Goal: Task Accomplishment & Management: Manage account settings

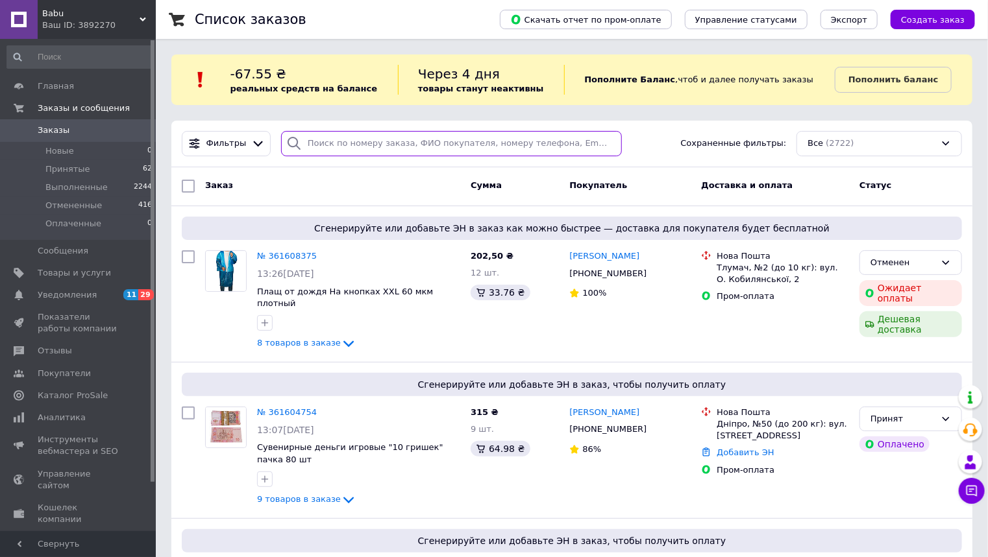
click at [321, 143] on input "search" at bounding box center [451, 143] width 341 height 25
paste input "361514678"
type input "361514678"
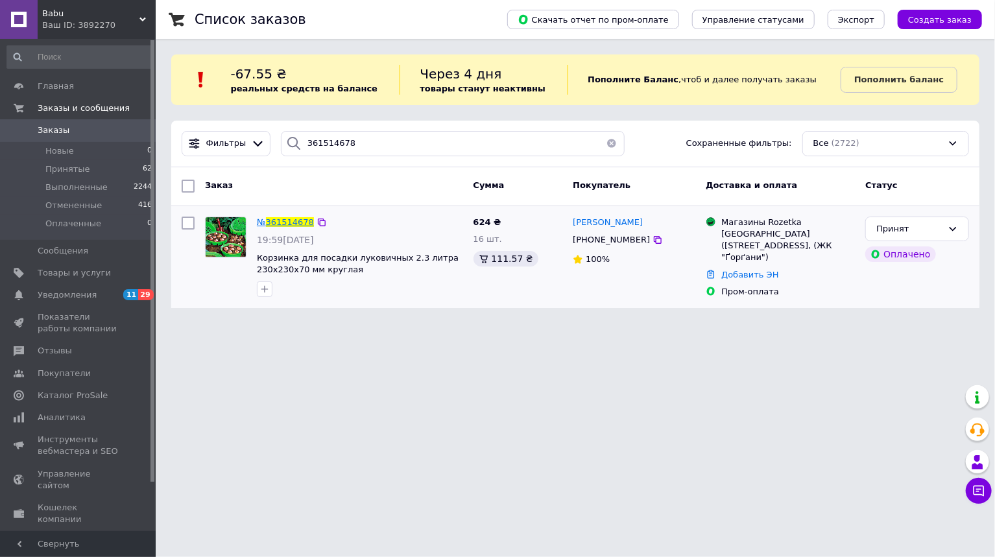
click at [280, 218] on span "361514678" at bounding box center [290, 222] width 48 height 10
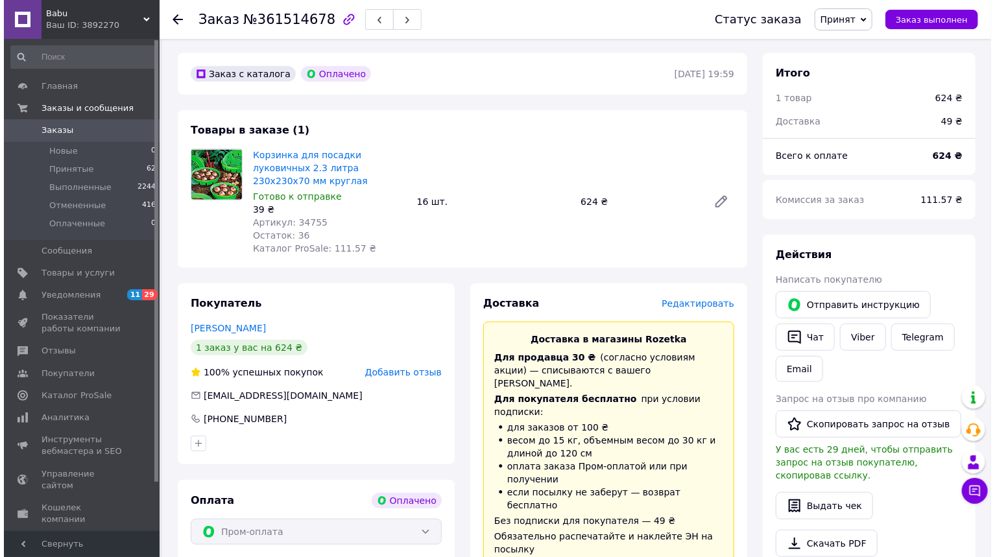
scroll to position [467, 0]
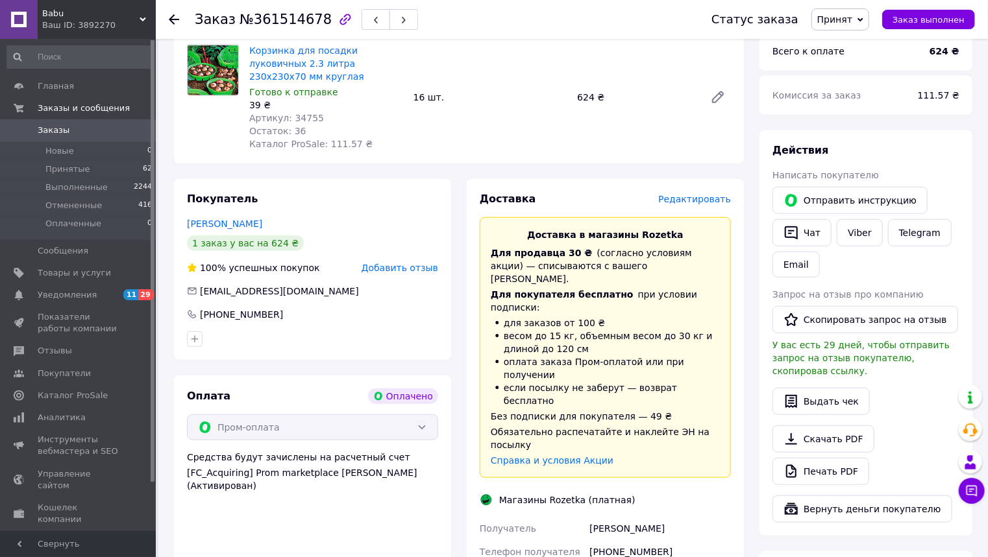
click at [707, 194] on span "Редактировать" at bounding box center [694, 199] width 73 height 10
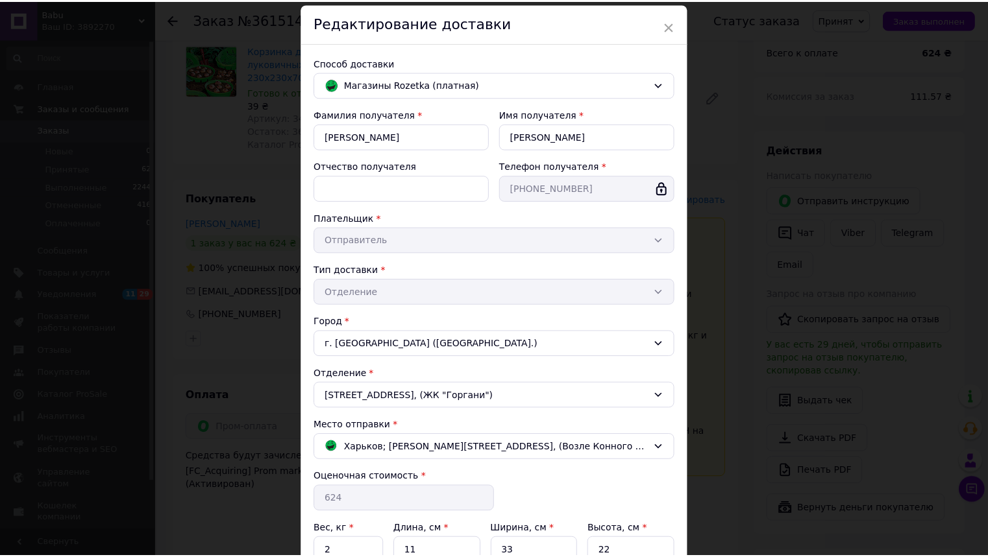
scroll to position [169, 0]
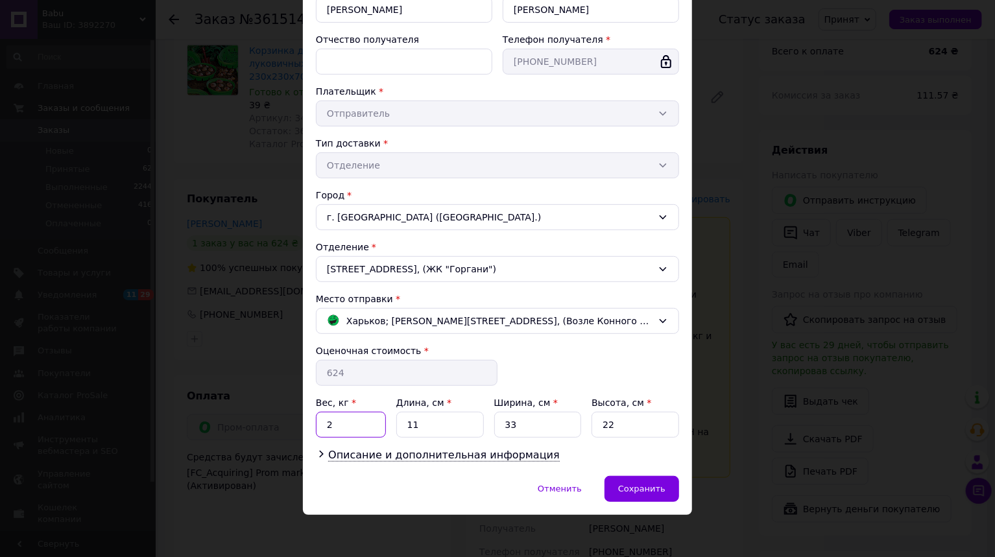
click at [339, 430] on input "2" at bounding box center [351, 425] width 70 height 26
type input "1.1"
type input "24"
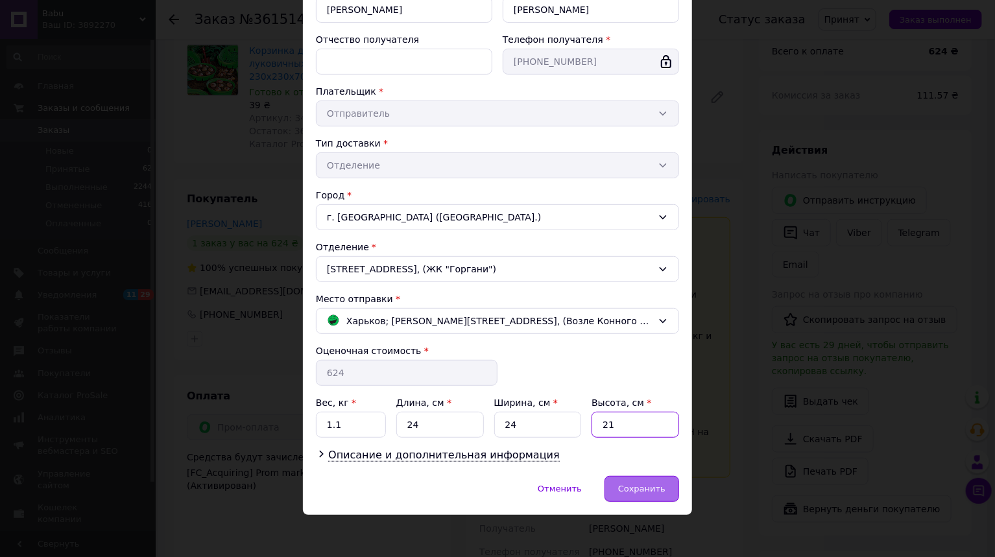
type input "21"
click at [636, 485] on span "Сохранить" at bounding box center [641, 489] width 47 height 10
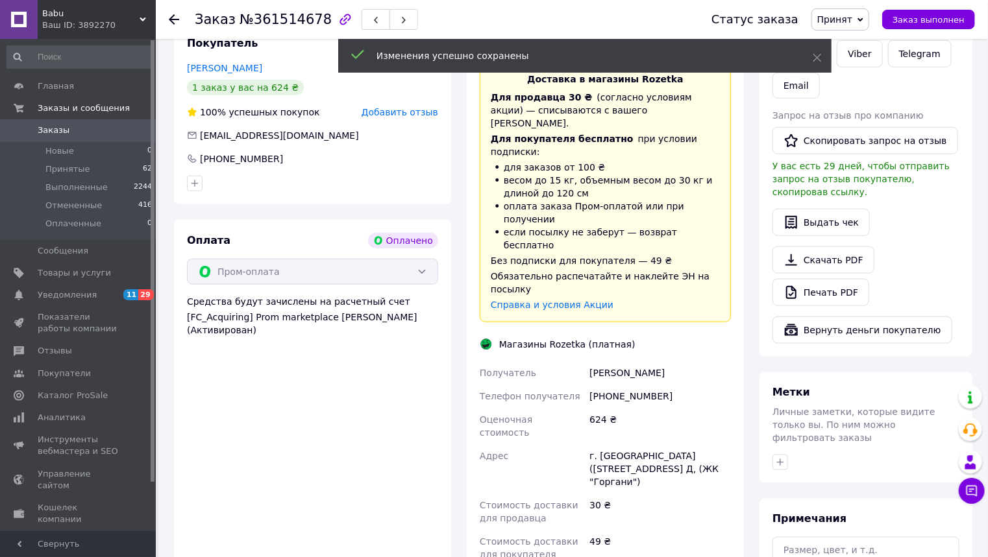
scroll to position [779, 0]
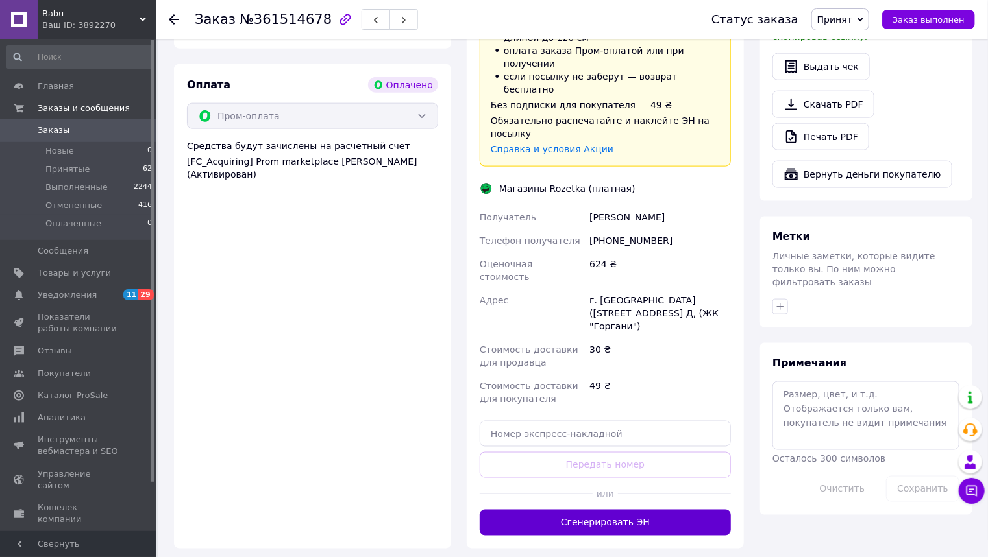
click at [598, 510] on button "Сгенерировать ЭН" at bounding box center [605, 523] width 251 height 26
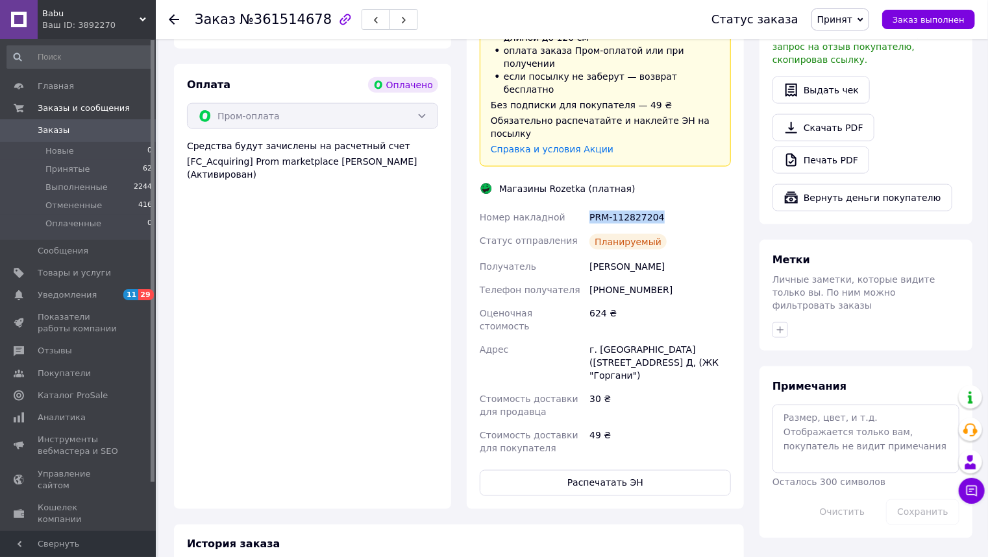
drag, startPoint x: 661, startPoint y: 138, endPoint x: 591, endPoint y: 145, distance: 71.0
click at [591, 206] on div "PRM-112827204" at bounding box center [660, 217] width 147 height 23
copy div "PRM-112827204"
click at [622, 470] on button "Распечатать ЭН" at bounding box center [605, 483] width 251 height 26
click at [53, 128] on span "Заказы" at bounding box center [54, 131] width 32 height 12
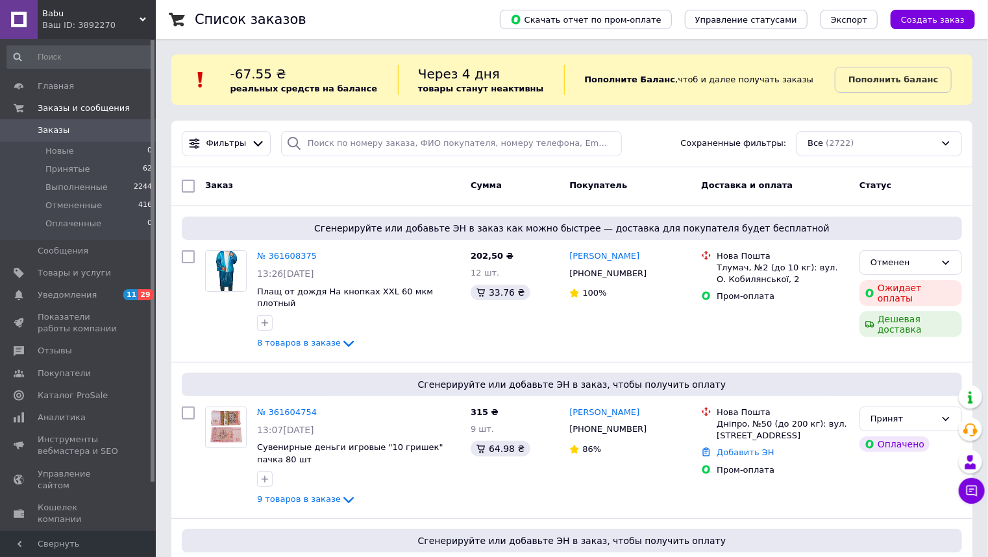
click at [140, 16] on div "Babu Ваш ID: 3892270" at bounding box center [97, 19] width 118 height 39
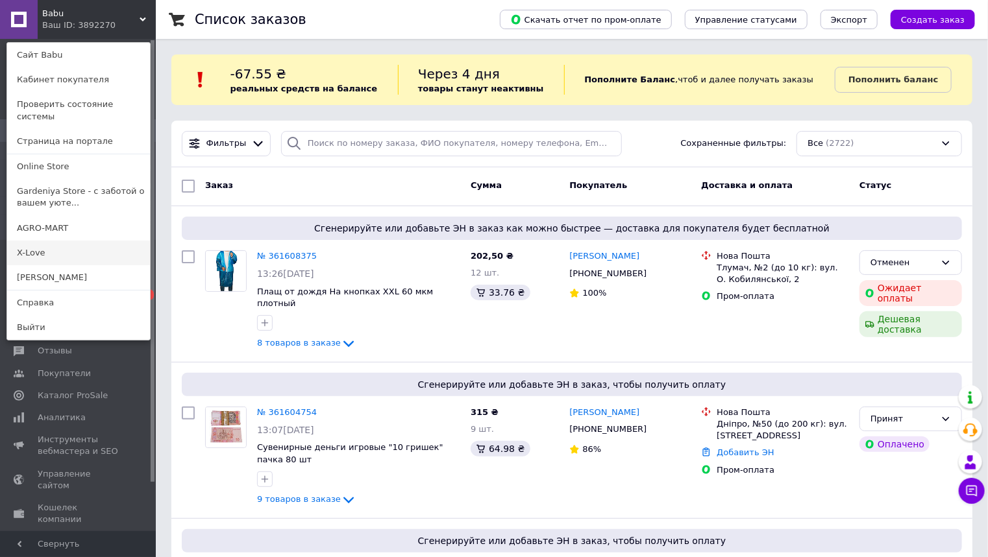
click at [76, 241] on link "X-Love" at bounding box center [78, 253] width 143 height 25
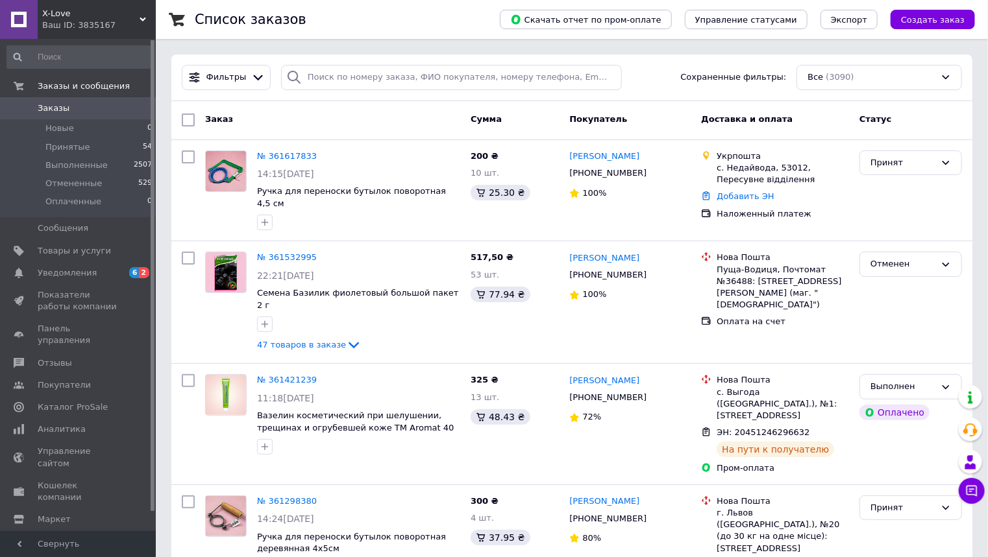
click at [142, 19] on use at bounding box center [143, 20] width 6 height 4
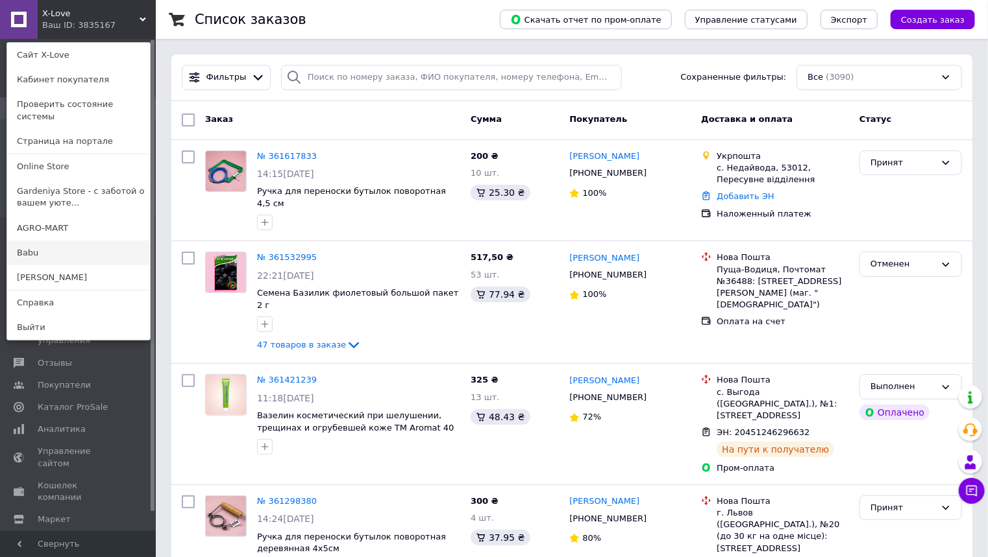
click at [23, 241] on link "Babu" at bounding box center [78, 253] width 143 height 25
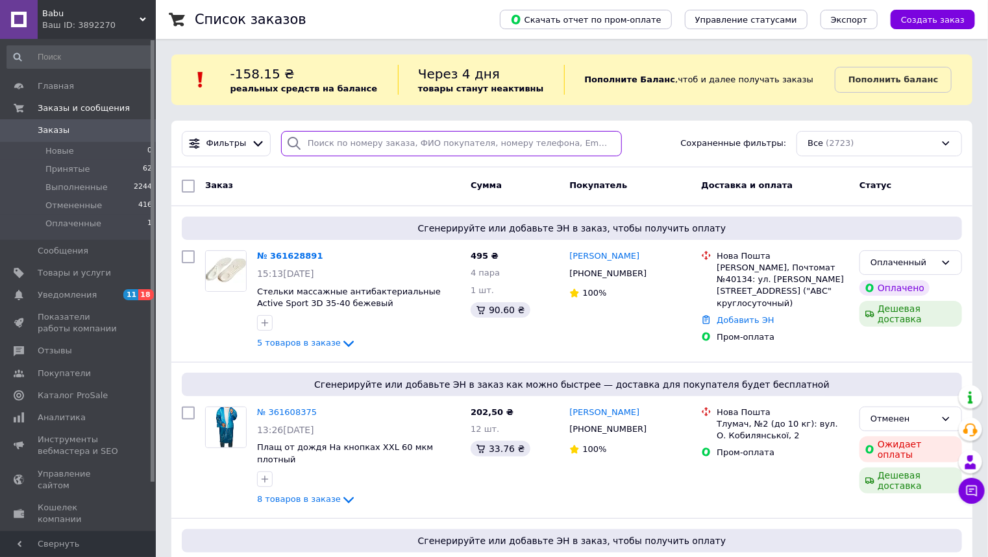
click at [327, 147] on input "search" at bounding box center [451, 143] width 341 height 25
paste input "361604754"
type input "361604754"
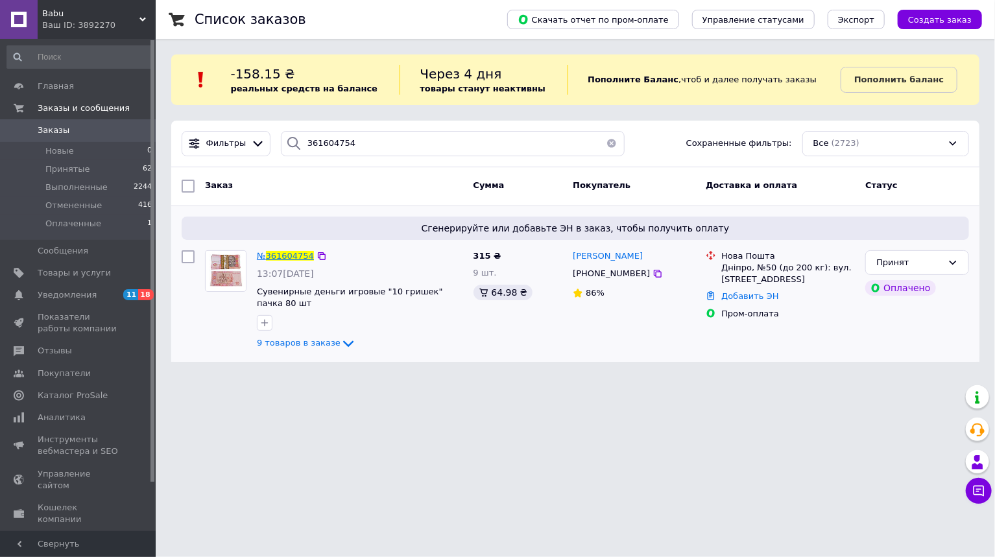
click at [276, 255] on span "361604754" at bounding box center [290, 256] width 48 height 10
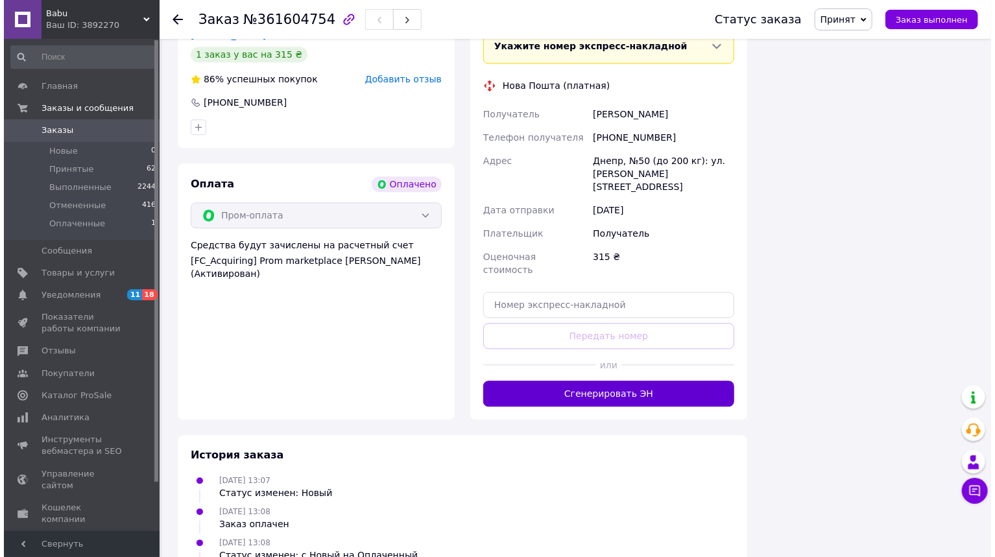
scroll to position [1367, 0]
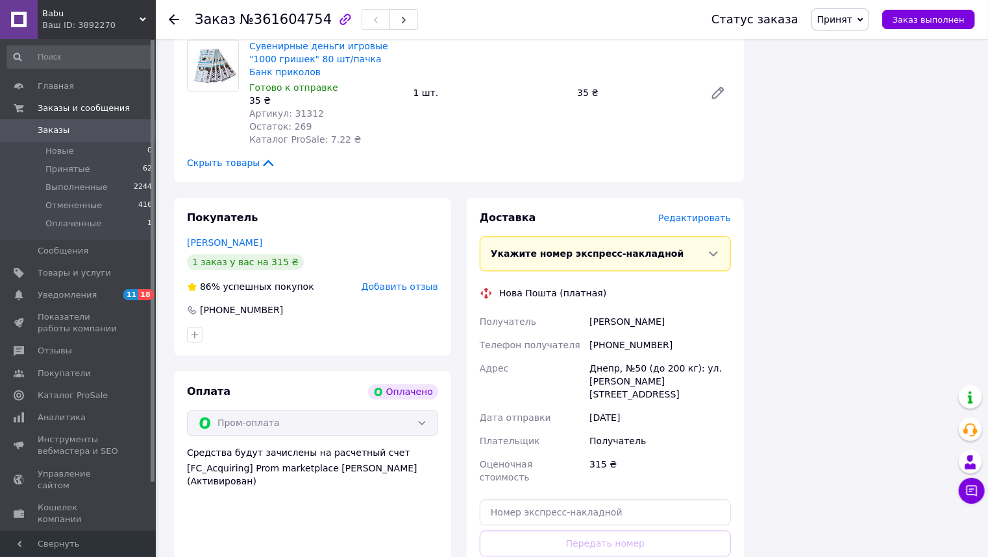
click at [699, 213] on span "Редактировать" at bounding box center [694, 218] width 73 height 10
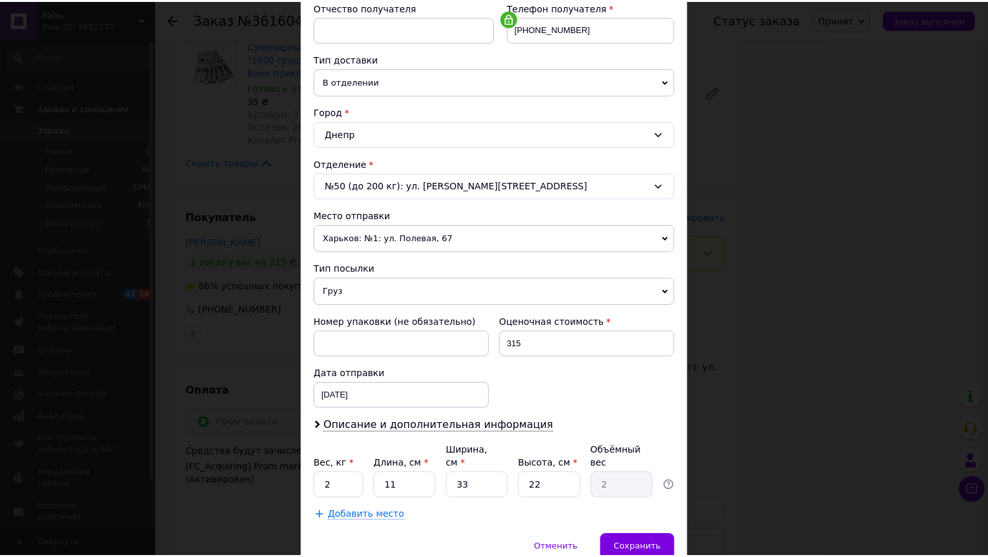
scroll to position [300, 0]
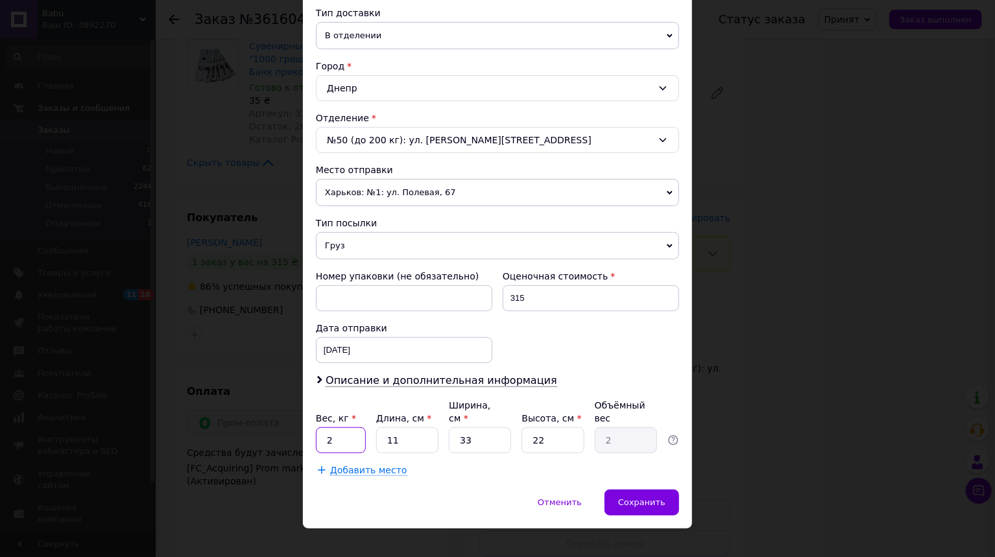
click at [338, 428] on input "2" at bounding box center [341, 441] width 50 height 26
type input "0.715"
type input "1"
type input "0.18"
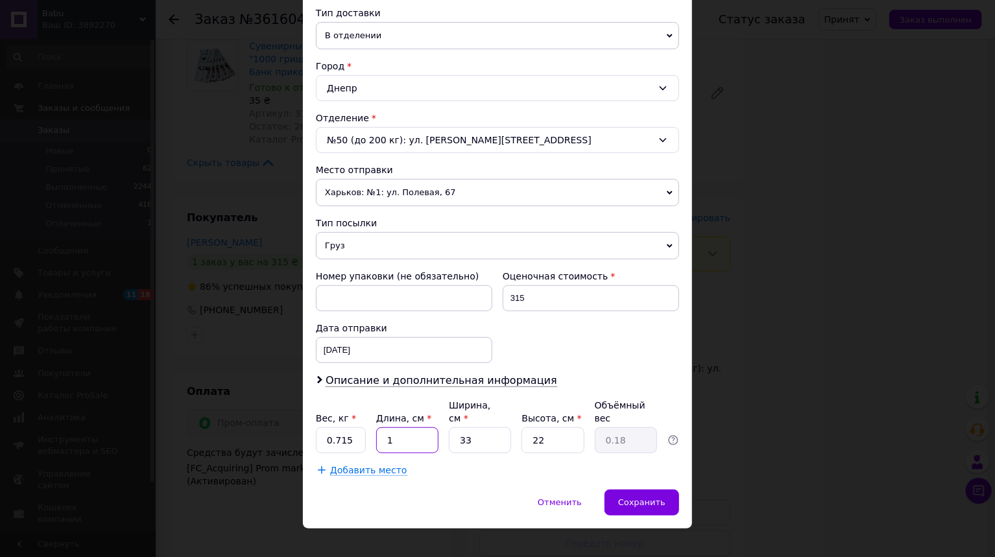
type input "17"
type input "3.09"
type input "17"
type input "1"
type input "0.1"
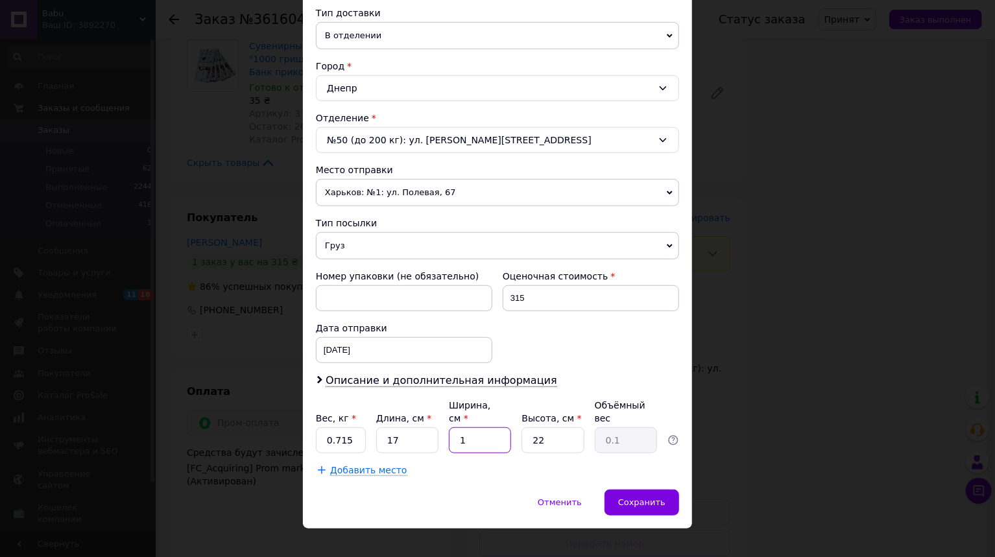
type input "12"
type input "1.12"
type input "12"
type input "1"
type input "0.1"
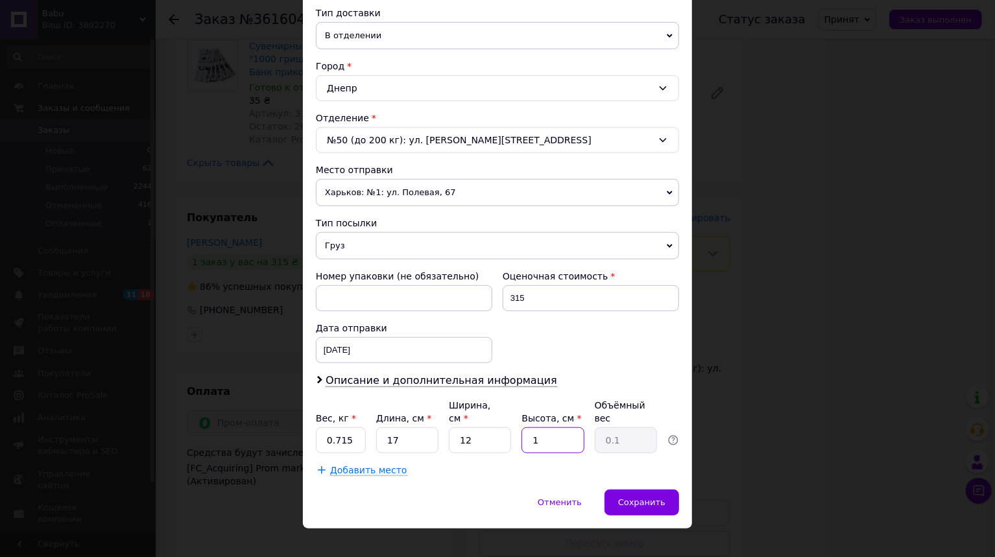
type input "10"
type input "0.51"
type input "10"
click at [629, 498] on span "Сохранить" at bounding box center [641, 503] width 47 height 10
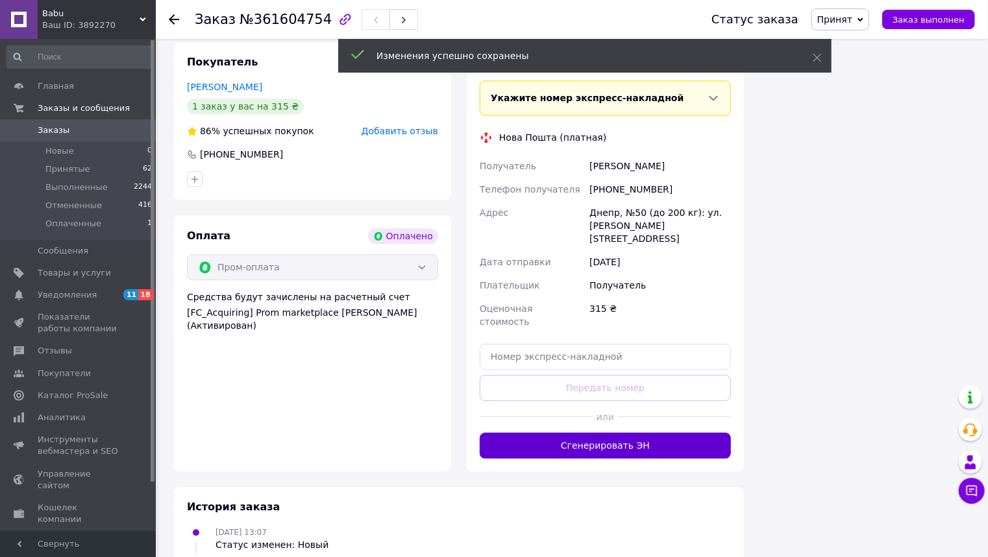
click at [591, 433] on button "Сгенерировать ЭН" at bounding box center [605, 446] width 251 height 26
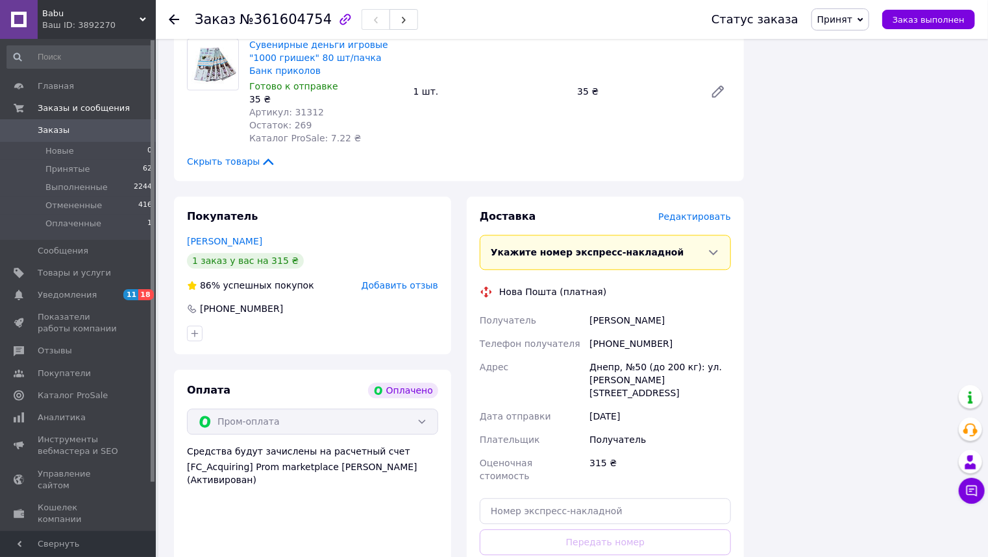
scroll to position [1367, 0]
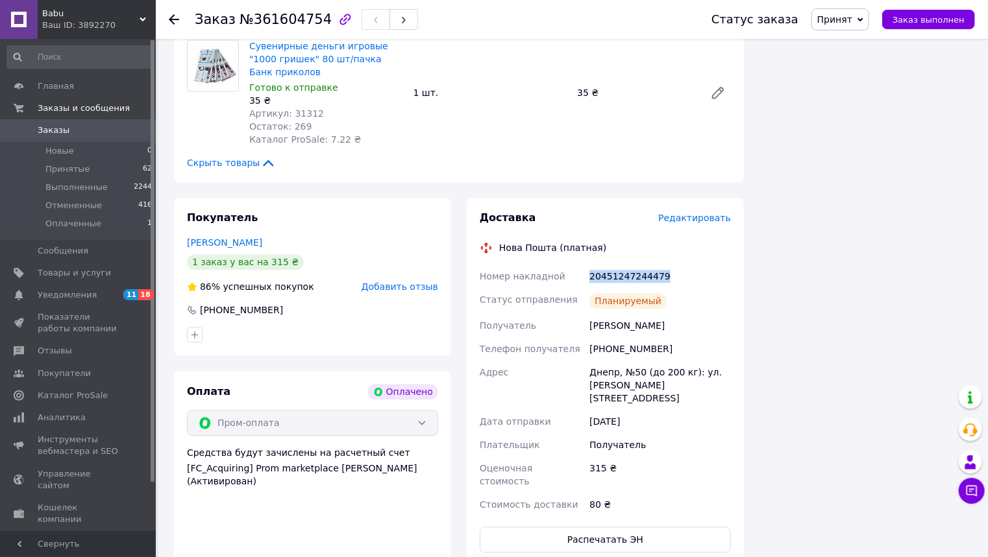
drag, startPoint x: 663, startPoint y: 236, endPoint x: 589, endPoint y: 239, distance: 74.0
click at [589, 265] on div "20451247244479" at bounding box center [660, 276] width 147 height 23
copy div "20451247244479"
click at [47, 130] on span "Заказы" at bounding box center [54, 131] width 32 height 12
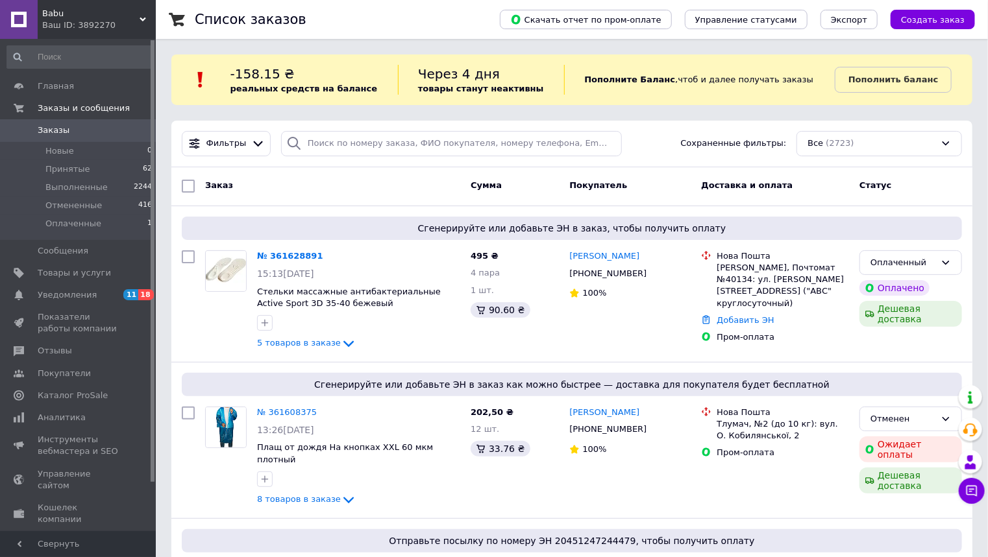
click at [141, 17] on icon at bounding box center [143, 19] width 6 height 6
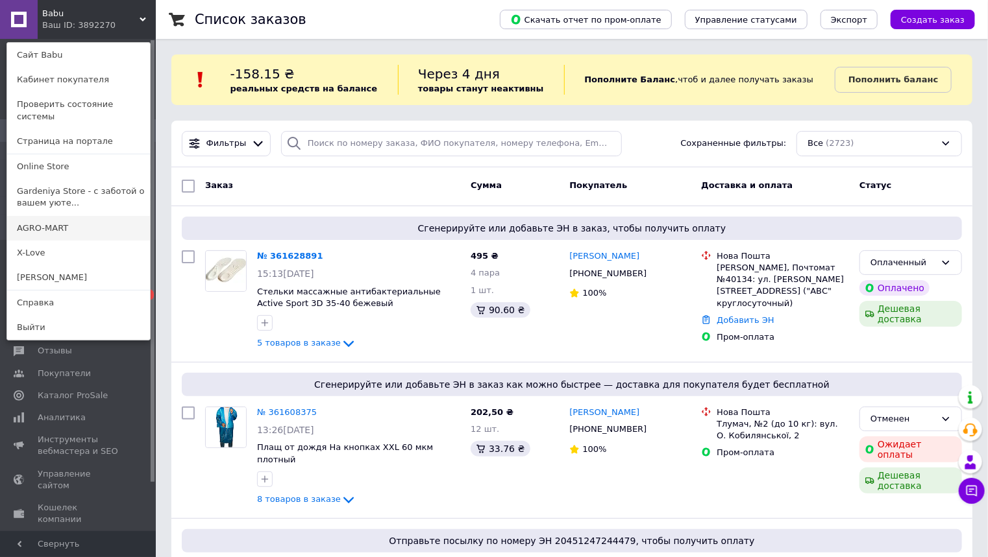
click at [28, 217] on link "AGRO-MART" at bounding box center [78, 228] width 143 height 25
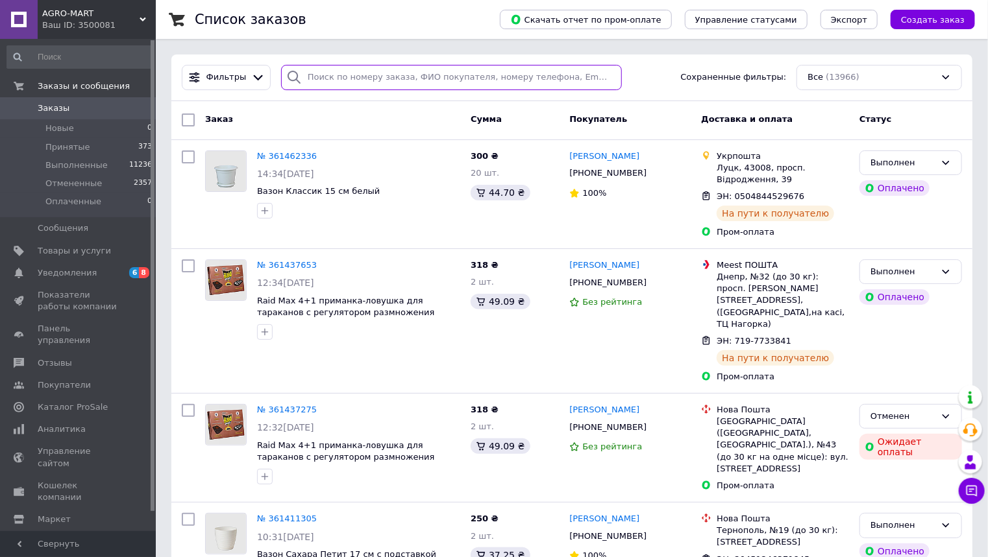
click at [346, 84] on input "search" at bounding box center [451, 77] width 341 height 25
paste input "361247766"
type input "361247766"
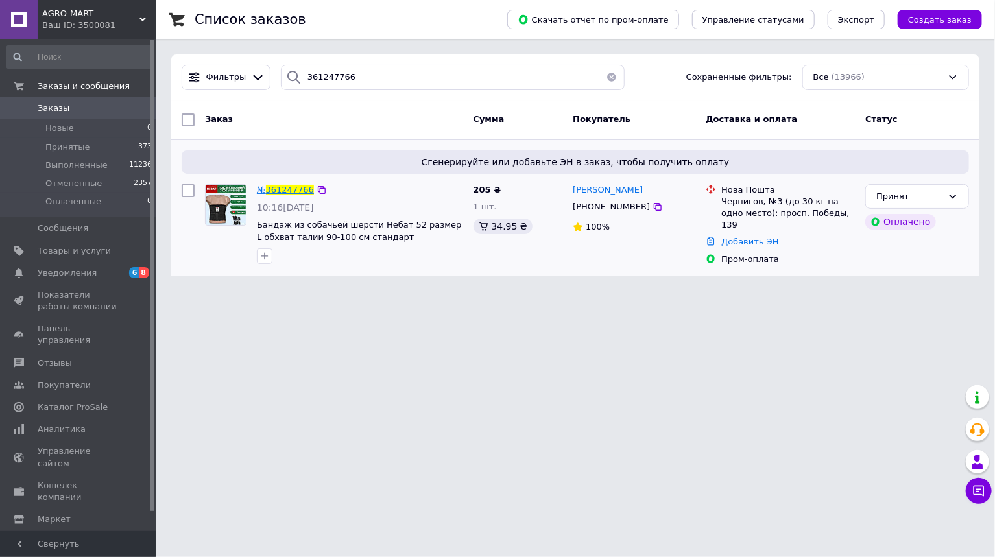
click at [274, 186] on span "361247766" at bounding box center [290, 190] width 48 height 10
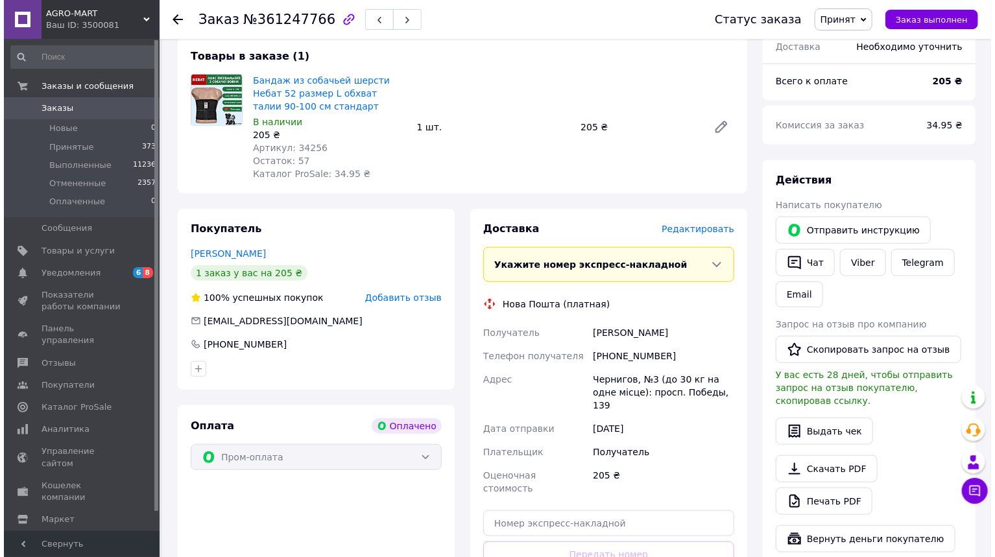
scroll to position [571, 0]
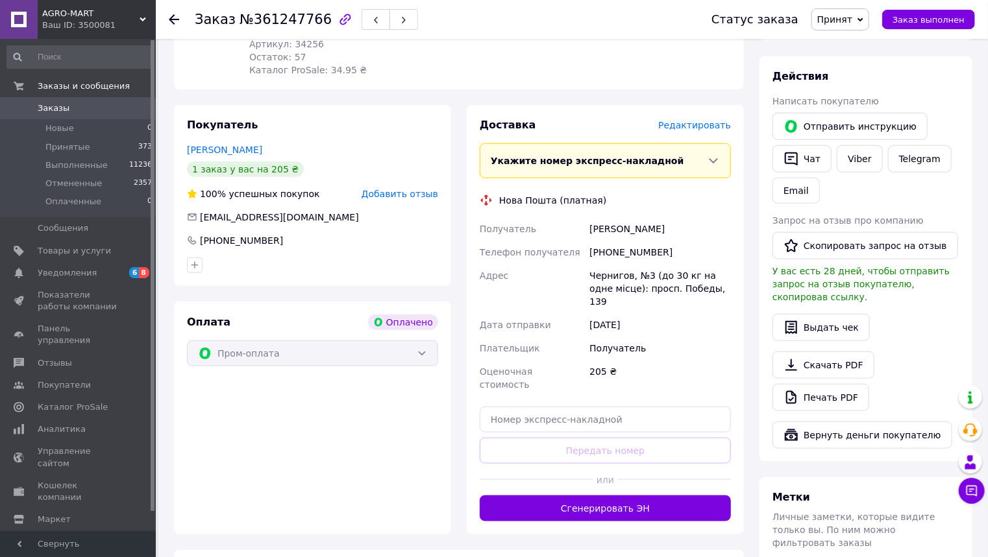
click at [685, 130] on span "Редактировать" at bounding box center [694, 125] width 73 height 10
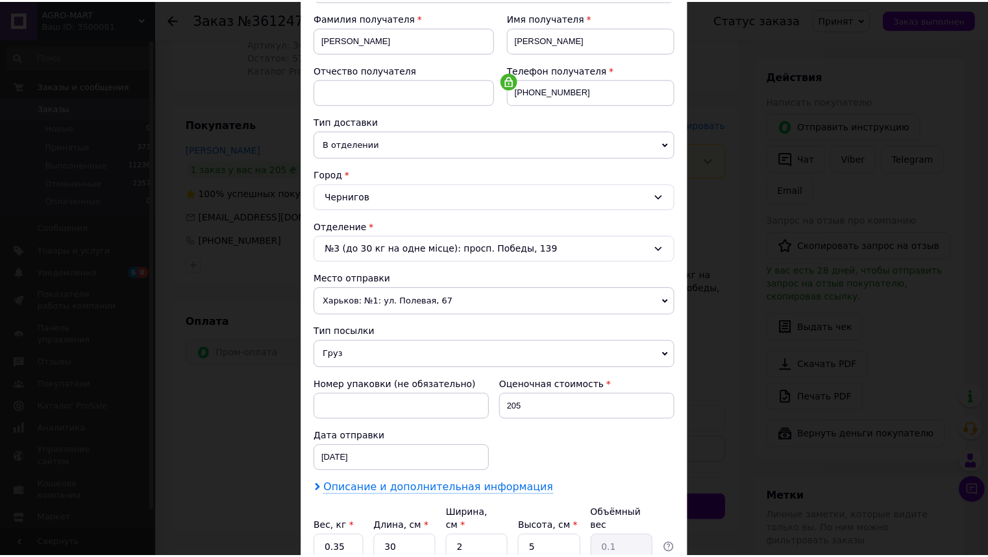
scroll to position [300, 0]
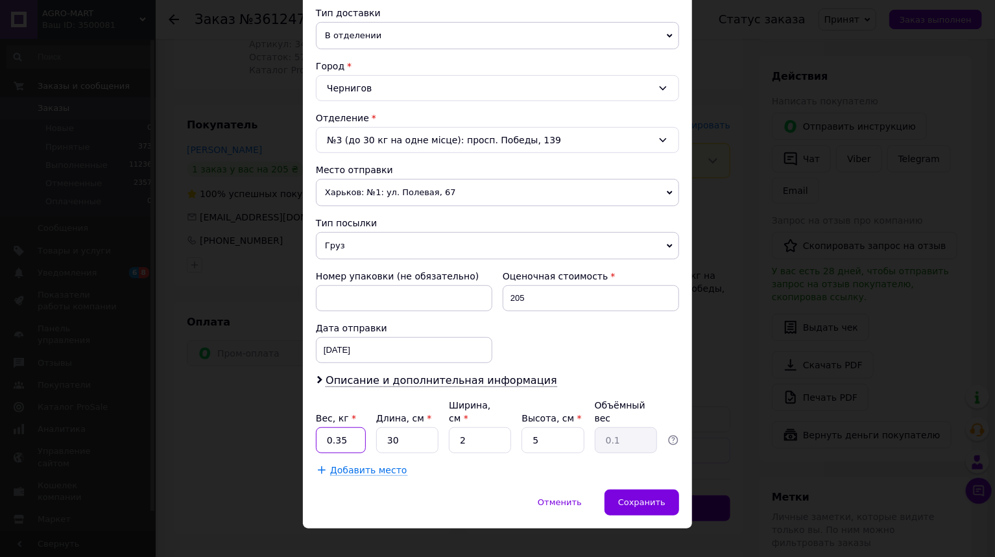
click at [353, 428] on input "0.35" at bounding box center [341, 441] width 50 height 26
type input "0.115"
type input "30"
type input "23"
type input "0.86"
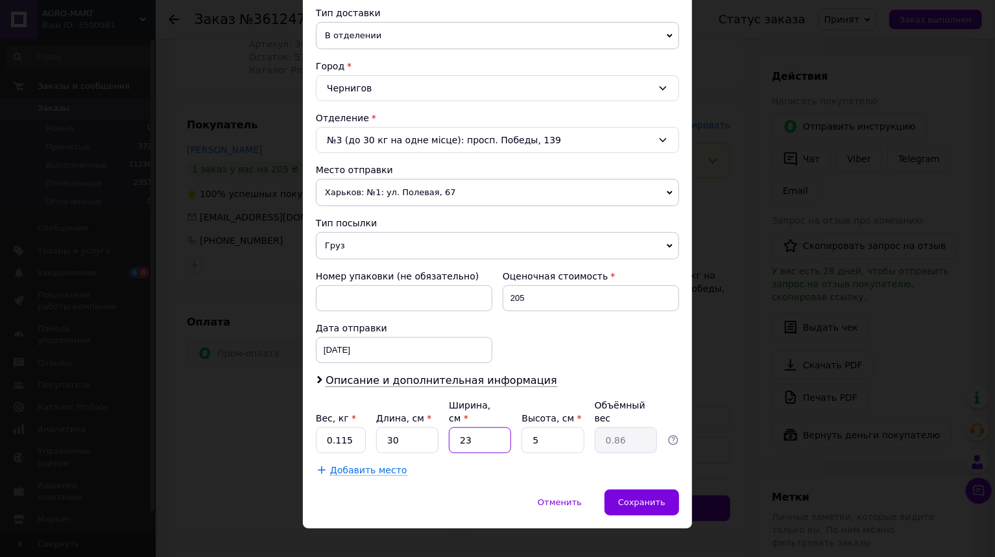
type input "23"
type input "1"
type input "0.17"
type input "1"
click at [657, 492] on div "Сохранить" at bounding box center [642, 503] width 75 height 26
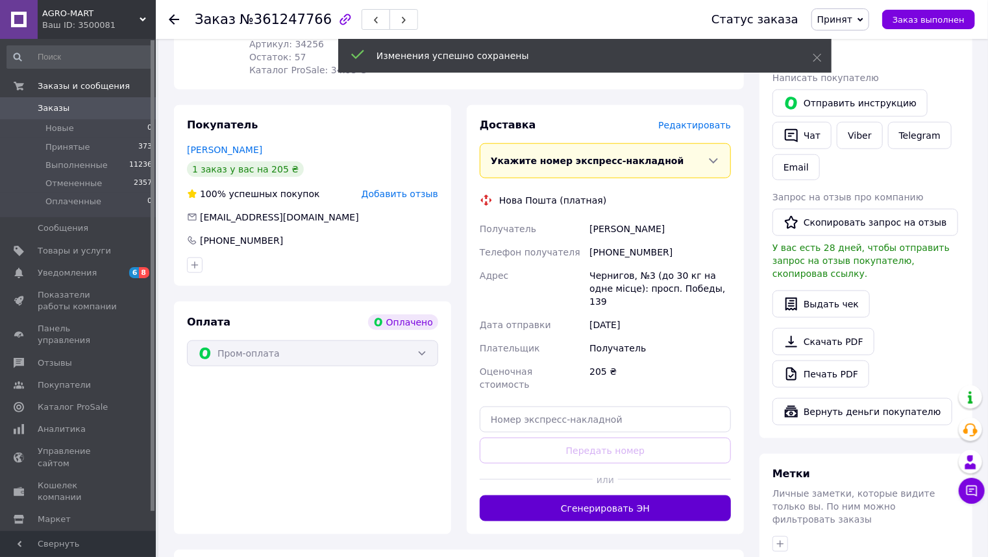
click at [656, 496] on button "Сгенерировать ЭН" at bounding box center [605, 509] width 251 height 26
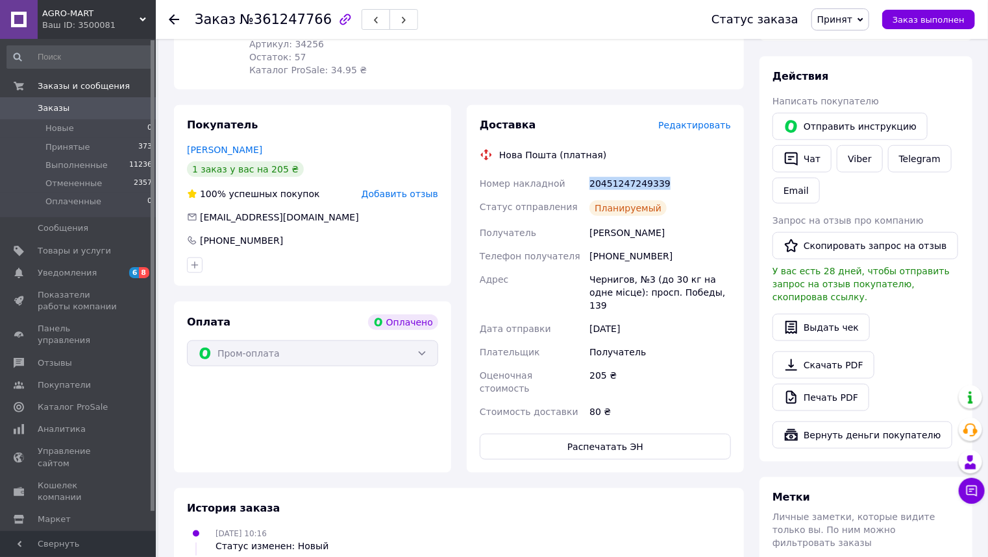
drag, startPoint x: 663, startPoint y: 183, endPoint x: 590, endPoint y: 184, distance: 73.3
click at [590, 184] on div "20451247249339" at bounding box center [660, 183] width 147 height 23
copy div "20451247249339"
click at [48, 106] on span "Заказы" at bounding box center [54, 109] width 32 height 12
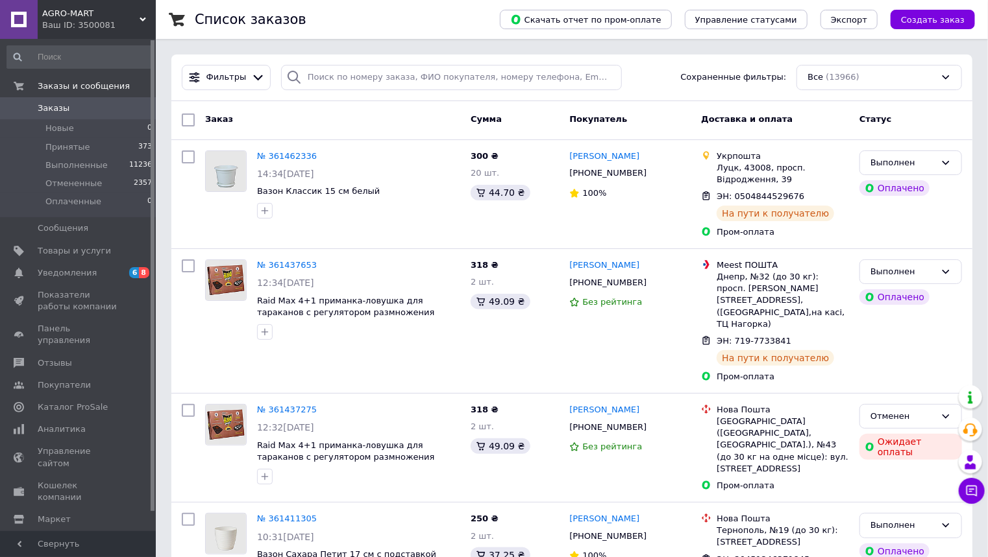
click at [142, 15] on div "AGRO-MART Ваш ID: 3500081" at bounding box center [97, 19] width 118 height 39
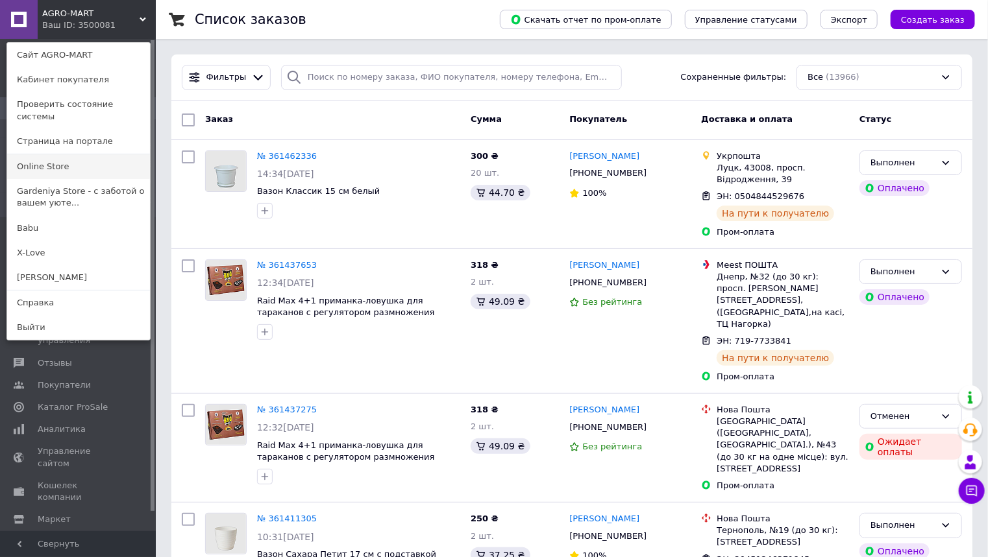
click at [42, 154] on link "Online Store" at bounding box center [78, 166] width 143 height 25
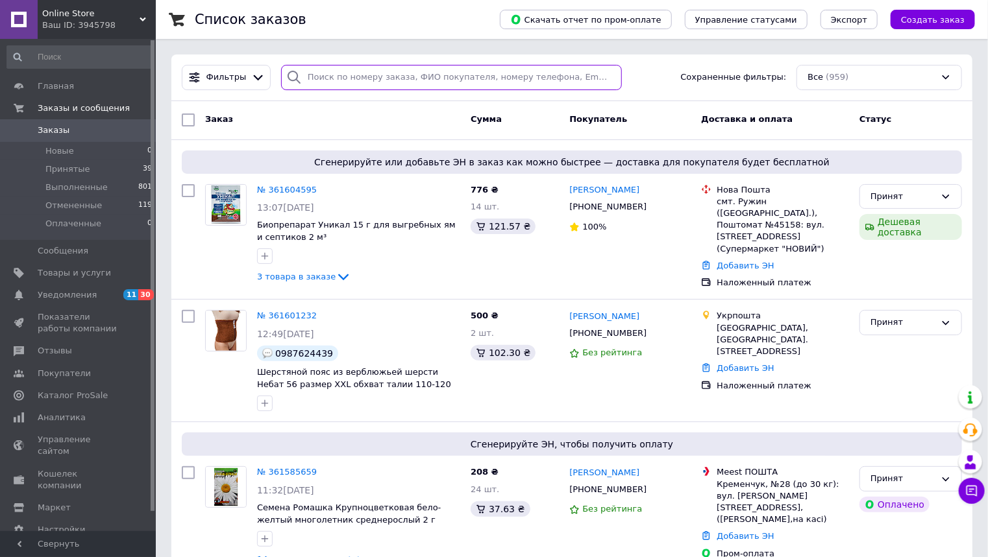
click at [335, 73] on input "search" at bounding box center [451, 77] width 341 height 25
paste input "361286102"
type input "361286102"
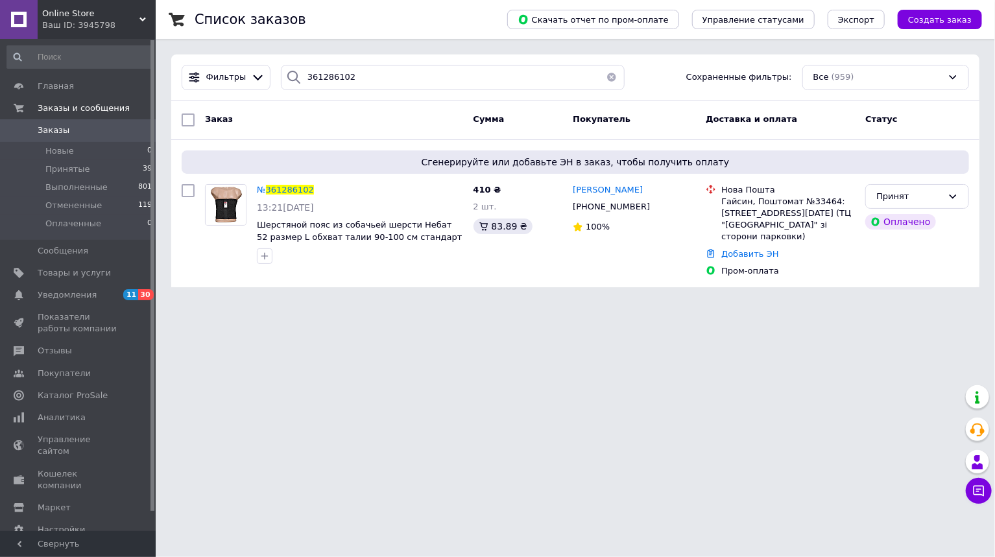
click at [284, 191] on span "361286102" at bounding box center [290, 190] width 48 height 10
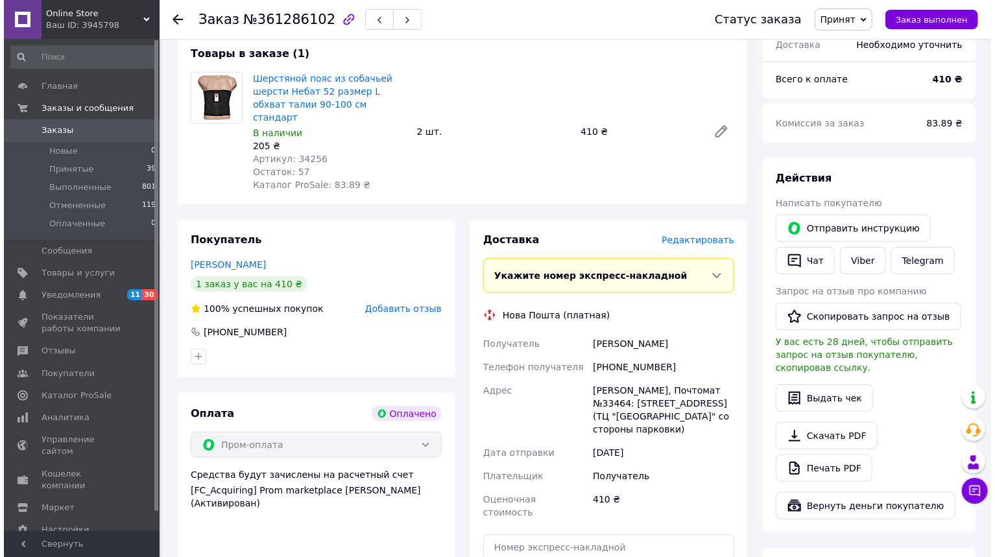
scroll to position [467, 0]
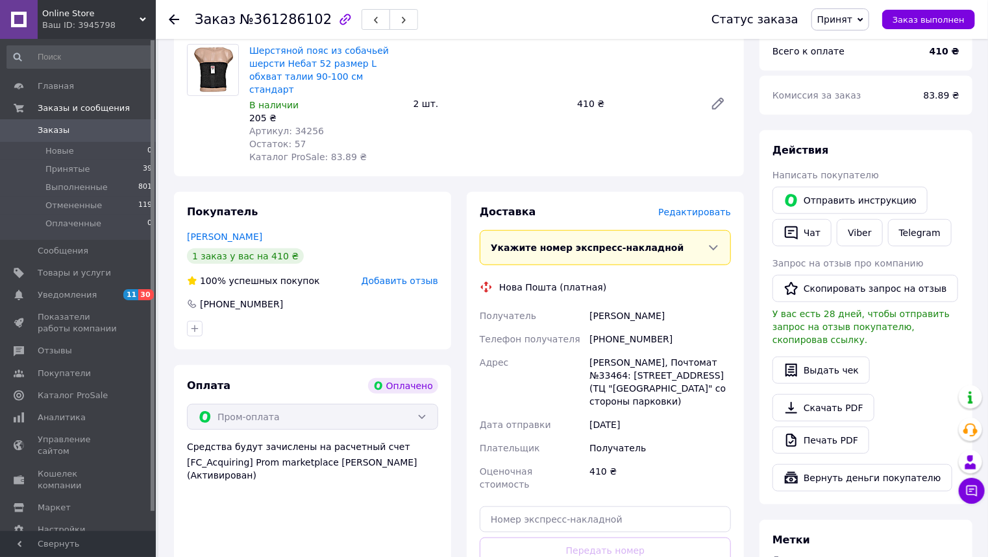
click at [697, 207] on span "Редактировать" at bounding box center [694, 212] width 73 height 10
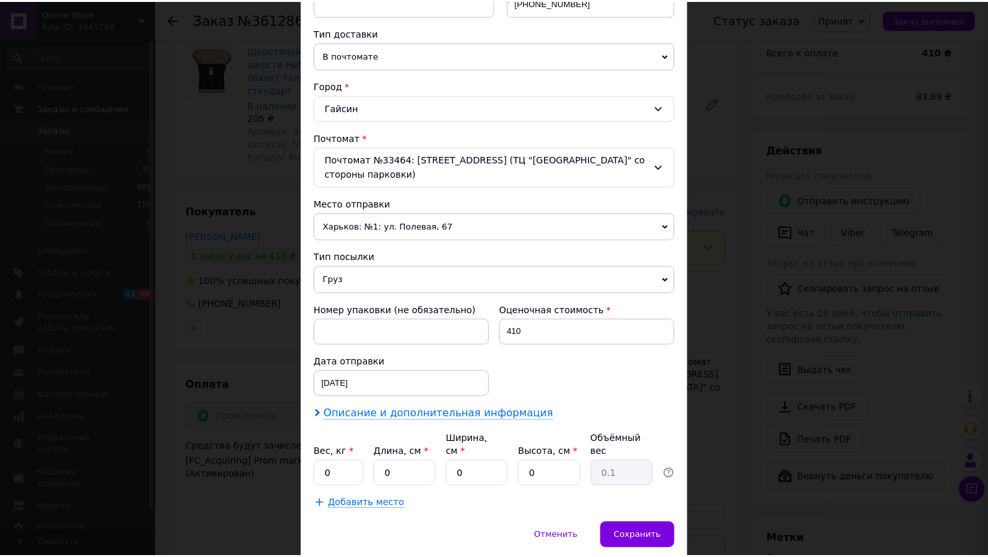
scroll to position [300, 0]
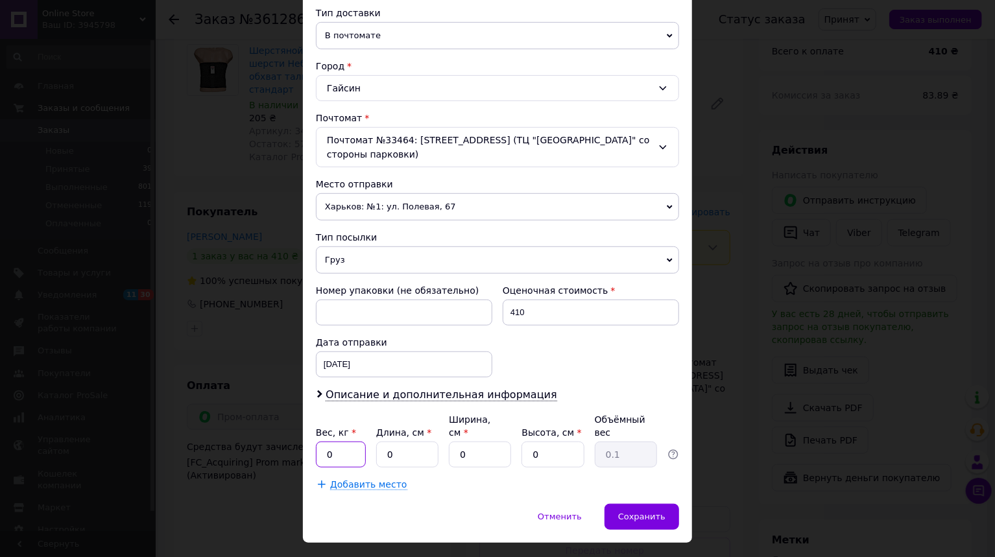
click at [337, 442] on input "0" at bounding box center [341, 455] width 50 height 26
type input "0.205"
type input "30"
type input "23"
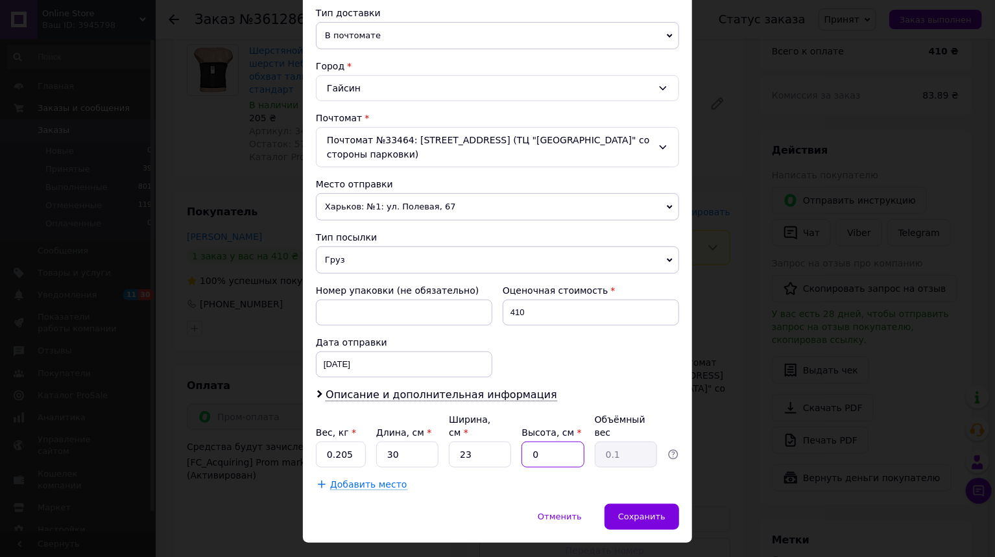
type input "2"
type input "0.35"
type input "2"
click at [661, 512] on span "Сохранить" at bounding box center [641, 517] width 47 height 10
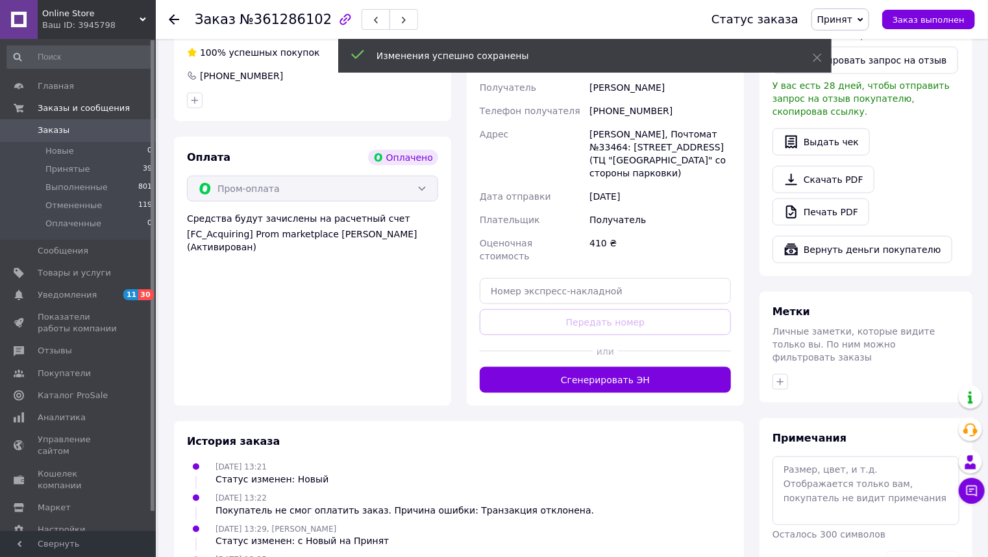
scroll to position [727, 0]
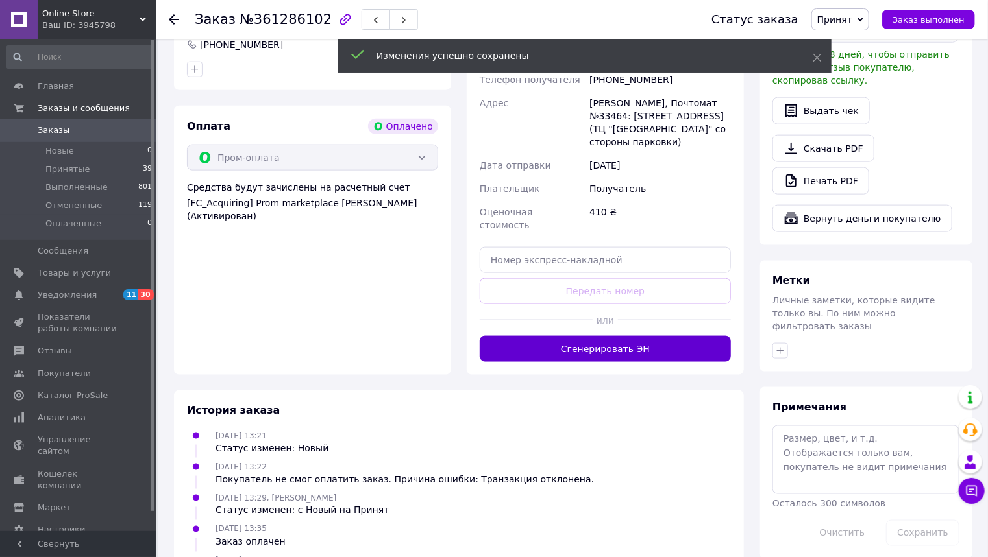
click at [591, 336] on button "Сгенерировать ЭН" at bounding box center [605, 349] width 251 height 26
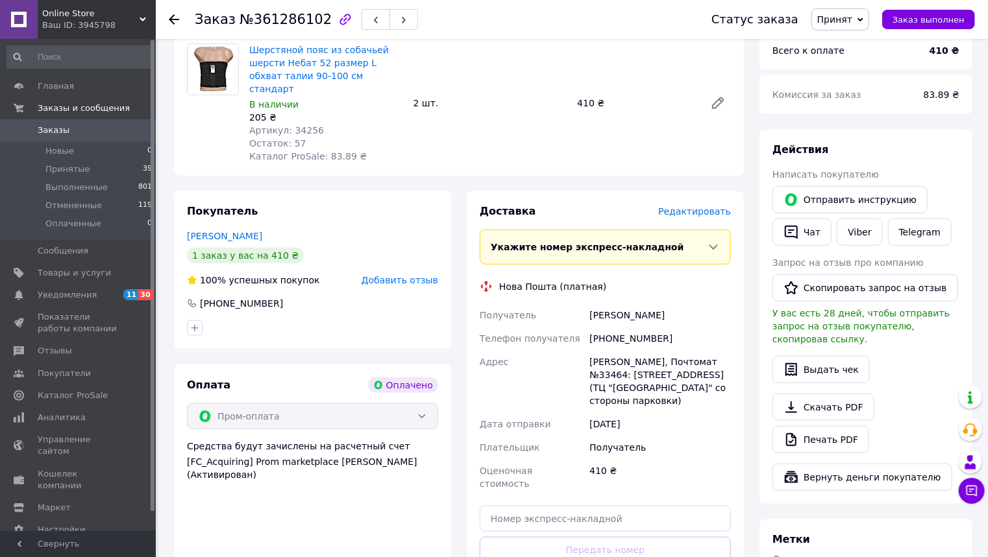
scroll to position [467, 0]
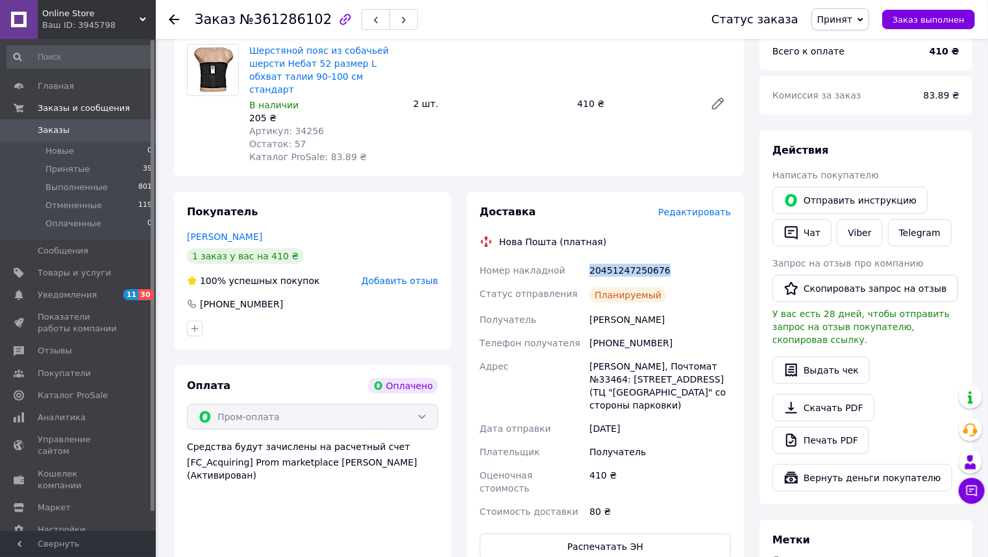
drag, startPoint x: 669, startPoint y: 257, endPoint x: 589, endPoint y: 257, distance: 80.5
click at [589, 259] on div "20451247250676" at bounding box center [660, 270] width 147 height 23
copy div "20451247250676"
click at [49, 127] on span "Заказы" at bounding box center [54, 131] width 32 height 12
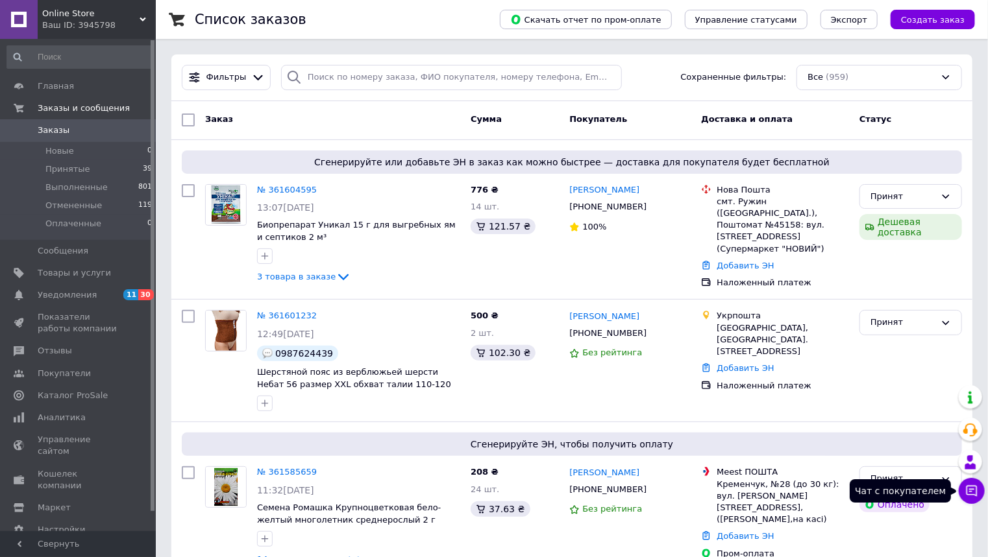
click at [976, 493] on icon at bounding box center [971, 491] width 13 height 13
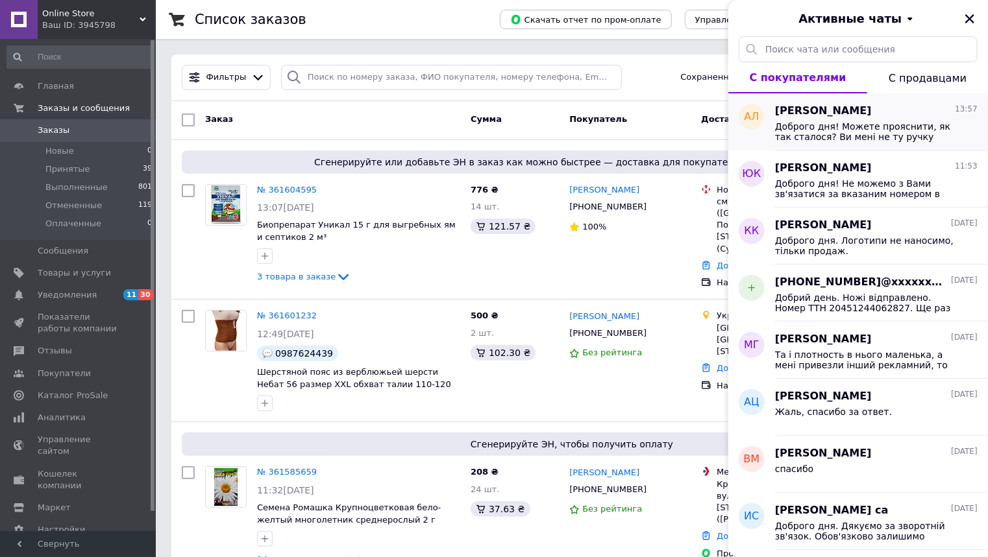
click at [883, 127] on span "Доброго дня! Можете прояснити, як так сталося? Ви мені не ту ручку прислали? По…" at bounding box center [867, 131] width 184 height 21
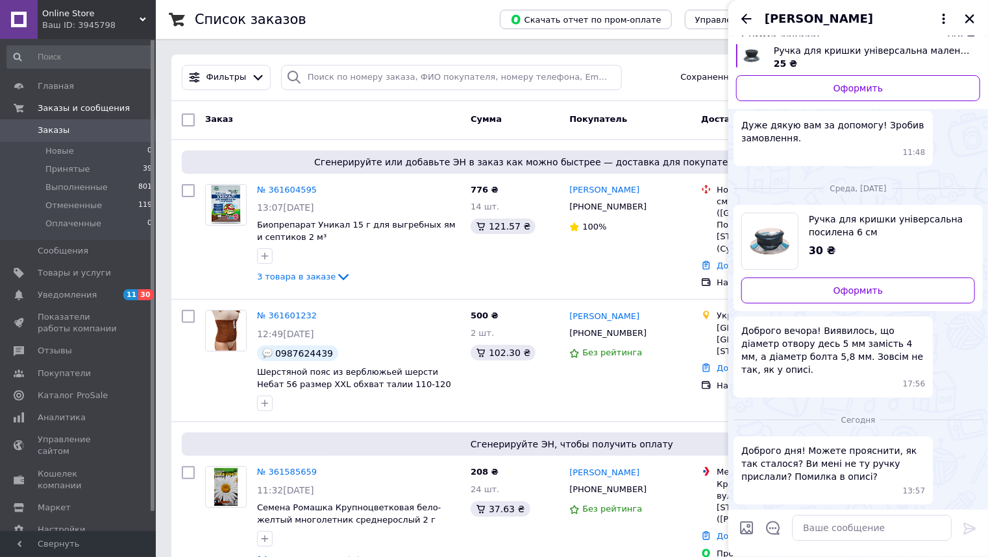
scroll to position [2960, 0]
click at [820, 525] on textarea at bounding box center [872, 529] width 160 height 26
type textarea "Д"
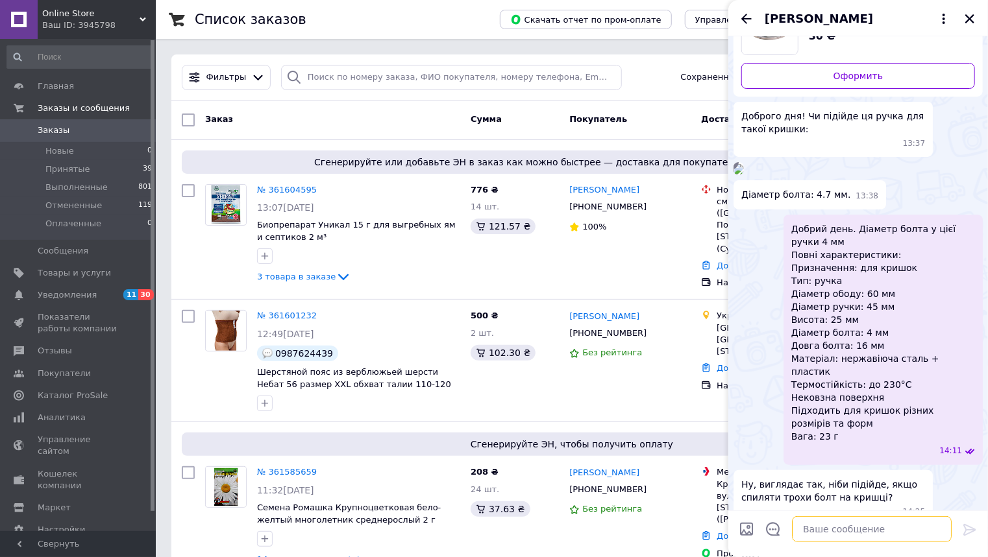
scroll to position [0, 0]
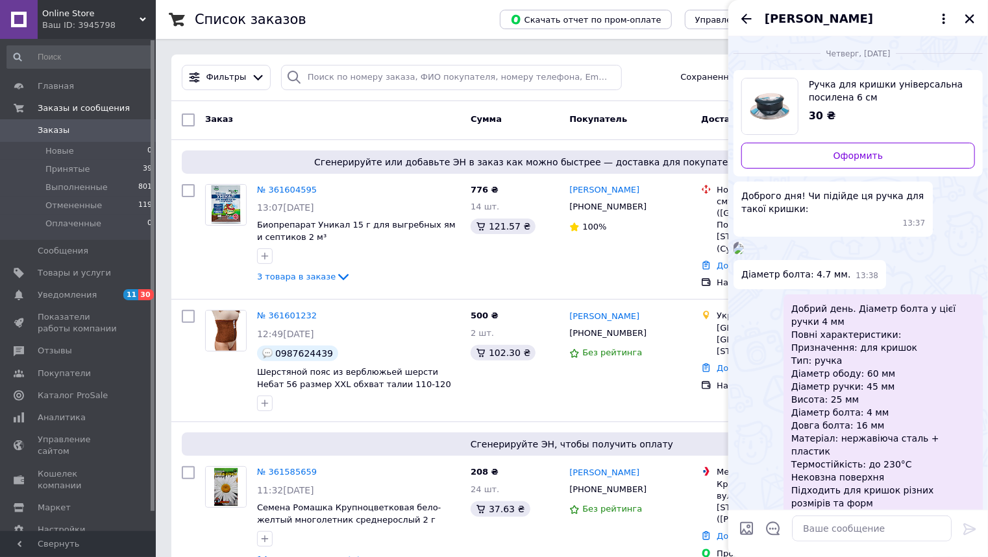
click at [839, 96] on span "Ручка для кришки універсальна посилена 6 см" at bounding box center [887, 91] width 156 height 26
click at [846, 533] on textarea at bounding box center [872, 529] width 160 height 26
paste textarea "Добрий день. Приносимо вибачення за незручності. Ми перевірили інформацію: в оп…"
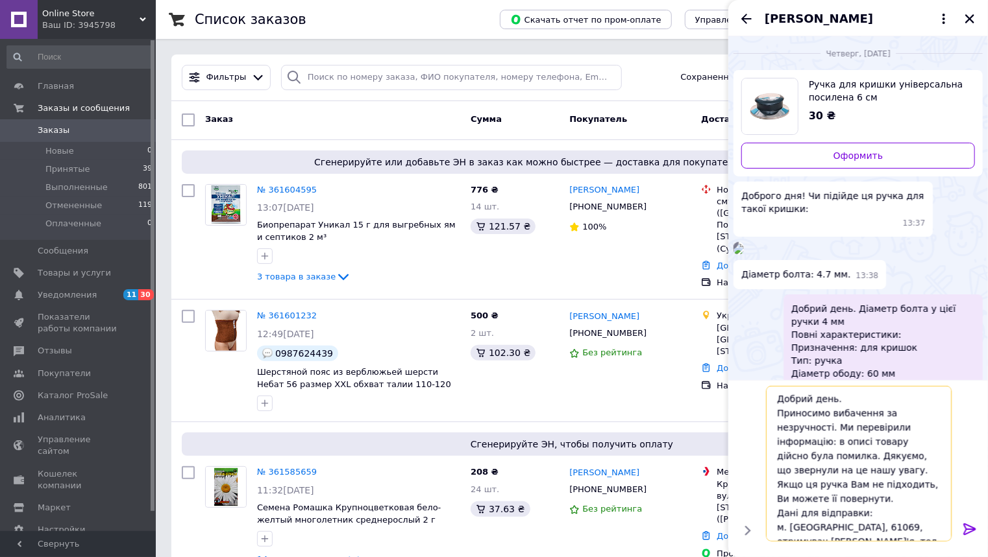
click at [910, 457] on textarea "Добрий день. Приносимо вибачення за незручності. Ми перевірили інформацію: в оп…" at bounding box center [859, 464] width 186 height 156
paste textarea "Опис буде відредагований, щоб уникнути таких ситуацій у майбутньому."
type textarea "Добрий день. Приносимо вибачення за незручності. Ми перевірили інформацію: в оп…"
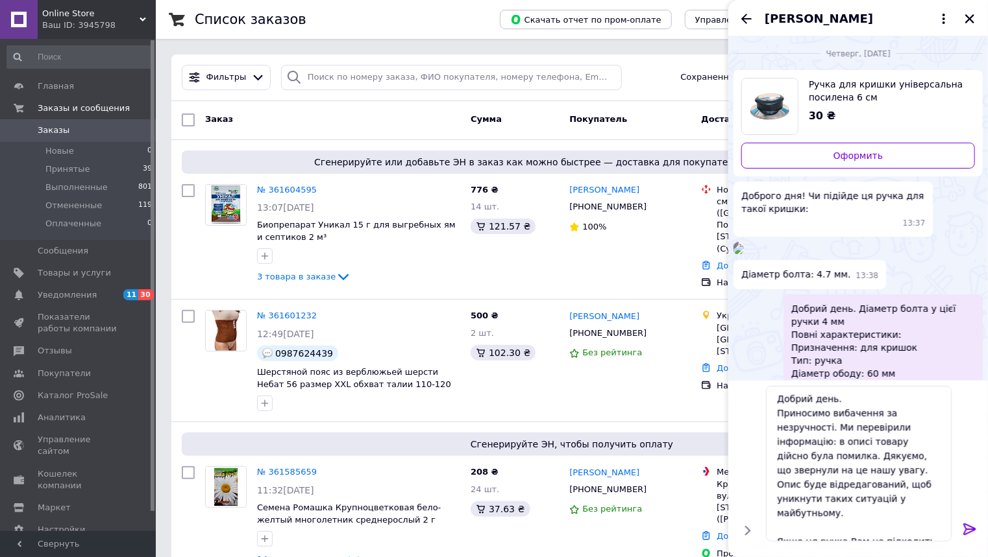
click at [972, 524] on icon at bounding box center [970, 530] width 16 height 16
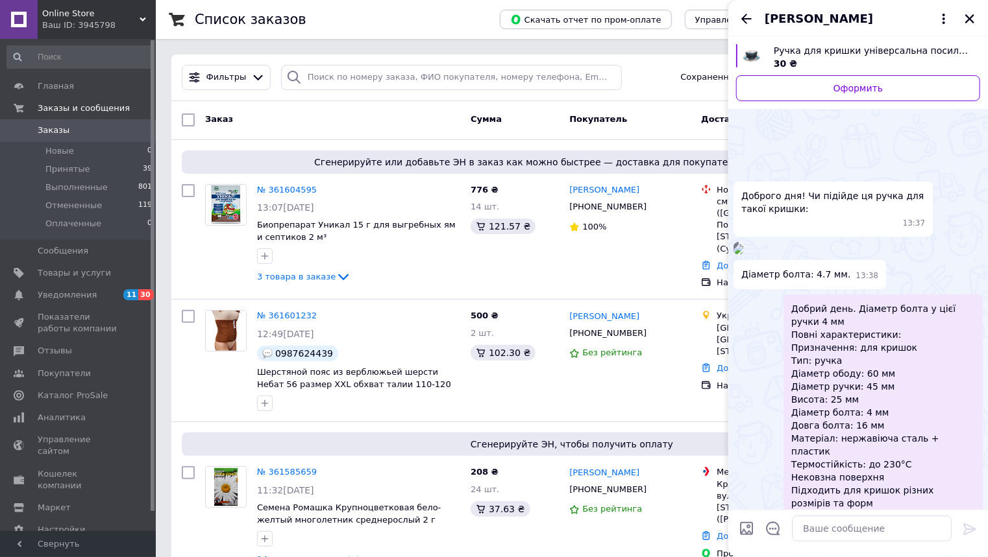
scroll to position [3369, 0]
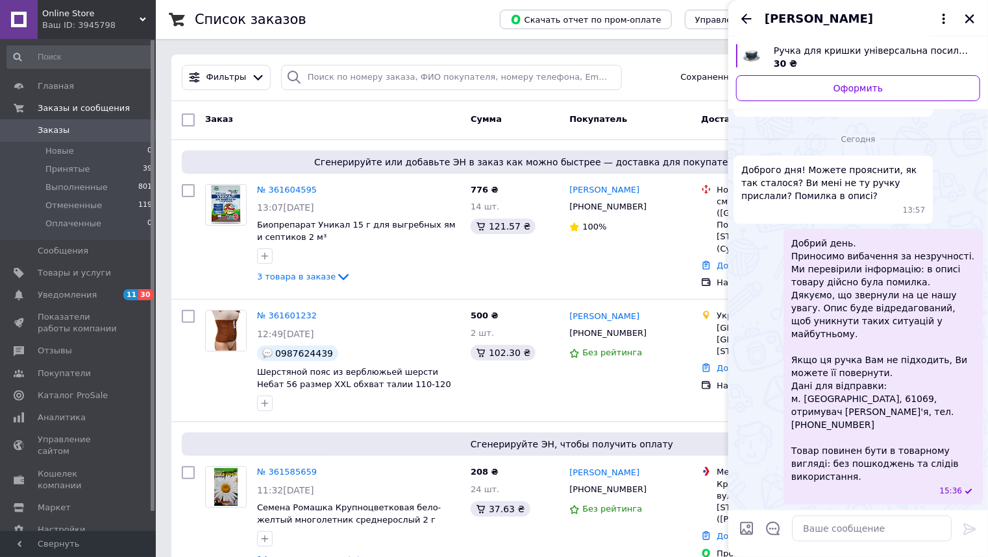
click at [969, 10] on div "Андрій Лесюк" at bounding box center [858, 18] width 260 height 36
click at [969, 18] on icon "Закрыть" at bounding box center [969, 18] width 9 height 9
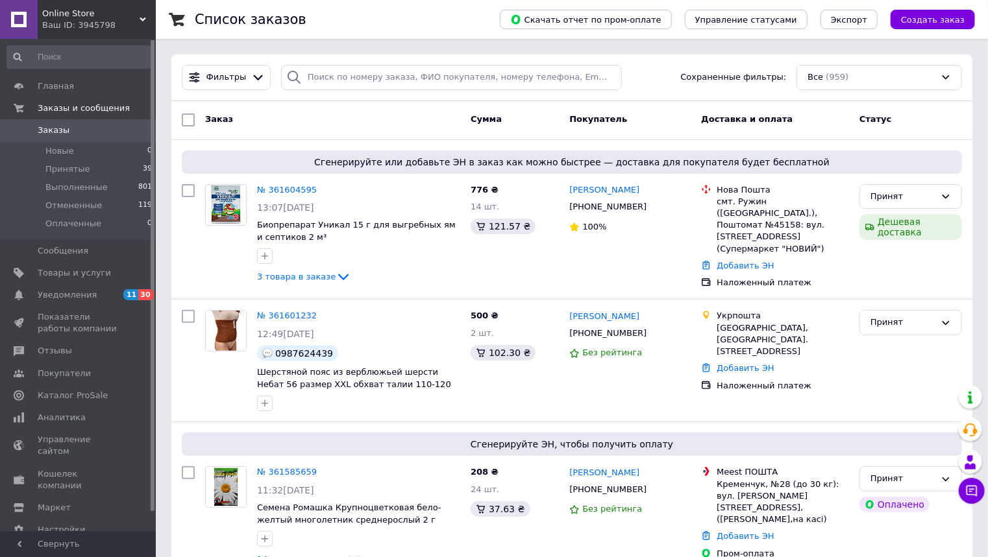
click at [142, 18] on icon at bounding box center [143, 19] width 6 height 6
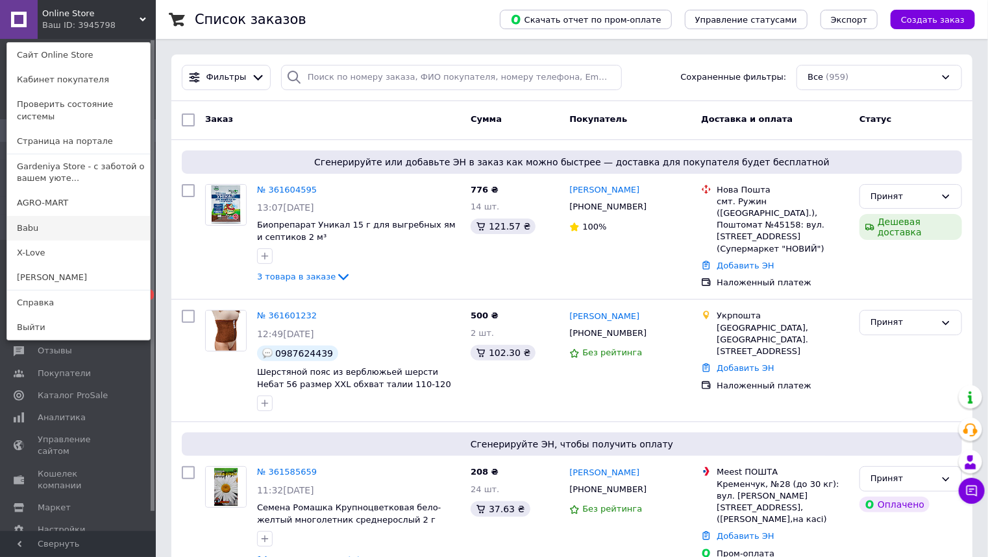
click at [36, 221] on link "Babu" at bounding box center [78, 228] width 143 height 25
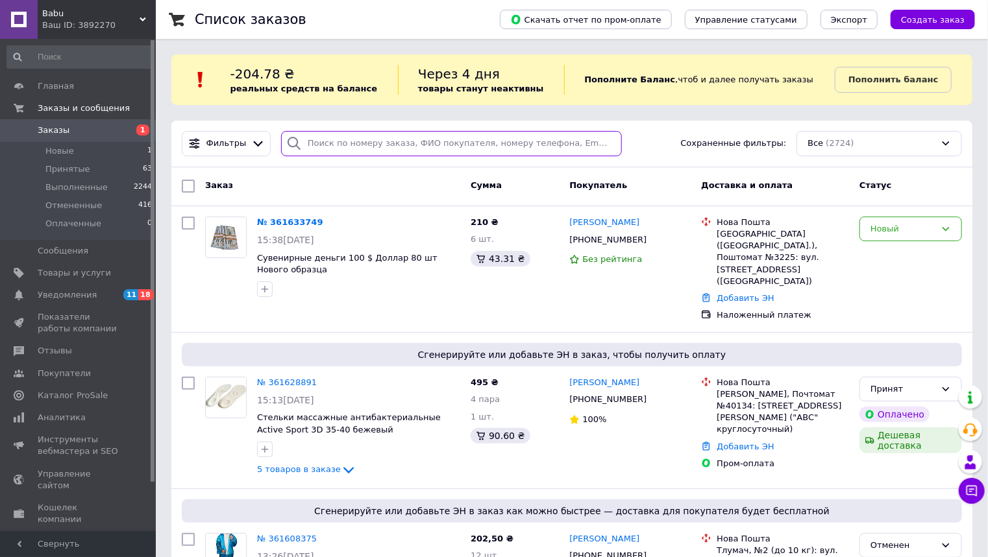
click at [317, 145] on input "search" at bounding box center [451, 143] width 341 height 25
paste input "361532050"
type input "361532050"
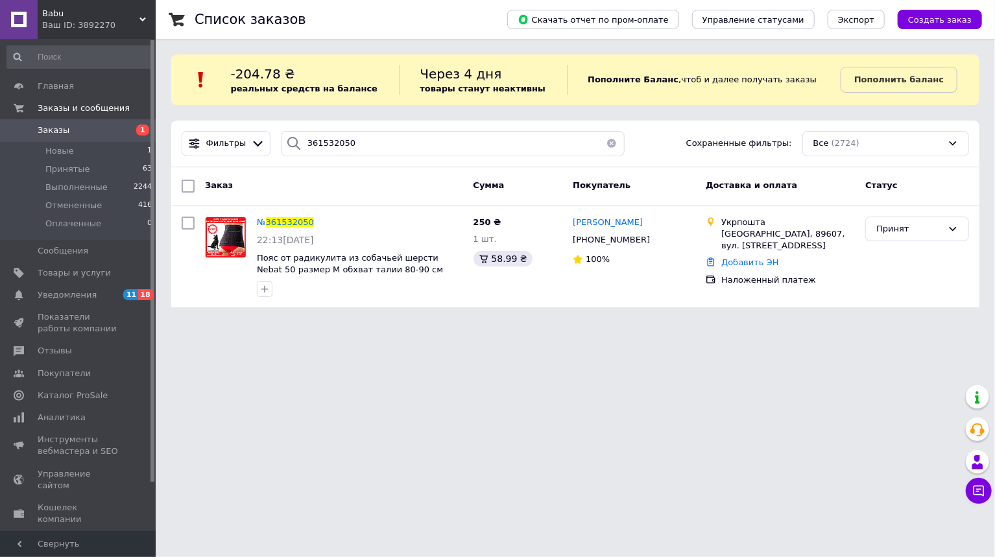
click at [282, 220] on span "361532050" at bounding box center [290, 222] width 48 height 10
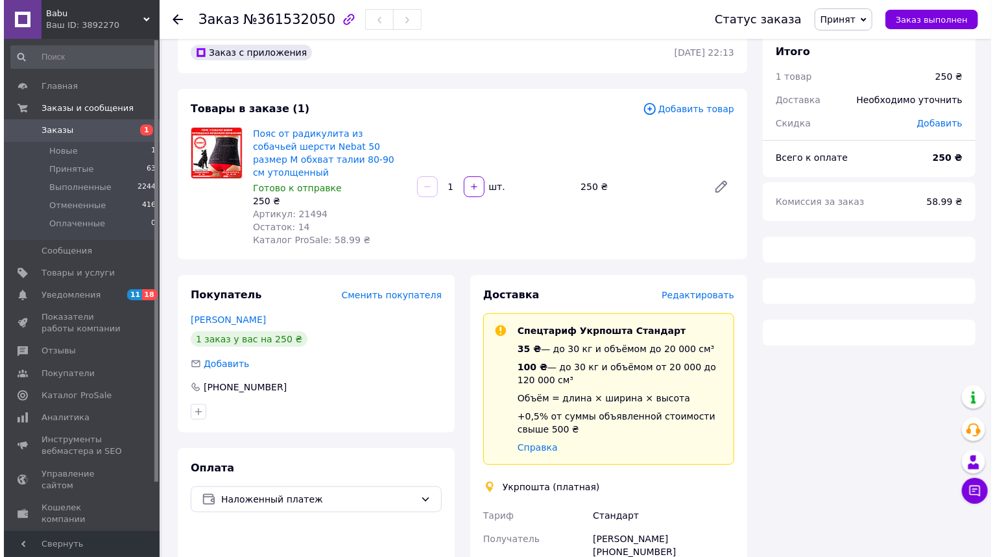
scroll to position [35, 0]
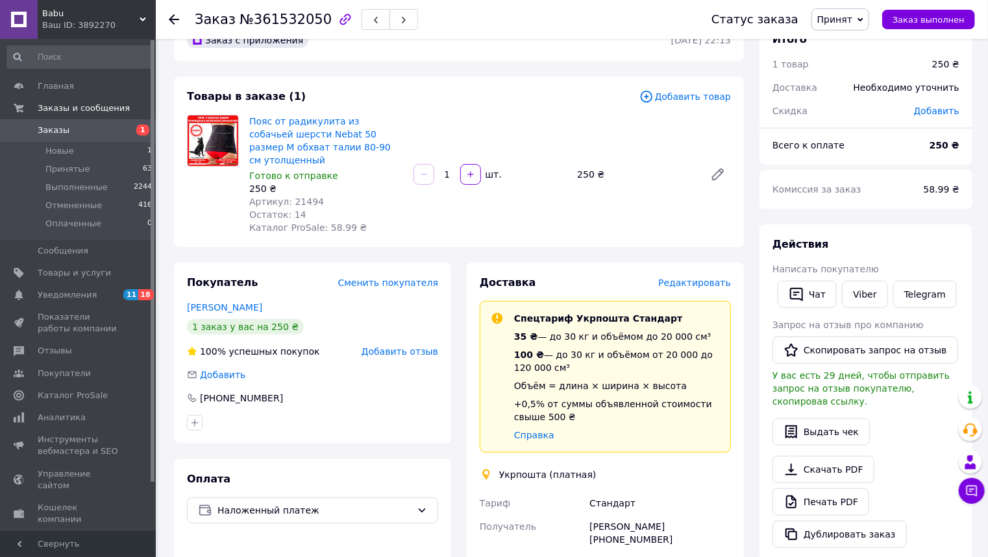
click at [672, 278] on span "Редактировать" at bounding box center [694, 283] width 73 height 10
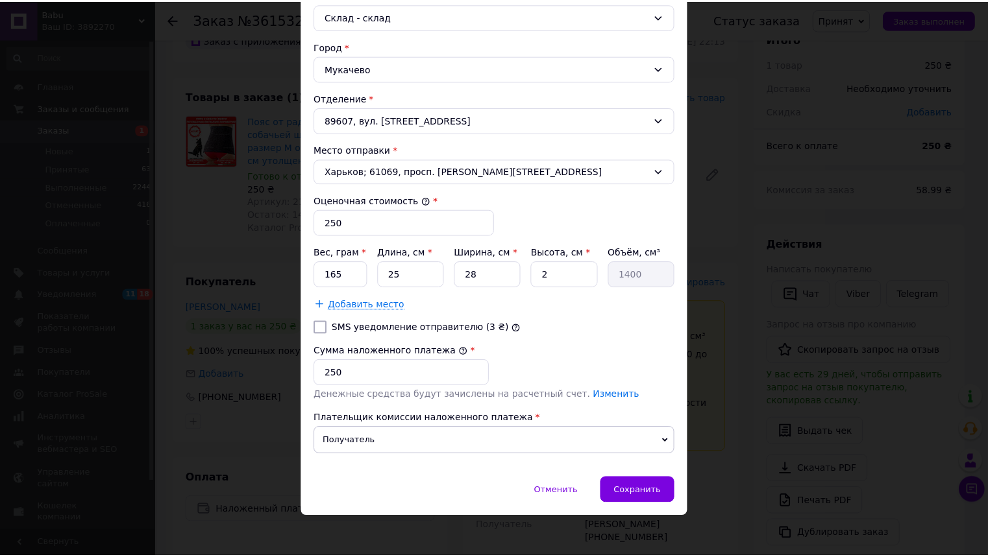
scroll to position [371, 0]
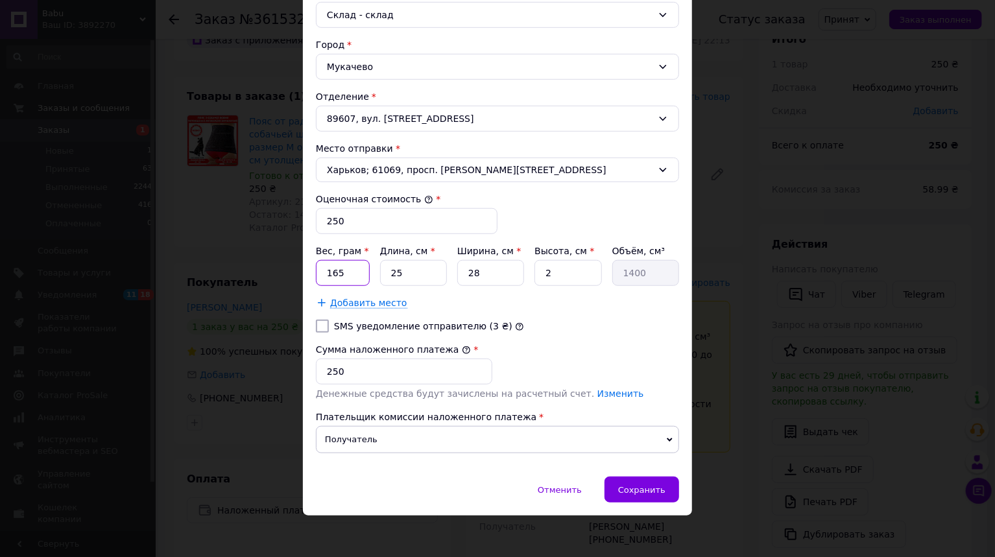
click at [319, 273] on input "165" at bounding box center [343, 273] width 54 height 26
type input "155"
type input "3"
type input "168"
type input "30"
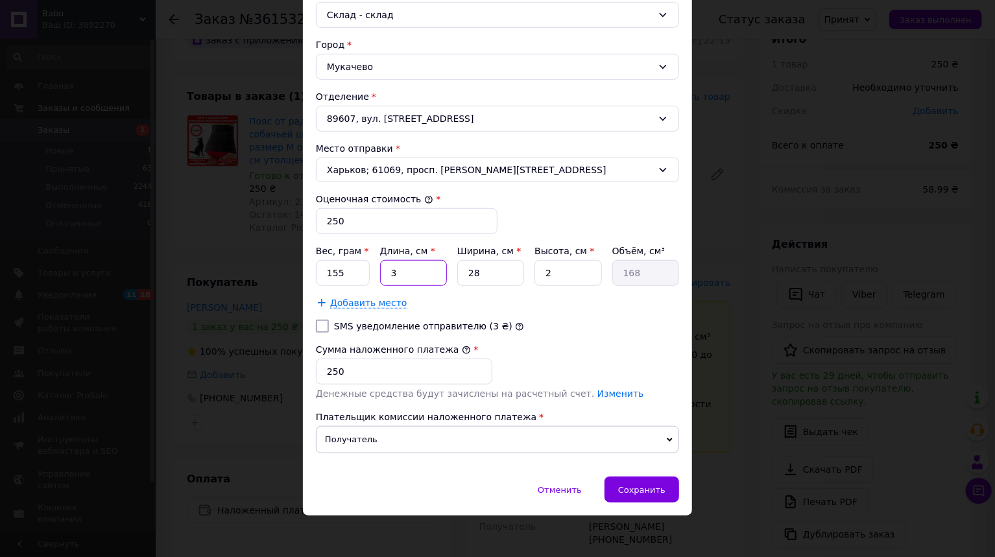
type input "1680"
type input "30"
type input "2"
type input "120"
type input "23"
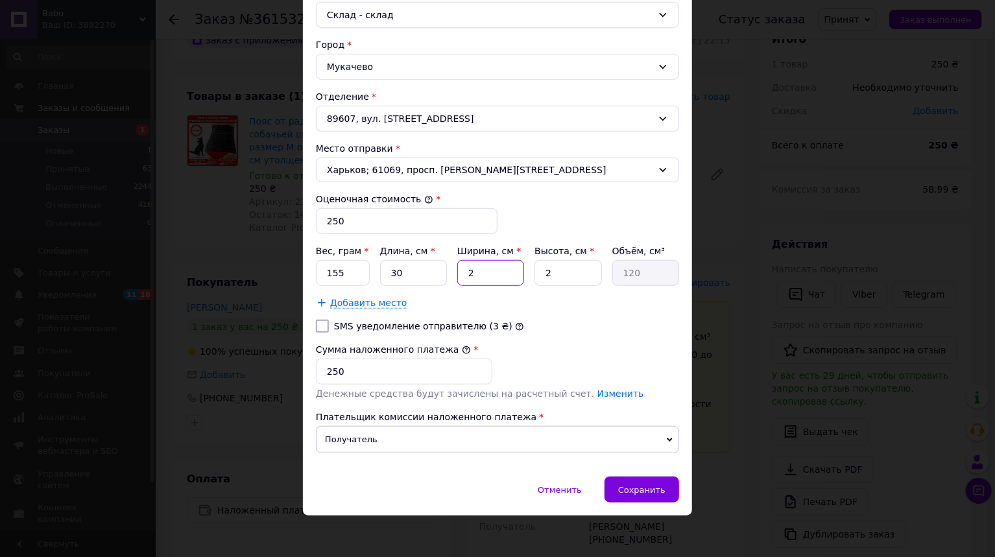
type input "1380"
type input "23"
type input "1"
type input "690"
type input "1"
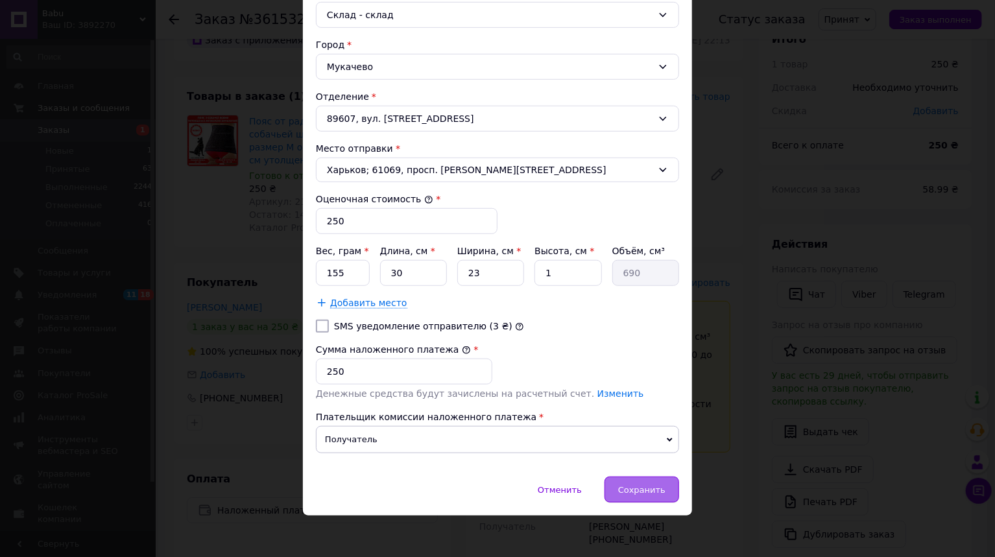
click at [624, 477] on div "Сохранить" at bounding box center [642, 490] width 75 height 26
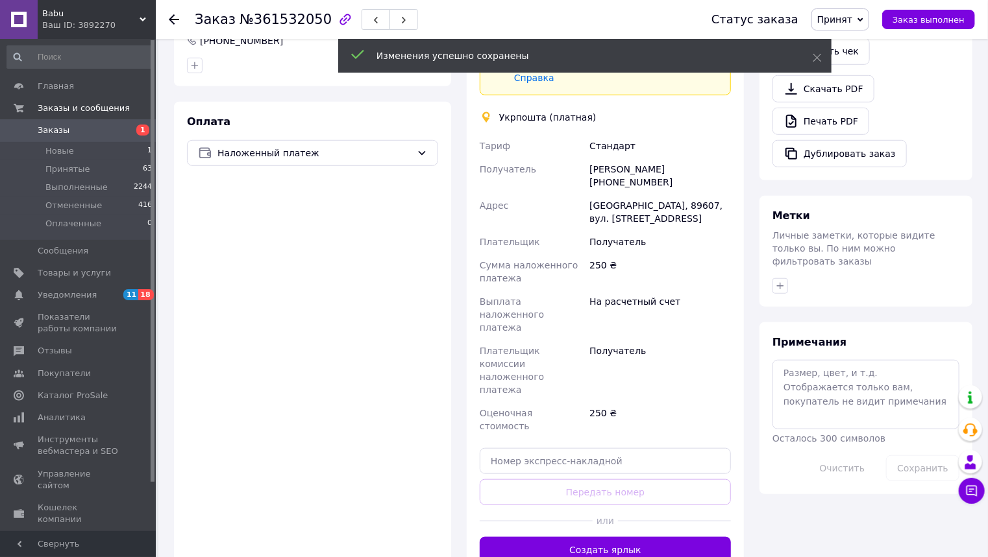
scroll to position [398, 0]
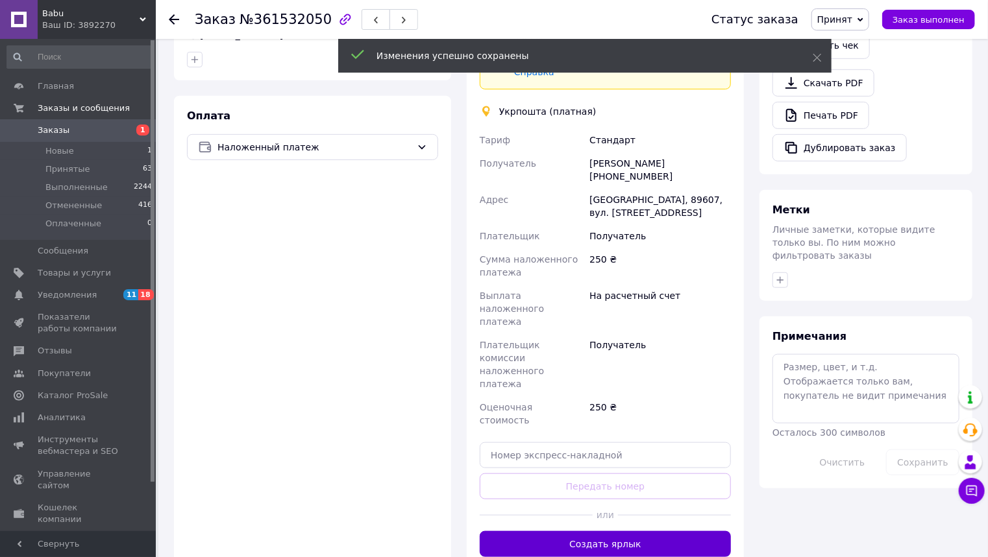
click at [620, 531] on button "Создать ярлык" at bounding box center [605, 544] width 251 height 26
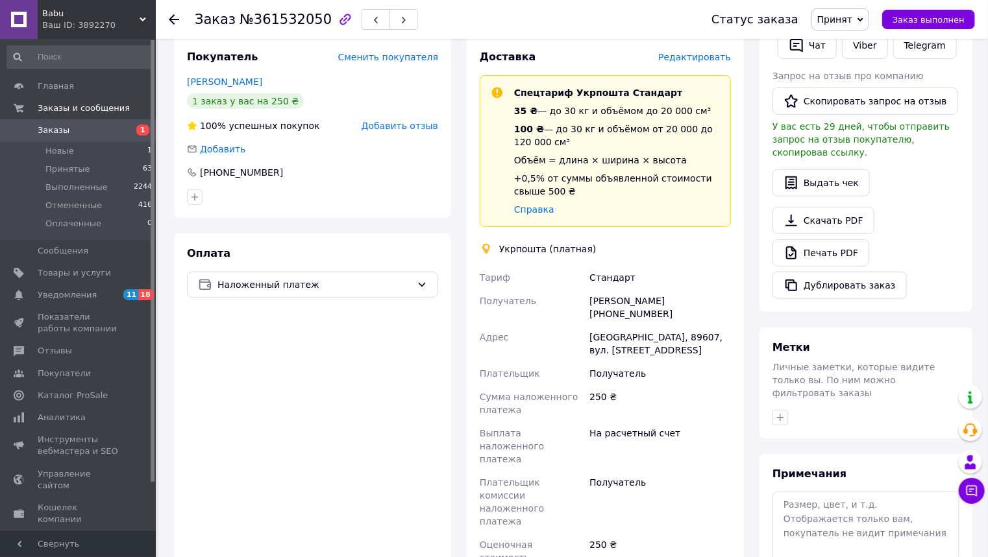
scroll to position [243, 0]
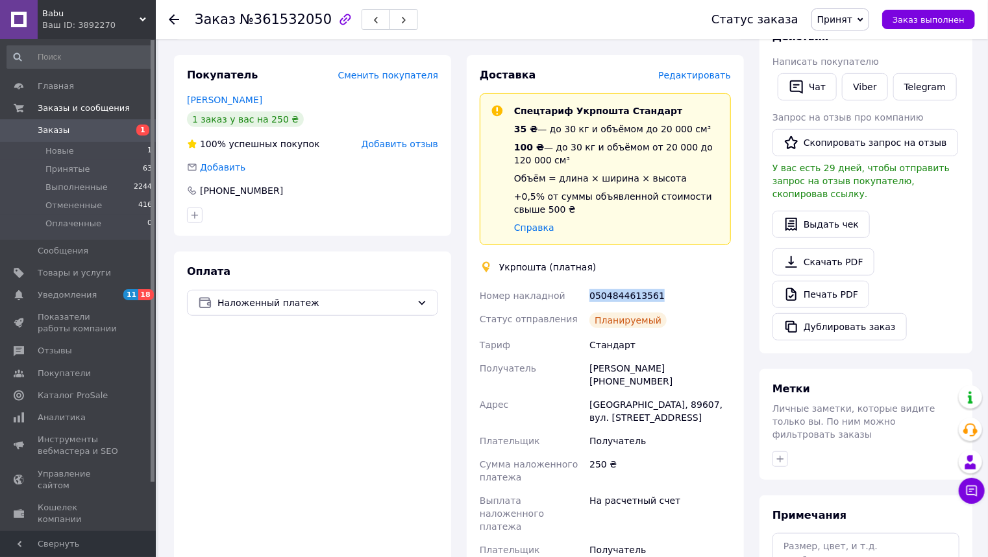
drag, startPoint x: 663, startPoint y: 287, endPoint x: 591, endPoint y: 289, distance: 72.7
click at [591, 289] on div "0504844613561" at bounding box center [660, 295] width 147 height 23
copy div "0504844613561"
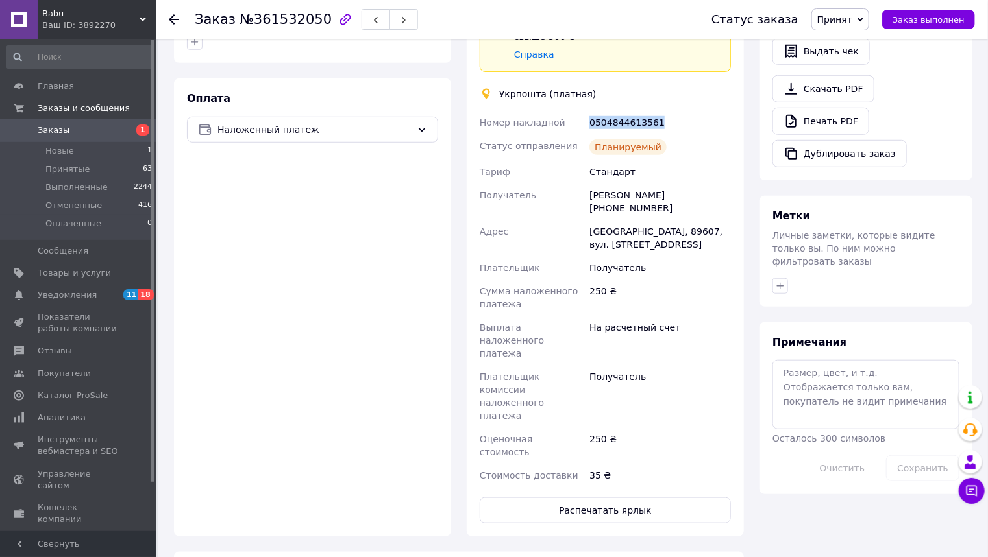
scroll to position [545, 0]
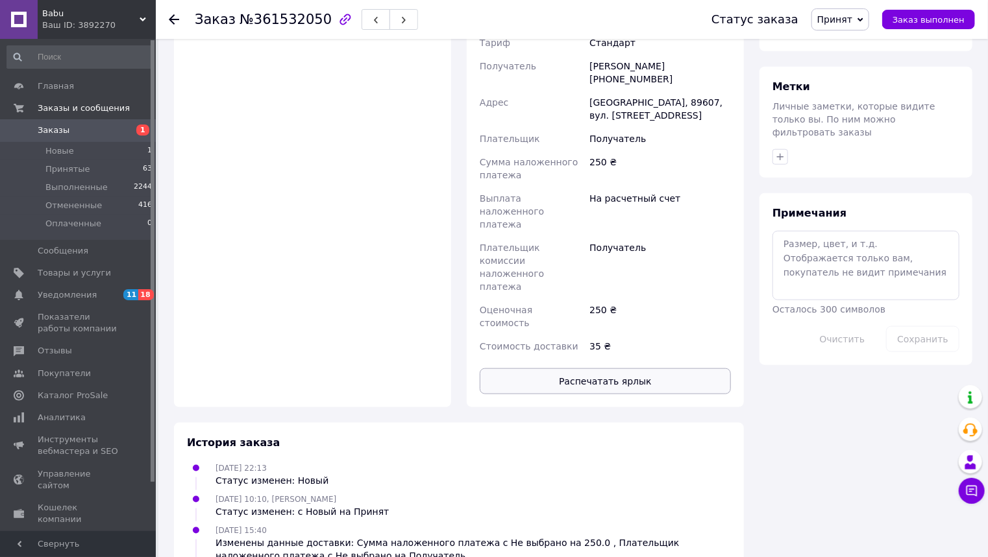
click at [605, 369] on button "Распечатать ярлык" at bounding box center [605, 382] width 251 height 26
click at [51, 128] on span "Заказы" at bounding box center [54, 131] width 32 height 12
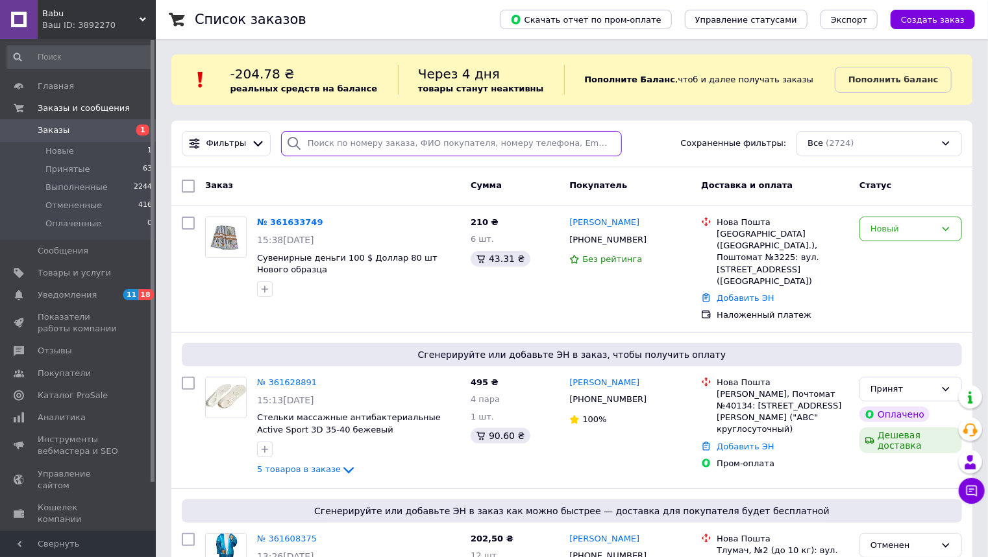
click at [320, 145] on input "search" at bounding box center [451, 143] width 341 height 25
paste input "361583440"
type input "361583440"
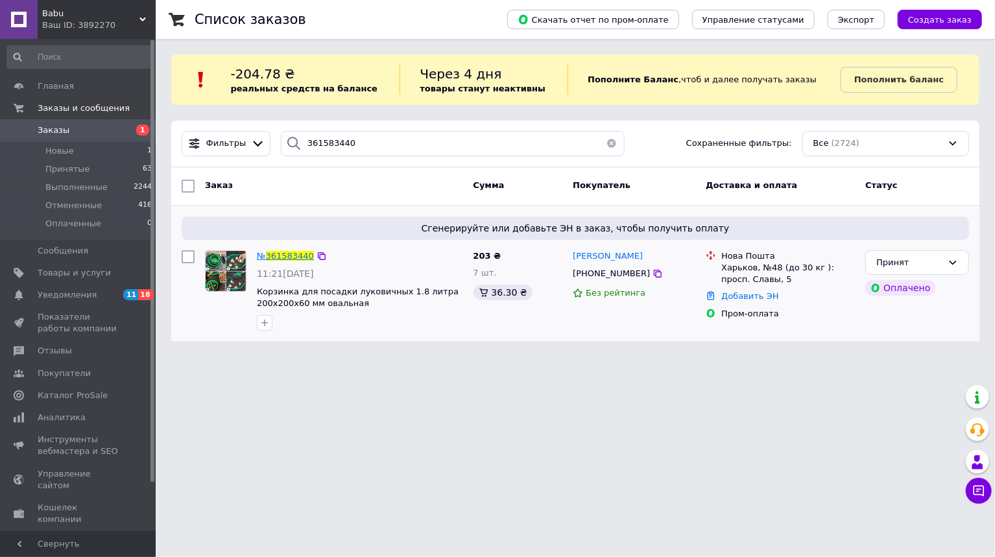
click at [289, 256] on span "361583440" at bounding box center [290, 256] width 48 height 10
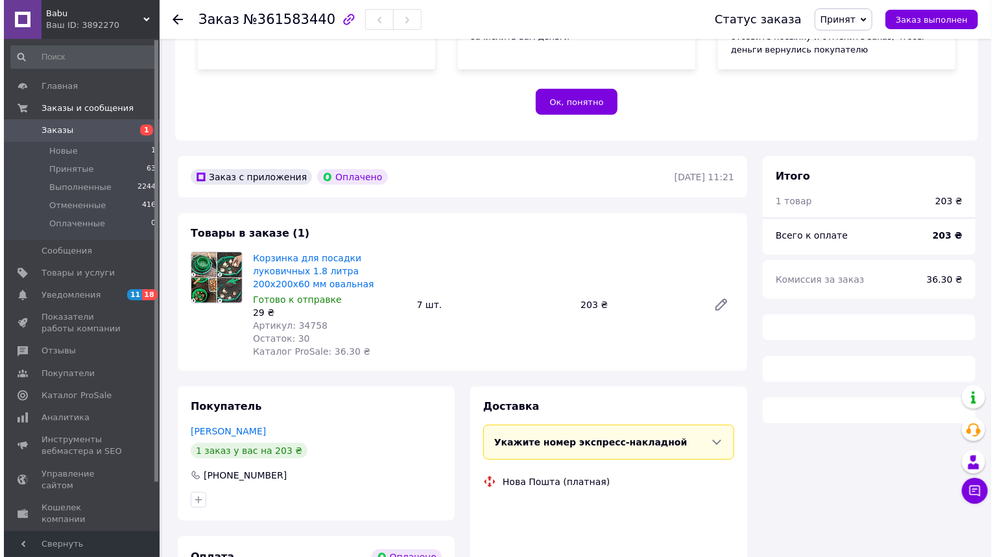
scroll to position [415, 0]
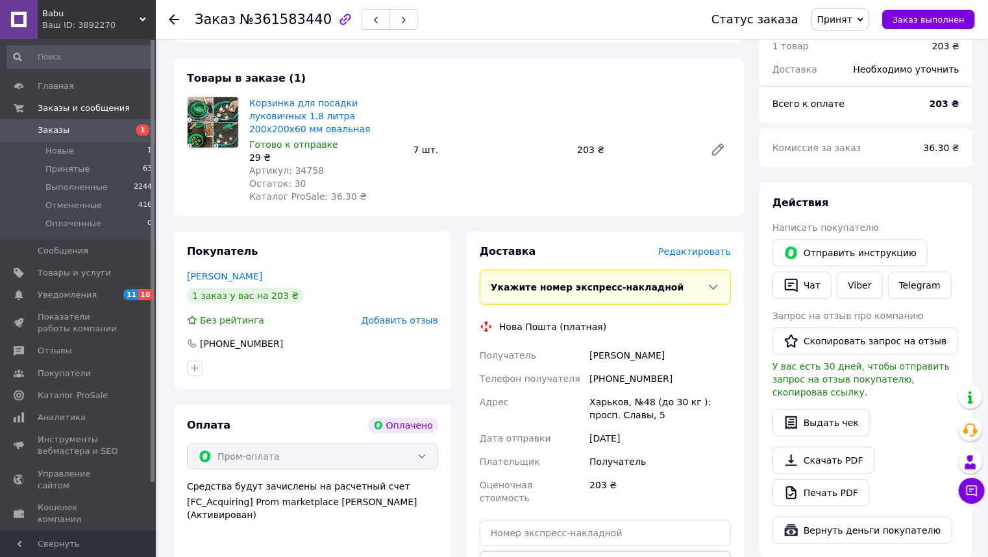
click at [712, 247] on span "Редактировать" at bounding box center [694, 252] width 73 height 10
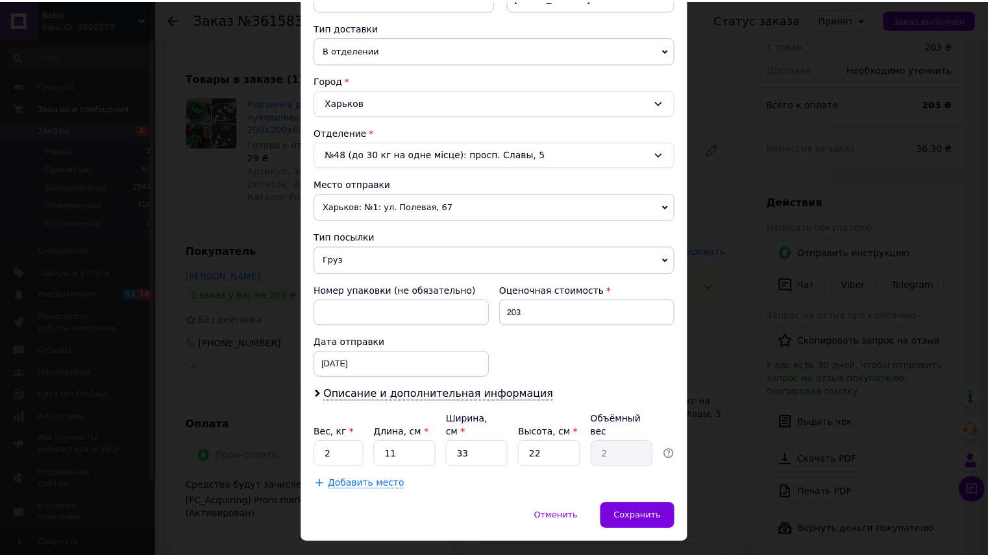
scroll to position [300, 0]
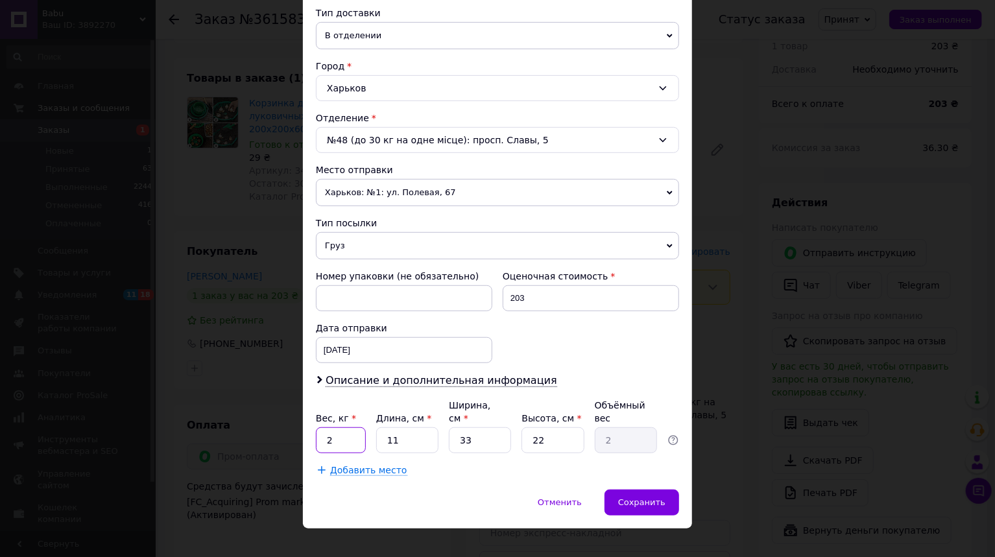
drag, startPoint x: 343, startPoint y: 428, endPoint x: 321, endPoint y: 430, distance: 22.1
click at [321, 430] on input "2" at bounding box center [341, 441] width 50 height 26
type input "0.4"
type input "3"
type input "0.54"
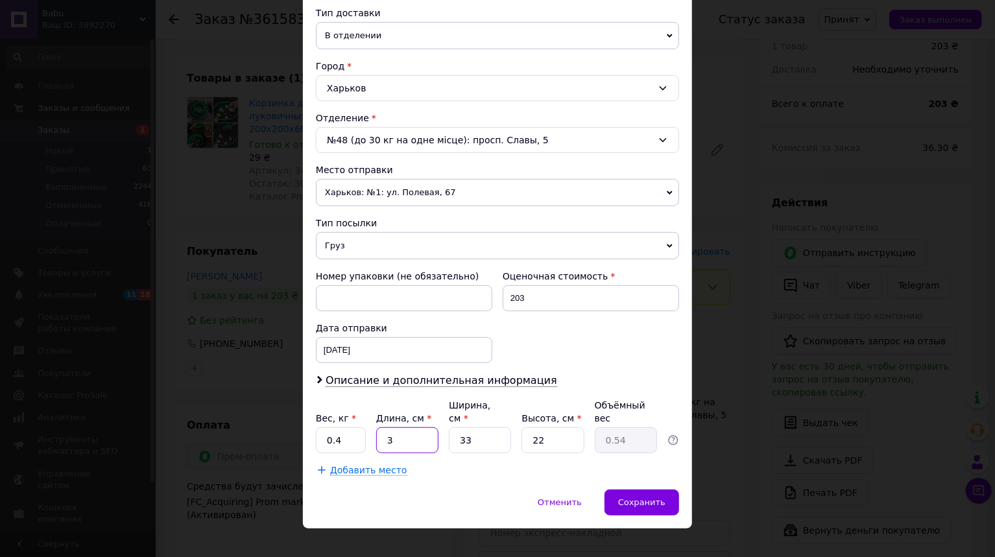
type input "31"
type input "5.63"
type input "31"
type input "2"
type input "0.34"
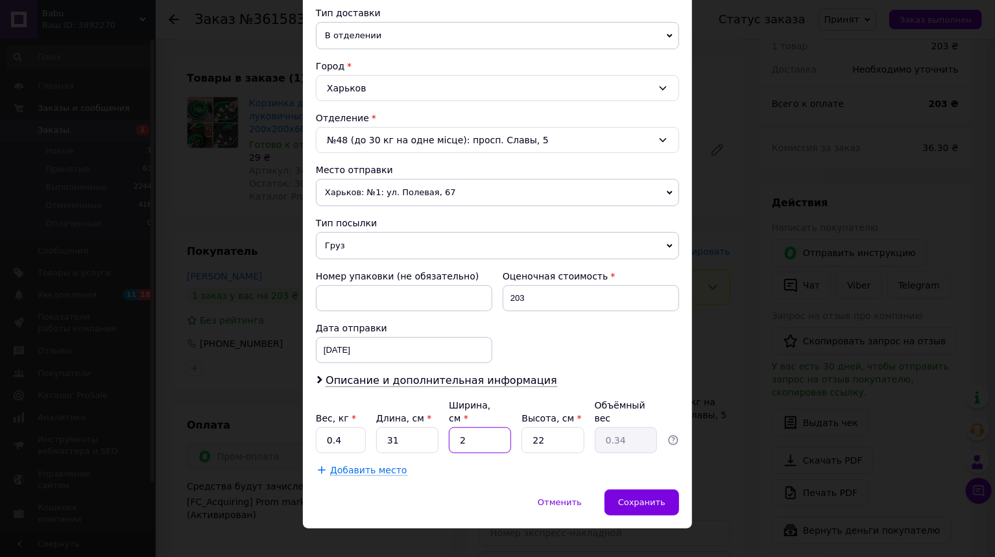
type input "21"
type input "3.58"
type input "21"
type input "1"
type input "0.16"
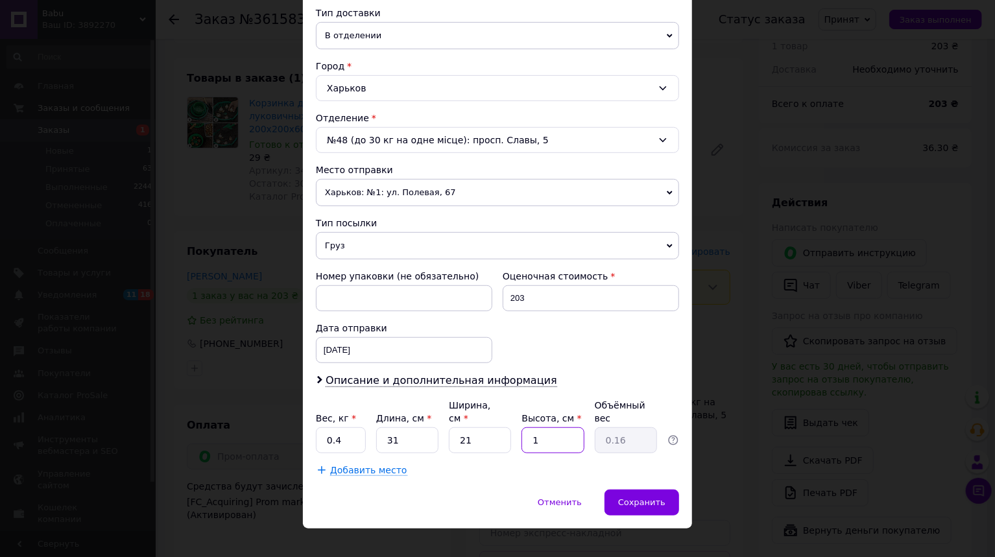
type input "17"
type input "2.77"
type input "17"
click at [642, 498] on span "Сохранить" at bounding box center [641, 503] width 47 height 10
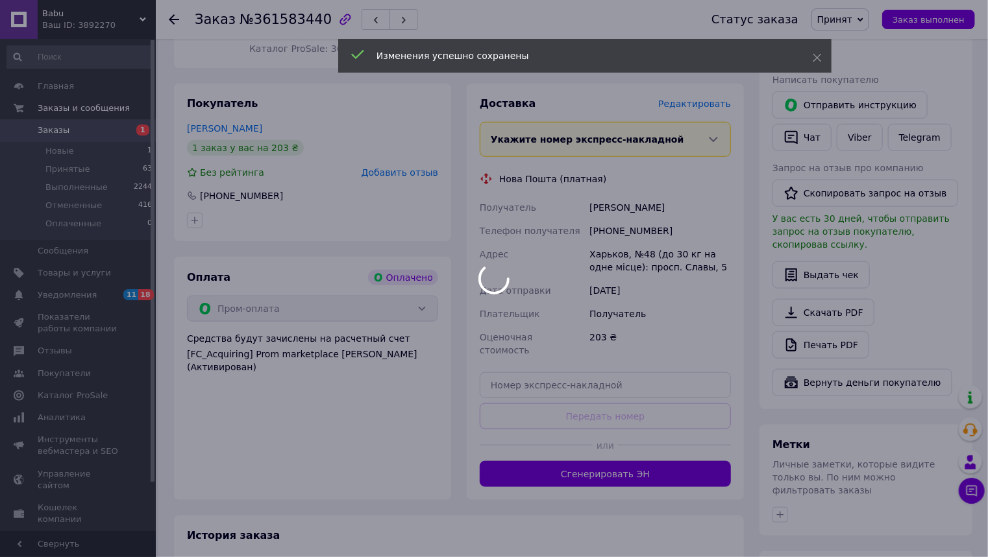
scroll to position [622, 0]
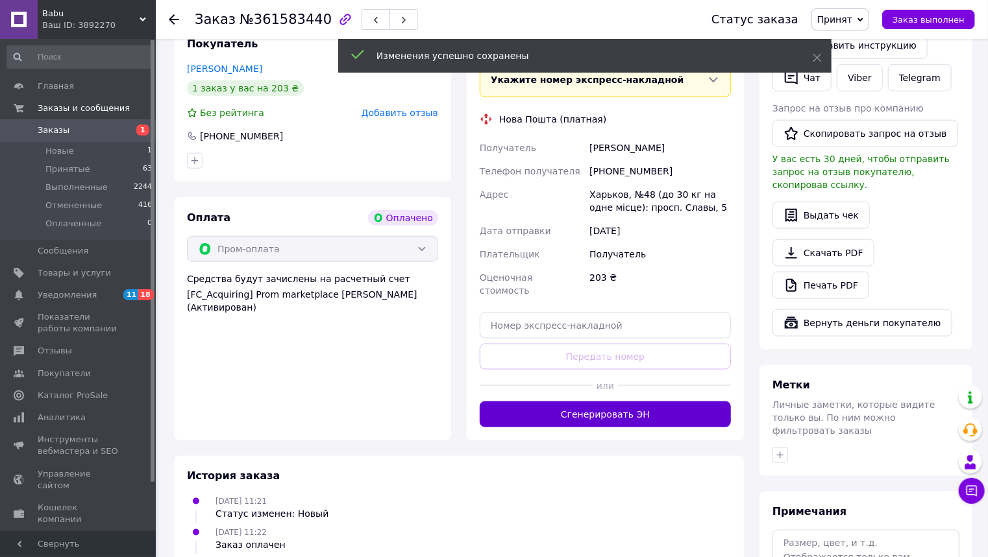
click at [610, 402] on button "Сгенерировать ЭН" at bounding box center [605, 415] width 251 height 26
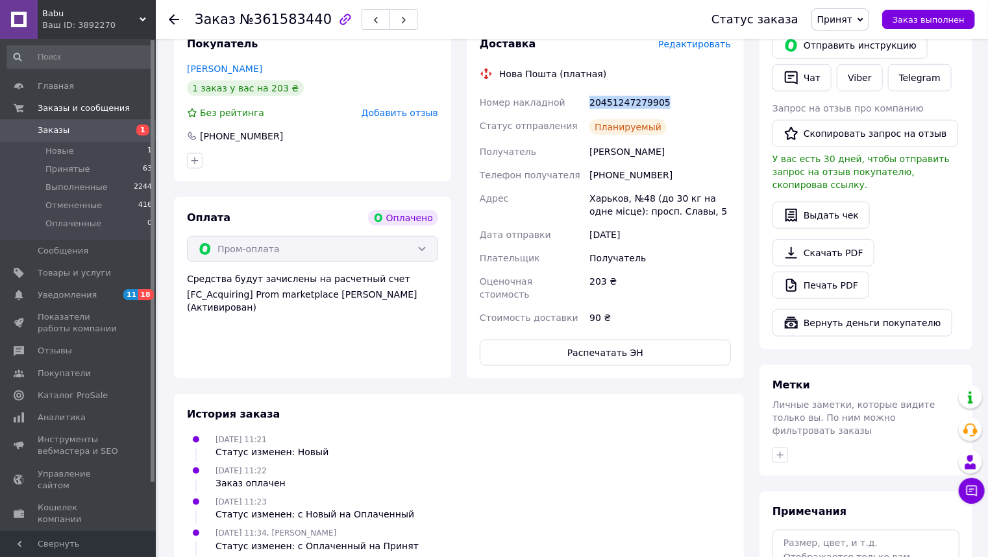
drag, startPoint x: 685, startPoint y: 93, endPoint x: 589, endPoint y: 93, distance: 95.4
click at [589, 93] on div "20451247279905" at bounding box center [660, 102] width 147 height 23
copy div "20451247279905"
click at [53, 125] on span "Заказы" at bounding box center [54, 131] width 32 height 12
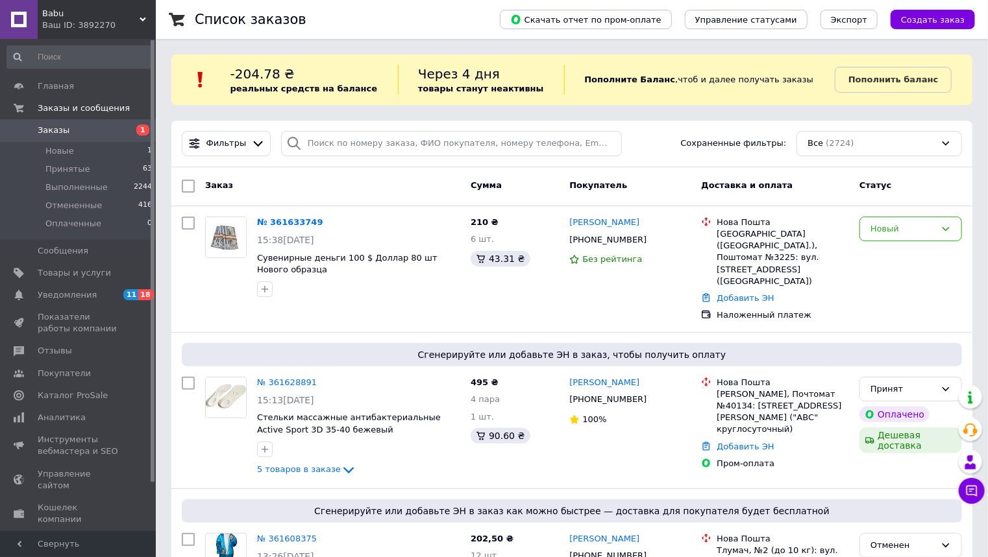
drag, startPoint x: 136, startPoint y: 14, endPoint x: 130, endPoint y: 30, distance: 16.4
click at [136, 14] on span "Babu" at bounding box center [90, 14] width 97 height 12
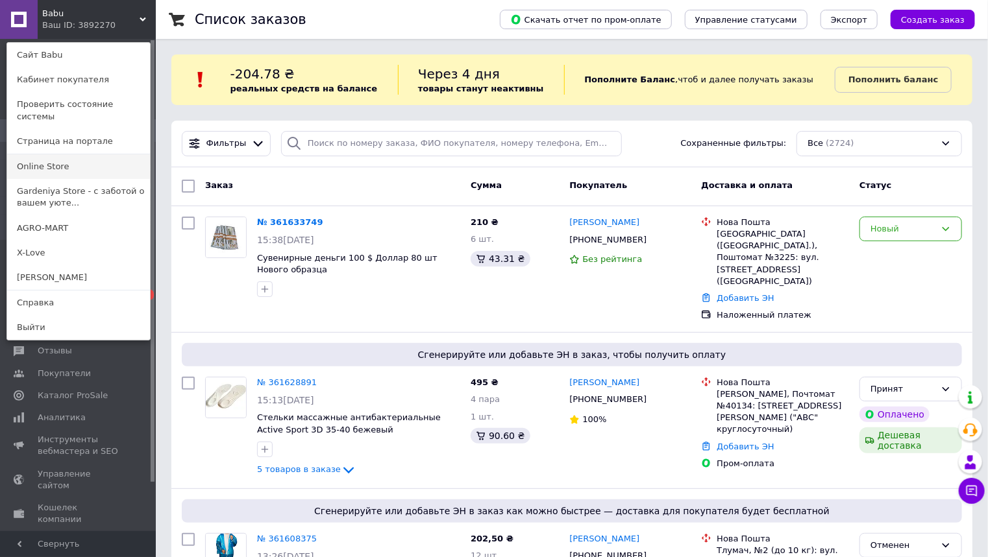
click at [49, 154] on link "Online Store" at bounding box center [78, 166] width 143 height 25
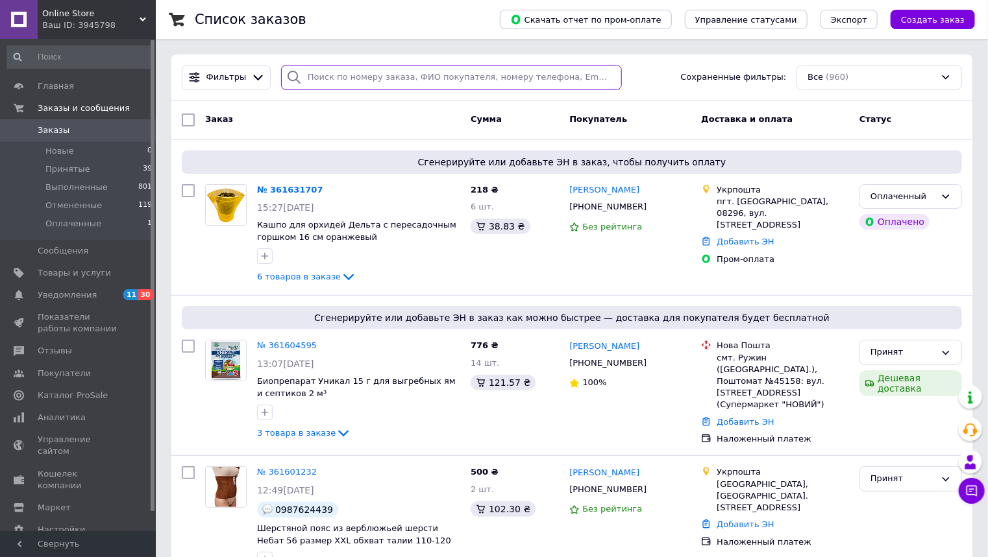
click at [327, 77] on input "search" at bounding box center [451, 77] width 341 height 25
paste input "361564872"
type input "361564872"
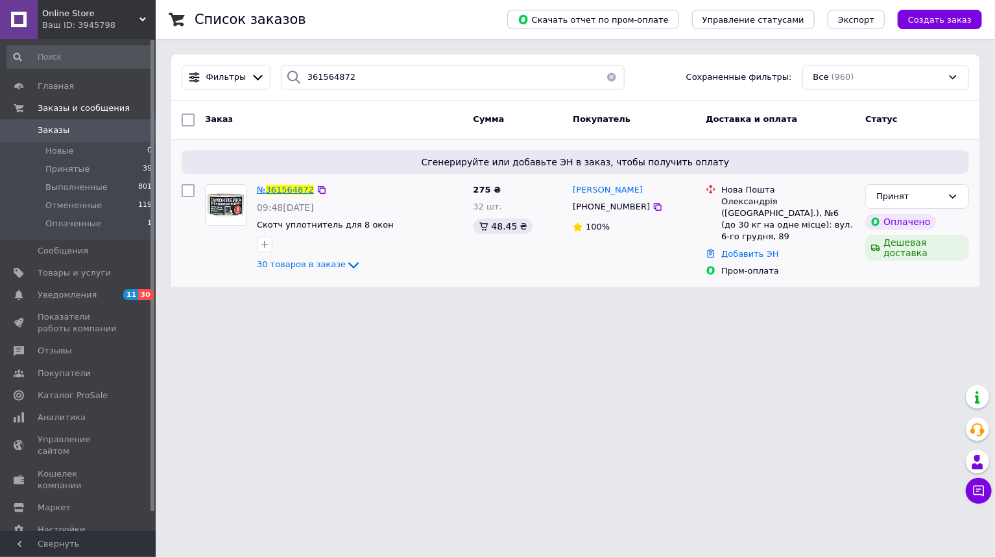
click at [289, 188] on span "361564872" at bounding box center [290, 190] width 48 height 10
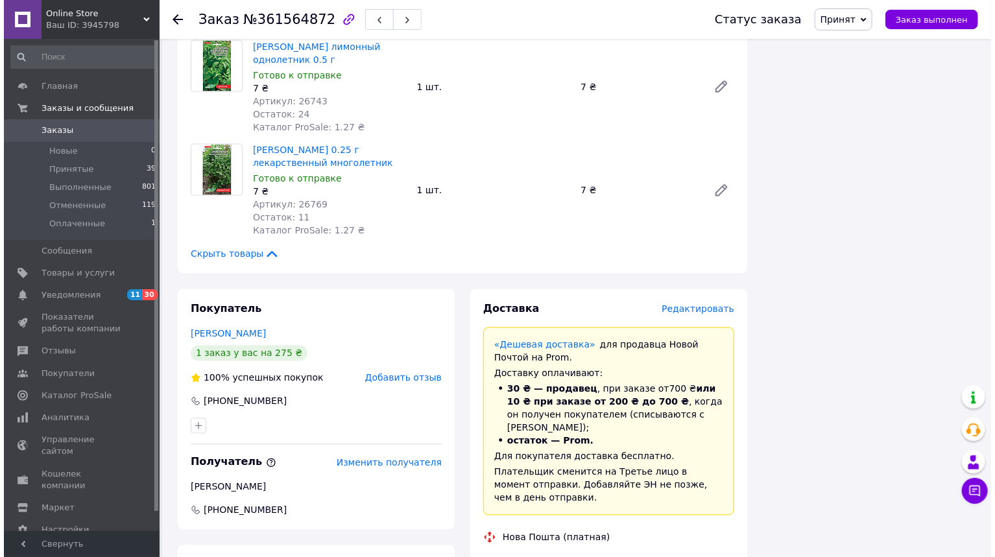
scroll to position [3530, 0]
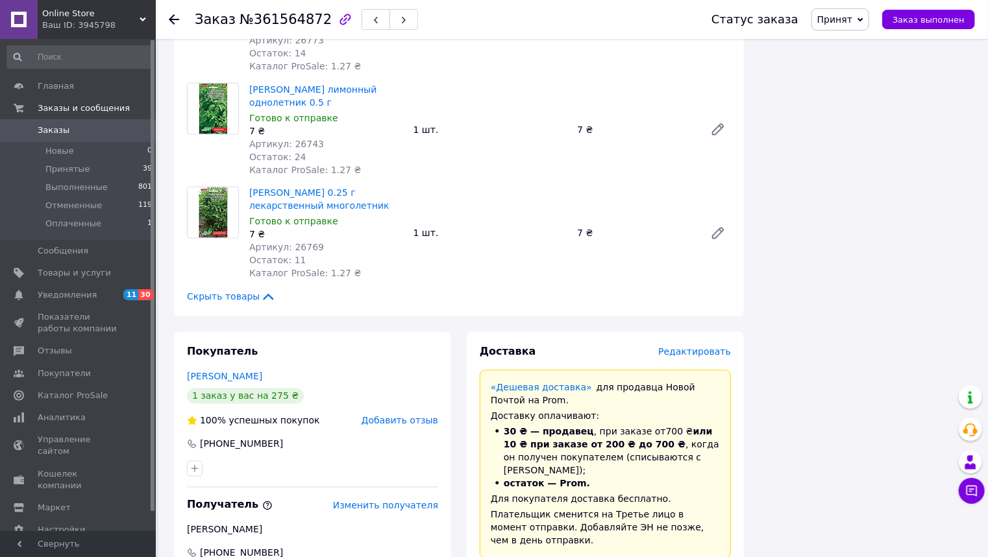
click at [684, 347] on span "Редактировать" at bounding box center [694, 352] width 73 height 10
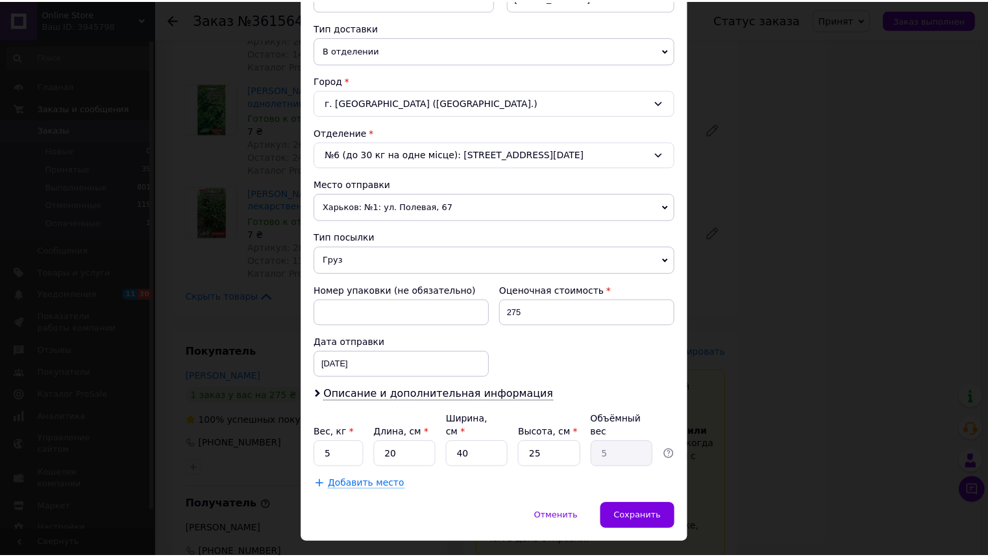
scroll to position [300, 0]
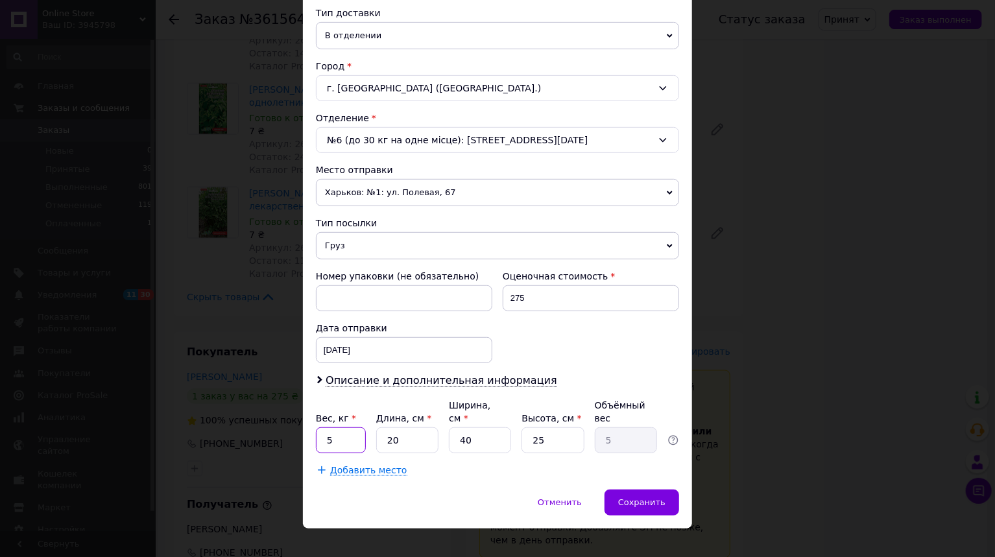
click at [351, 428] on input "5" at bounding box center [341, 441] width 50 height 26
type input "0.285"
type input "1"
type input "0.25"
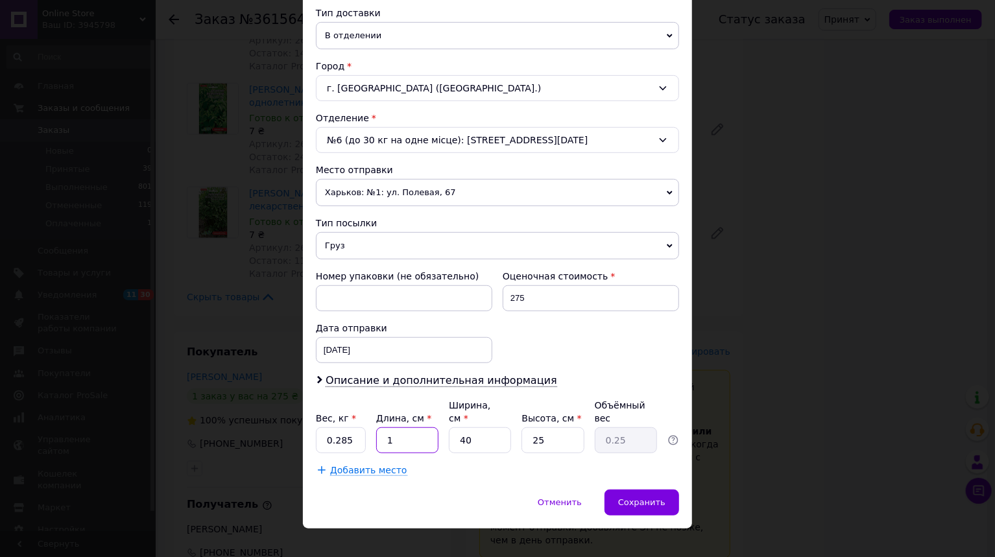
type input "17"
type input "4.25"
type input "17"
type input "1"
type input "0.11"
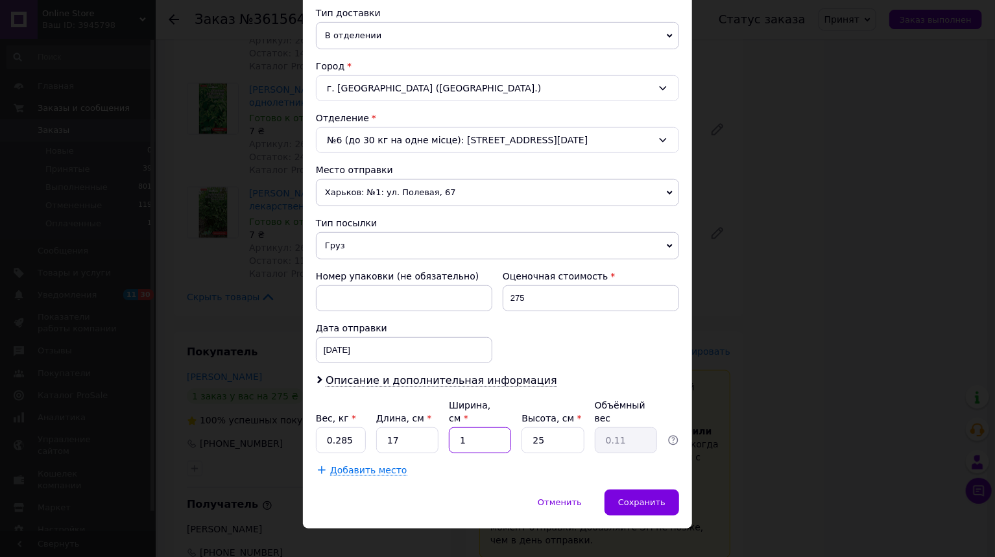
type input "12"
type input "1.27"
type input "12"
type input "1"
type input "0.1"
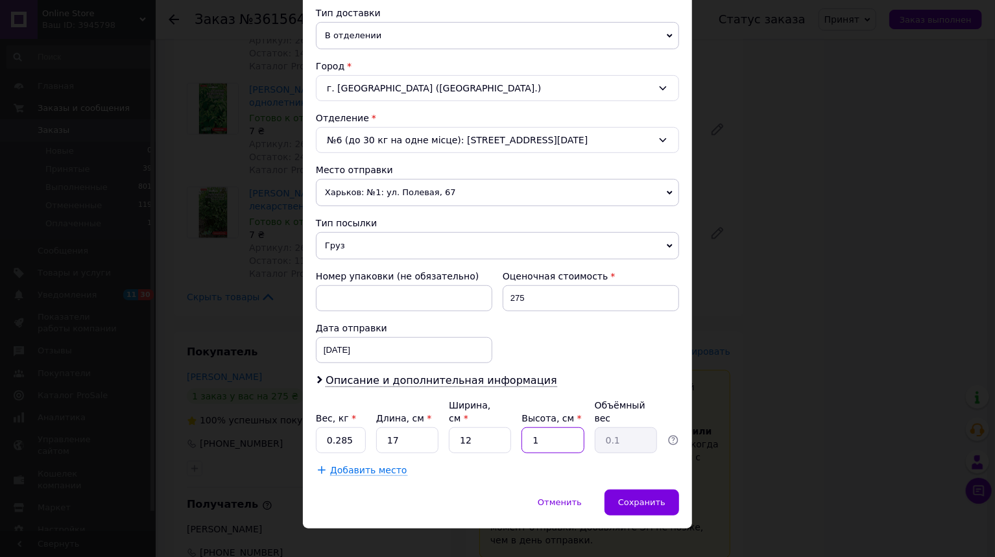
type input "10"
type input "0.51"
type input "10"
click at [664, 497] on div "Сохранить" at bounding box center [642, 503] width 75 height 26
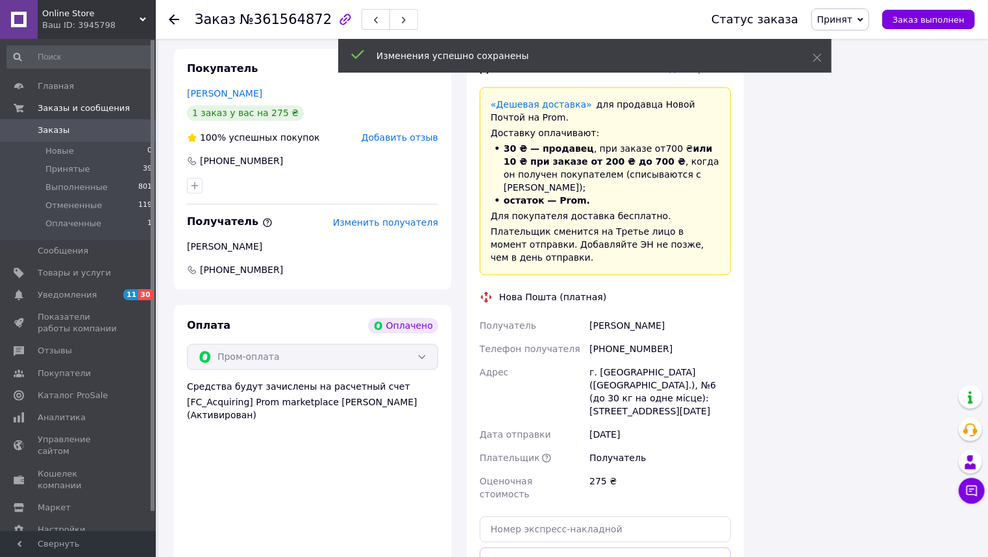
scroll to position [3893, 0]
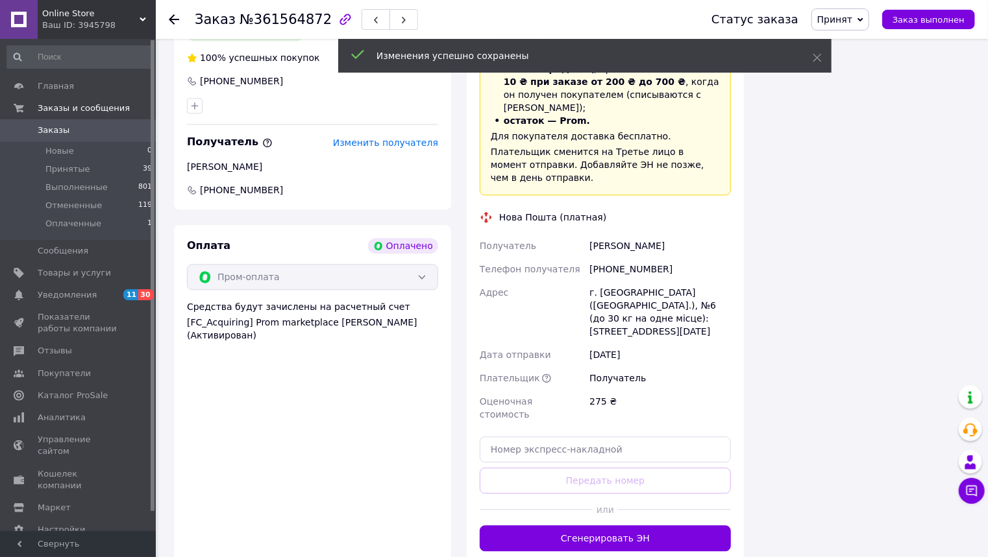
click at [574, 526] on button "Сгенерировать ЭН" at bounding box center [605, 539] width 251 height 26
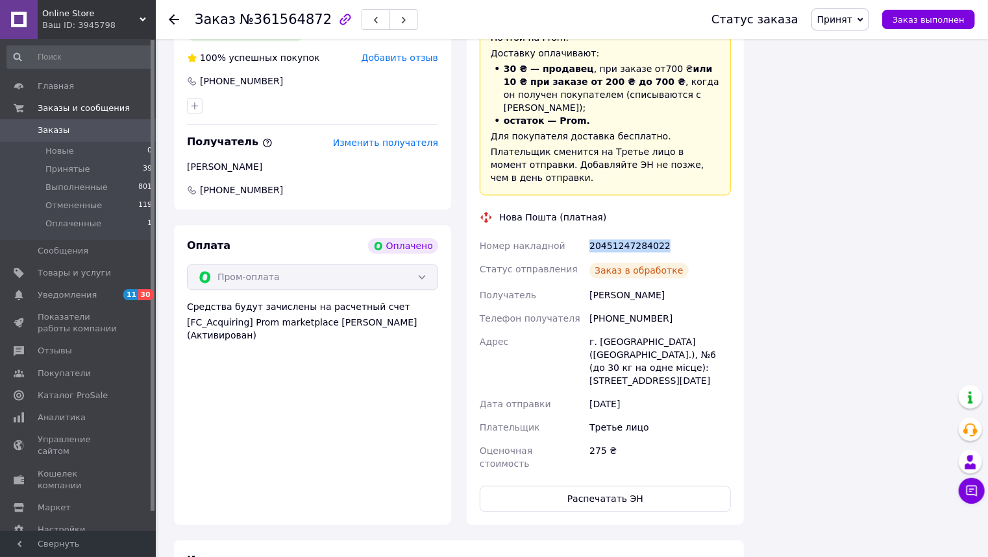
drag, startPoint x: 661, startPoint y: 128, endPoint x: 586, endPoint y: 134, distance: 75.6
click at [586, 234] on div "Номер накладной 20451247284022 Статус отправления Заказ в обработке Получатель …" at bounding box center [605, 354] width 256 height 241
copy div "Номер накладной 20451247284022"
click at [49, 131] on span "Заказы" at bounding box center [54, 131] width 32 height 12
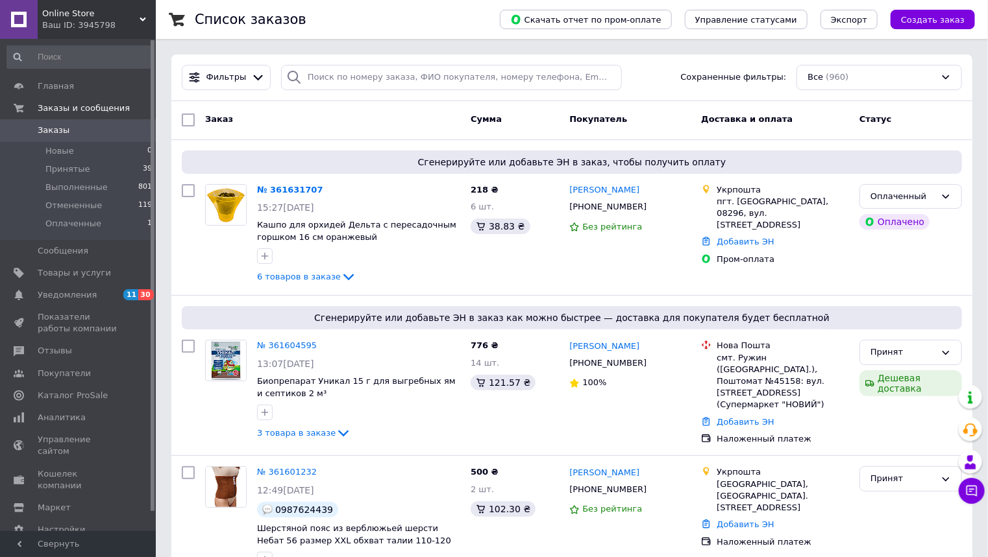
click at [138, 15] on span "Online Store" at bounding box center [90, 14] width 97 height 12
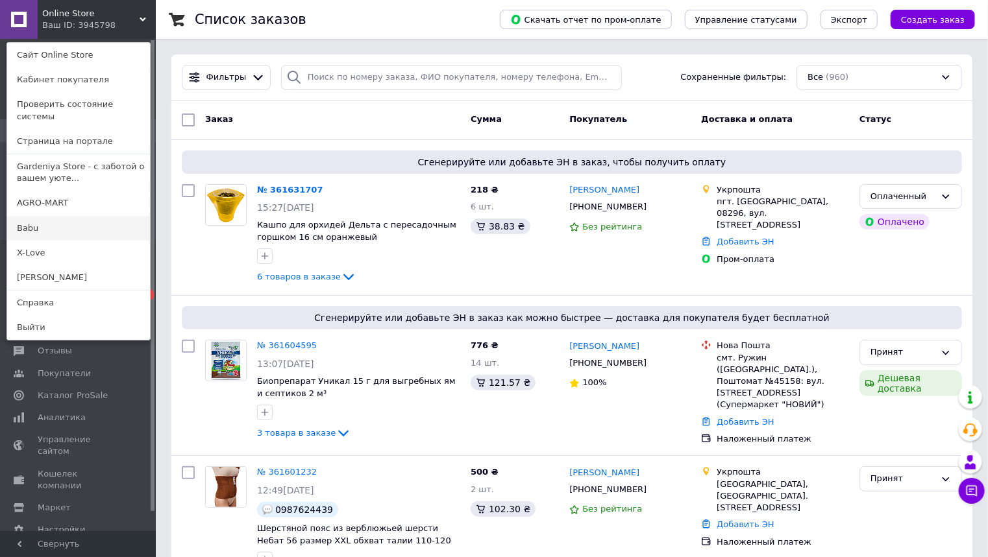
click at [32, 216] on link "Babu" at bounding box center [78, 228] width 143 height 25
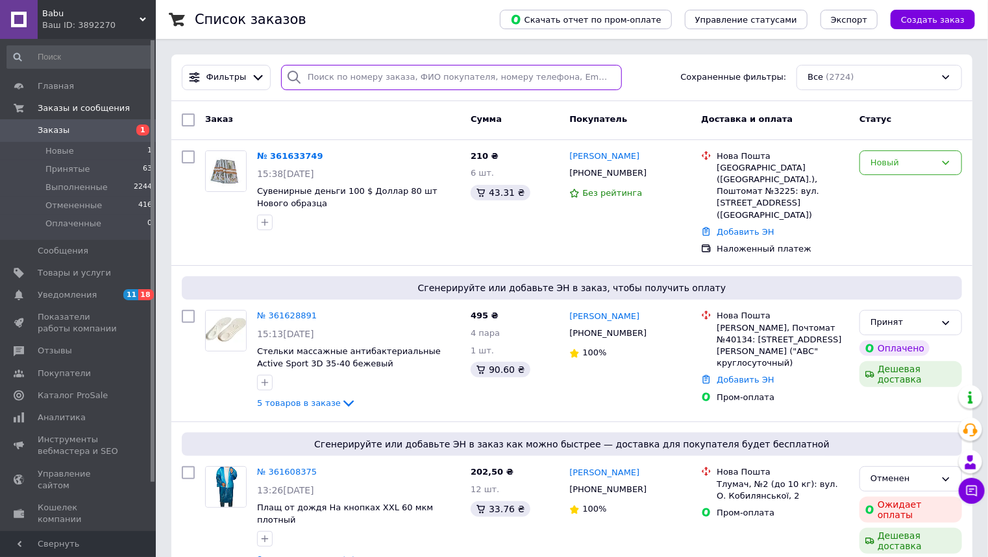
click at [337, 75] on input "search" at bounding box center [451, 77] width 341 height 25
paste input "0938846702"
type input "0938846702"
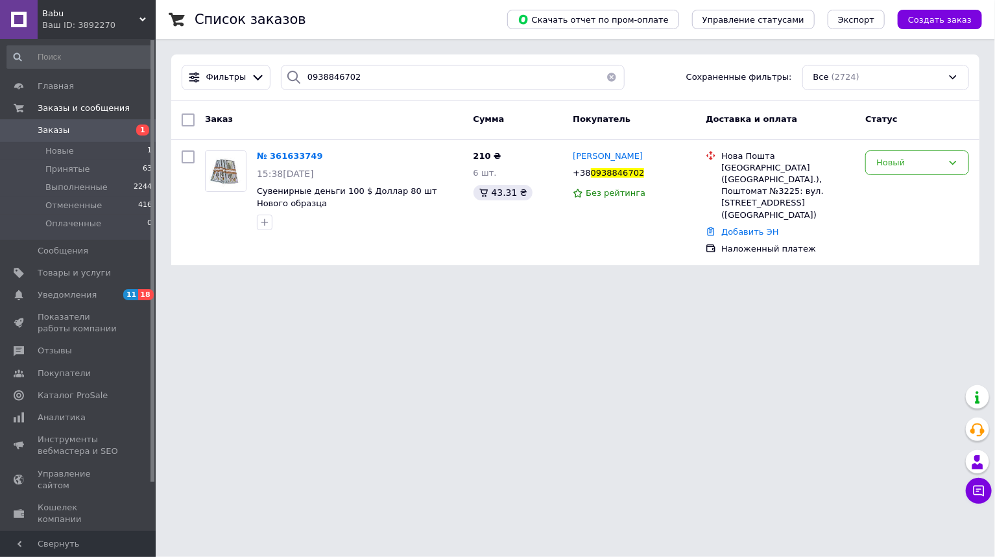
click at [334, 281] on html "Babu Ваш ID: 3892270 Сайт Babu Кабинет покупателя Проверить состояние системы С…" at bounding box center [497, 140] width 995 height 281
click at [284, 158] on span "№ 361633749" at bounding box center [290, 156] width 66 height 10
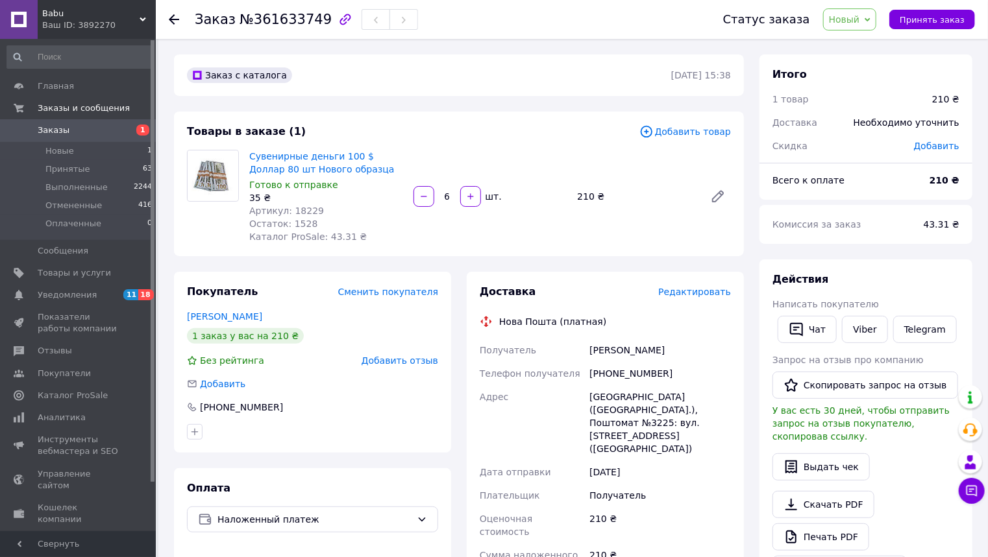
click at [694, 292] on span "Редактировать" at bounding box center [694, 292] width 73 height 10
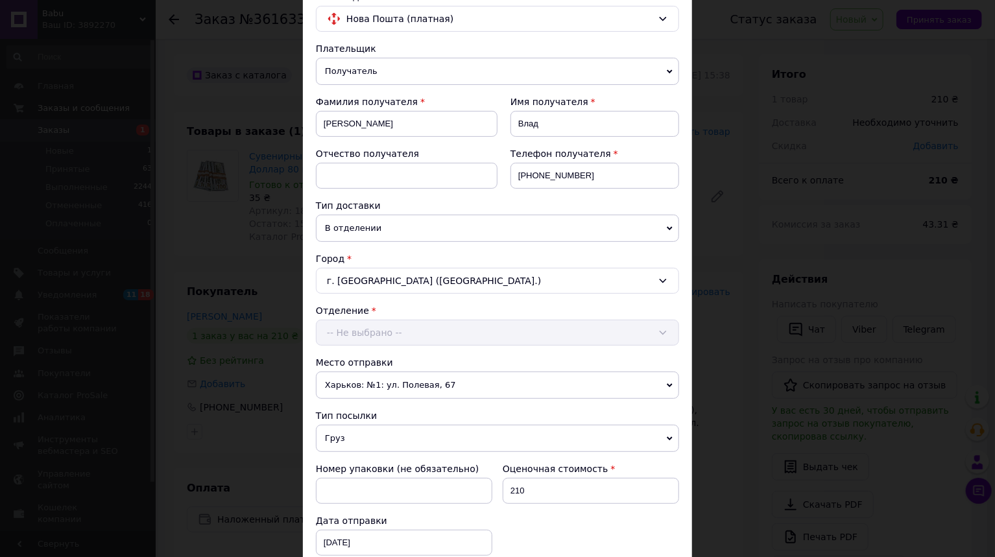
scroll to position [311, 0]
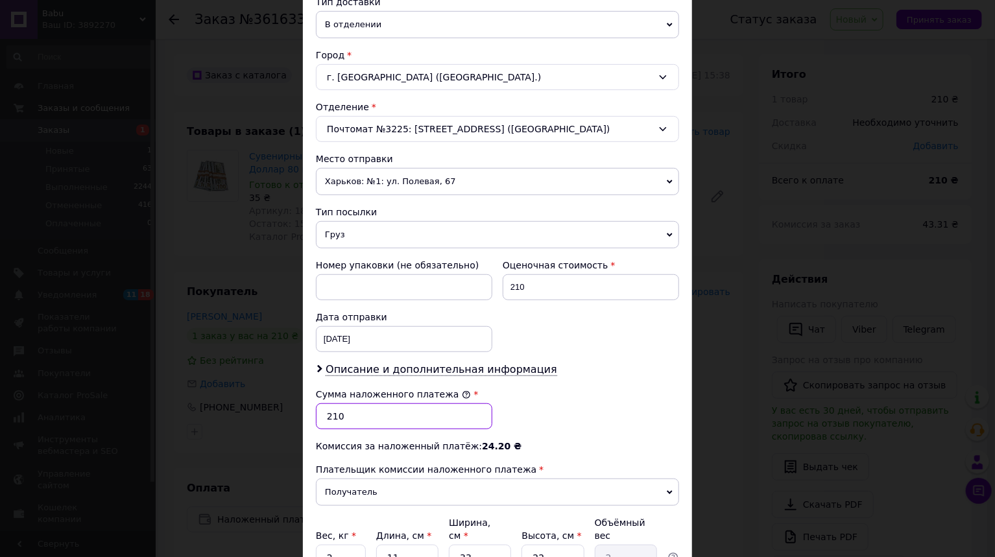
click at [321, 418] on input "210" at bounding box center [404, 417] width 177 height 26
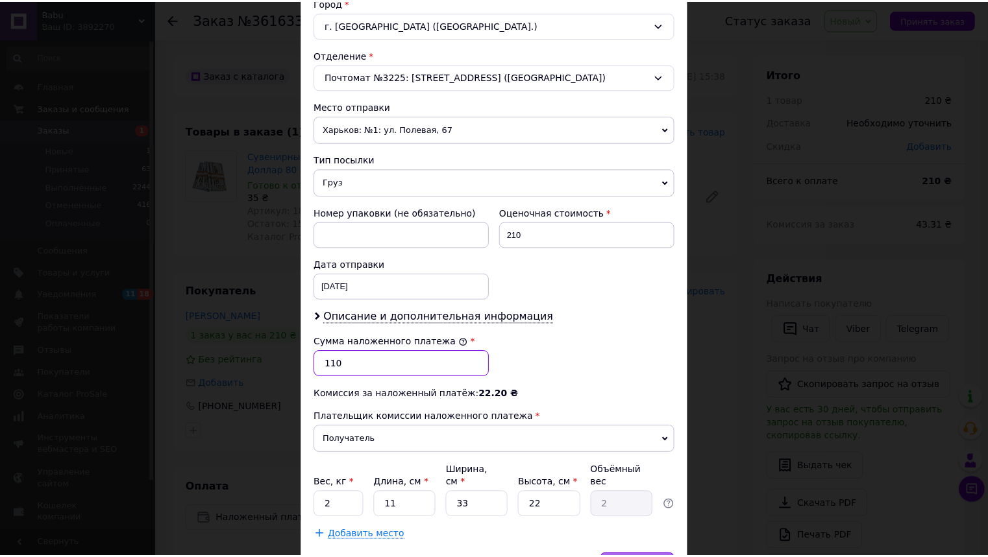
scroll to position [428, 0]
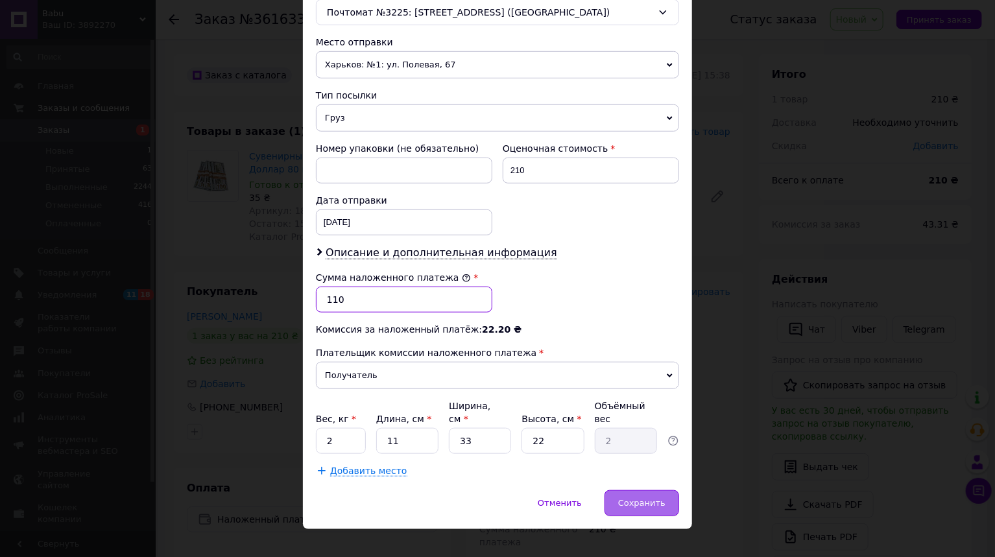
type input "110"
click at [631, 498] on span "Сохранить" at bounding box center [641, 503] width 47 height 10
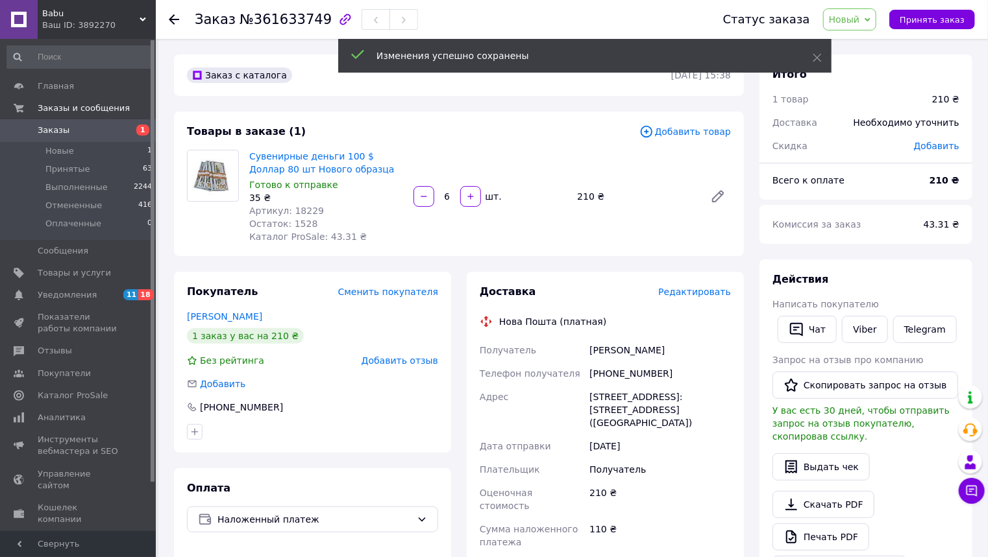
click at [43, 130] on span "Заказы" at bounding box center [54, 131] width 32 height 12
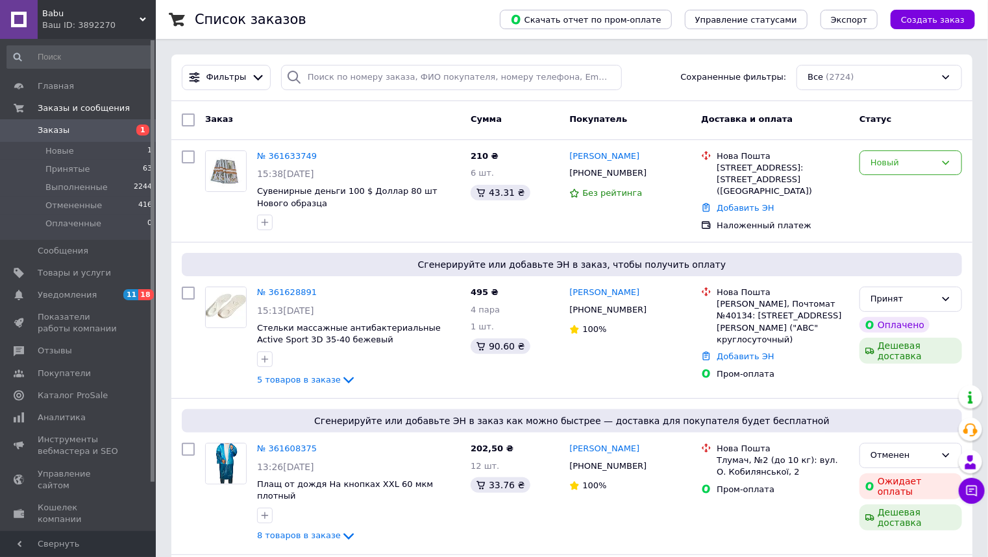
click at [143, 12] on div "Babu Ваш ID: 3892270" at bounding box center [97, 19] width 118 height 39
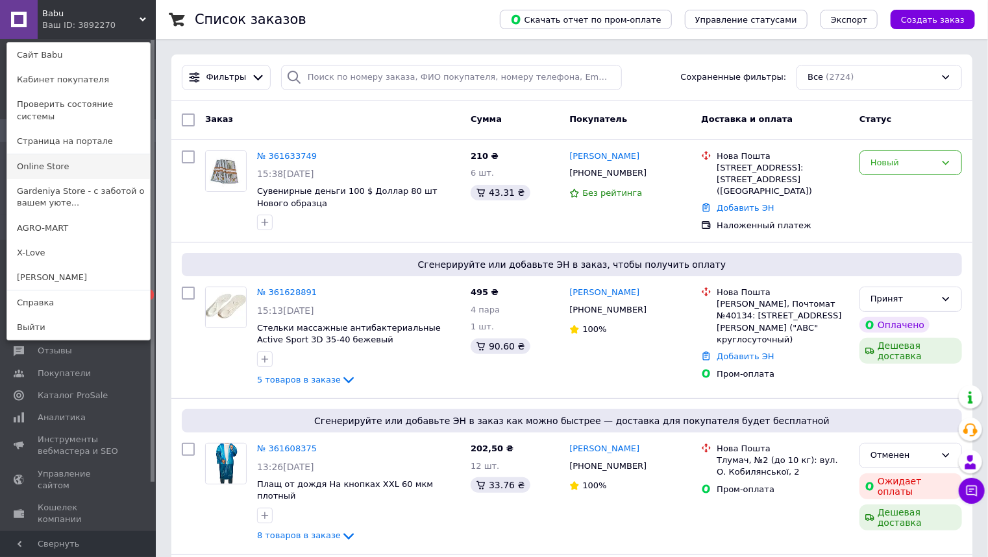
click at [45, 156] on link "Online Store" at bounding box center [78, 166] width 143 height 25
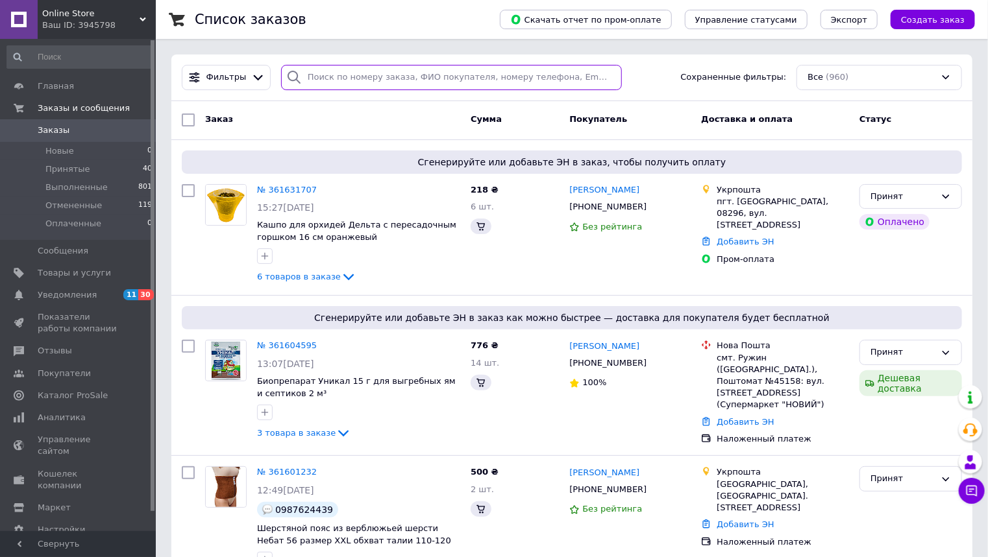
click at [309, 77] on input "search" at bounding box center [451, 77] width 341 height 25
paste input "0963110329"
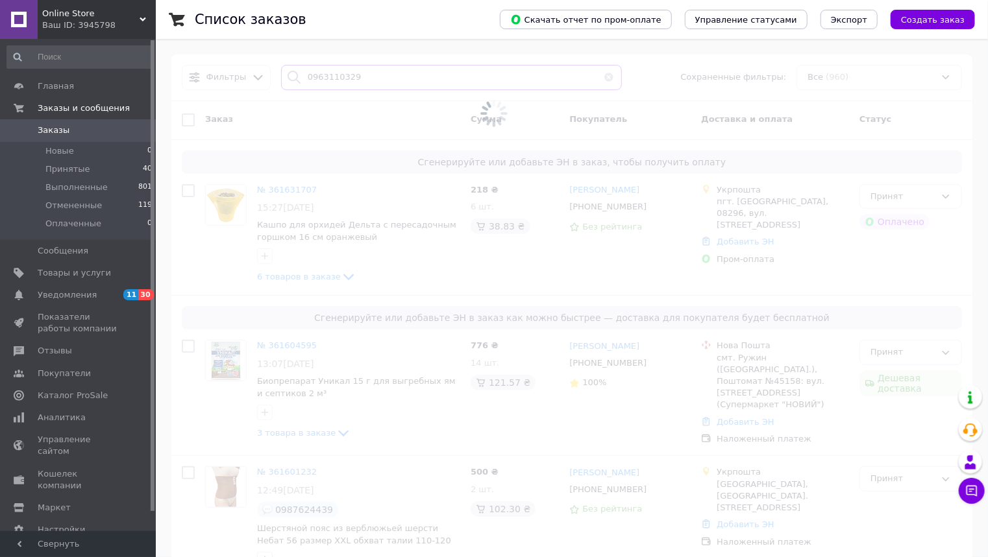
type input "0963110329"
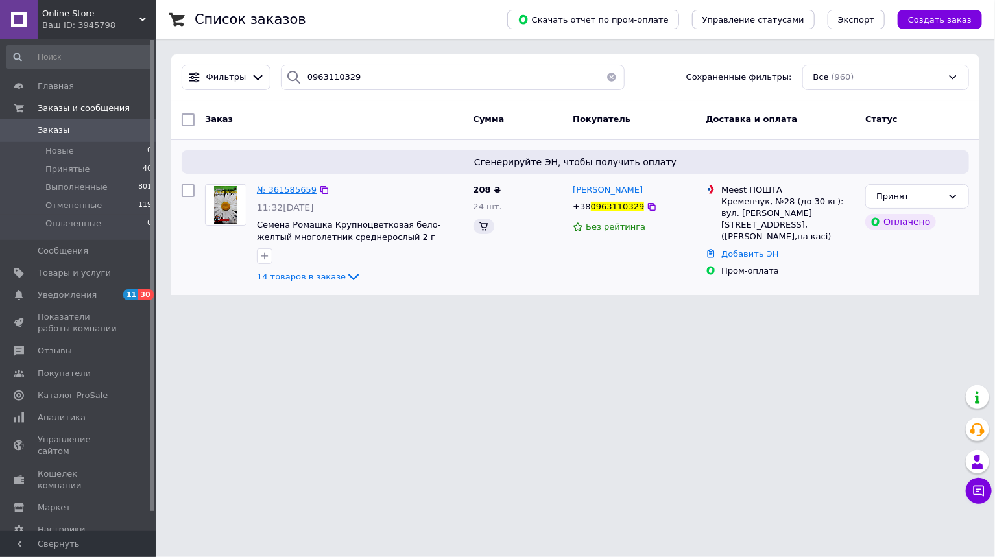
click at [280, 188] on span "№ 361585659" at bounding box center [287, 190] width 60 height 10
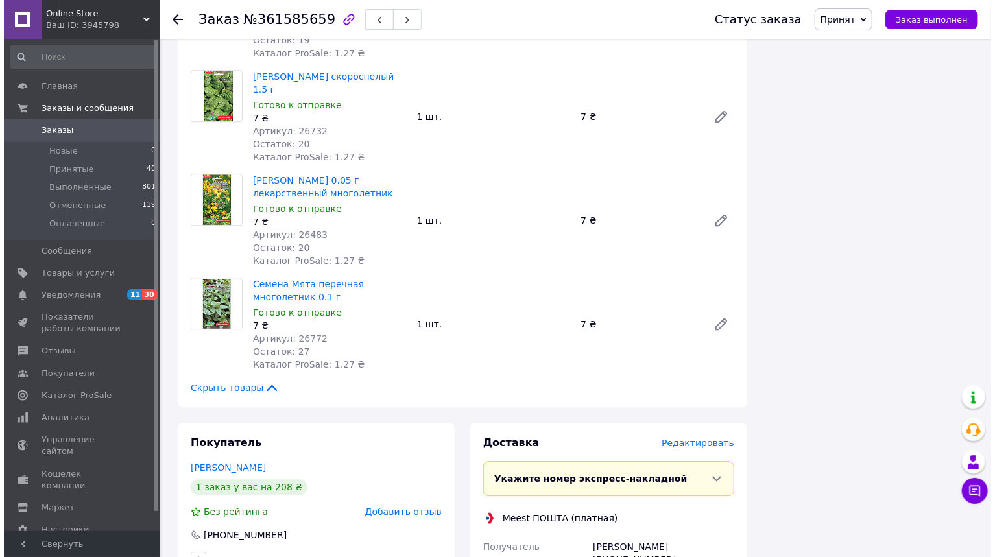
scroll to position [1973, 0]
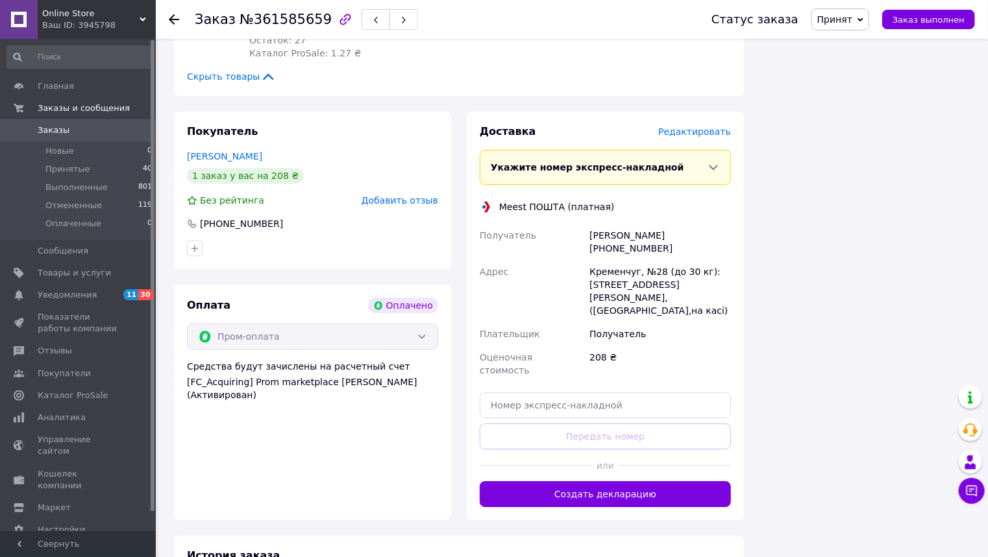
click at [695, 127] on span "Редактировать" at bounding box center [694, 132] width 73 height 10
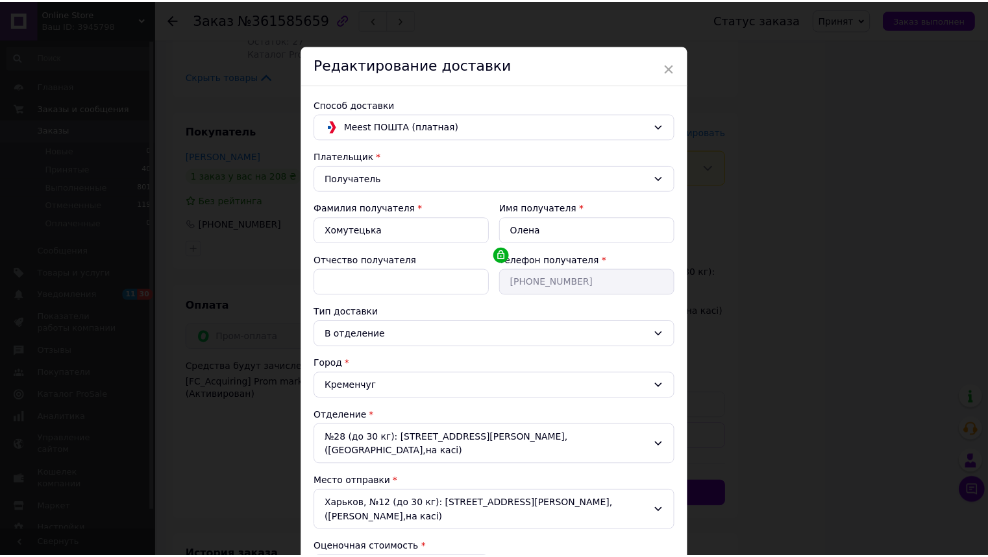
scroll to position [167, 0]
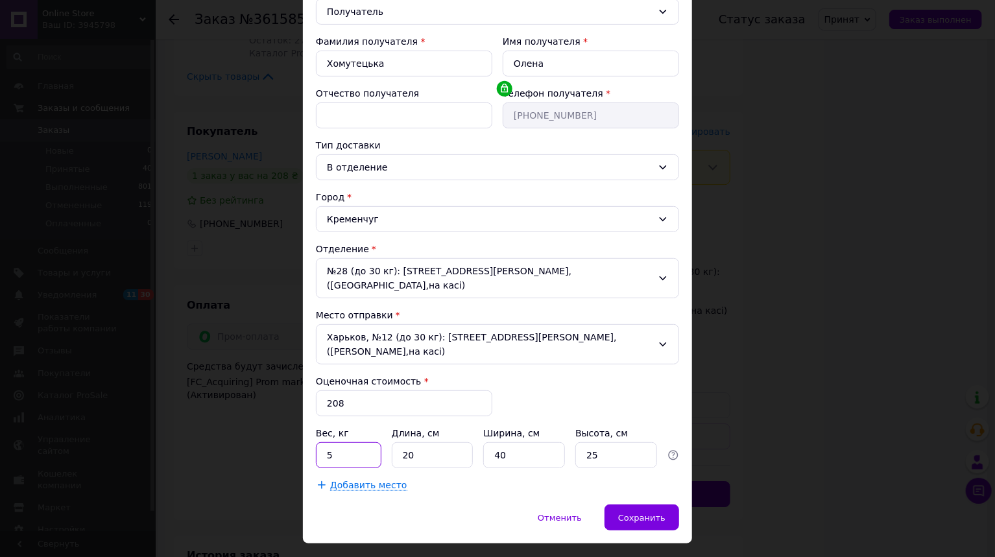
click at [353, 443] on input "5" at bounding box center [349, 456] width 66 height 26
type input "0.14"
type input "19"
type input "12"
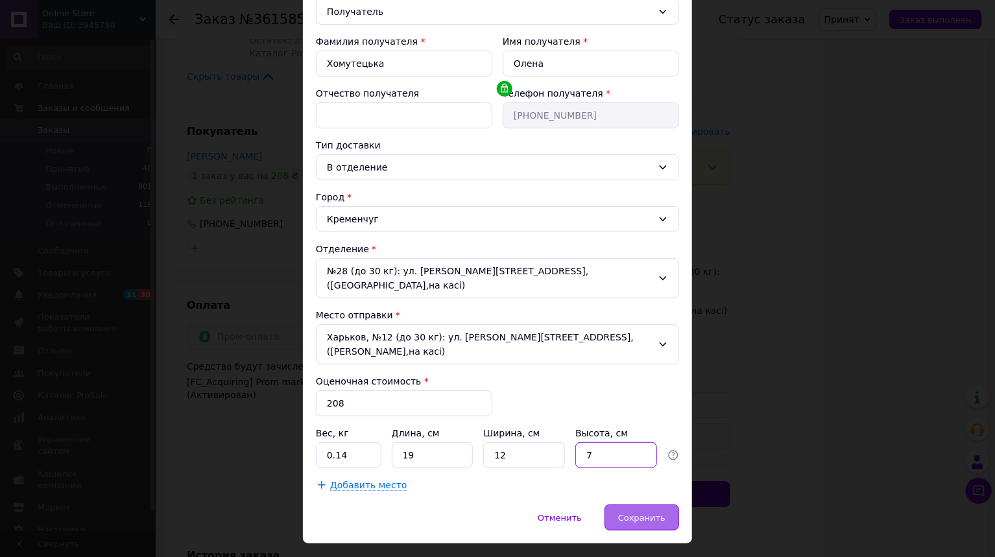
type input "7"
click div "Сохранить"
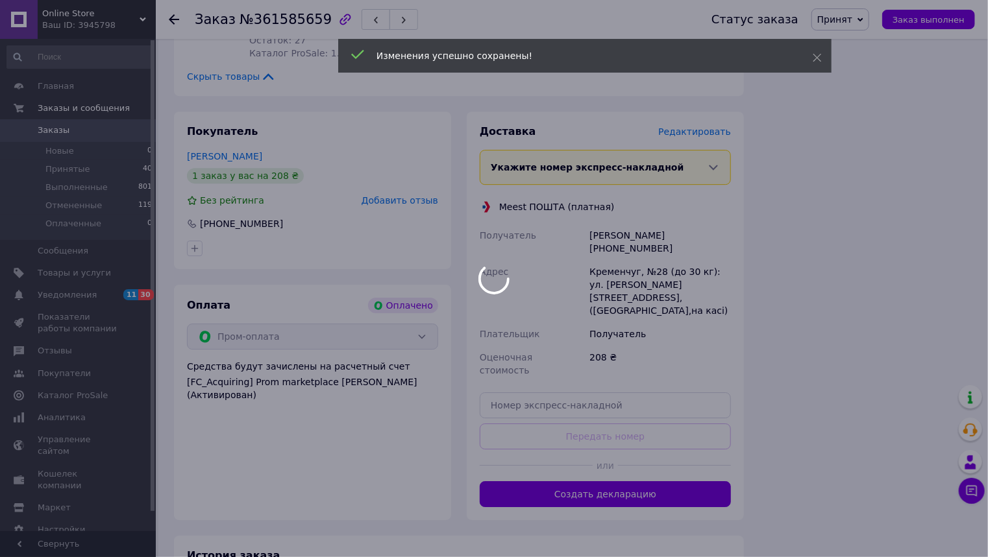
scroll to position [2025, 0]
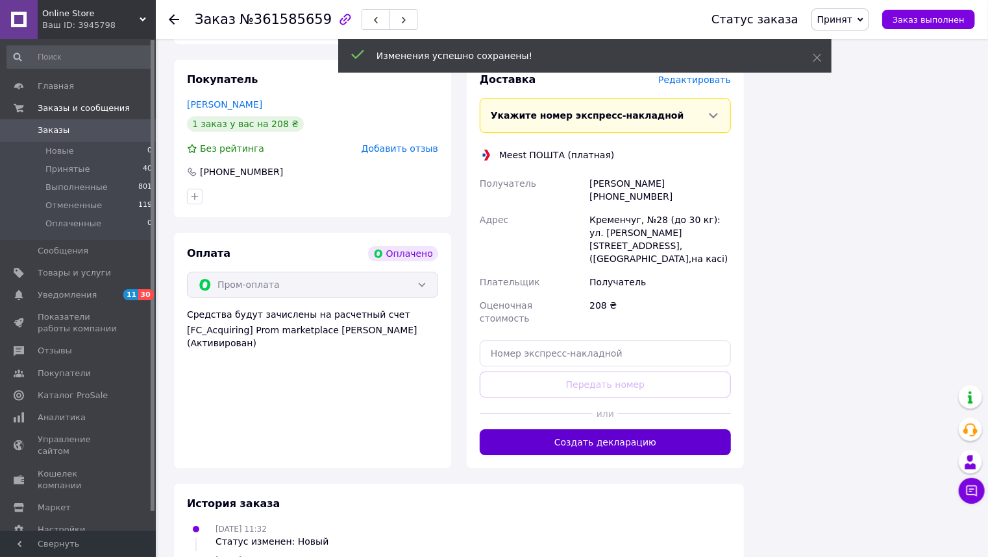
click button "Создать декларацию"
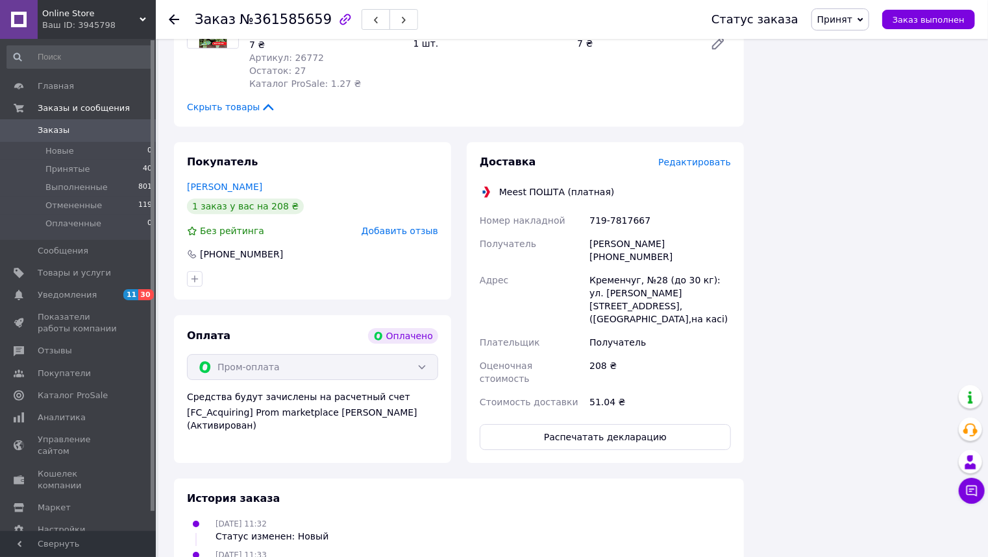
scroll to position [1817, 0]
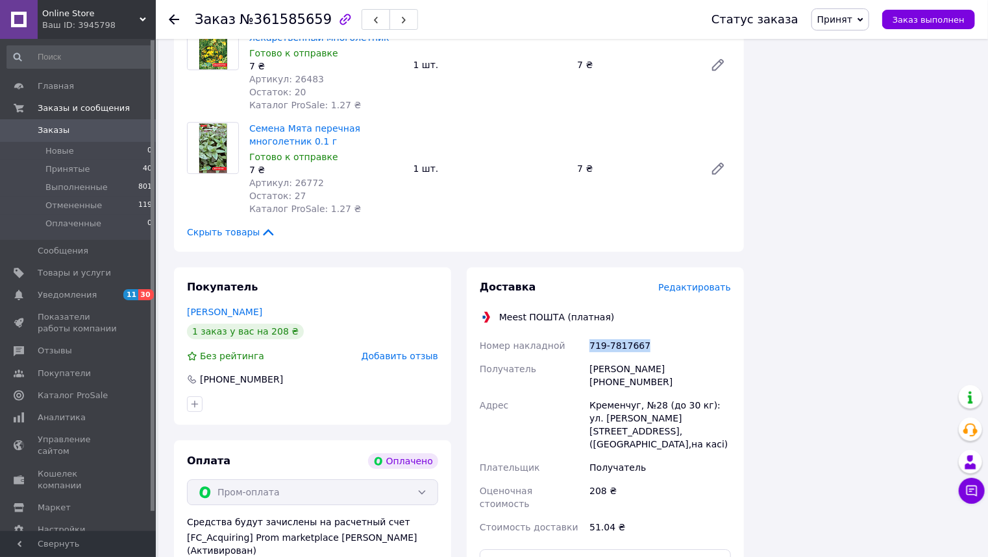
click div "719-7817667"
copy div "719-7817667"
click button "Распечатать декларацию"
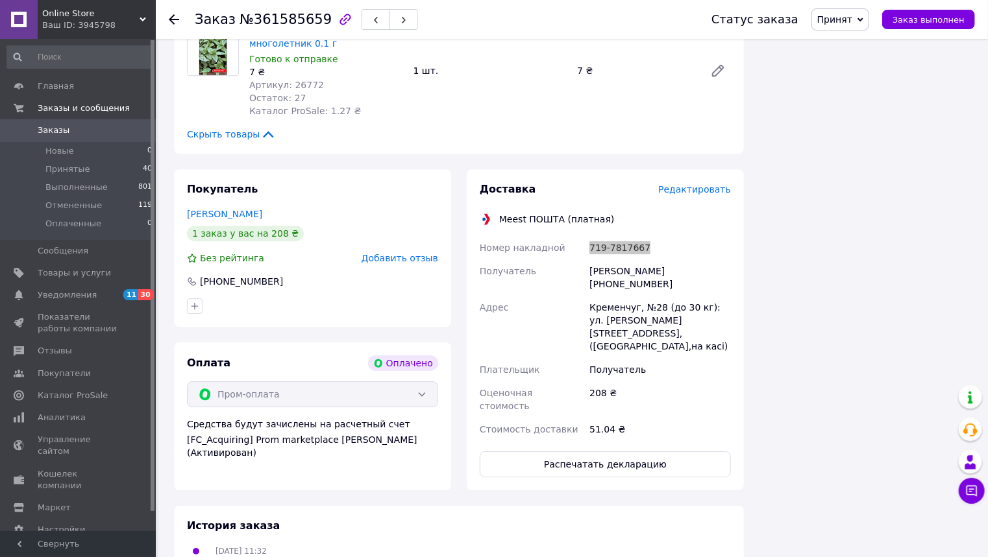
scroll to position [1921, 0]
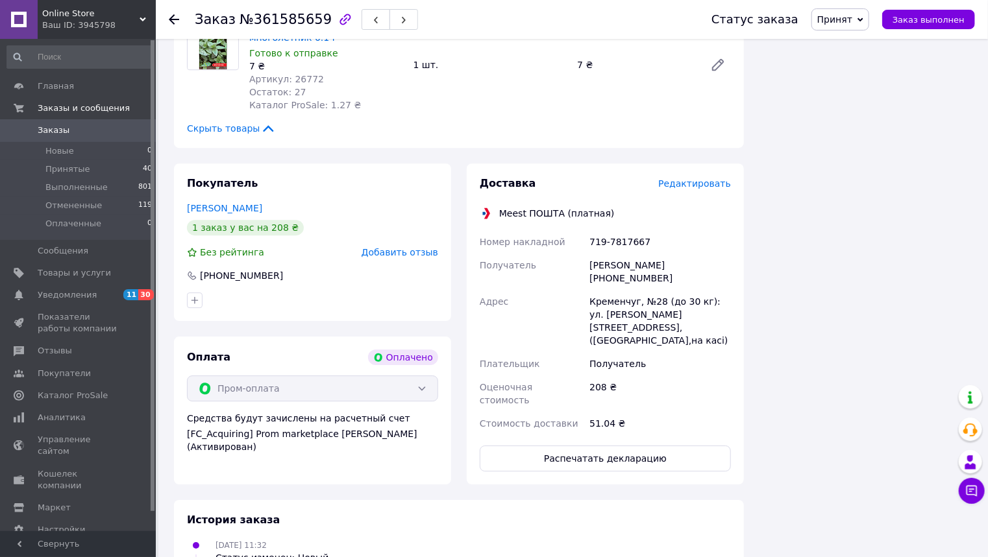
click div
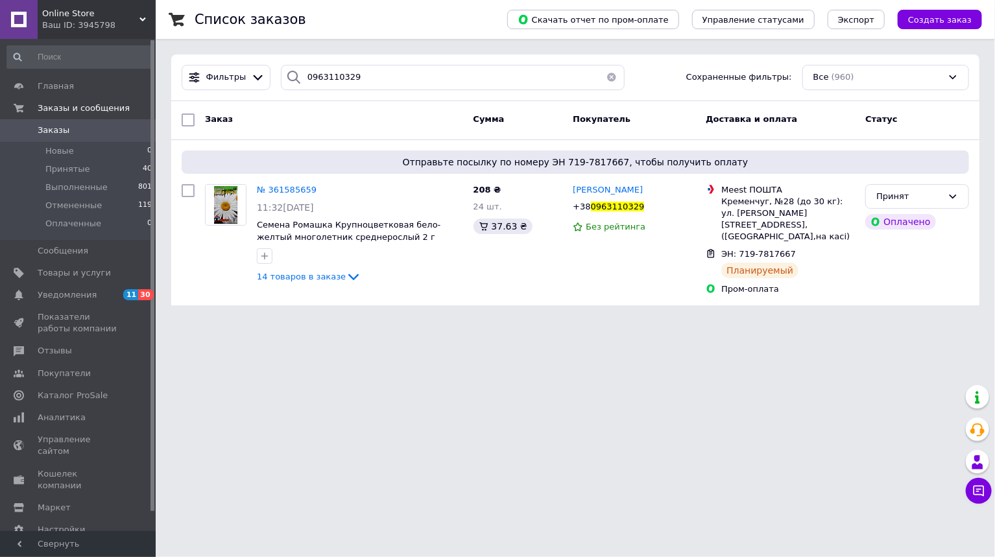
click div "Online Store Ваш ID: 3945798"
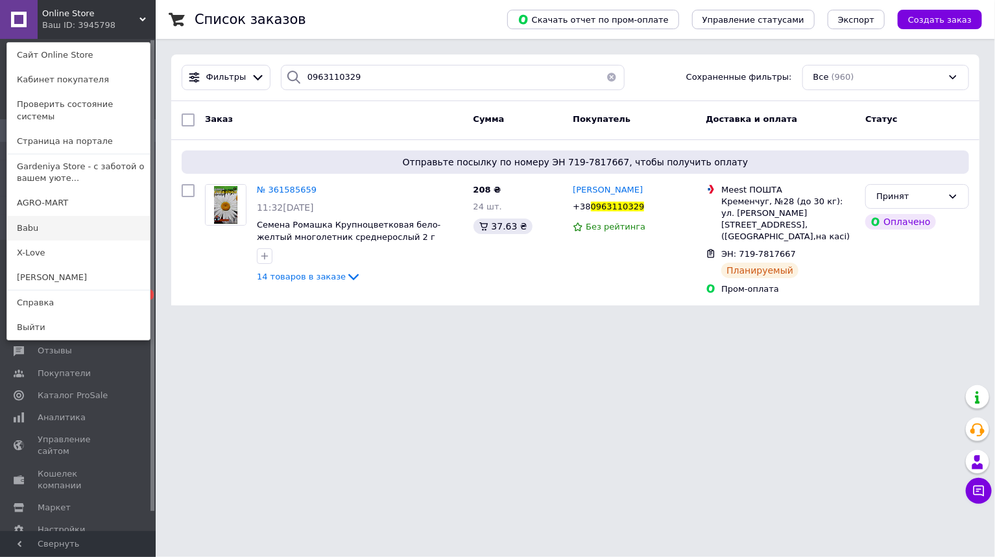
click link "Babu"
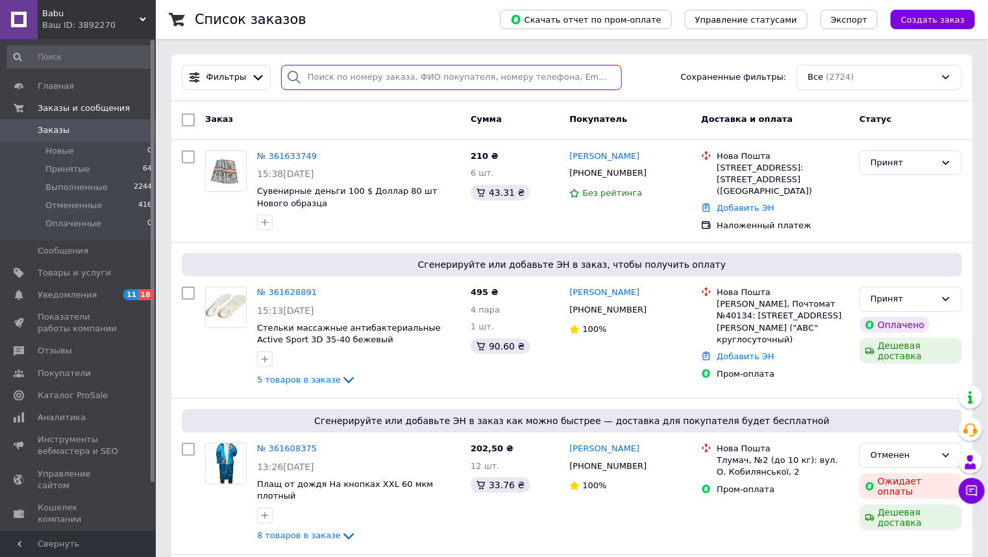
click at [317, 80] on input "search" at bounding box center [451, 77] width 341 height 25
paste input "361603480"
type input "361603480"
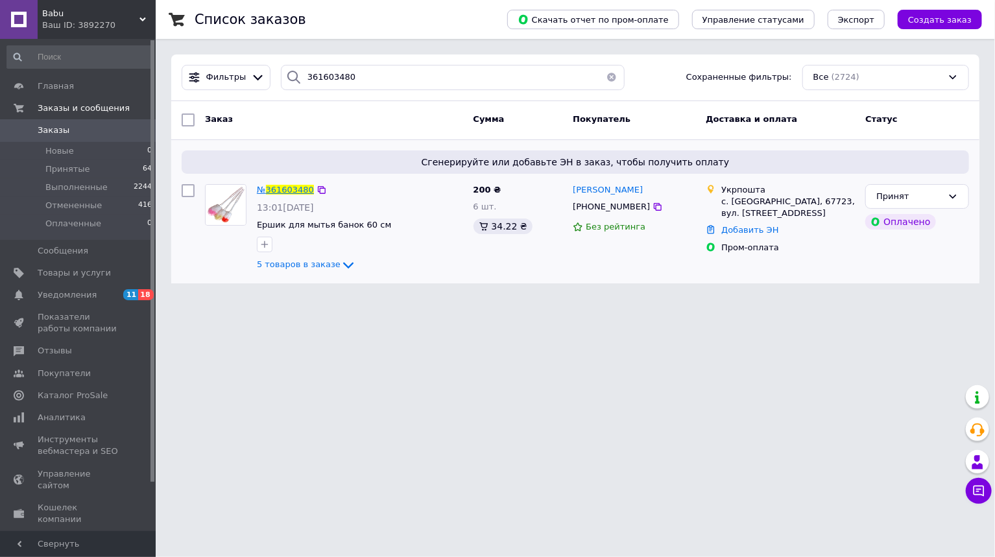
click at [291, 187] on span "361603480" at bounding box center [290, 190] width 48 height 10
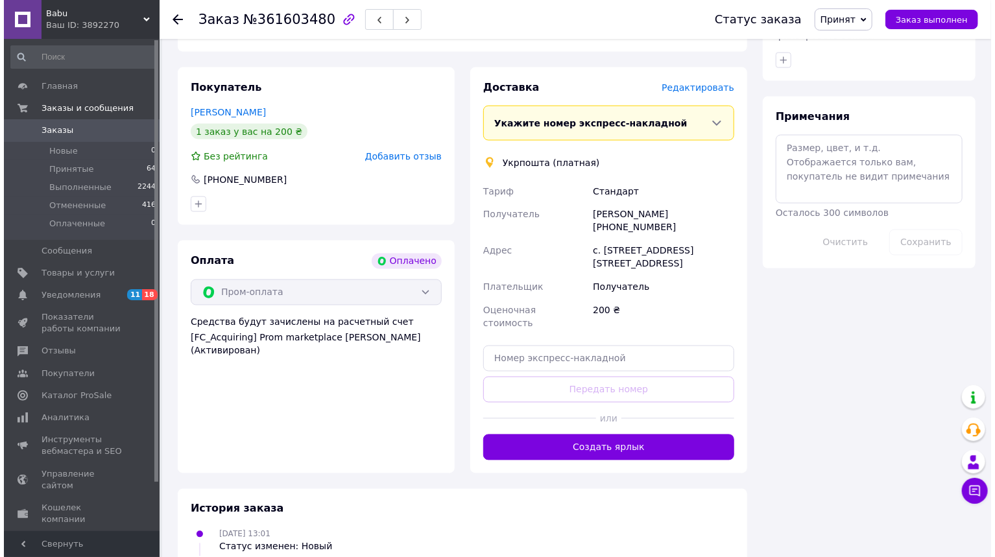
scroll to position [934, 0]
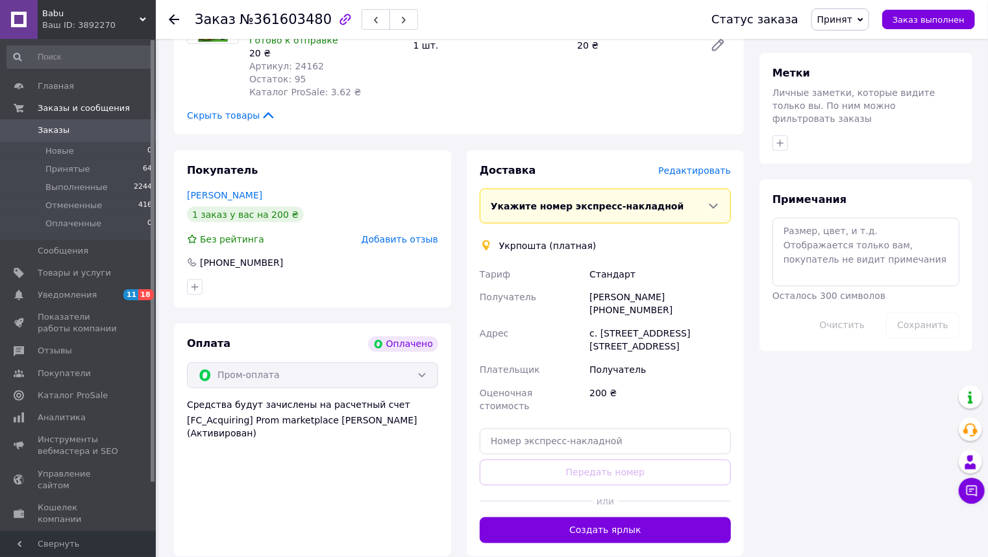
click at [703, 165] on span "Редактировать" at bounding box center [694, 170] width 73 height 10
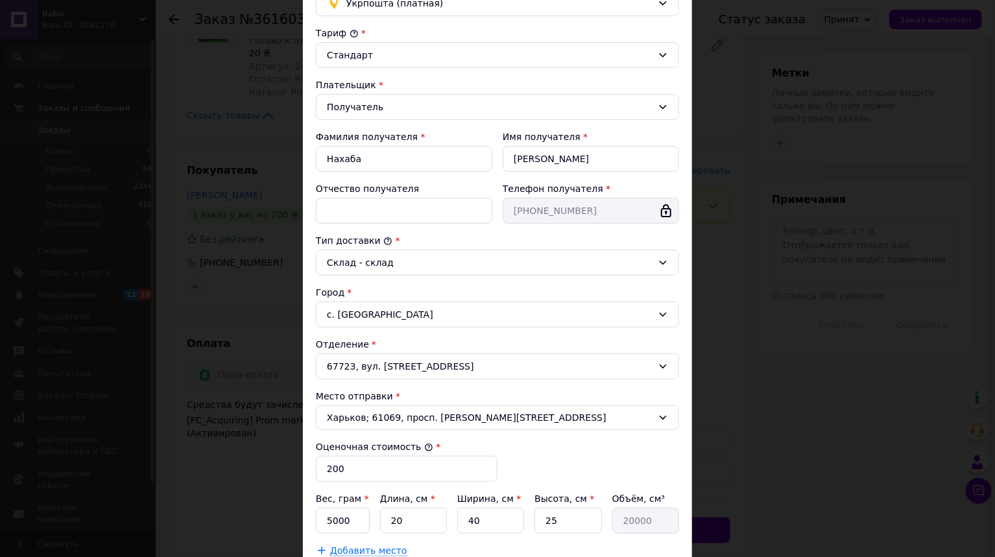
scroll to position [251, 0]
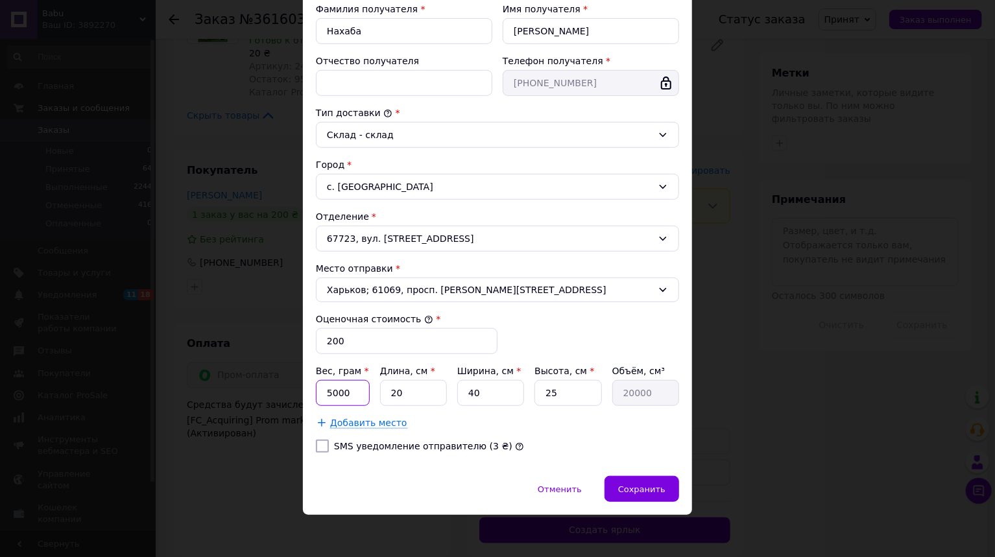
drag, startPoint x: 343, startPoint y: 392, endPoint x: 323, endPoint y: 396, distance: 20.0
click at [323, 396] on input "5000" at bounding box center [343, 393] width 54 height 26
type input "320"
type input "4"
type input "4000"
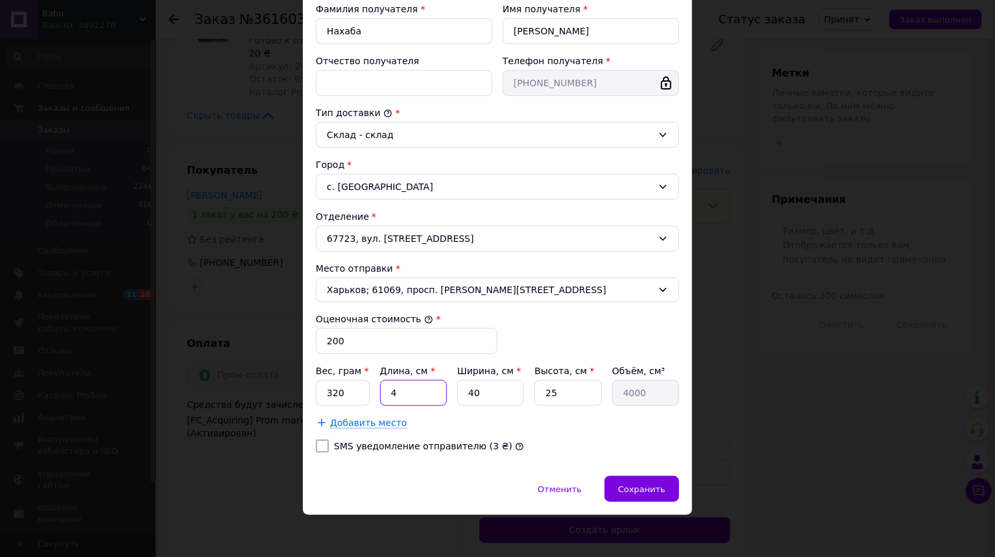
type input "45"
type input "45000"
type input "45"
type input "2"
type input "2250"
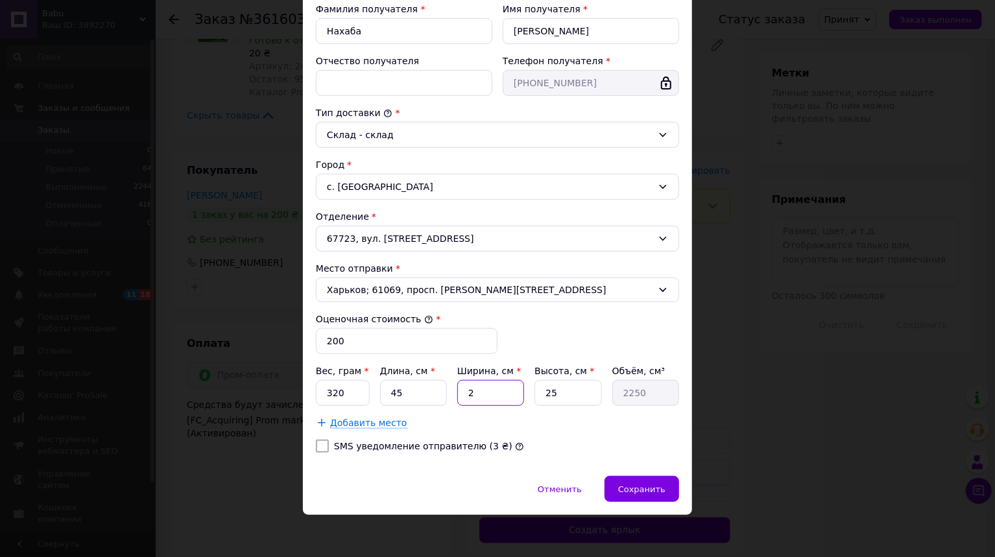
type input "25"
type input "28125"
type input "25"
type input "5"
type input "5625"
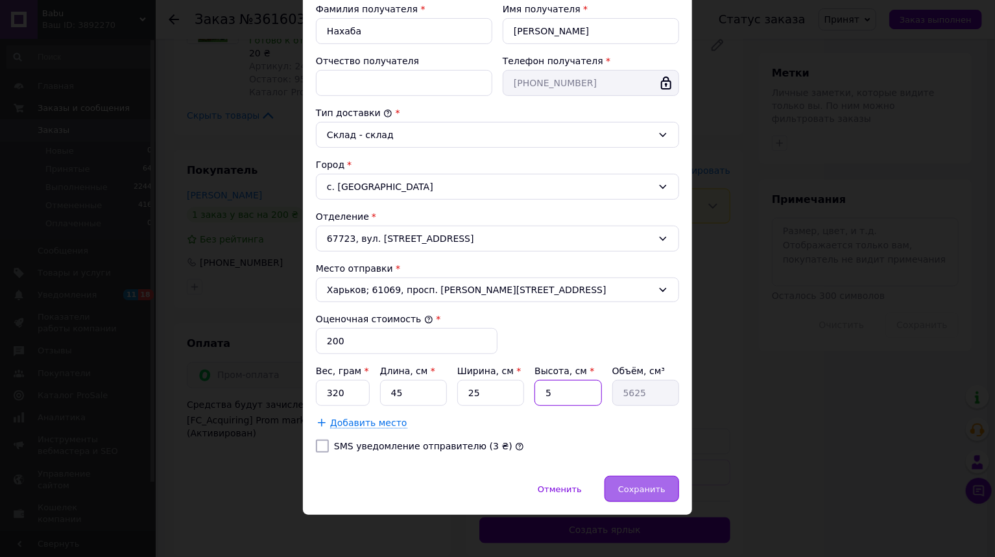
type input "5"
click at [651, 485] on span "Сохранить" at bounding box center [641, 490] width 47 height 10
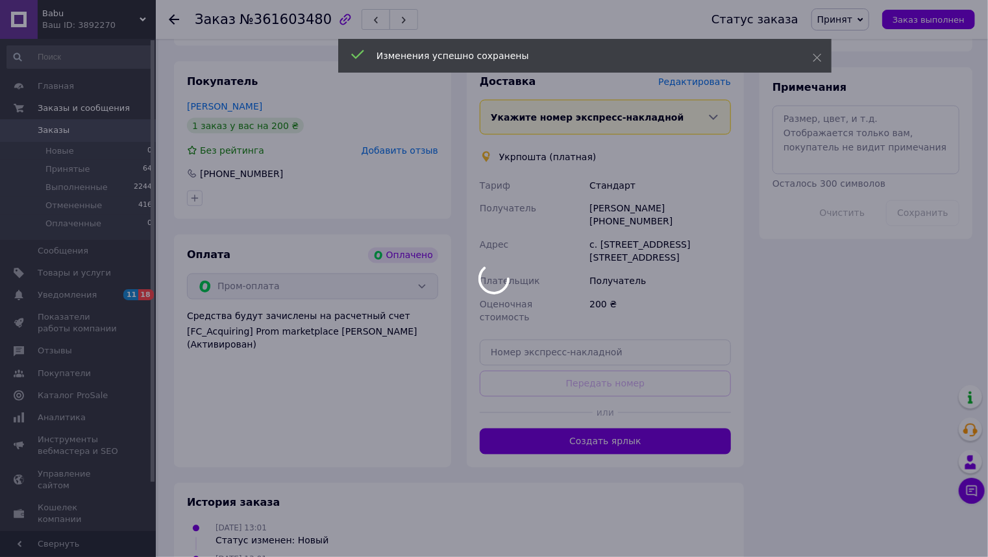
scroll to position [1090, 0]
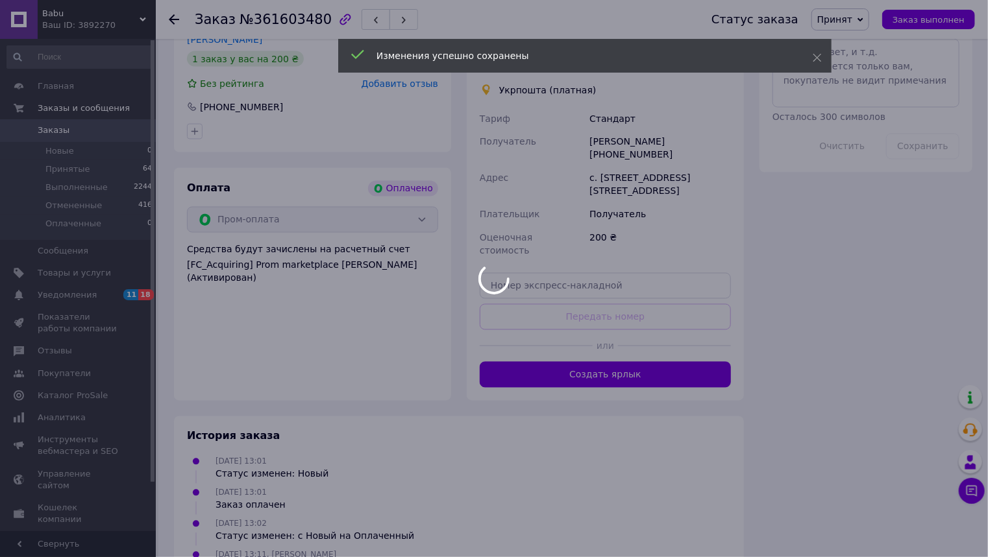
click at [585, 335] on div at bounding box center [494, 278] width 988 height 557
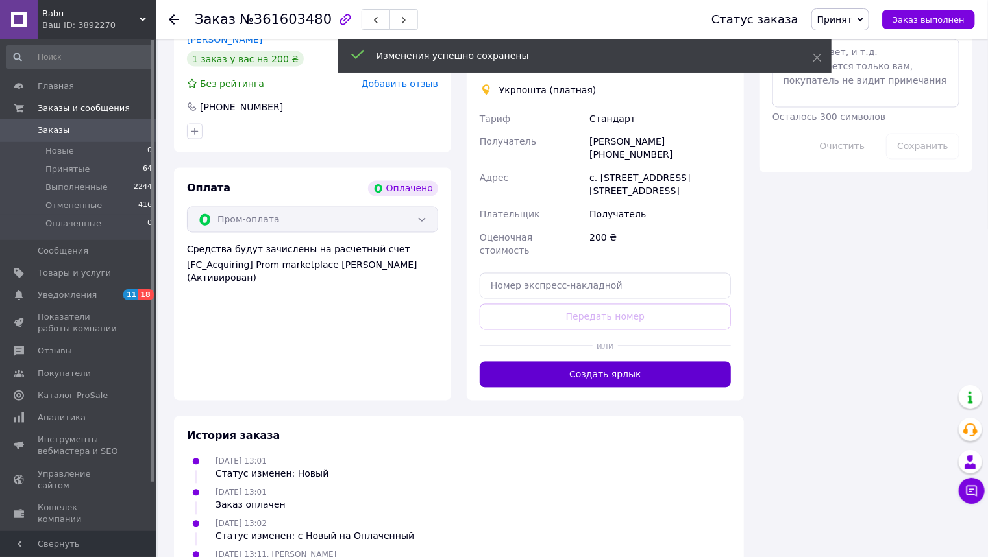
click at [618, 362] on button "Создать ярлык" at bounding box center [605, 375] width 251 height 26
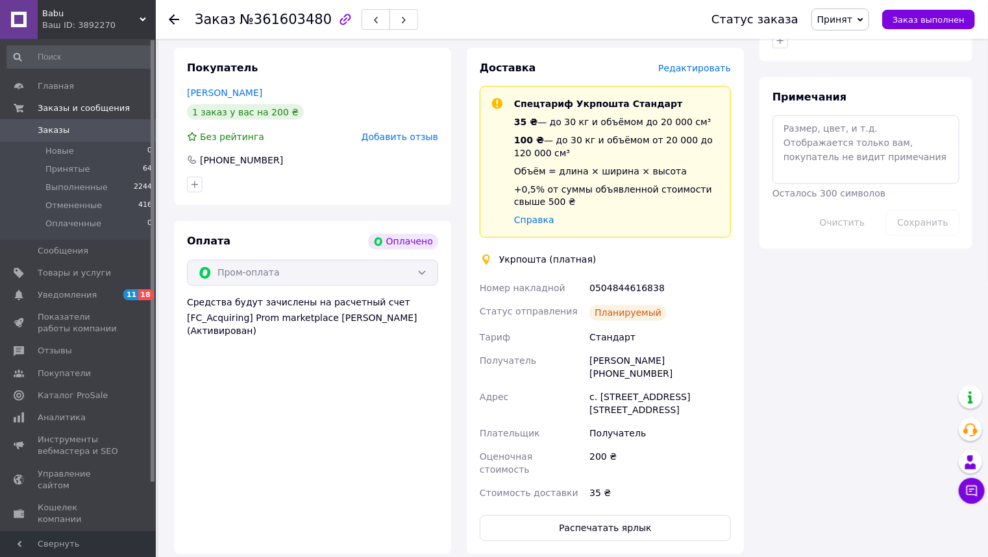
scroll to position [1038, 0]
drag, startPoint x: 637, startPoint y: 277, endPoint x: 591, endPoint y: 275, distance: 46.8
click at [591, 276] on div "0504844616838" at bounding box center [660, 287] width 147 height 23
copy div "0504844616838"
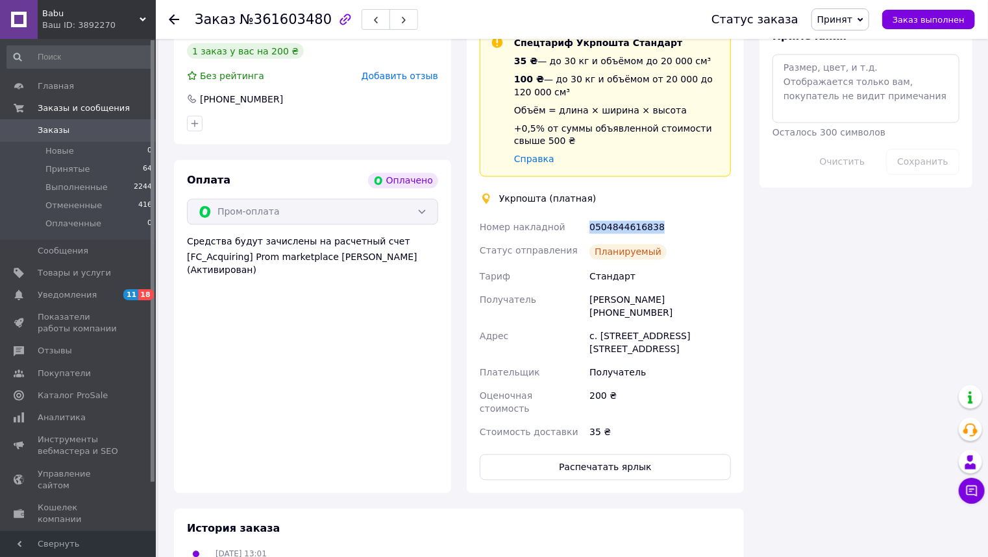
scroll to position [1246, 0]
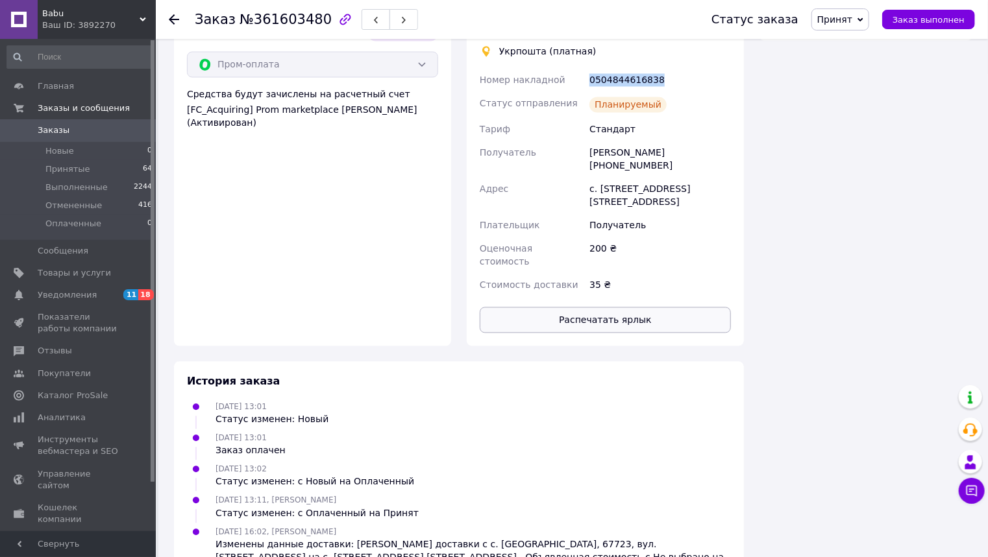
click at [589, 307] on button "Распечатать ярлык" at bounding box center [605, 320] width 251 height 26
click at [172, 14] on icon at bounding box center [174, 19] width 10 height 10
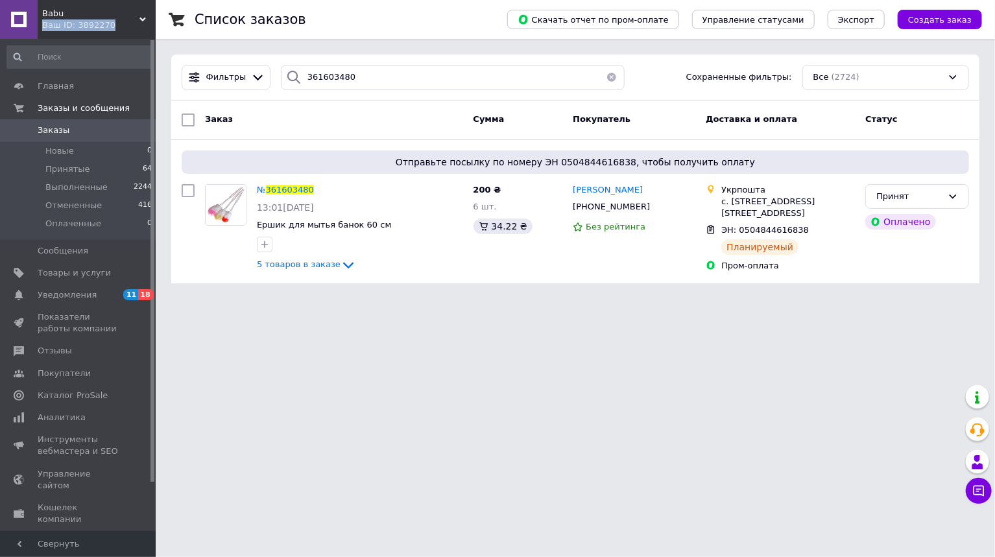
click at [140, 16] on div "Babu Ваш ID: 3892270 Сайт Babu Кабинет покупателя Проверить состояние системы С…" at bounding box center [78, 19] width 156 height 39
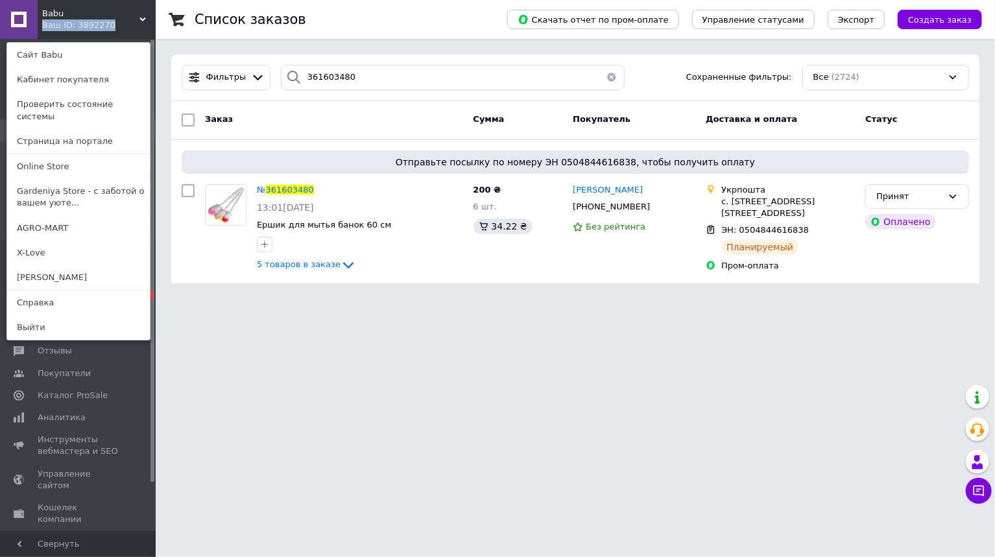
click at [39, 154] on link "Online Store" at bounding box center [78, 166] width 143 height 25
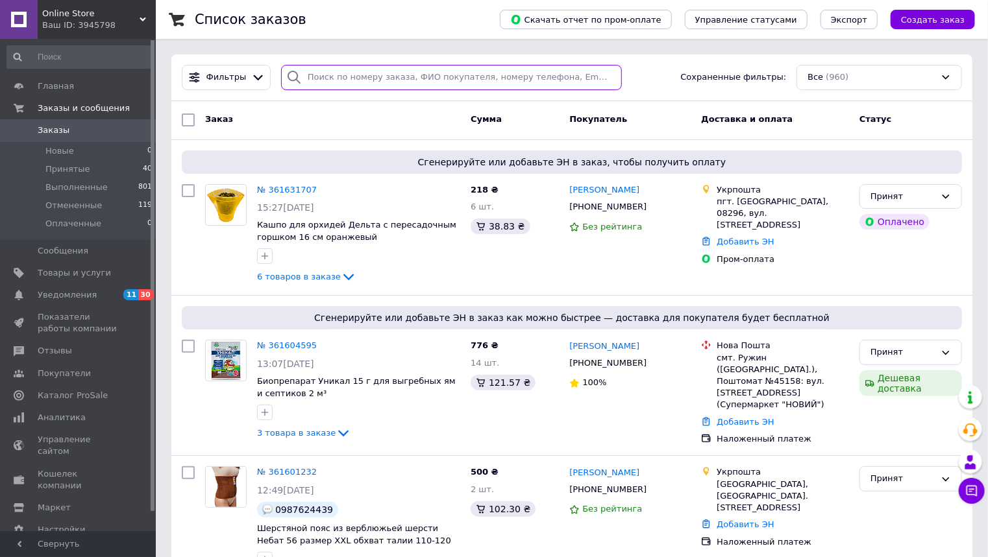
click at [324, 77] on input "search" at bounding box center [451, 77] width 341 height 25
paste input "361601232"
type input "361601232"
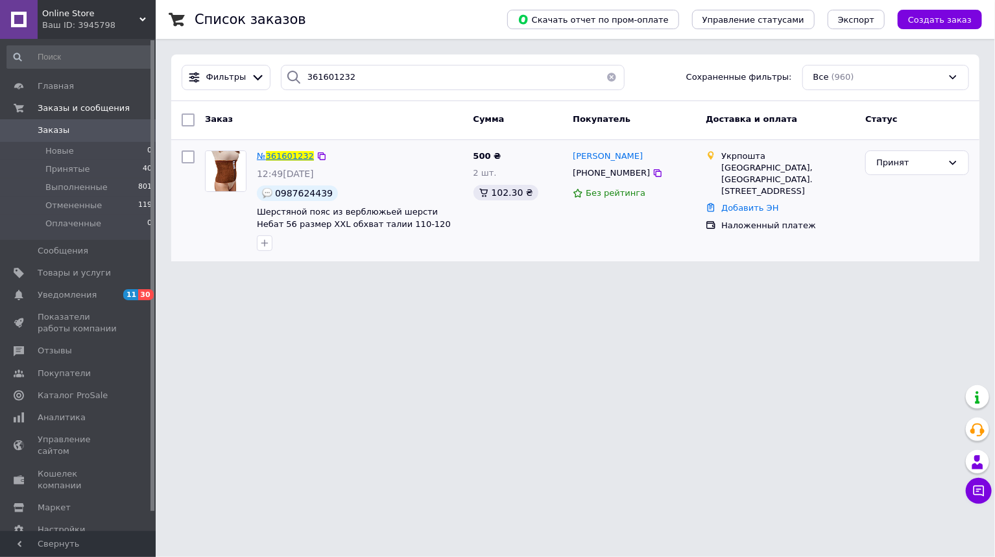
click at [286, 156] on span "361601232" at bounding box center [290, 156] width 48 height 10
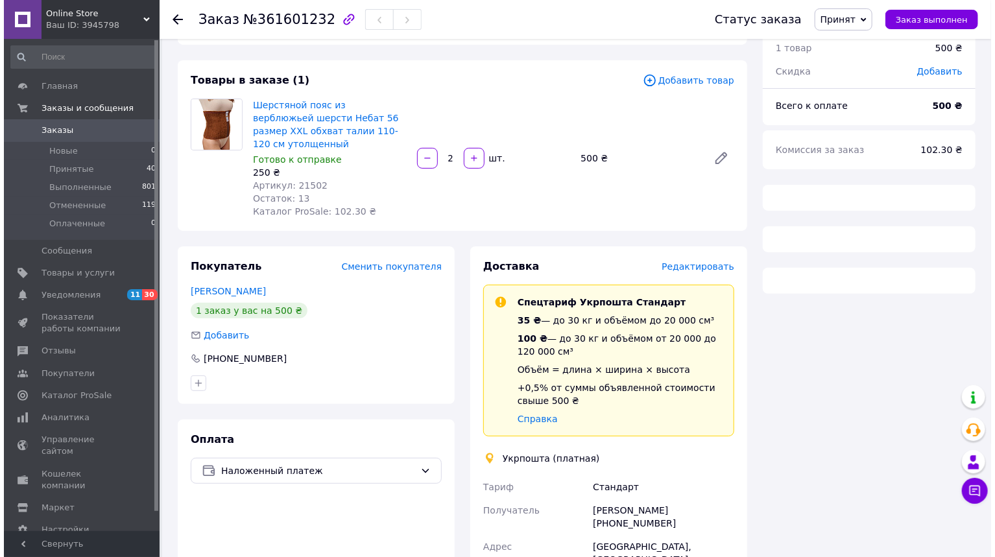
scroll to position [208, 0]
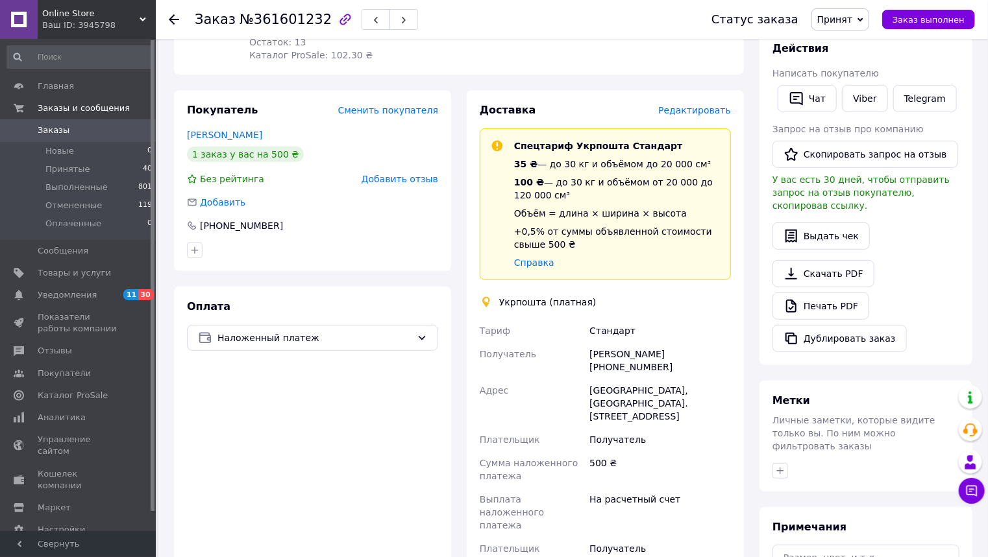
click at [710, 105] on span "Редактировать" at bounding box center [694, 110] width 73 height 10
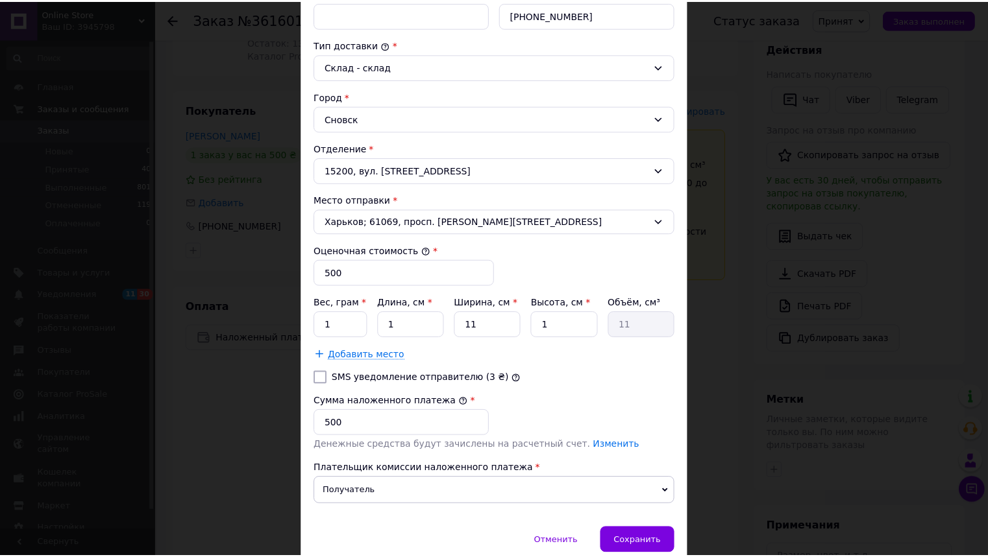
scroll to position [371, 0]
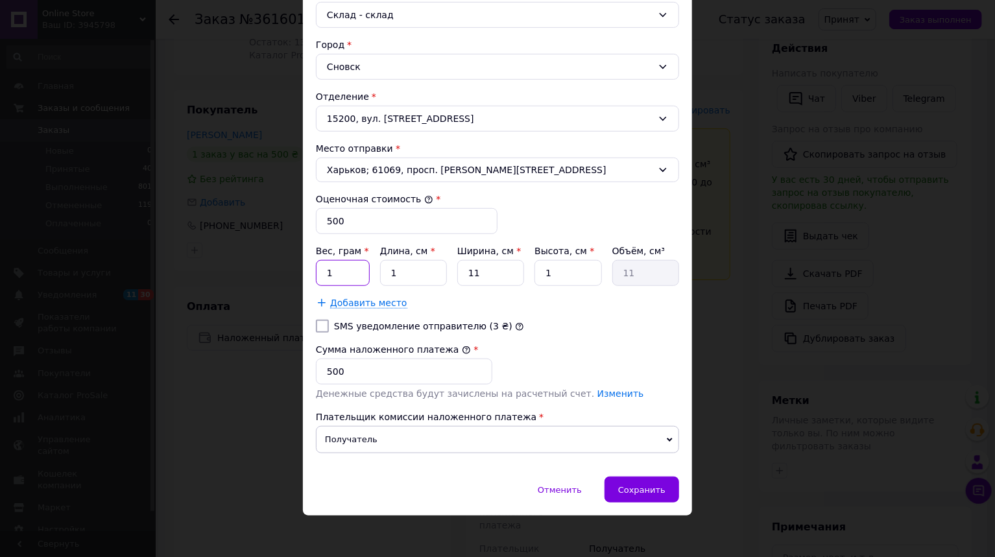
click at [343, 271] on input "1" at bounding box center [343, 273] width 54 height 26
type input "0.355"
type input "3"
type input "33"
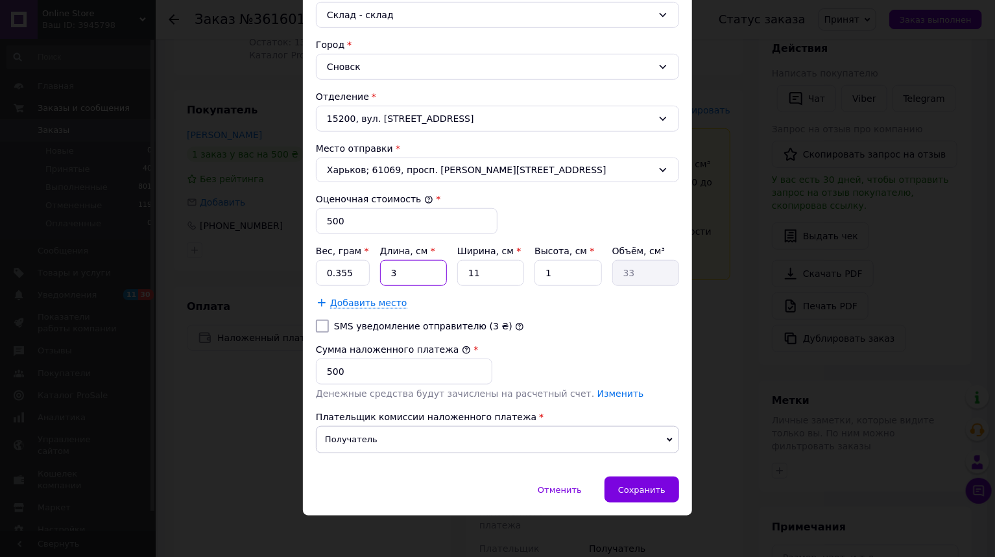
type input "30"
type input "330"
type input "30"
type input "2"
type input "60"
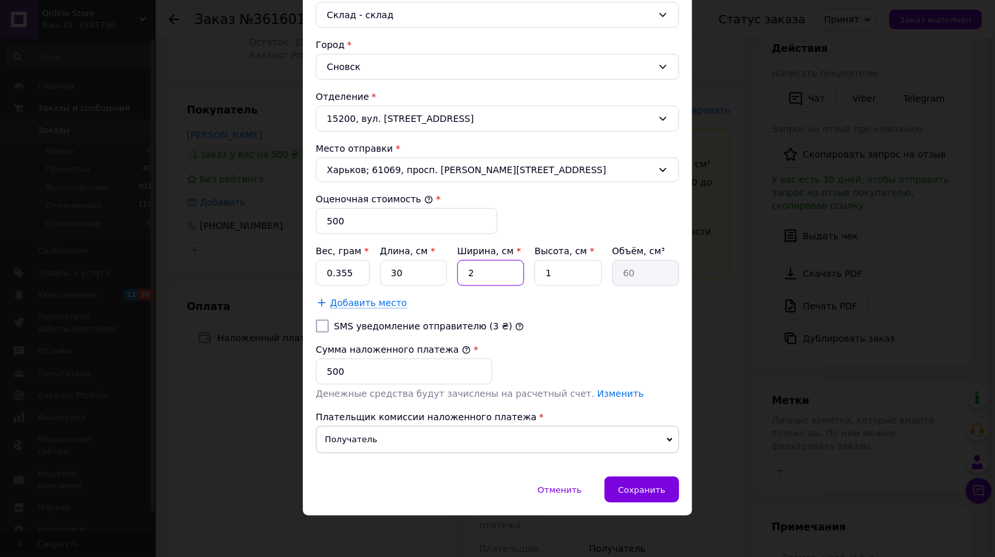
type input "23"
type input "690"
type input "23"
type input "4"
type input "2760"
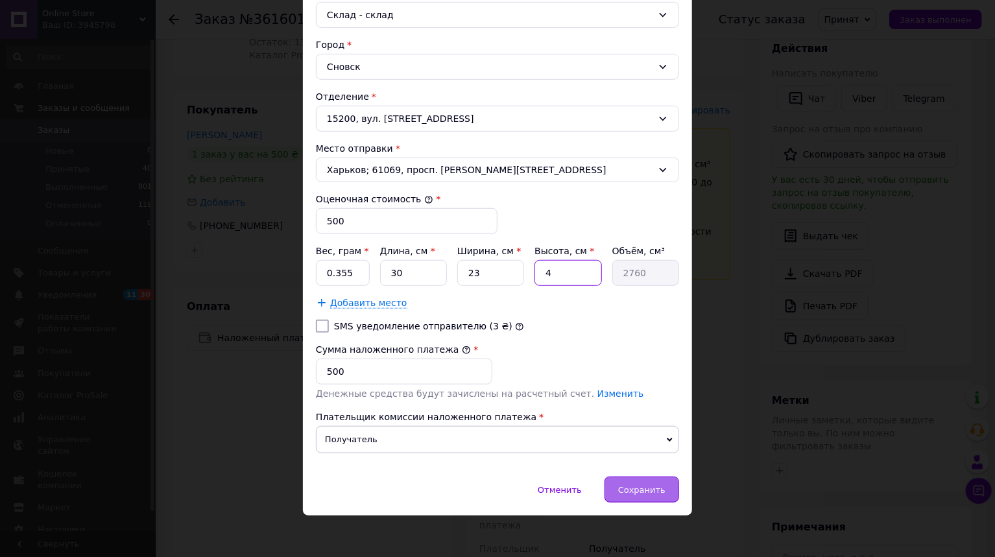
type input "4"
drag, startPoint x: 644, startPoint y: 496, endPoint x: 641, endPoint y: 476, distance: 20.3
click at [644, 496] on div "Сохранить" at bounding box center [642, 490] width 75 height 26
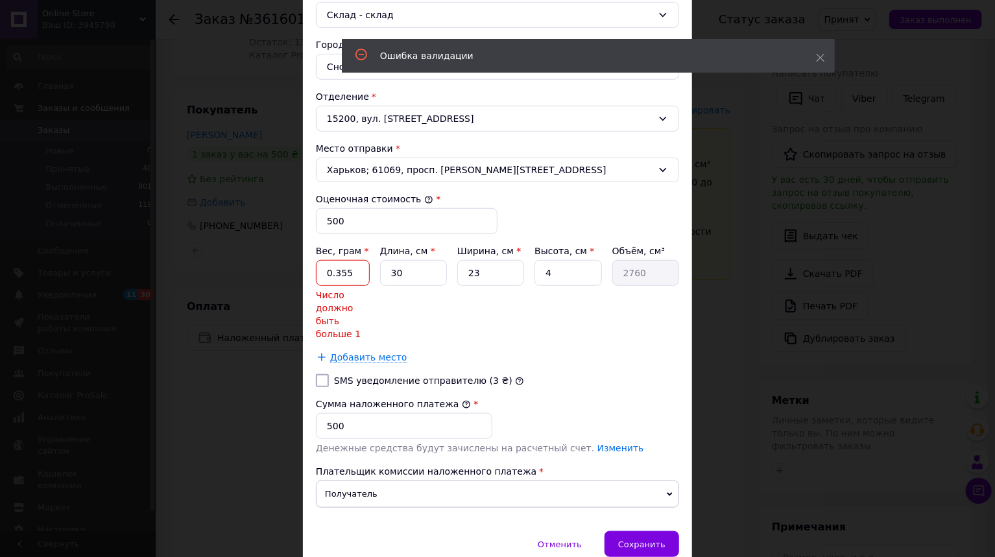
drag, startPoint x: 352, startPoint y: 272, endPoint x: 335, endPoint y: 275, distance: 17.2
click at [335, 275] on input "0.355" at bounding box center [343, 273] width 54 height 26
click at [333, 274] on input "0.355" at bounding box center [343, 273] width 54 height 26
drag, startPoint x: 333, startPoint y: 273, endPoint x: 308, endPoint y: 273, distance: 24.7
click at [308, 273] on div "Способ доставки Укрпошта (платная) Тариф * Стандарт Плательщик * Получатель Фам…" at bounding box center [497, 123] width 389 height 818
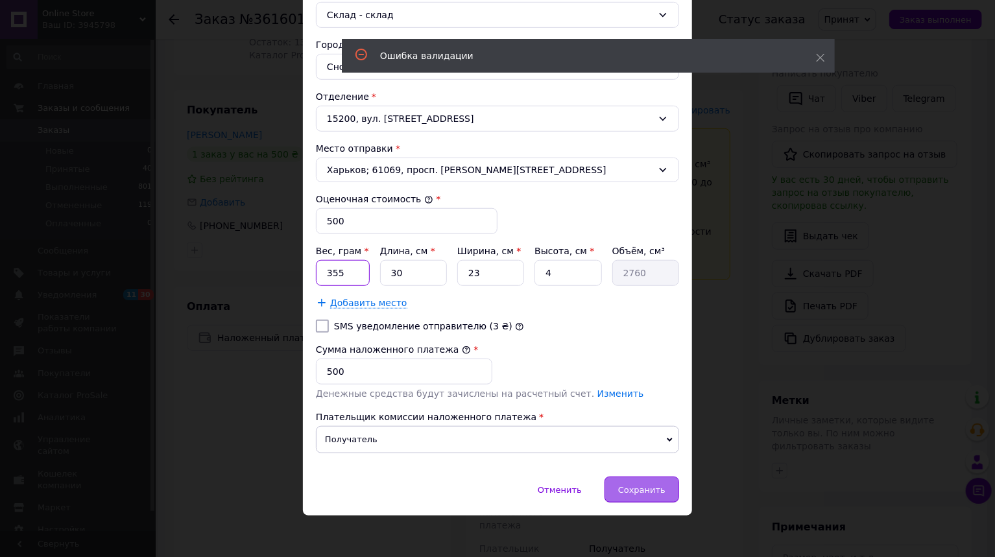
type input "355"
click at [652, 485] on span "Сохранить" at bounding box center [641, 490] width 47 height 10
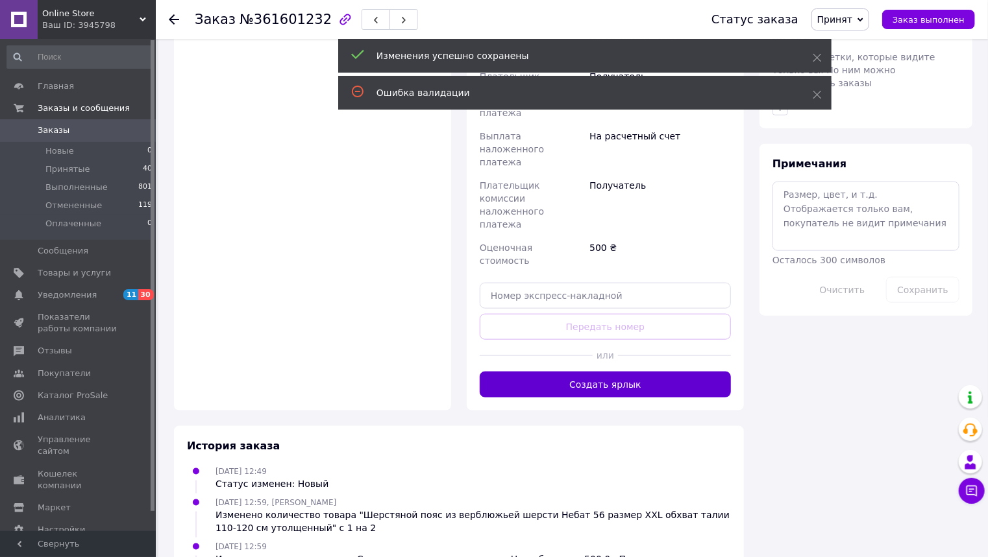
click at [596, 372] on button "Создать ярлык" at bounding box center [605, 385] width 251 height 26
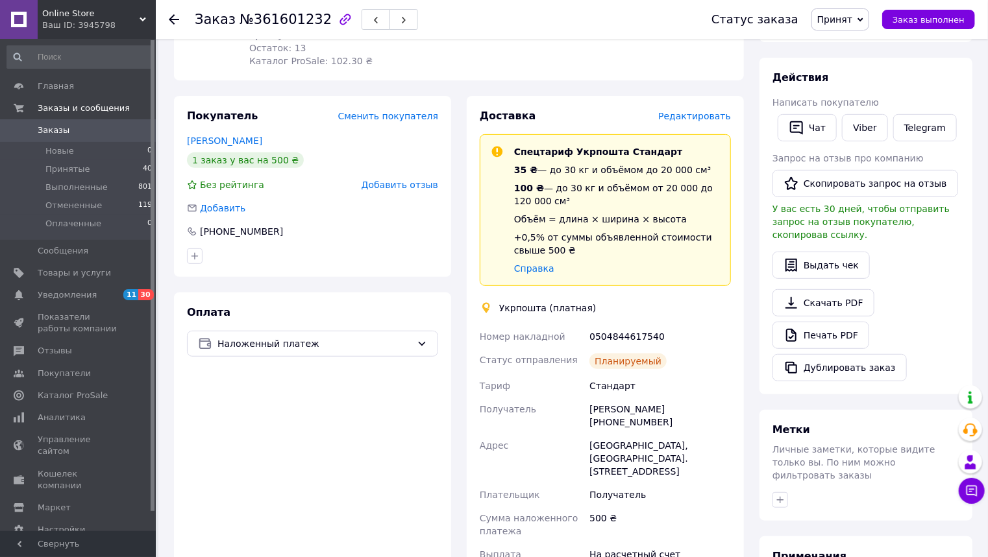
scroll to position [260, 0]
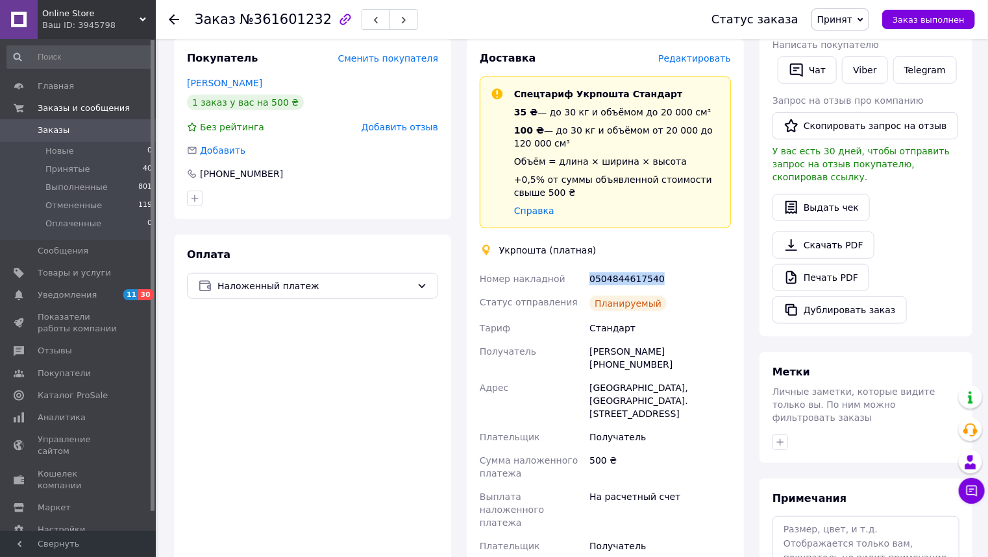
drag, startPoint x: 654, startPoint y: 269, endPoint x: 581, endPoint y: 276, distance: 73.6
click at [581, 276] on div "Номер накладной 0504844617540 Статус отправления Планируемый Тариф Стандарт Пол…" at bounding box center [605, 461] width 256 height 389
copy div "Номер накладной 0504844617540"
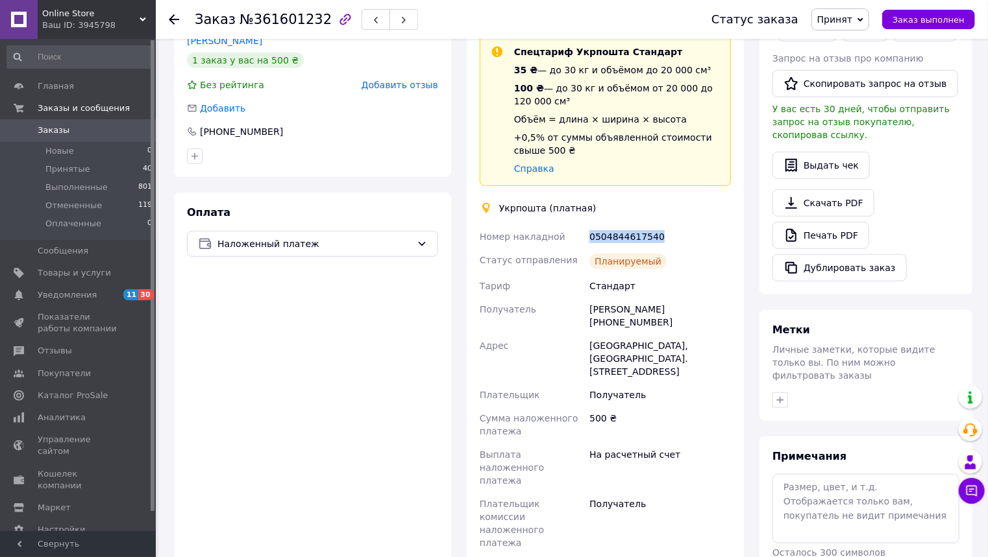
scroll to position [467, 0]
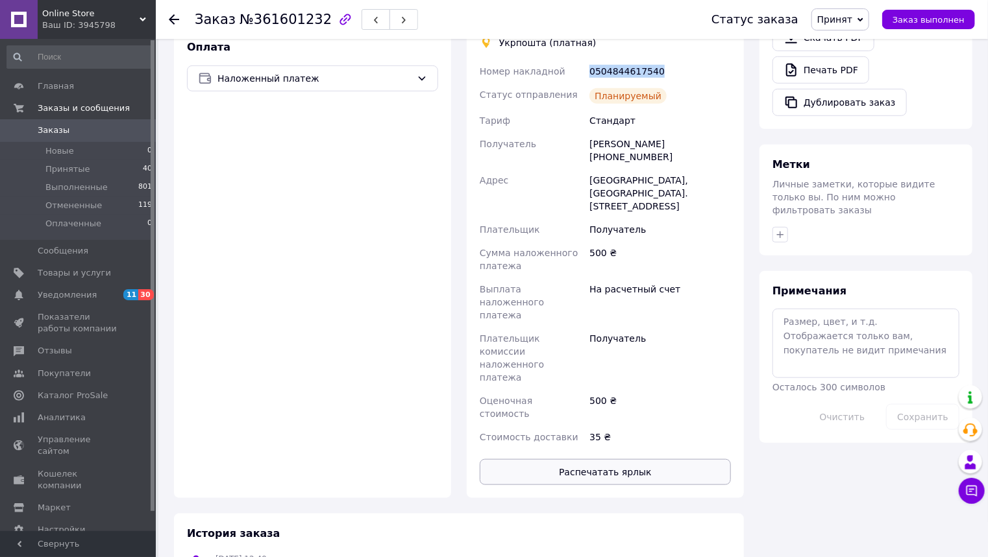
click at [628, 459] on button "Распечатать ярлык" at bounding box center [605, 472] width 251 height 26
click at [173, 16] on use at bounding box center [174, 19] width 10 height 10
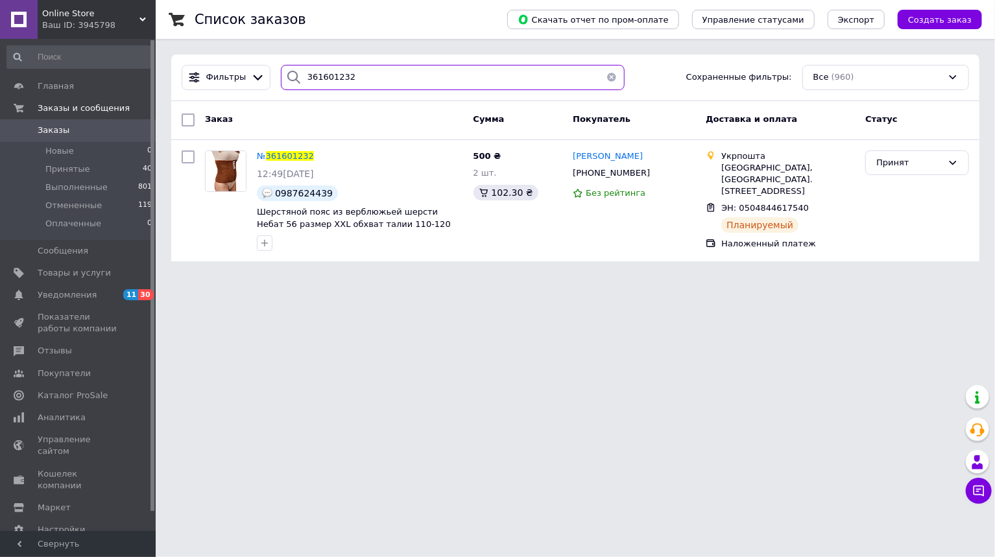
drag, startPoint x: 358, startPoint y: 78, endPoint x: 295, endPoint y: 82, distance: 63.1
click at [299, 84] on div "361601232" at bounding box center [453, 77] width 345 height 25
paste input "4595"
type input "361604595"
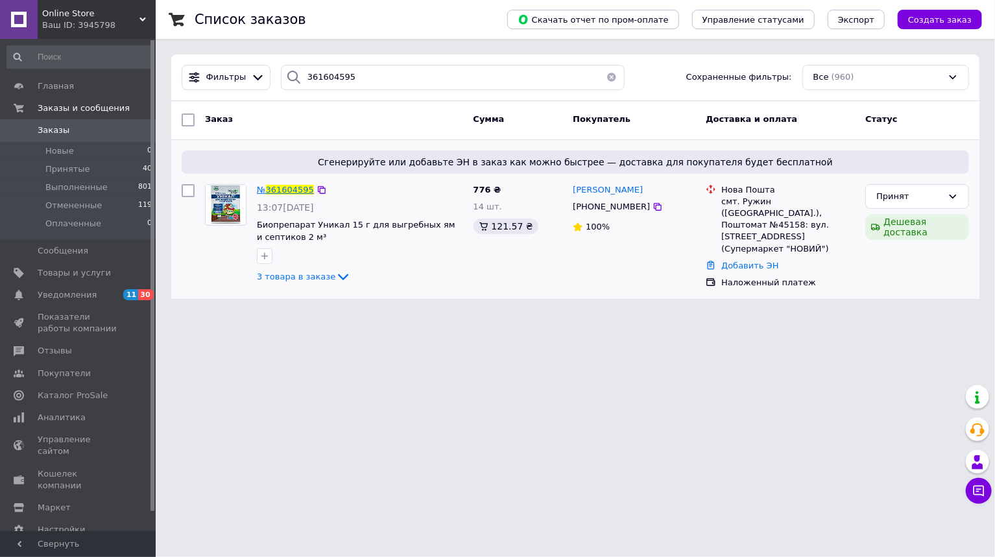
click at [274, 189] on span "361604595" at bounding box center [290, 190] width 48 height 10
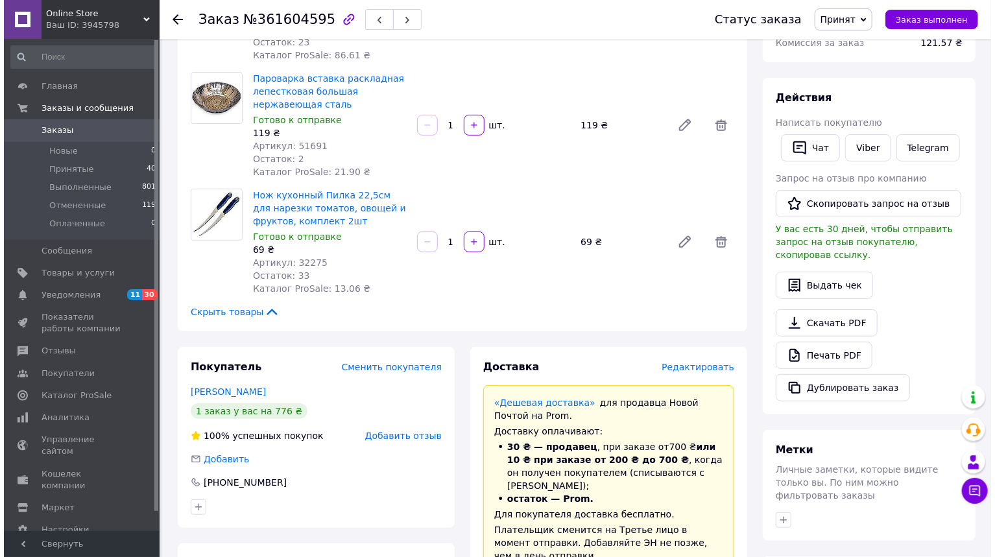
scroll to position [311, 0]
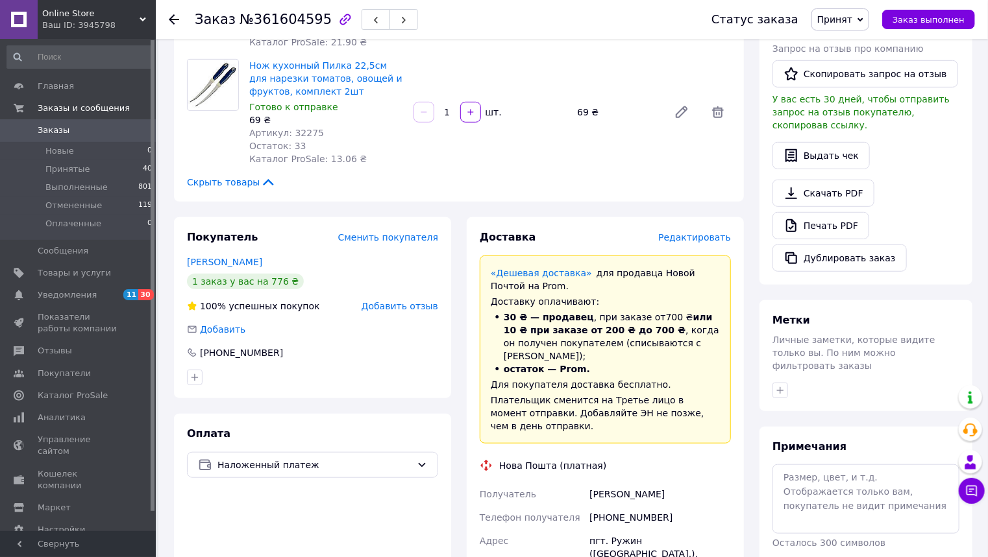
click at [698, 238] on span "Редактировать" at bounding box center [694, 237] width 73 height 10
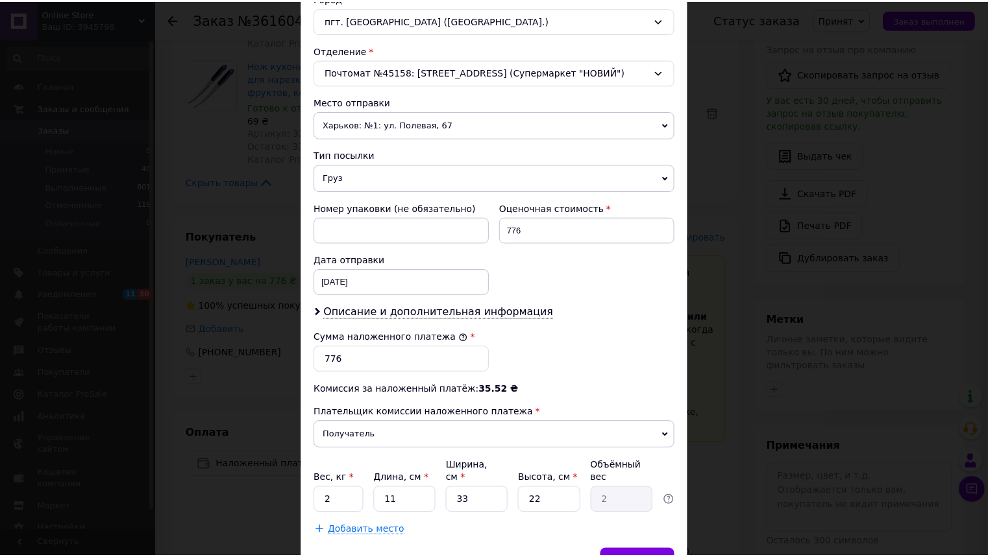
scroll to position [428, 0]
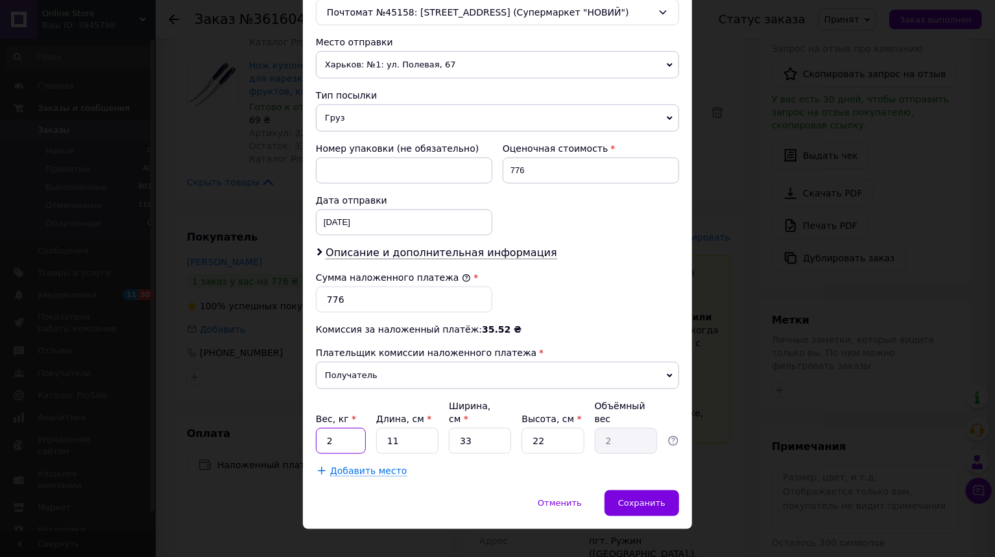
click at [345, 428] on input "2" at bounding box center [341, 441] width 50 height 26
type input "0.64"
type input "3"
type input "0.54"
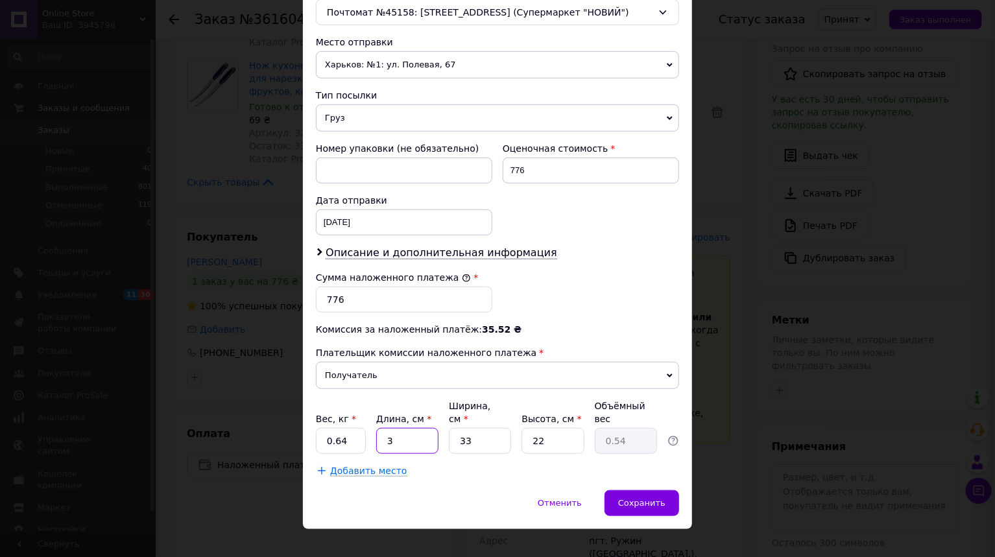
type input "34"
type input "6.17"
type input "34"
type input "2"
type input "0.37"
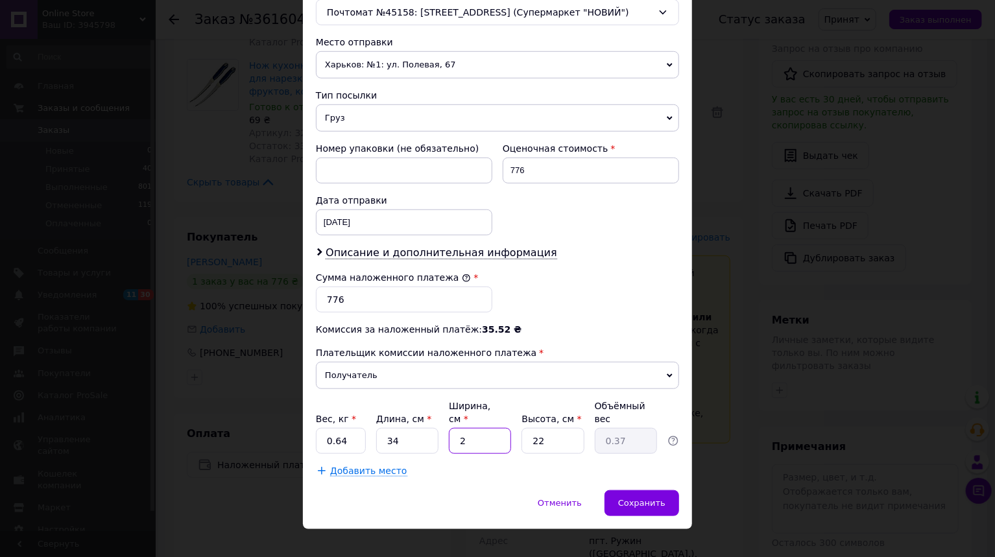
type input "24"
type input "4.49"
type input "24"
type input "5"
type input "1.02"
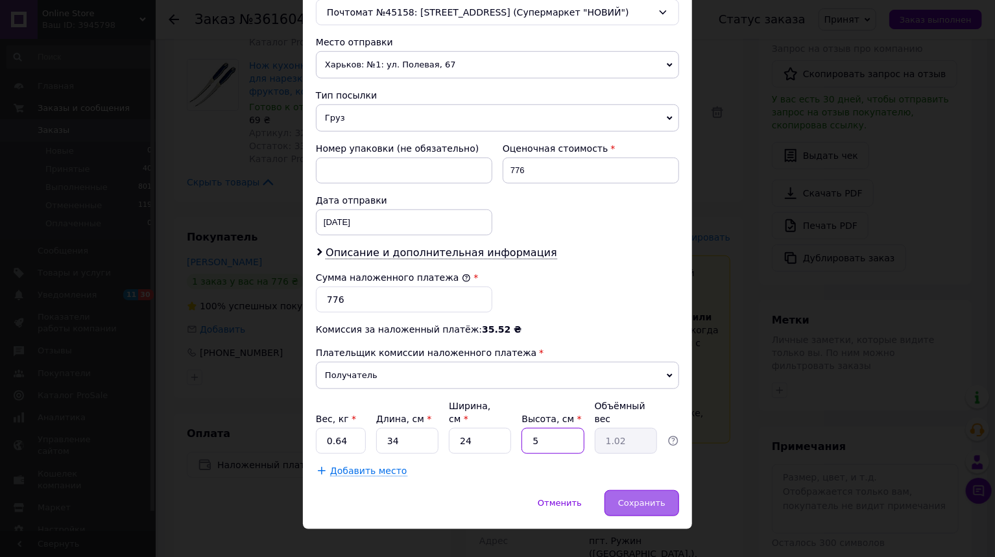
type input "5"
click at [657, 498] on span "Сохранить" at bounding box center [641, 503] width 47 height 10
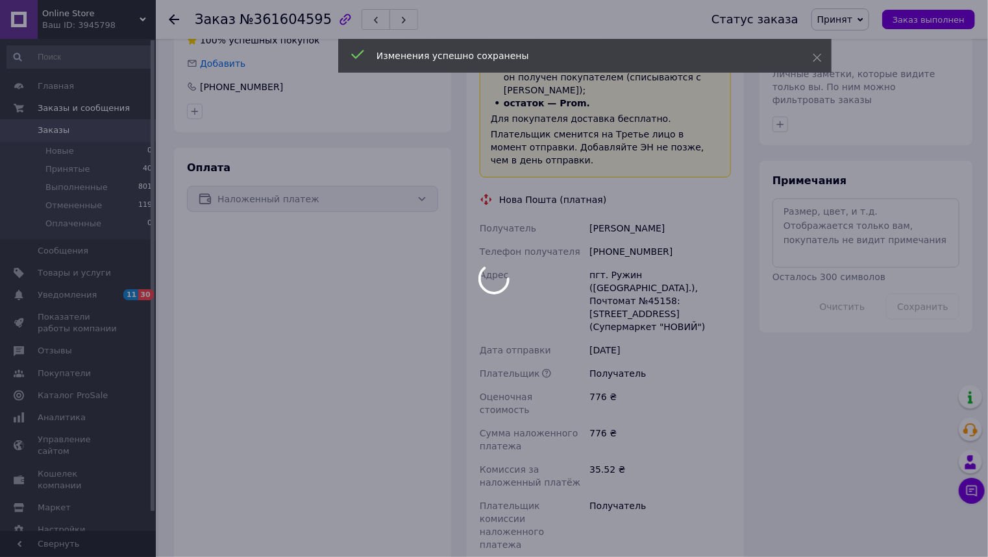
scroll to position [776, 0]
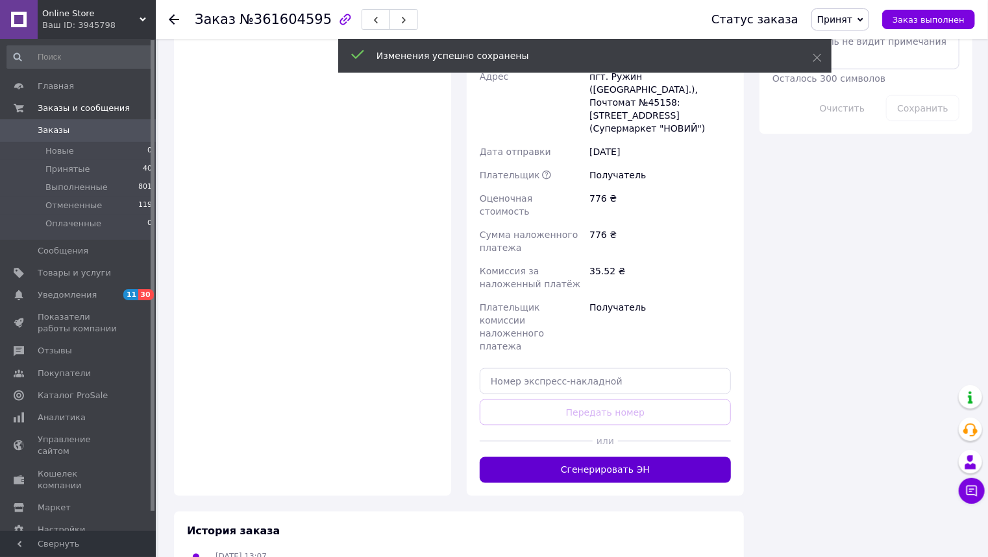
click at [585, 457] on button "Сгенерировать ЭН" at bounding box center [605, 470] width 251 height 26
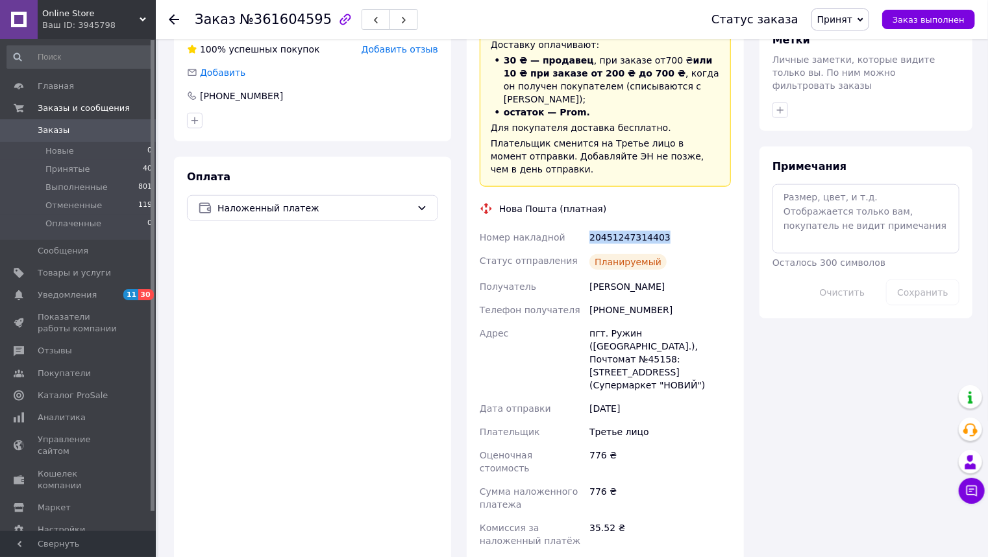
drag, startPoint x: 664, startPoint y: 223, endPoint x: 585, endPoint y: 226, distance: 79.9
click at [585, 226] on div "Номер накладной 20451247314403 Статус отправления Планируемый Получатель Ступак…" at bounding box center [605, 420] width 256 height 389
copy div "Номер накладной 20451247314403"
click at [47, 130] on span "Заказы" at bounding box center [54, 131] width 32 height 12
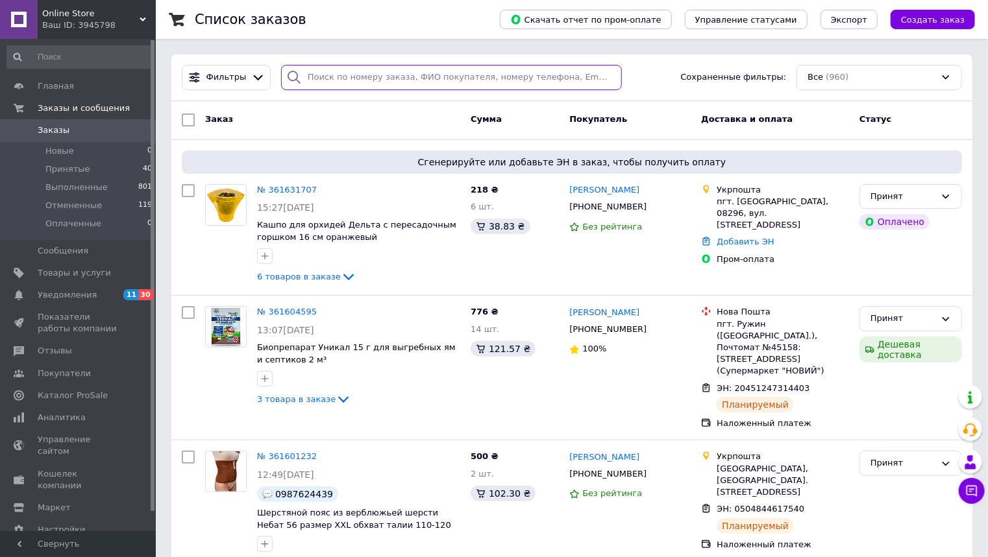
click at [313, 75] on input "search" at bounding box center [451, 77] width 341 height 25
paste input "361581723"
type input "361581723"
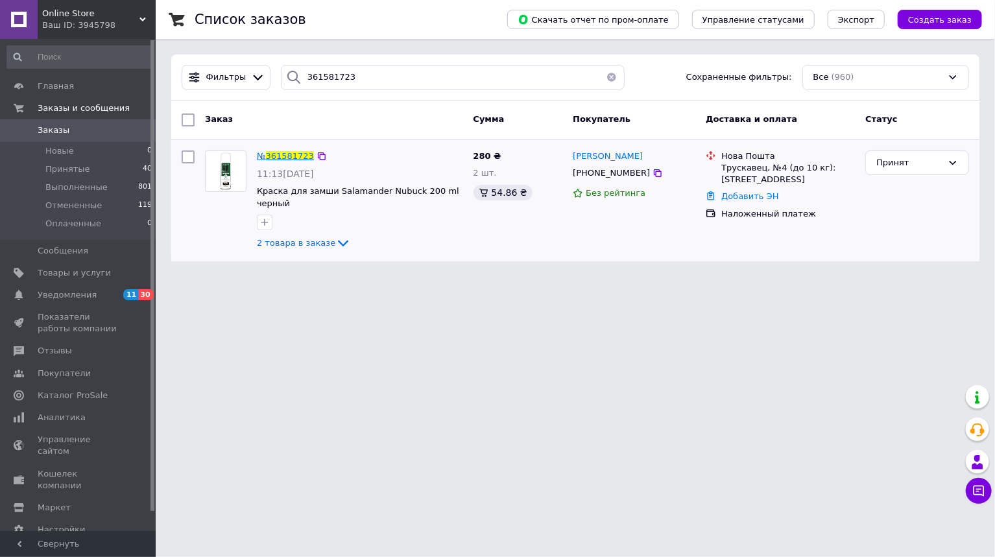
click at [276, 154] on span "361581723" at bounding box center [290, 156] width 48 height 10
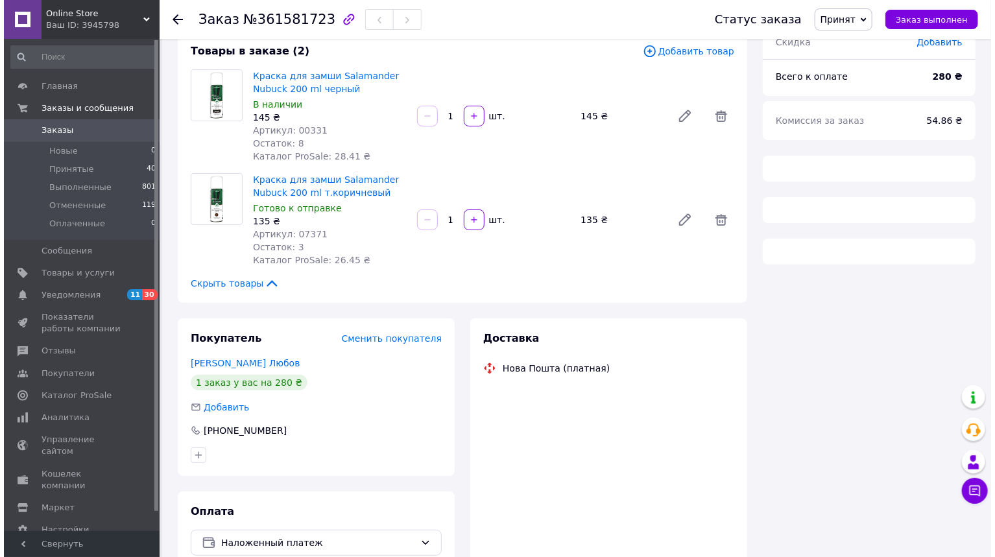
scroll to position [149, 0]
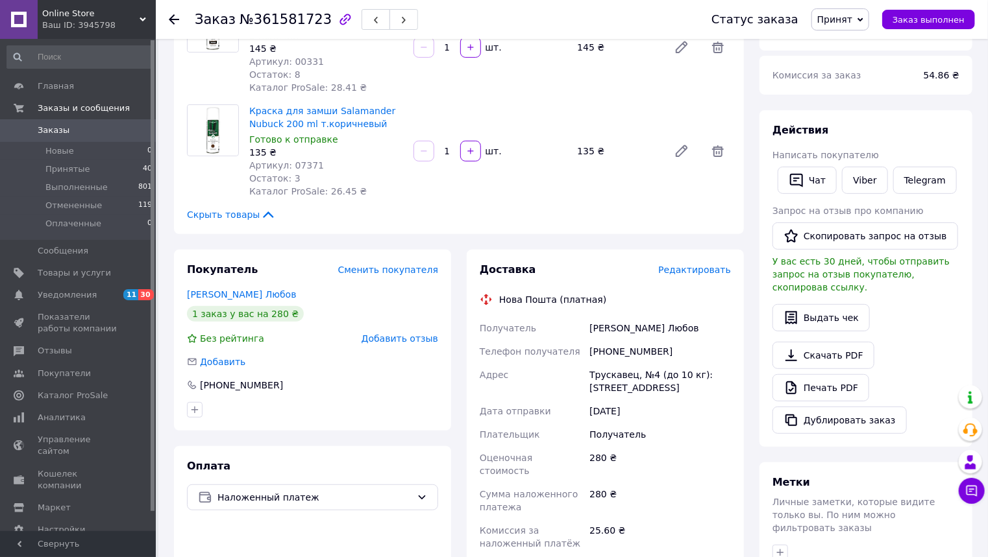
click at [703, 268] on span "Редактировать" at bounding box center [694, 270] width 73 height 10
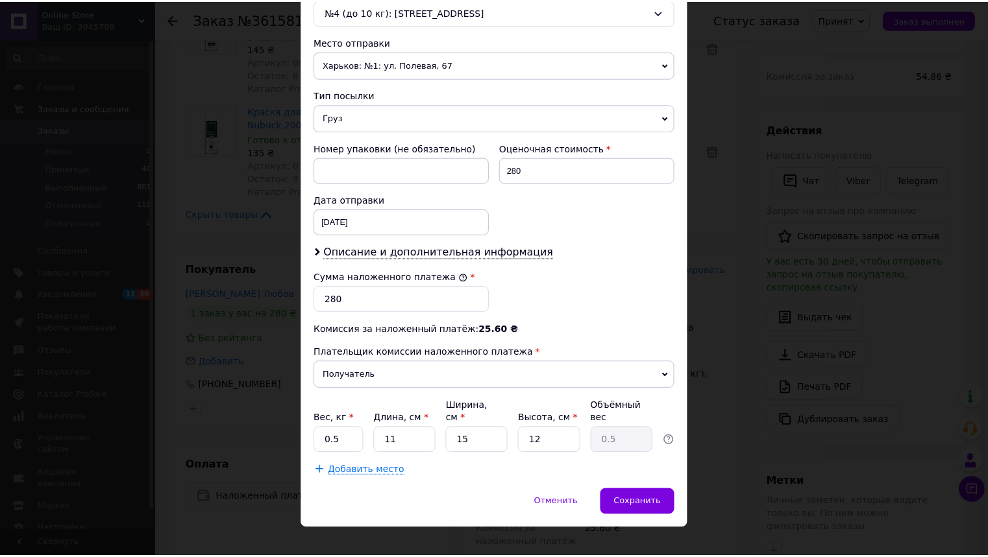
scroll to position [428, 0]
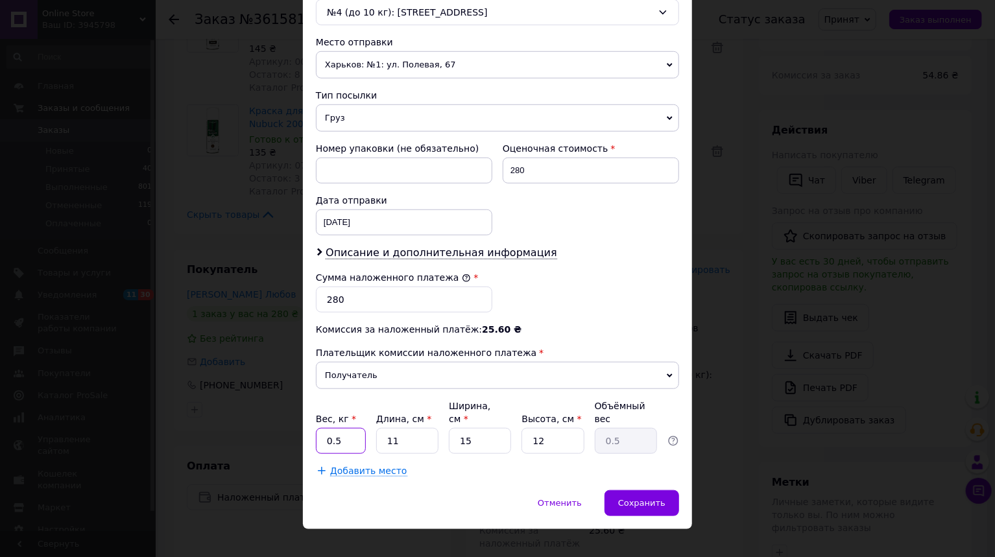
click at [353, 428] on input "0.5" at bounding box center [341, 441] width 50 height 26
click at [640, 498] on span "Сохранить" at bounding box center [641, 503] width 47 height 10
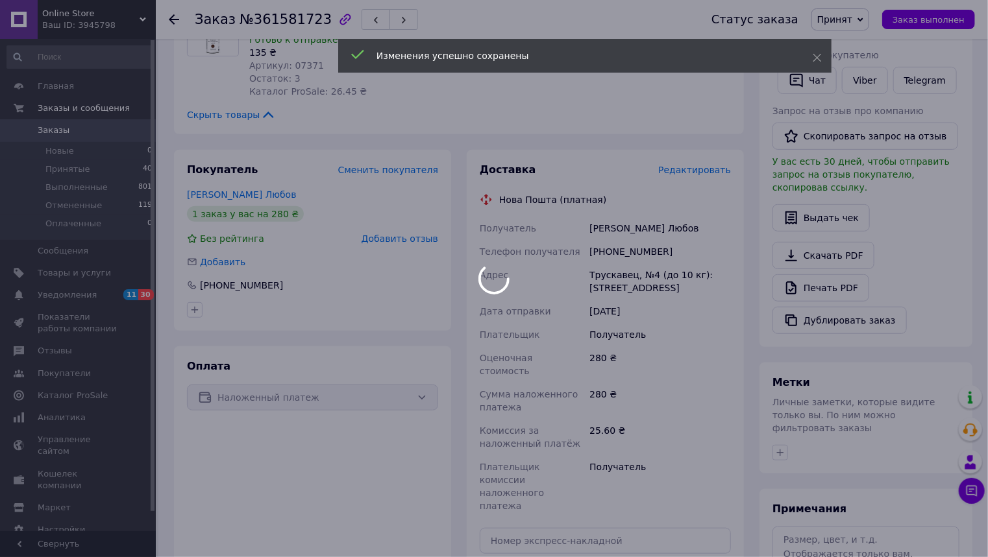
scroll to position [409, 0]
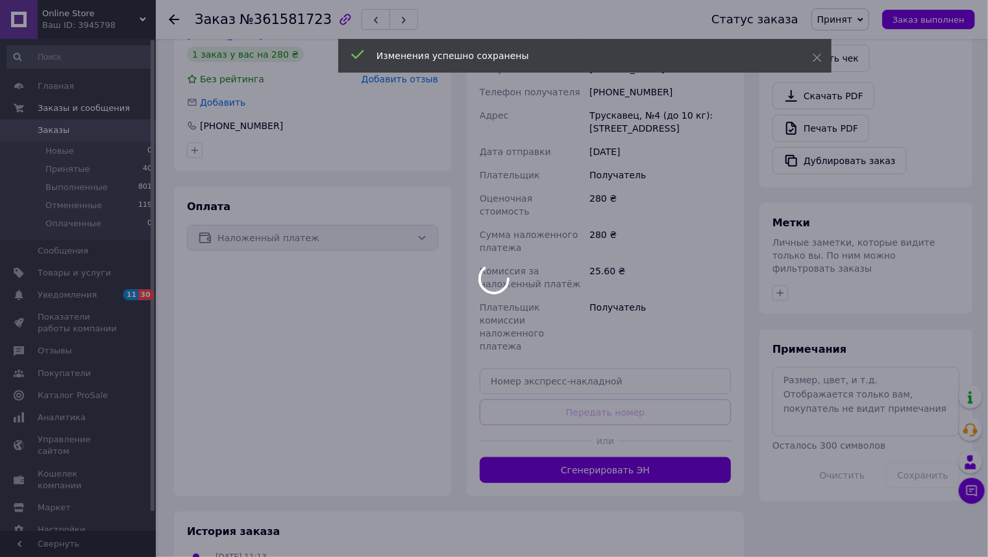
click at [587, 427] on body "Online Store Ваш ID: 3945798 Сайт Online Store Кабинет покупателя Проверить сос…" at bounding box center [494, 113] width 988 height 1045
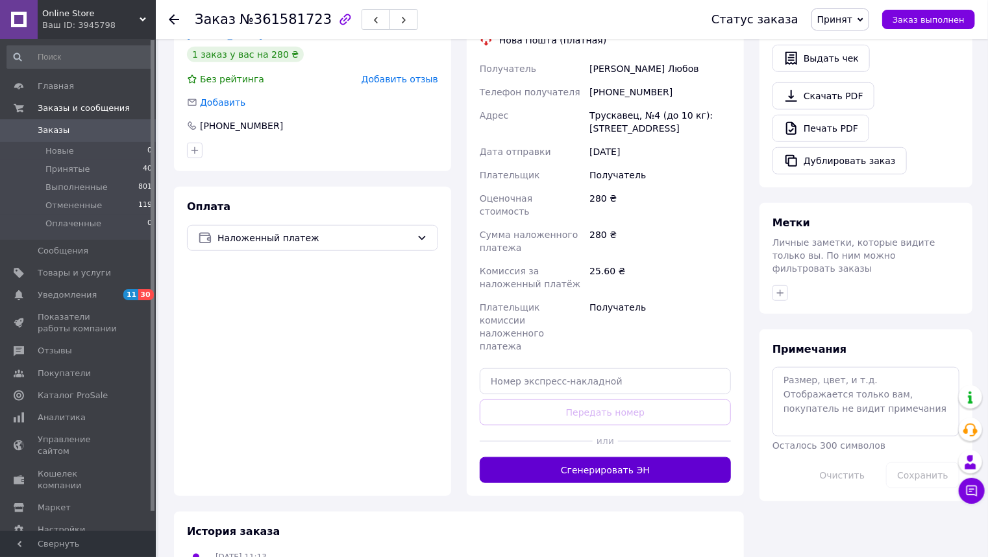
click at [584, 457] on button "Сгенерировать ЭН" at bounding box center [605, 470] width 251 height 26
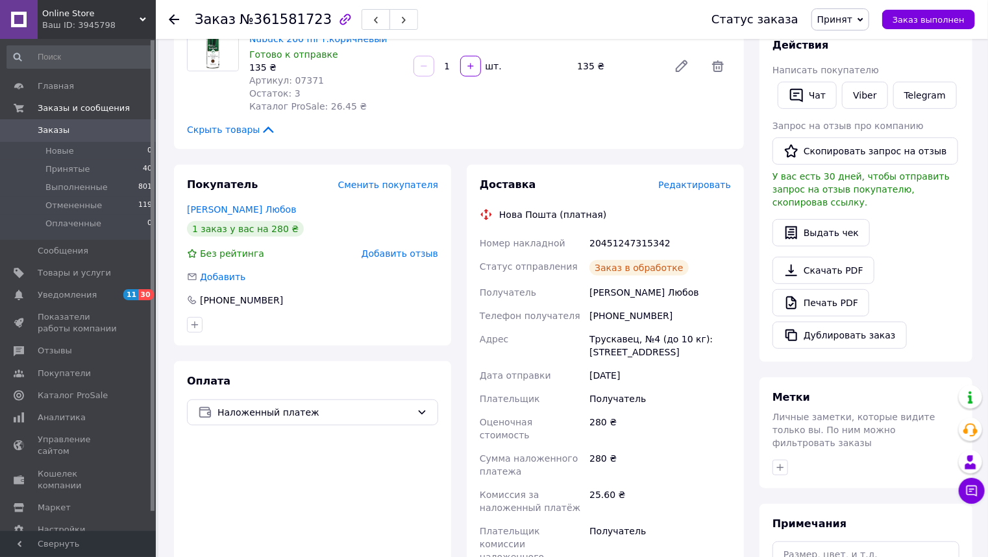
scroll to position [201, 0]
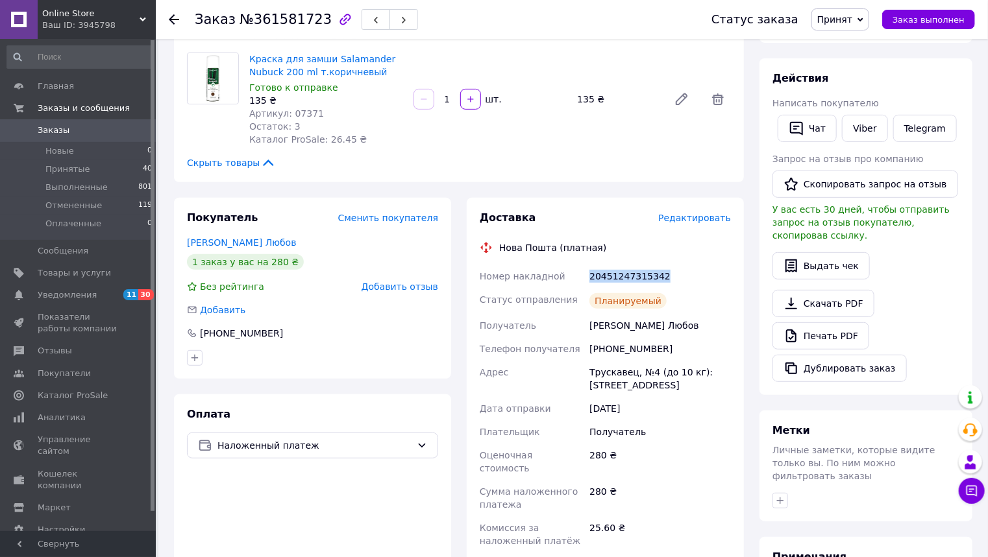
drag, startPoint x: 664, startPoint y: 273, endPoint x: 574, endPoint y: 286, distance: 90.5
click at [574, 286] on div "Номер накладной 20451247315342 Статус отправления Планируемый Получатель Чистяк…" at bounding box center [605, 452] width 256 height 374
copy div "Номер накладной 20451247315342"
click at [34, 127] on span at bounding box center [19, 131] width 38 height 12
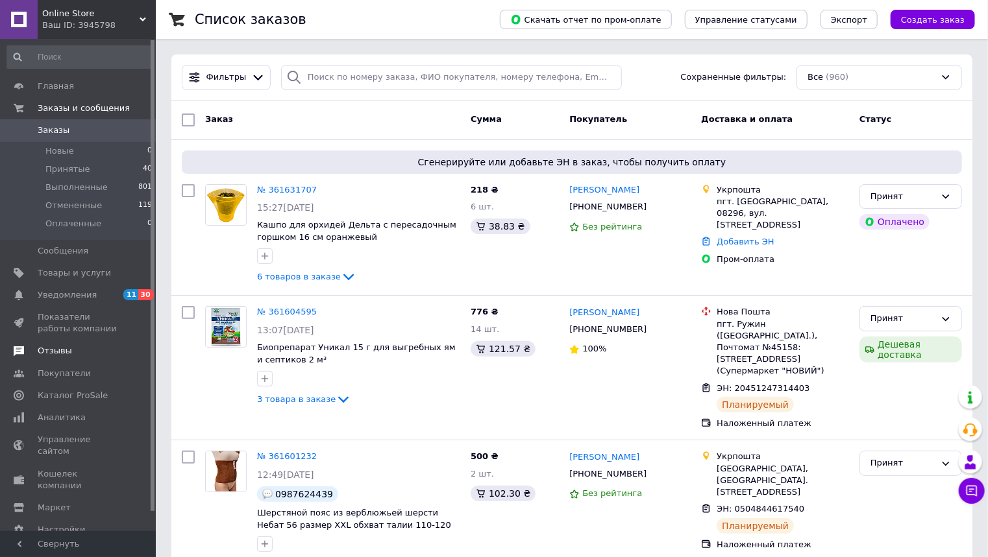
click at [63, 352] on span "Отзывы" at bounding box center [55, 351] width 34 height 12
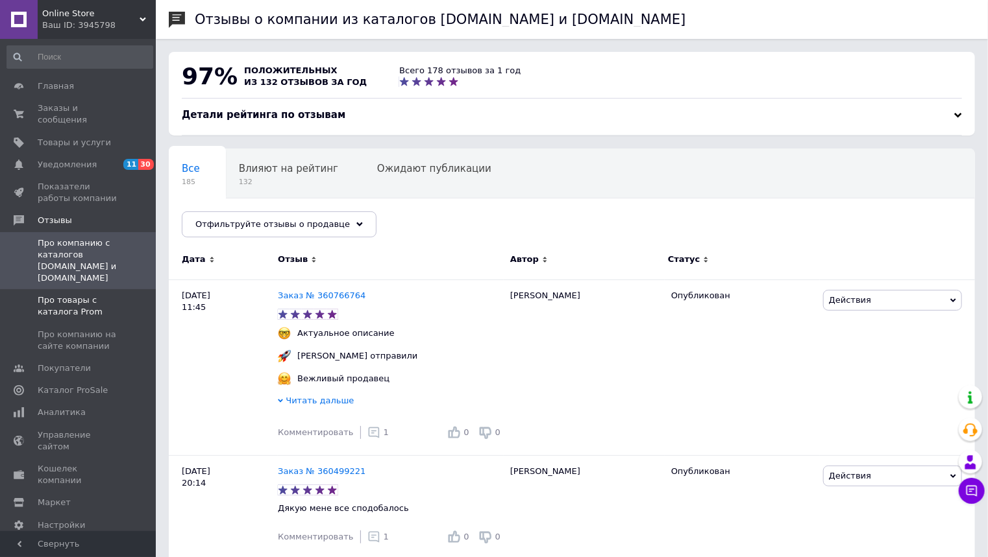
click at [75, 295] on span "Про товары с каталога Prom" at bounding box center [79, 306] width 82 height 23
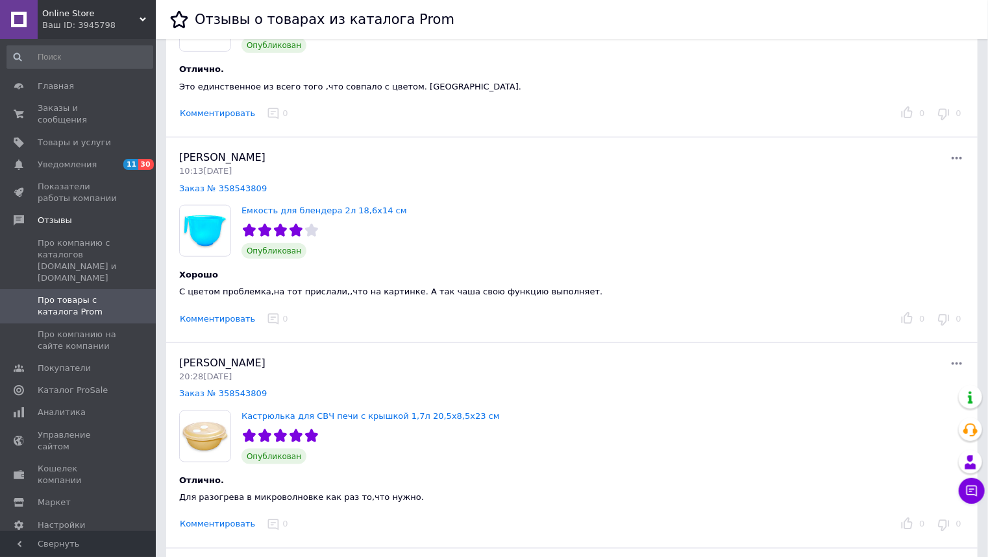
scroll to position [571, 0]
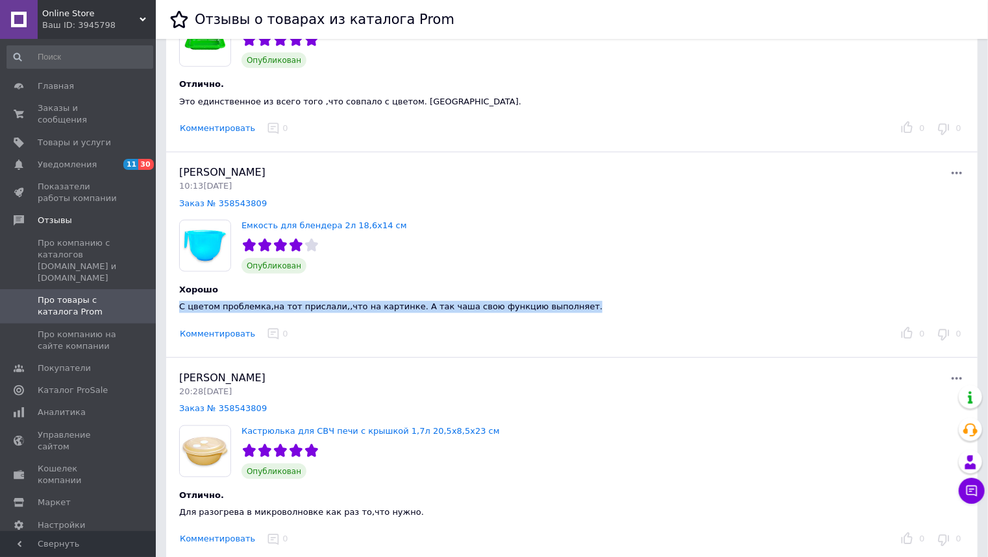
drag, startPoint x: 518, startPoint y: 310, endPoint x: 177, endPoint y: 309, distance: 341.3
click at [177, 309] on div "Хорошо С цветом проблемка,на тот прислали,,что на картинке. А так чаша свою фун…" at bounding box center [437, 294] width 537 height 40
copy span "С цветом проблемка,на тот прислали,,что на картинке. А так чаша свою функцию вы…"
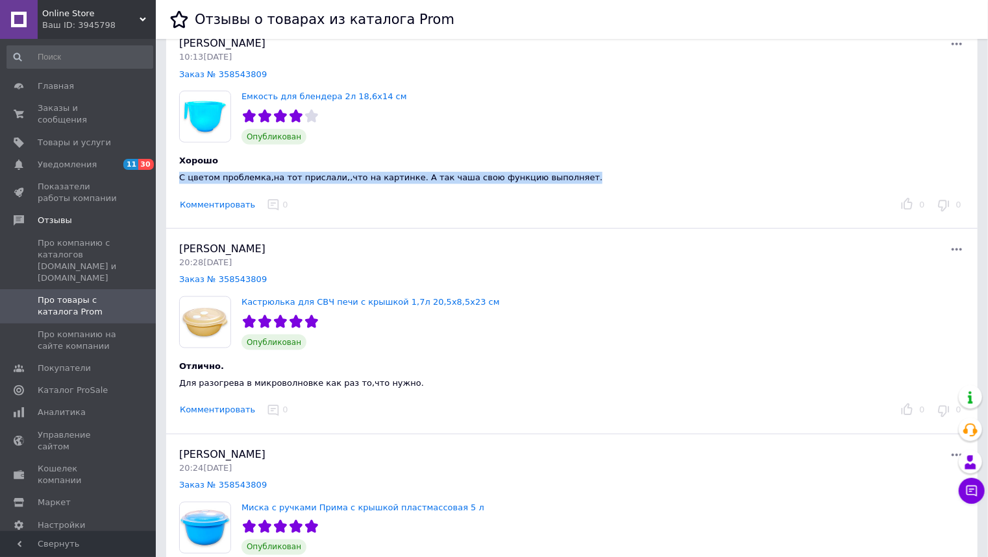
scroll to position [883, 0]
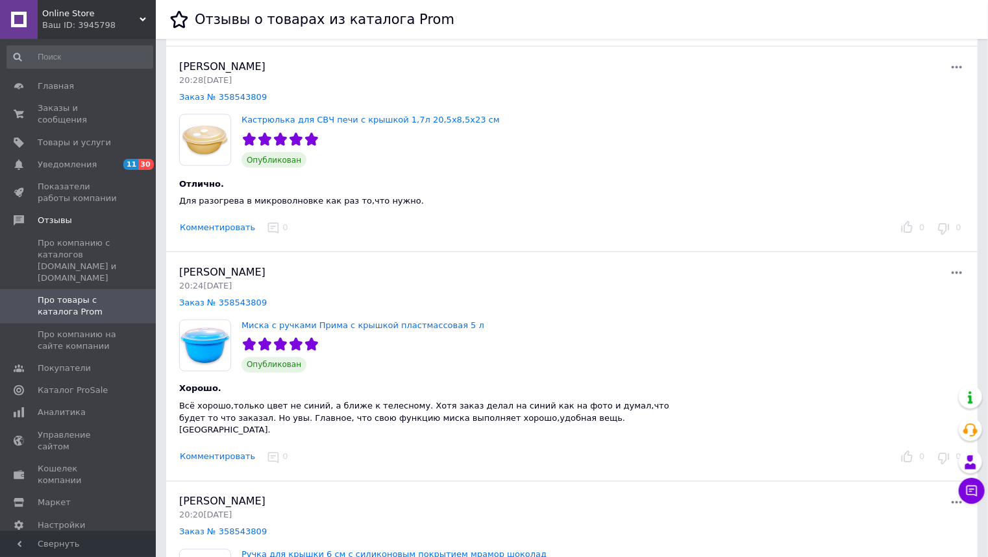
click at [324, 384] on div "Хорошо." at bounding box center [437, 390] width 517 height 12
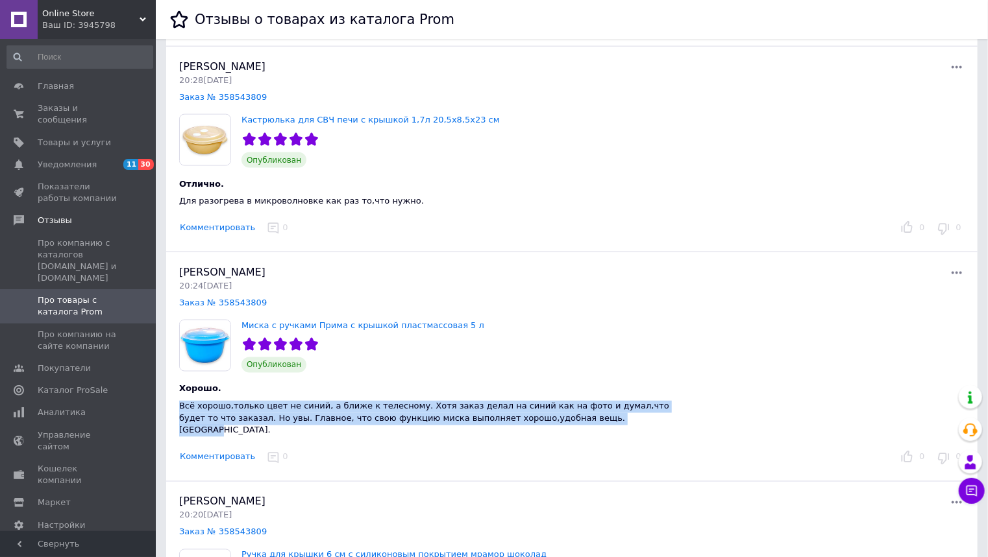
drag, startPoint x: 179, startPoint y: 402, endPoint x: 525, endPoint y: 420, distance: 346.3
click at [525, 420] on div "Всё хорошо,только цвет не синий, а ближе к телесному. Хотя заказ делал на синий…" at bounding box center [437, 419] width 517 height 36
copy span "Всё хорошо,только цвет не синий, а ближе к телесному. Хотя заказ делал на синий…"
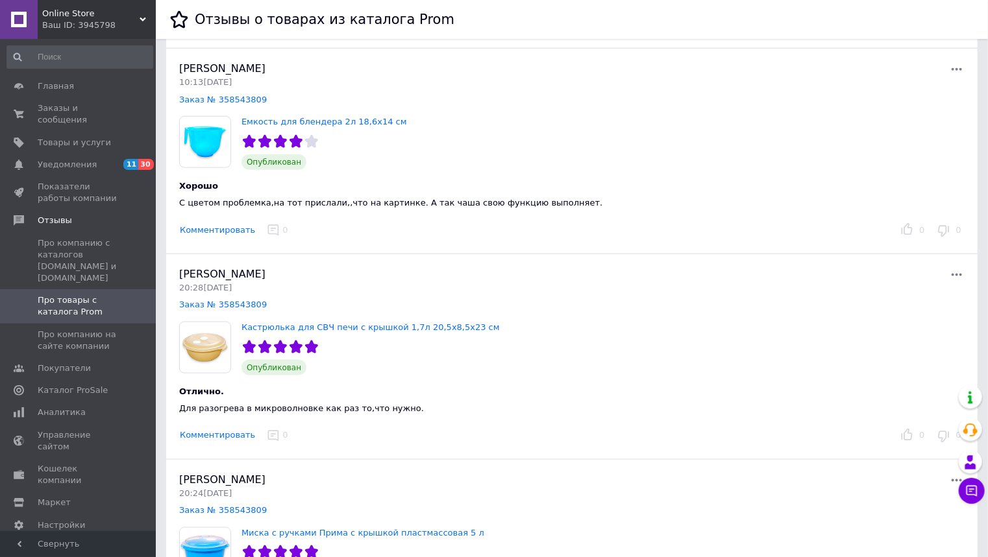
scroll to position [571, 0]
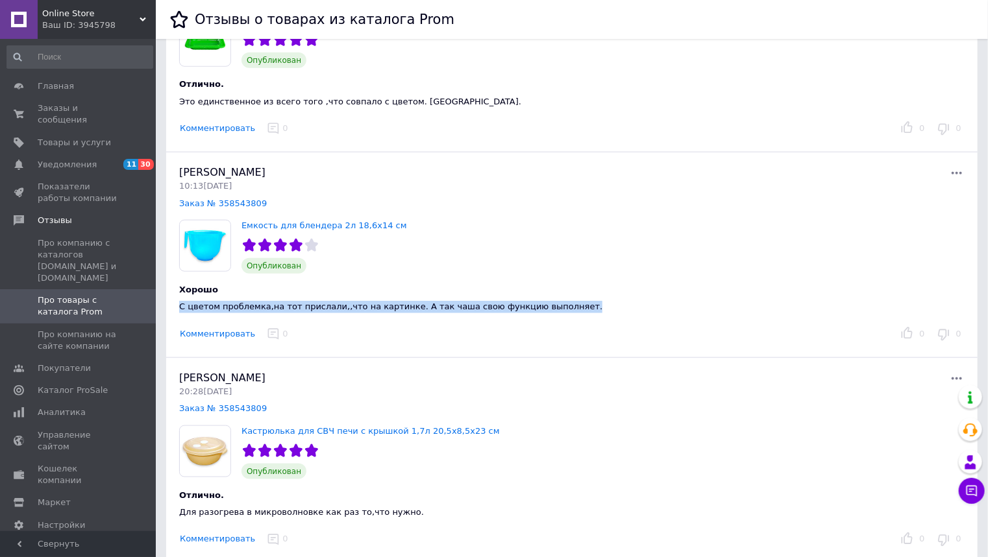
drag, startPoint x: 541, startPoint y: 309, endPoint x: 177, endPoint y: 308, distance: 364.0
click at [177, 308] on div "Хорошо С цветом проблемка,на тот прислали,,что на картинке. А так чаша свою фун…" at bounding box center [437, 294] width 537 height 40
copy span "С цветом проблемка,на тот прислали,,что на картинке. А так чаша свою функцию вы…"
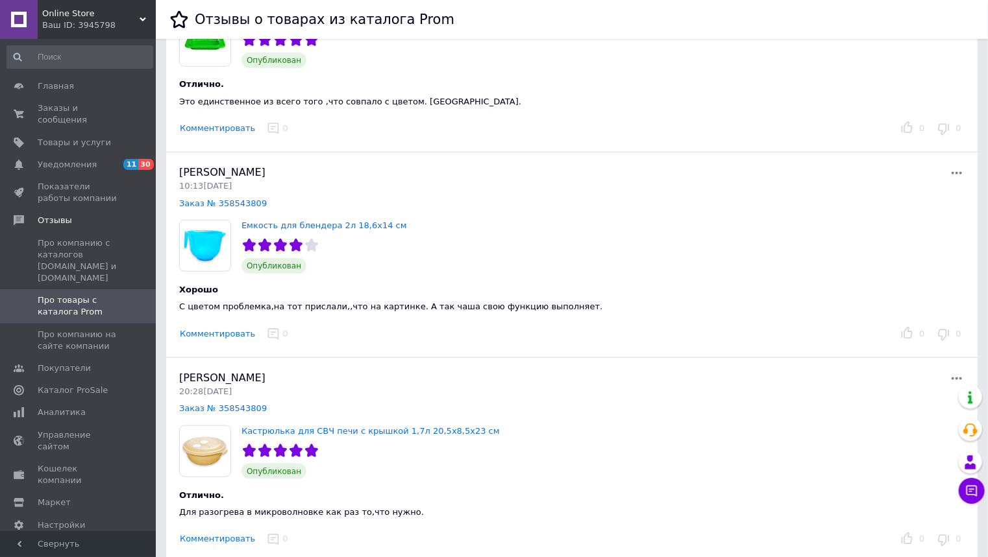
drag, startPoint x: 140, startPoint y: 14, endPoint x: 129, endPoint y: 61, distance: 48.6
click at [141, 14] on div "Online Store Ваш ID: 3945798" at bounding box center [97, 19] width 118 height 39
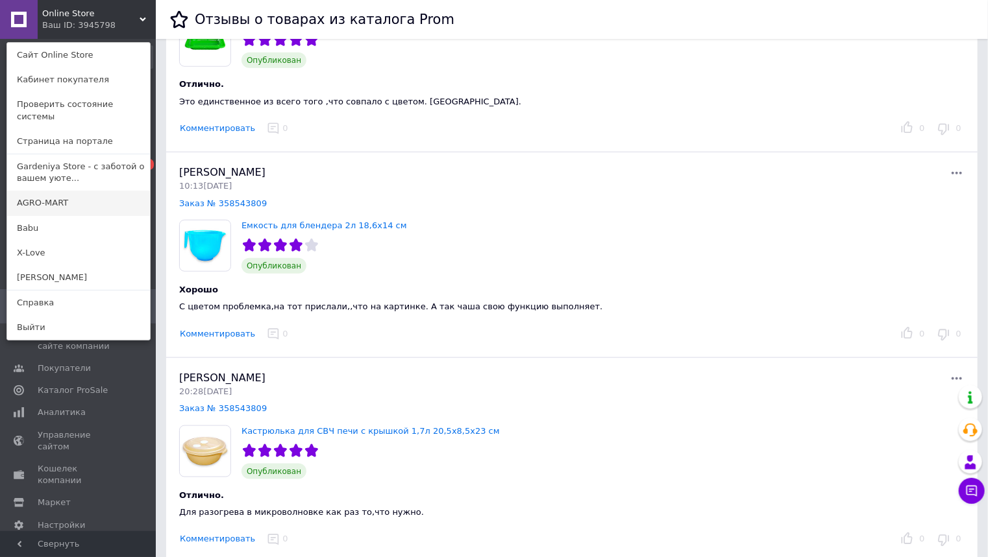
click at [31, 191] on link "AGRO-MART" at bounding box center [78, 203] width 143 height 25
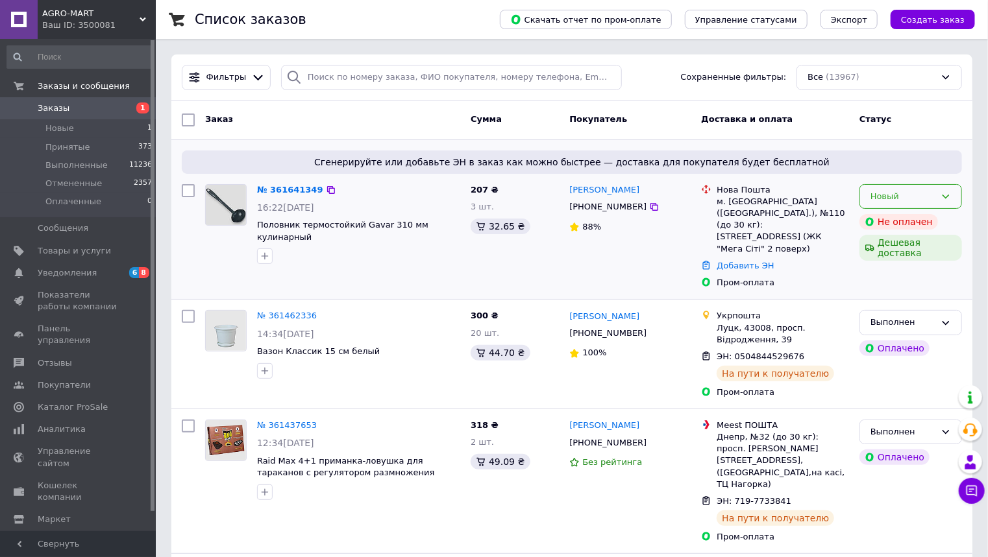
click at [945, 195] on icon at bounding box center [945, 196] width 10 height 10
click at [900, 217] on li "Принят" at bounding box center [910, 224] width 101 height 24
click at [296, 189] on link "№ 361641349" at bounding box center [287, 190] width 60 height 10
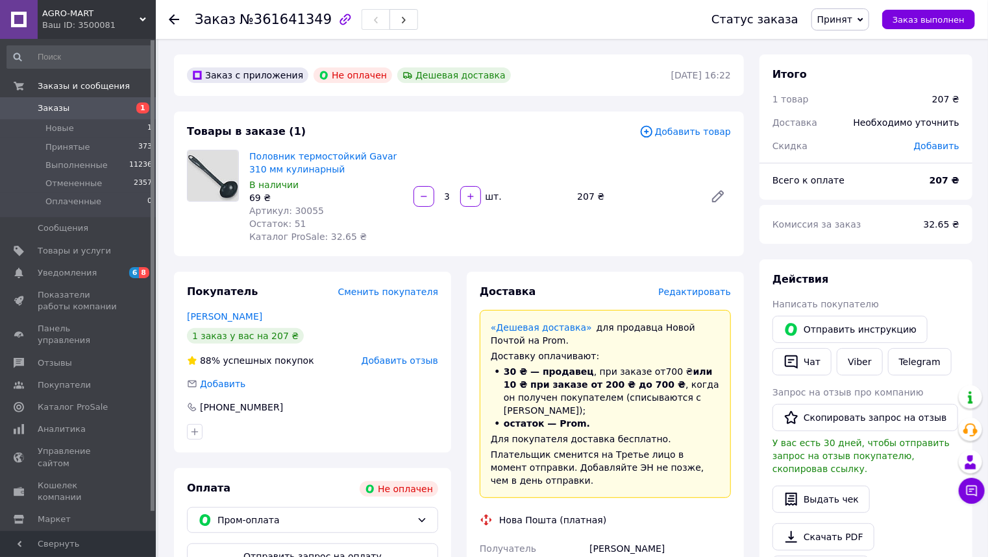
click at [173, 18] on icon at bounding box center [174, 19] width 10 height 10
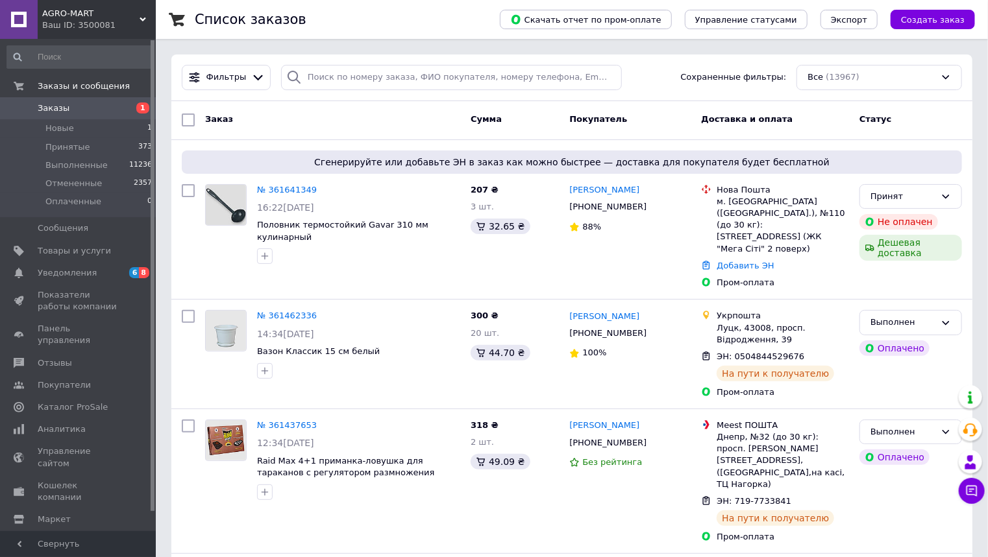
click at [136, 11] on span "AGRO-MART" at bounding box center [90, 14] width 97 height 12
click at [140, 13] on div "AGRO-MART Ваш ID: 3500081" at bounding box center [97, 19] width 118 height 39
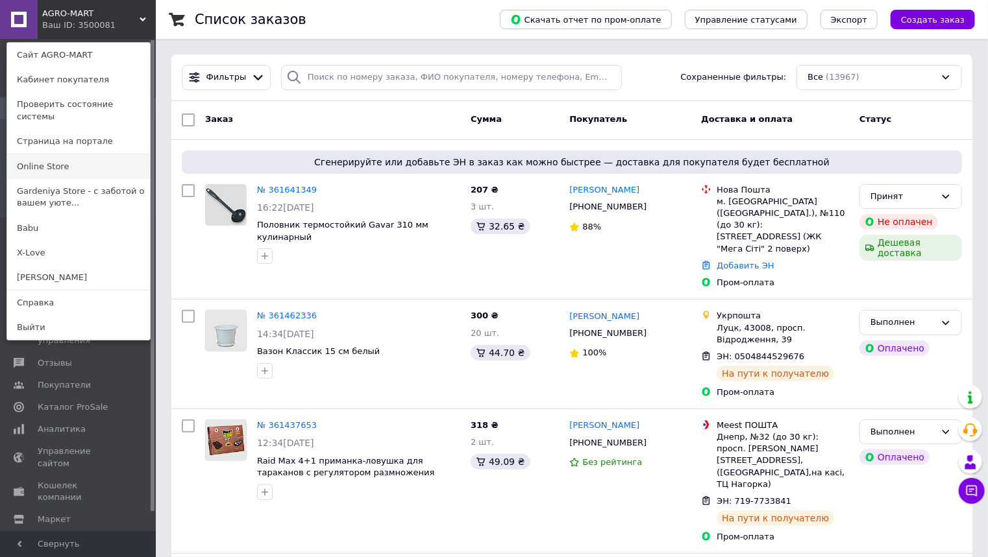
click at [31, 154] on link "Online Store" at bounding box center [78, 166] width 143 height 25
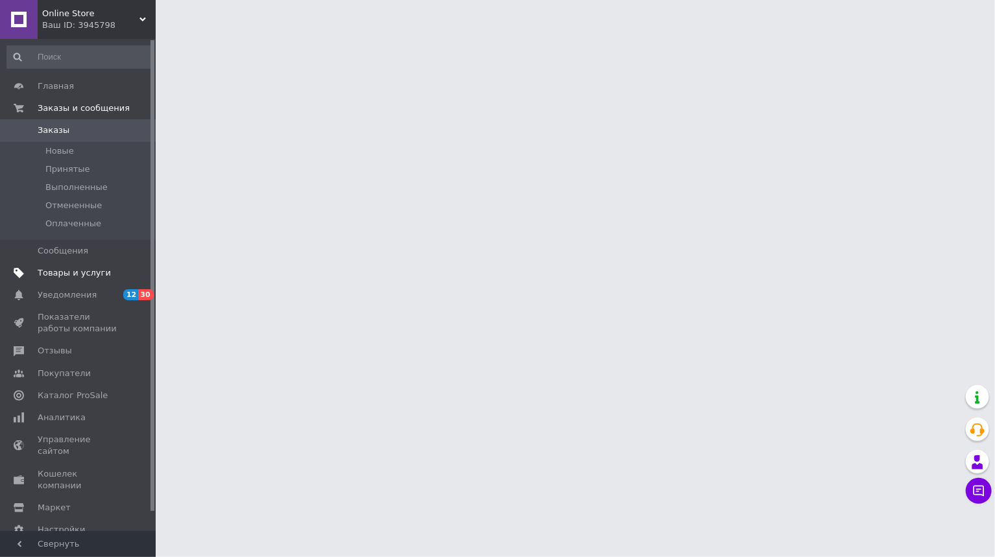
click span "Товары и услуги"
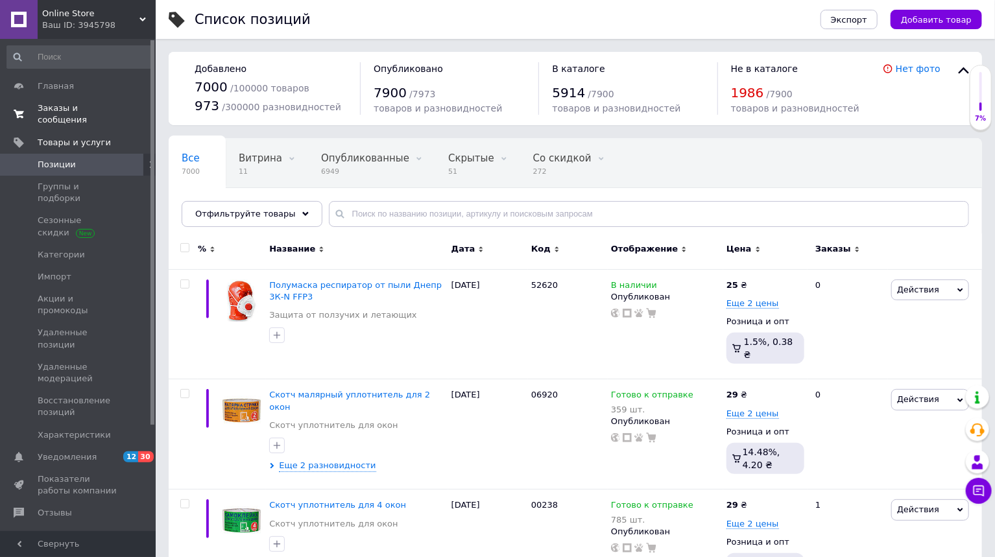
click span "Заказы и сообщения"
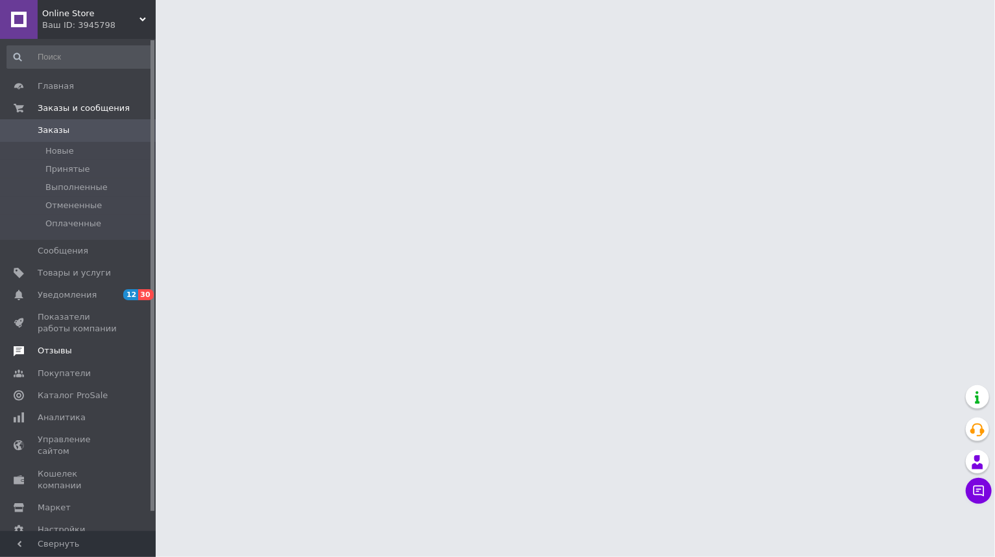
click span "Отзывы"
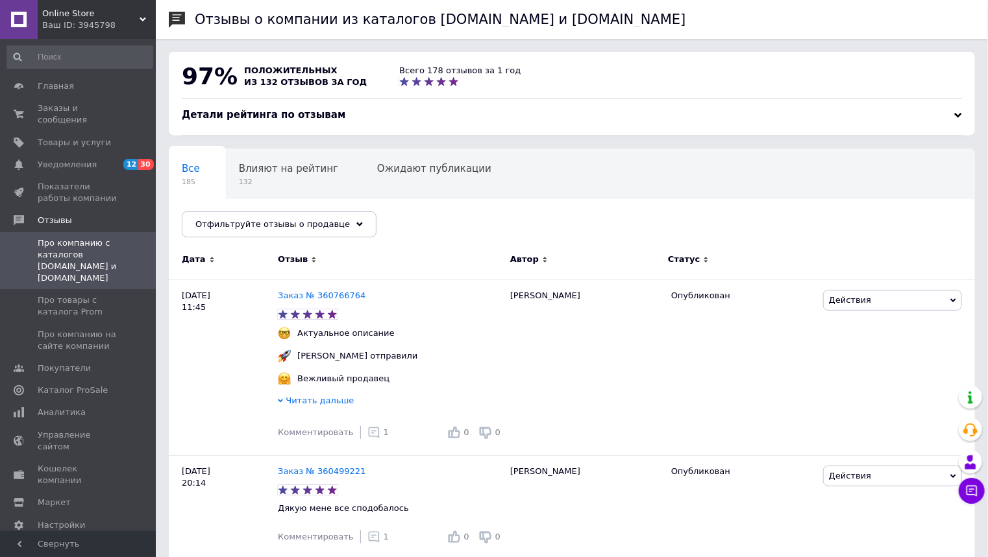
scroll to position [208, 0]
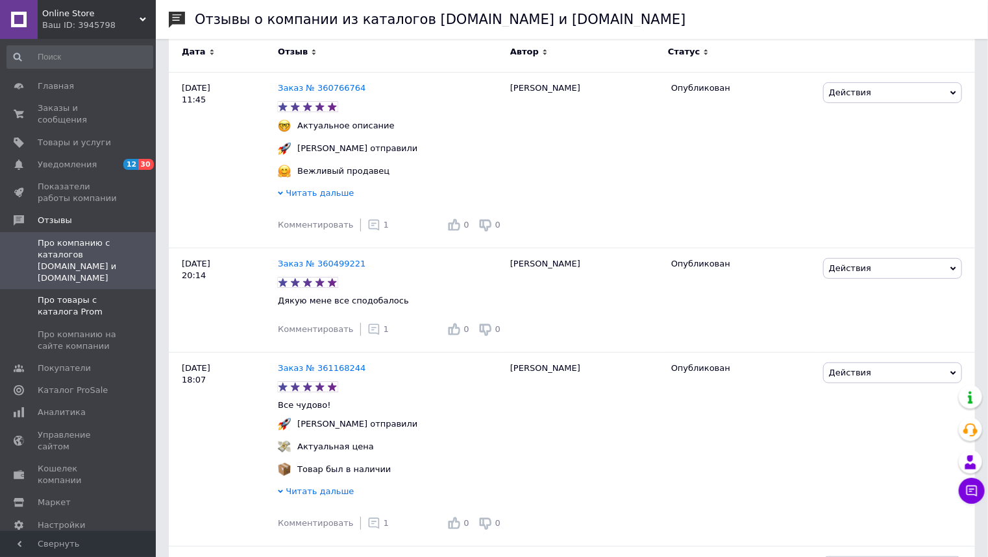
click span "Про товары с каталога Prom"
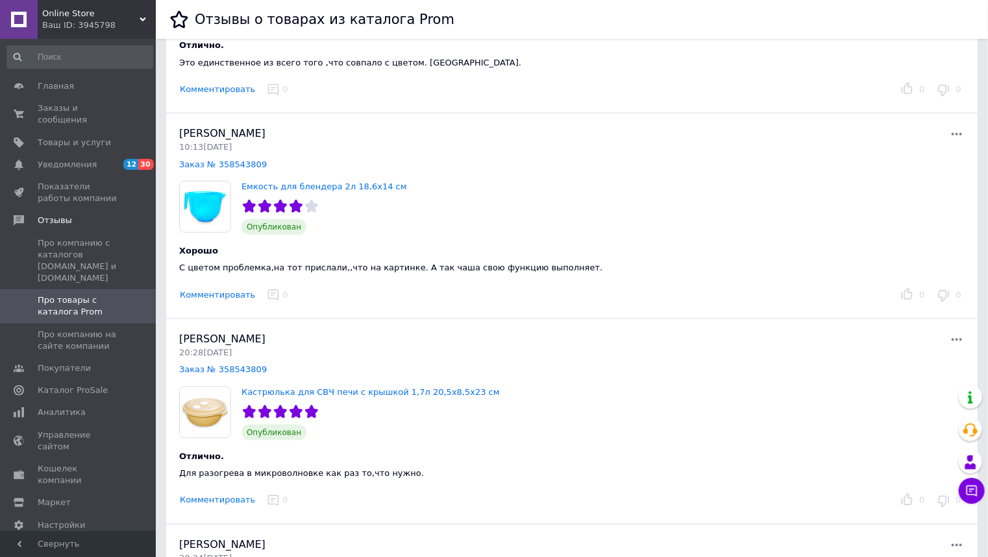
scroll to position [623, 0]
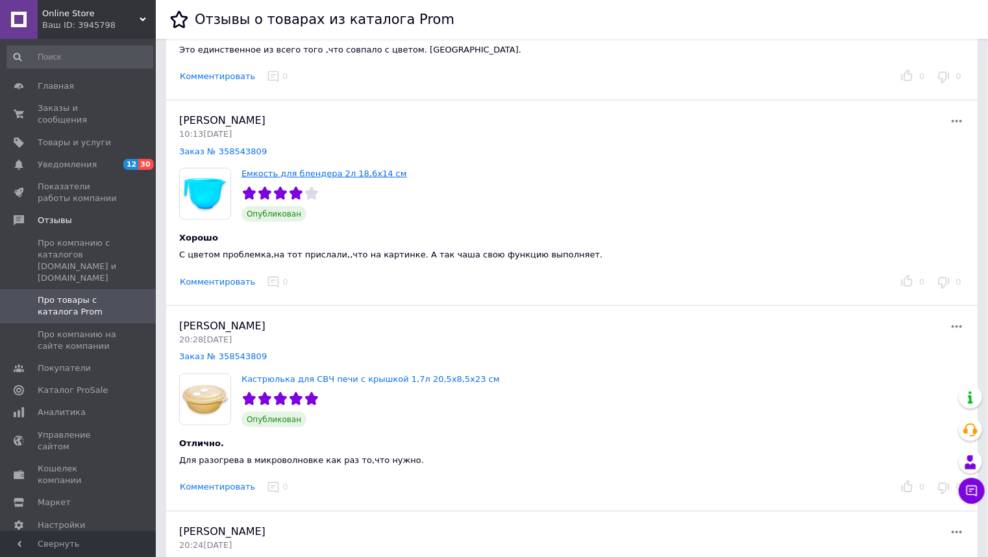
click link "Емкость для блендера 2л 18,6х14 см"
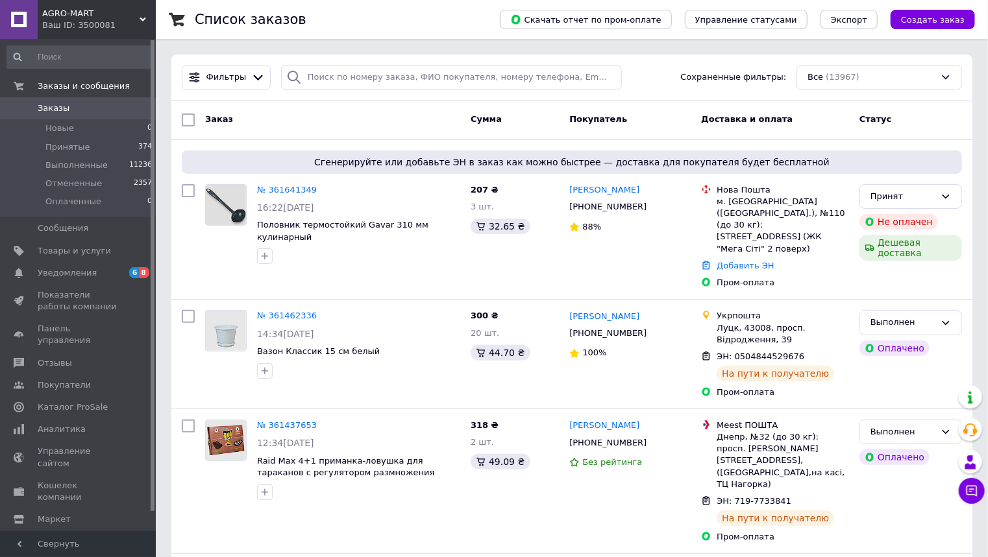
click at [140, 15] on div "AGRO-MART Ваш ID: 3500081" at bounding box center [97, 19] width 118 height 39
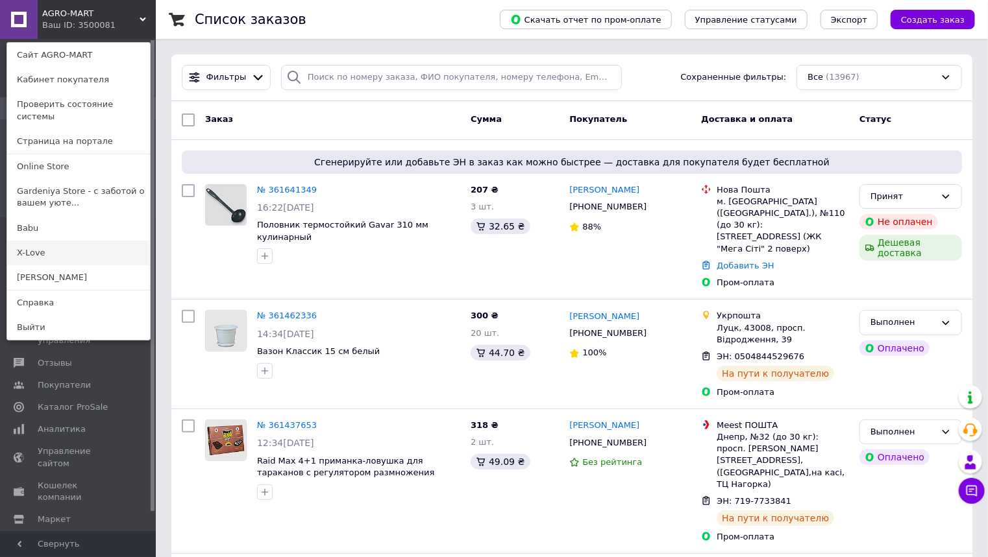
click at [20, 241] on link "X-Love" at bounding box center [78, 253] width 143 height 25
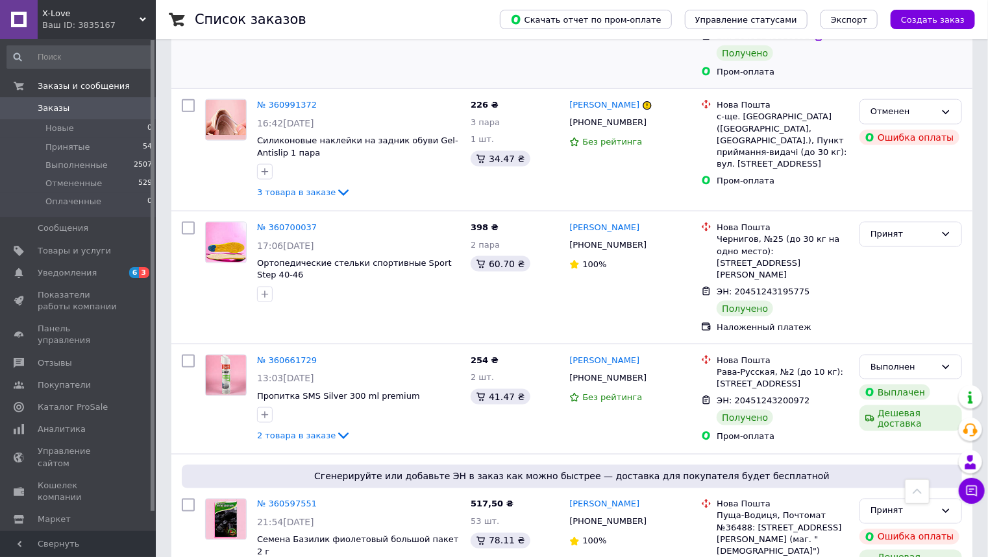
scroll to position [883, 0]
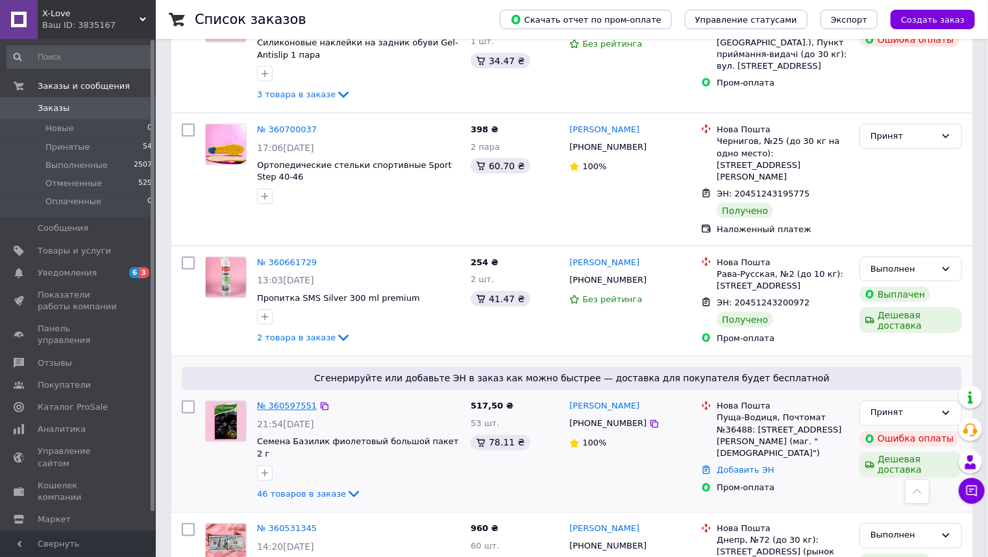
click at [284, 402] on link "№ 360597551" at bounding box center [287, 407] width 60 height 10
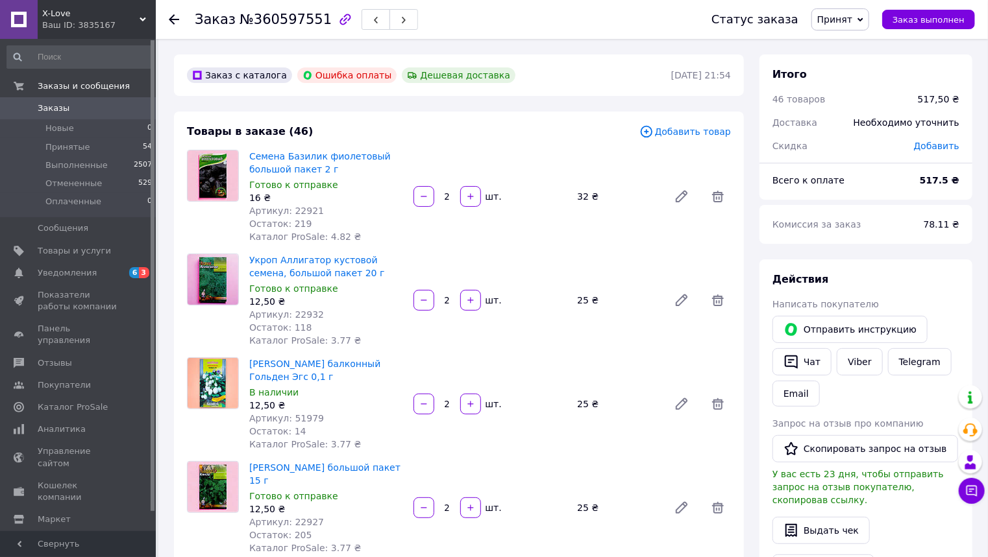
click at [177, 19] on use at bounding box center [174, 19] width 10 height 10
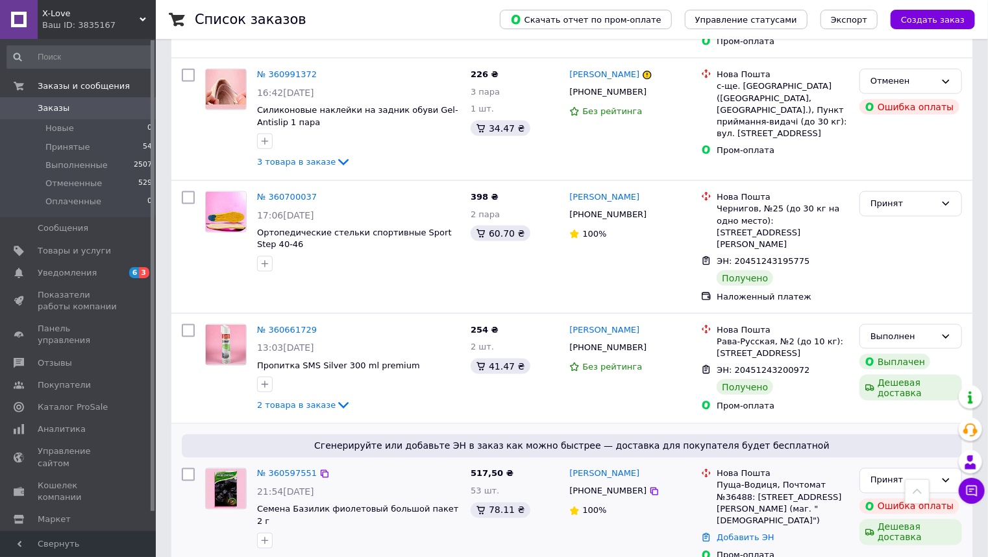
scroll to position [986, 0]
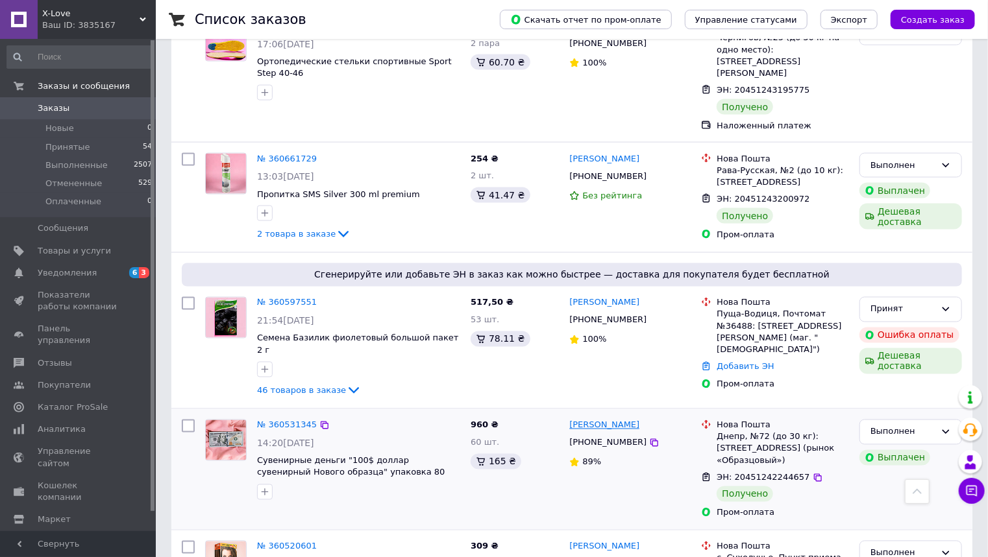
click at [579, 420] on link "[PERSON_NAME]" at bounding box center [604, 426] width 70 height 12
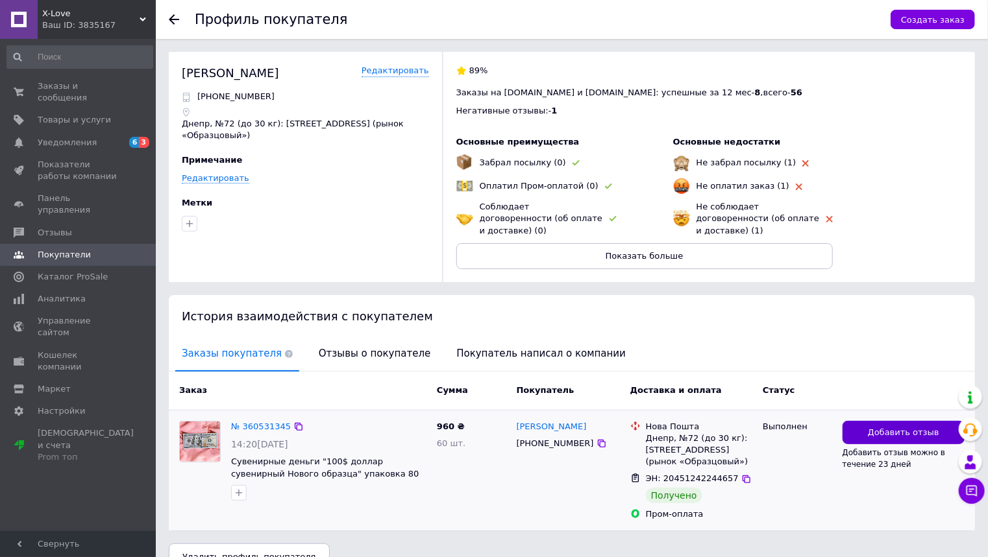
click at [867, 421] on button "Добавить отзыв" at bounding box center [903, 433] width 122 height 24
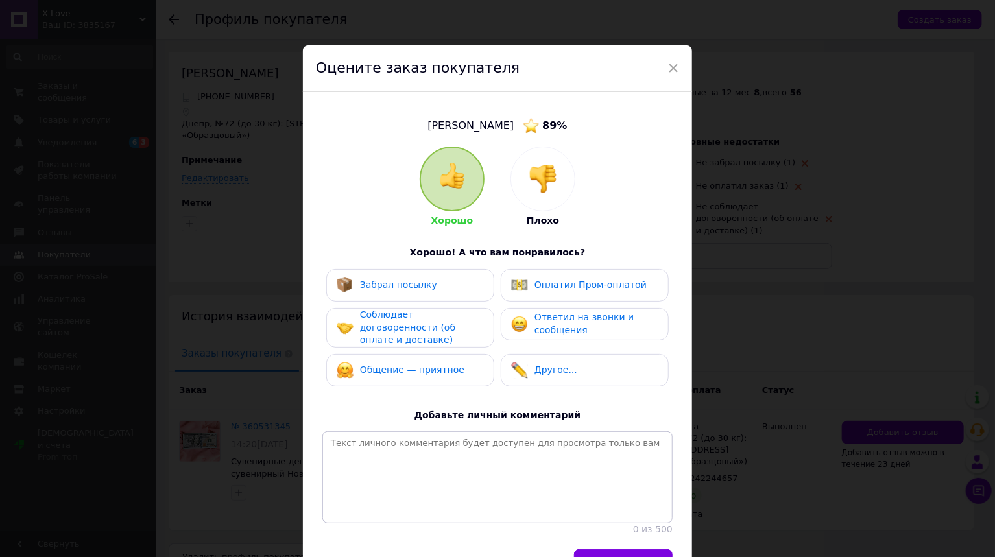
click at [430, 288] on div "Забрал посылку" at bounding box center [410, 285] width 147 height 17
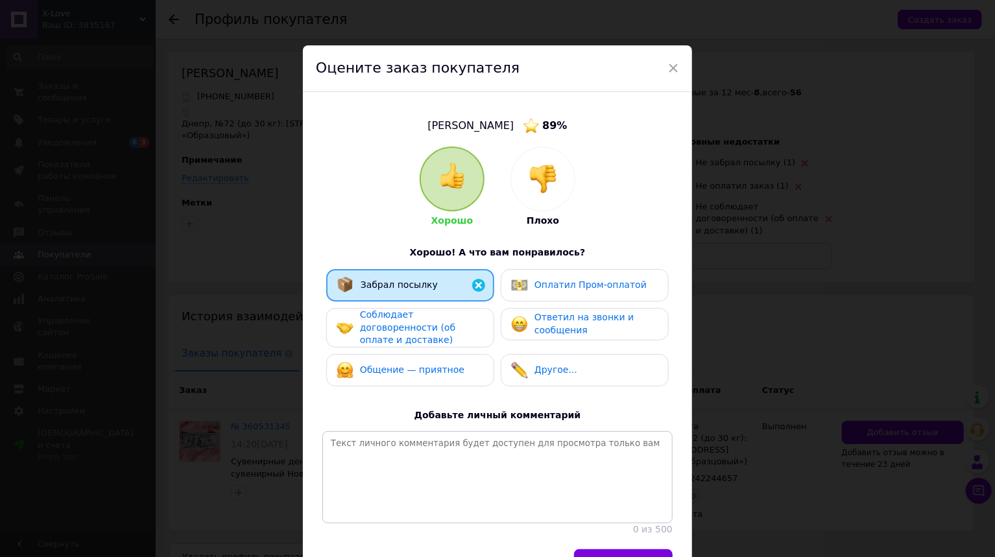
click at [435, 327] on span "Соблюдает договоренности (об оплате и доставке)" at bounding box center [407, 328] width 95 height 36
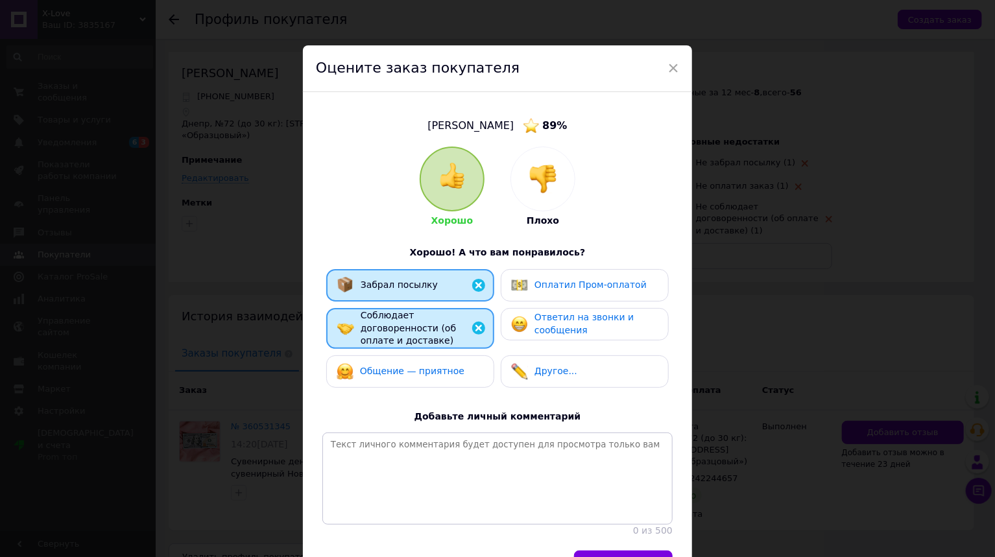
click at [549, 333] on span "Ответил на звонки и сообщения" at bounding box center [584, 323] width 99 height 23
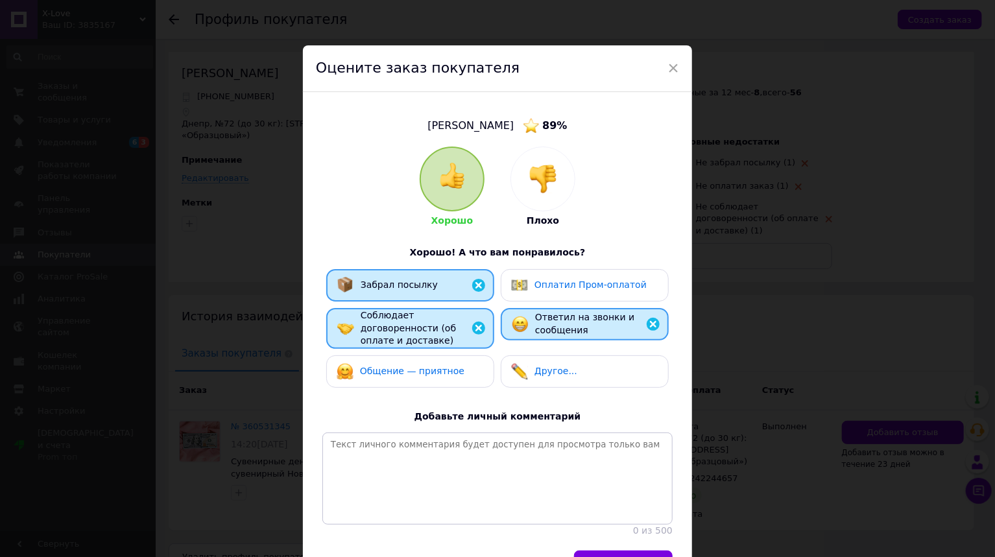
click at [440, 367] on span "Общение — приятное" at bounding box center [412, 371] width 104 height 10
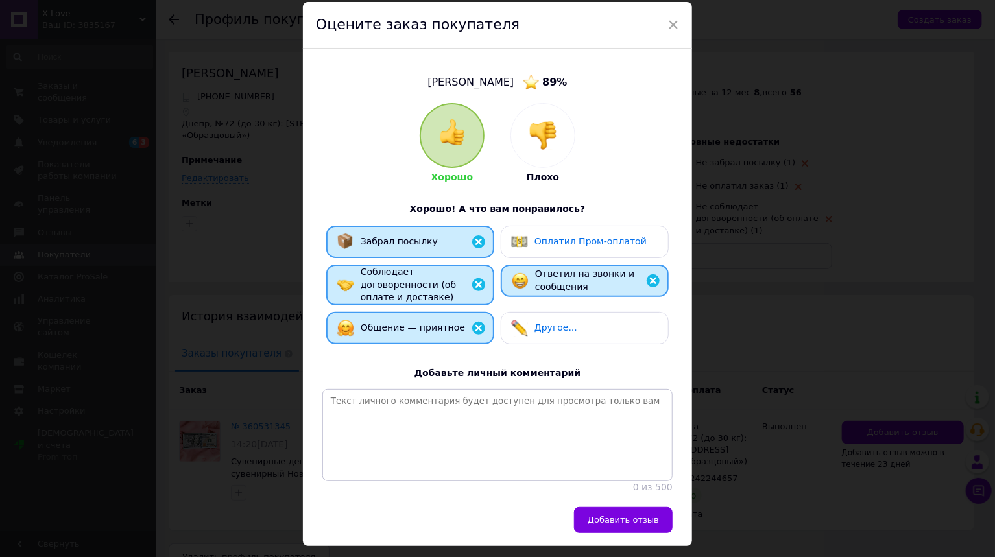
scroll to position [82, 0]
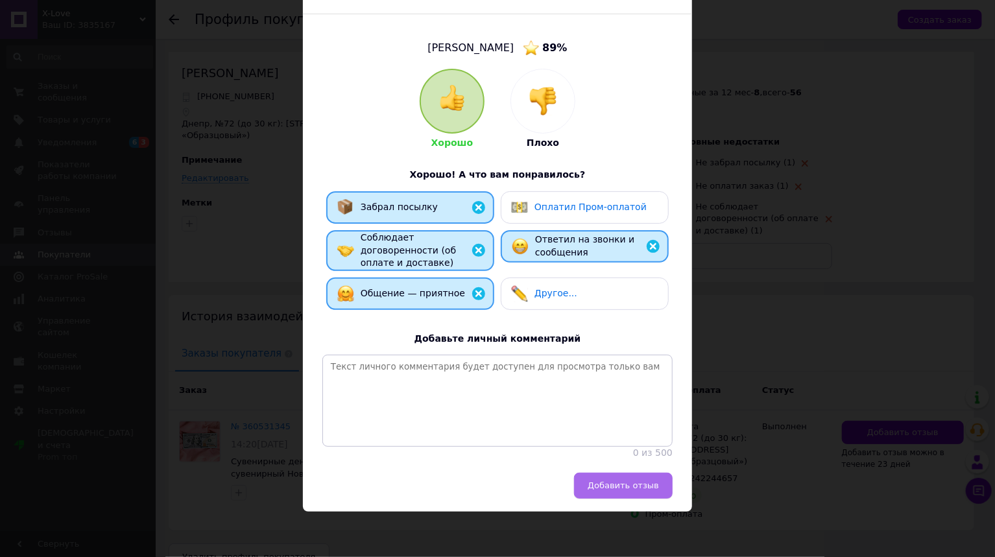
click at [618, 486] on span "Добавить отзыв" at bounding box center [623, 486] width 71 height 10
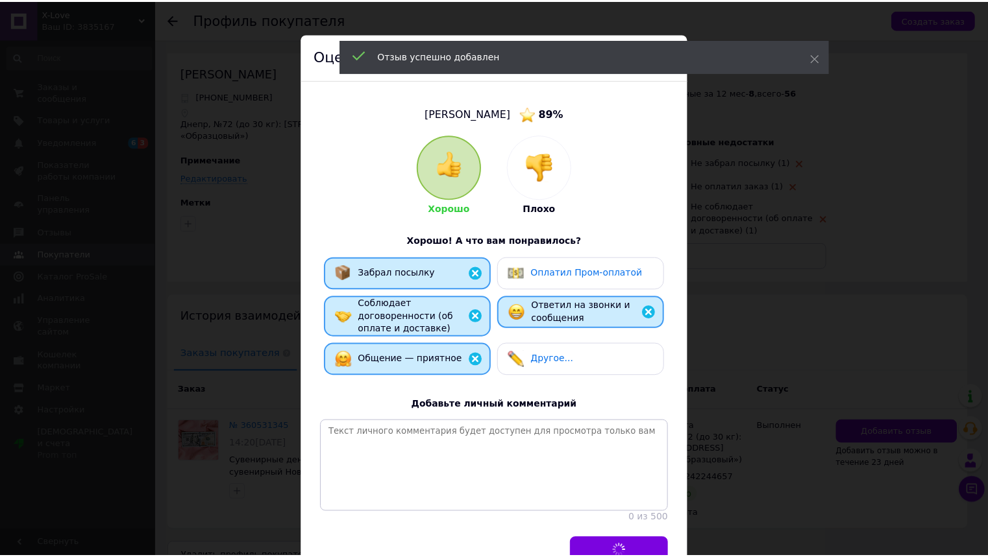
scroll to position [0, 0]
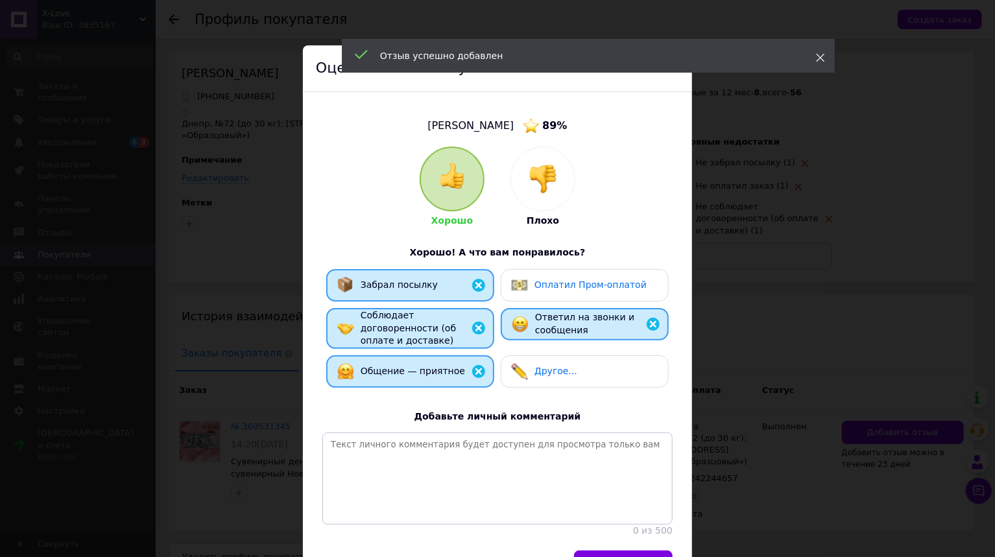
click at [818, 57] on icon at bounding box center [820, 57] width 9 height 9
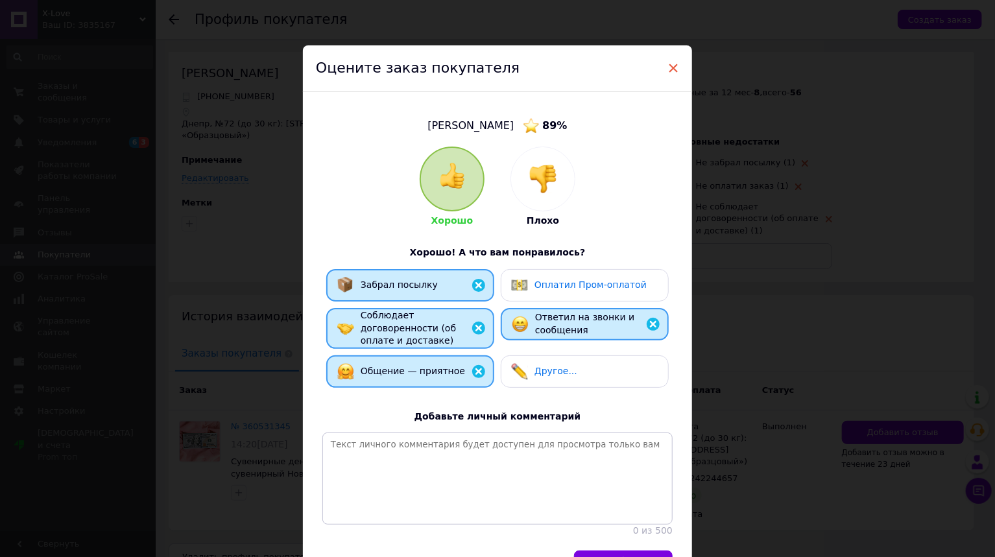
click at [677, 65] on span "×" at bounding box center [674, 68] width 12 height 22
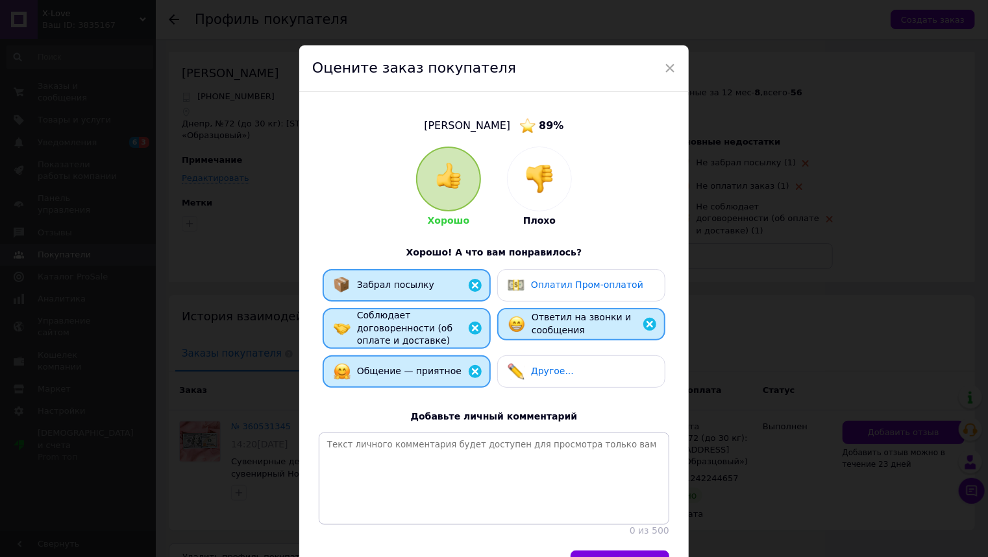
drag, startPoint x: 668, startPoint y: 63, endPoint x: 589, endPoint y: 132, distance: 104.9
click at [667, 64] on span "×" at bounding box center [670, 68] width 12 height 22
click at [669, 64] on span "×" at bounding box center [670, 68] width 12 height 22
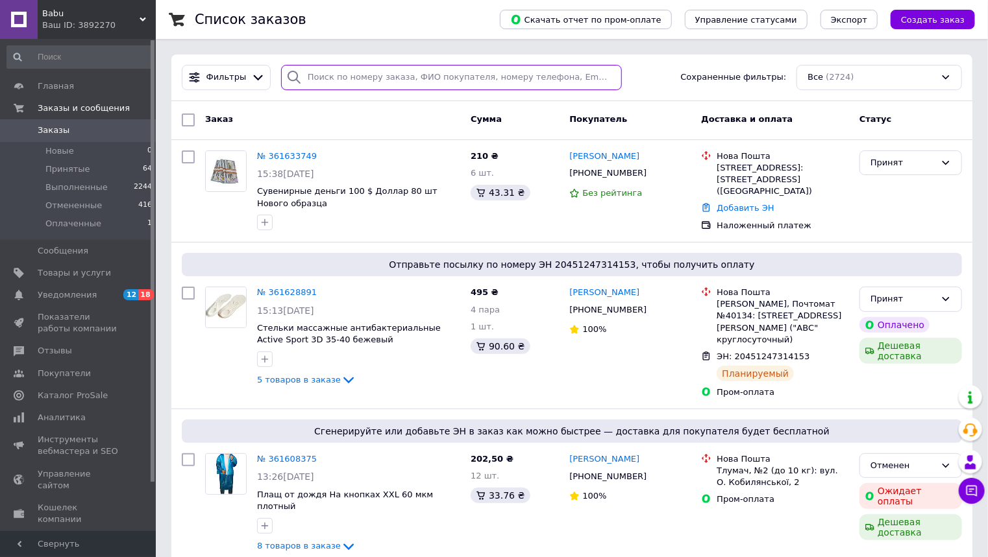
click at [319, 80] on input "search" at bounding box center [451, 77] width 341 height 25
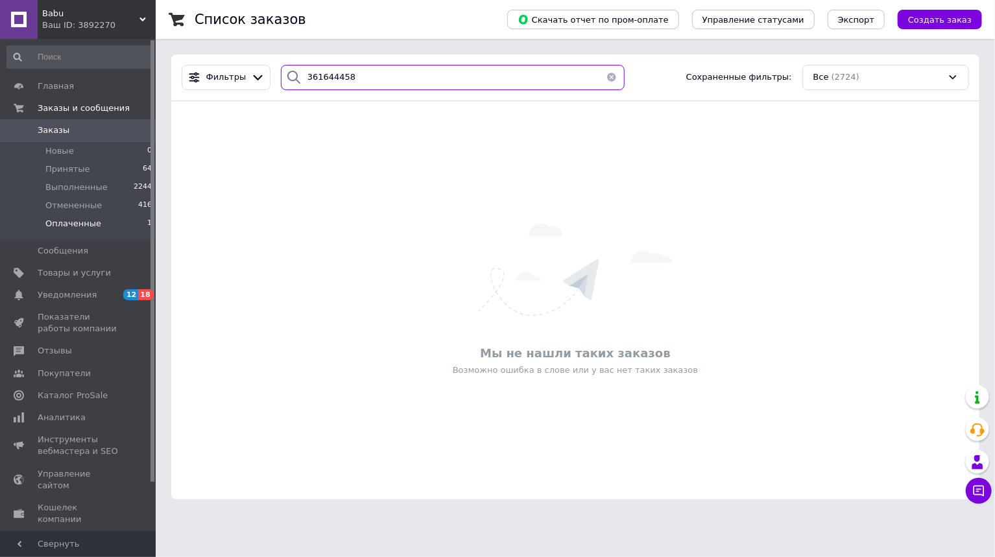
type input "361644458"
click at [51, 226] on span "Оплаченные" at bounding box center [73, 224] width 56 height 12
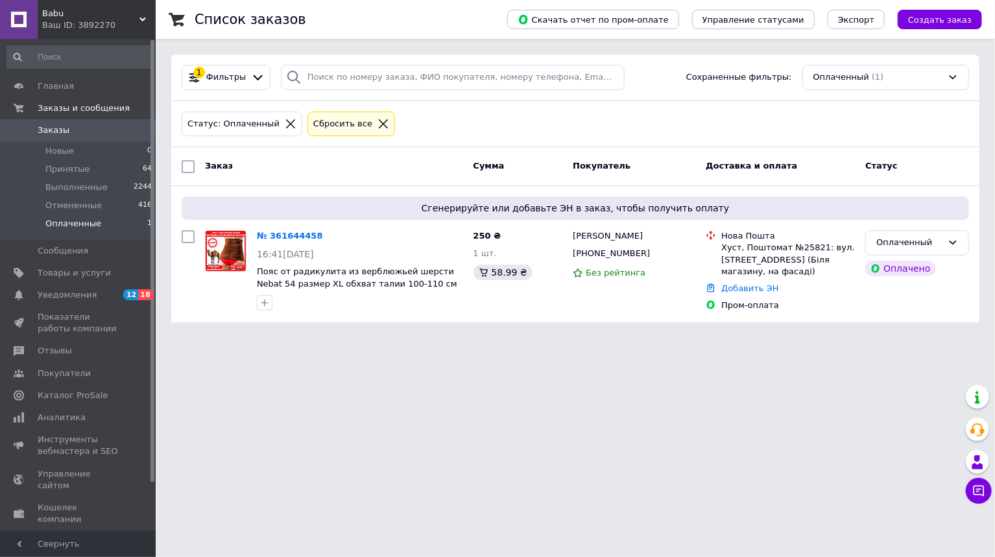
click at [378, 121] on icon at bounding box center [384, 124] width 12 height 12
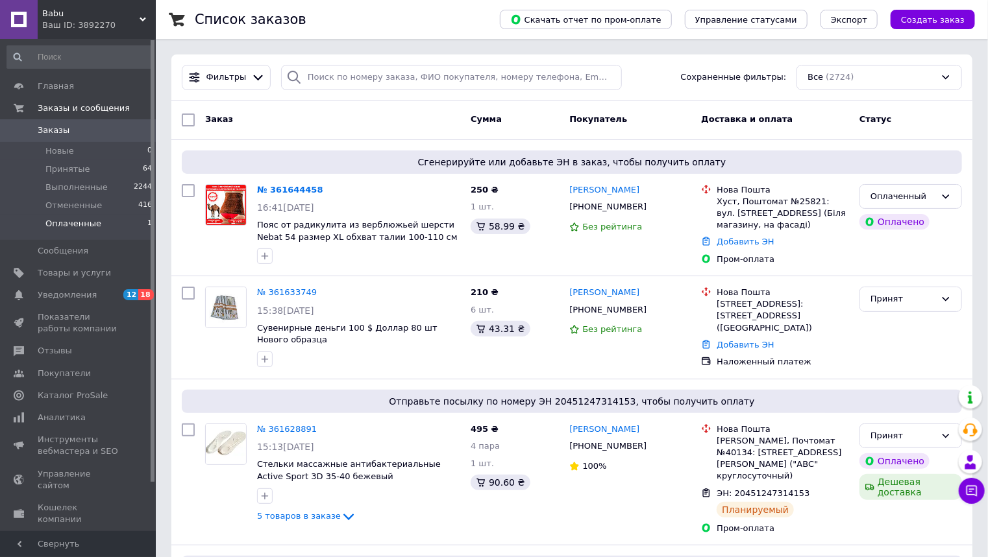
click at [145, 17] on icon at bounding box center [143, 19] width 6 height 6
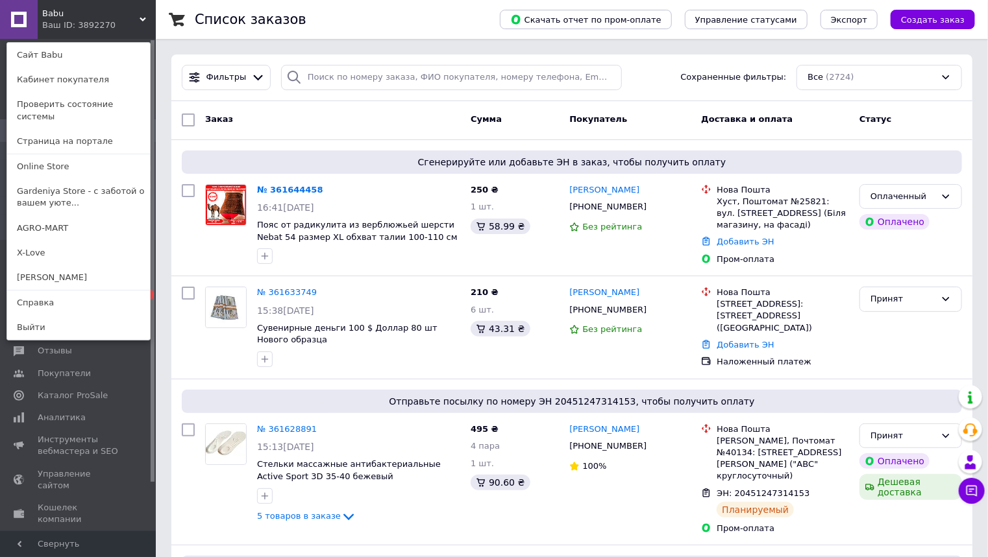
click at [44, 154] on link "Online Store" at bounding box center [78, 166] width 143 height 25
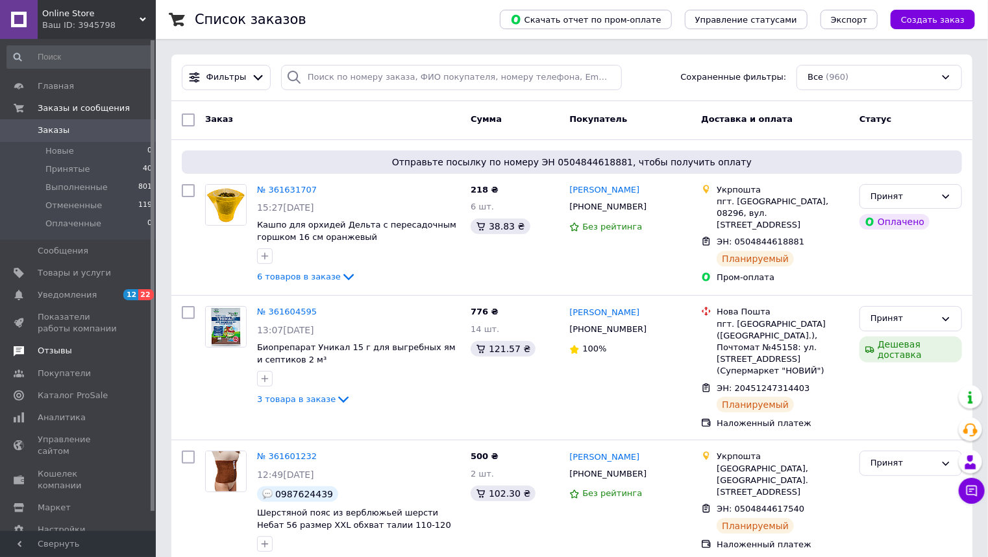
click at [51, 350] on span "Отзывы" at bounding box center [55, 351] width 34 height 12
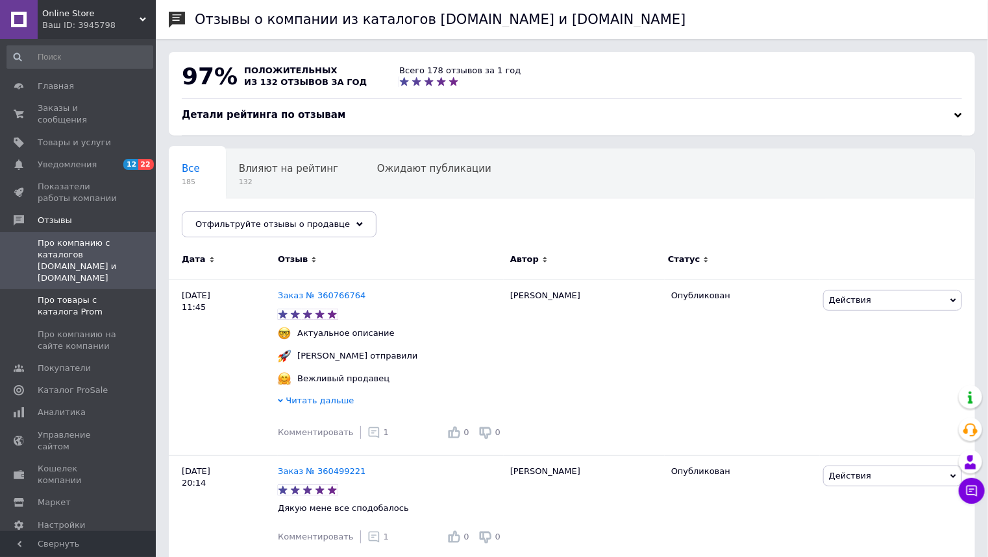
click at [71, 295] on span "Про товары с каталога Prom" at bounding box center [79, 306] width 82 height 23
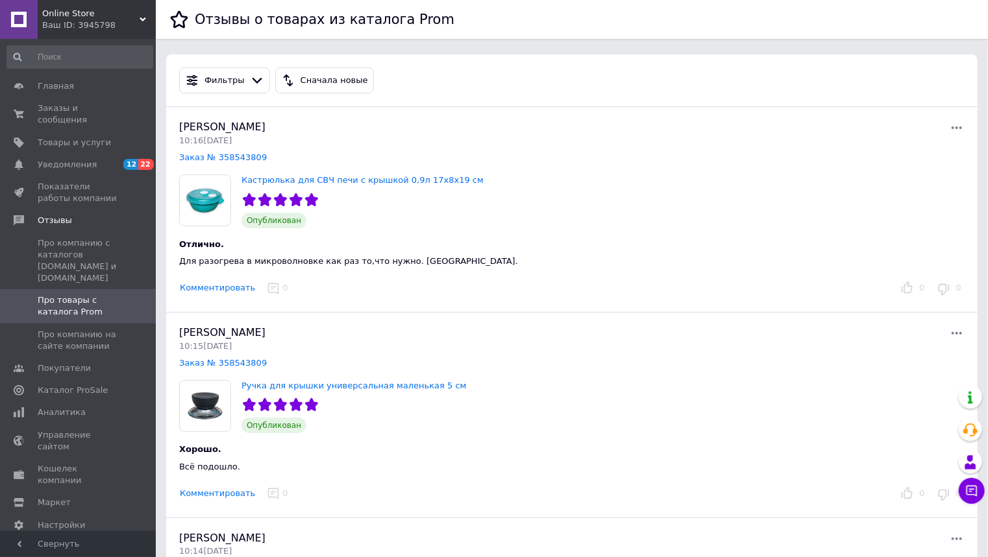
click at [225, 288] on button "Комментировать" at bounding box center [217, 289] width 77 height 14
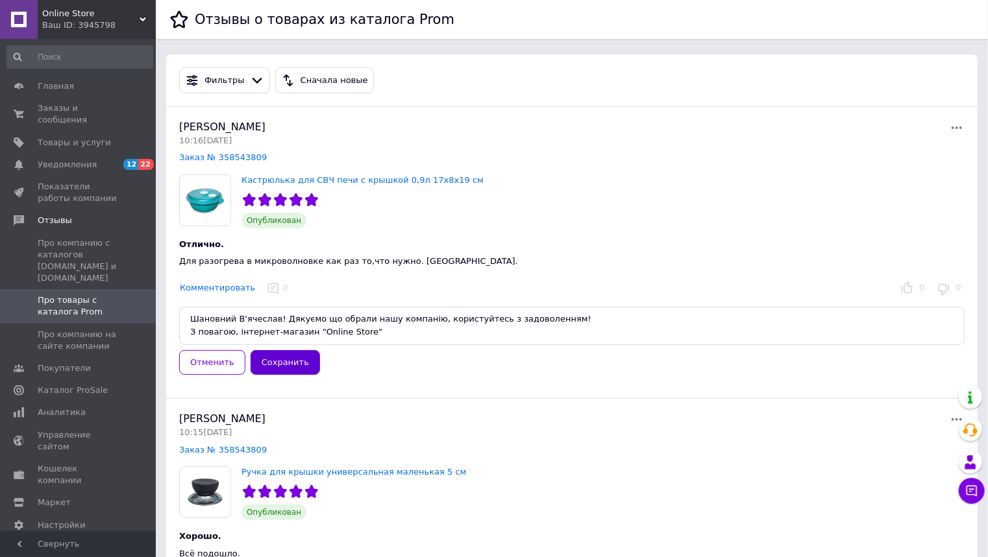
type textarea "Шановний В'ячеслав! Дякуємо що обрали нашу компанію, користуйтесь з задоволення…"
click at [269, 358] on button "Сохранить" at bounding box center [284, 362] width 69 height 25
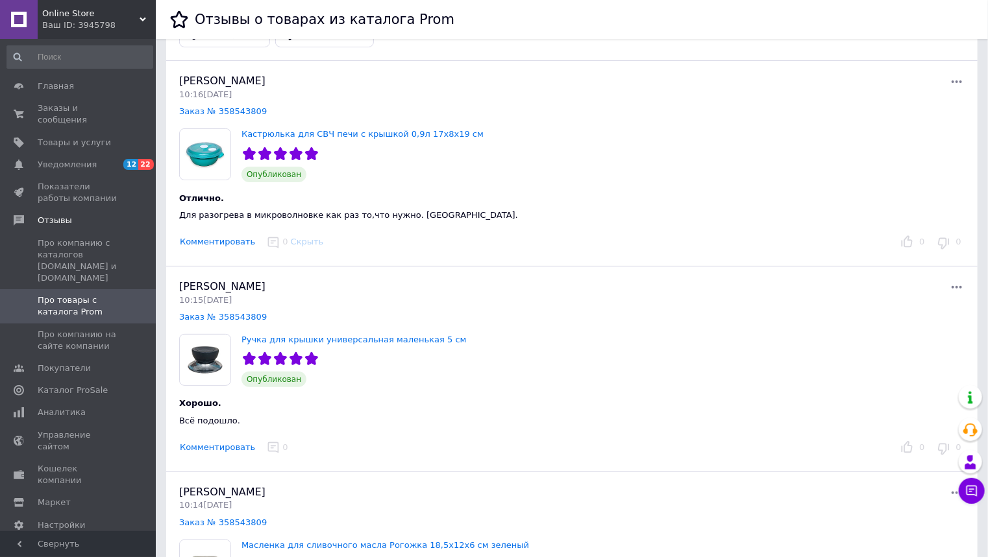
scroll to position [104, 0]
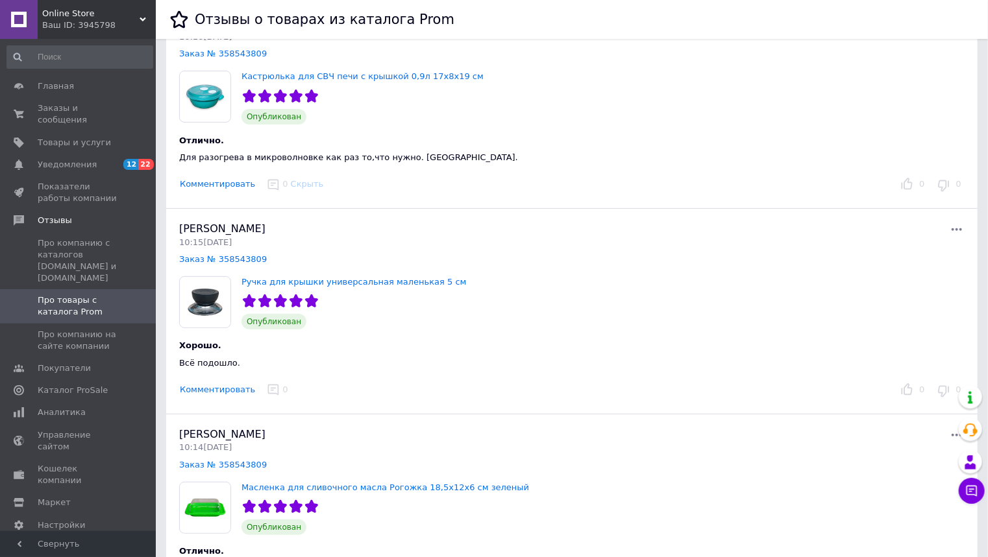
click at [202, 388] on button "Комментировать" at bounding box center [217, 391] width 77 height 14
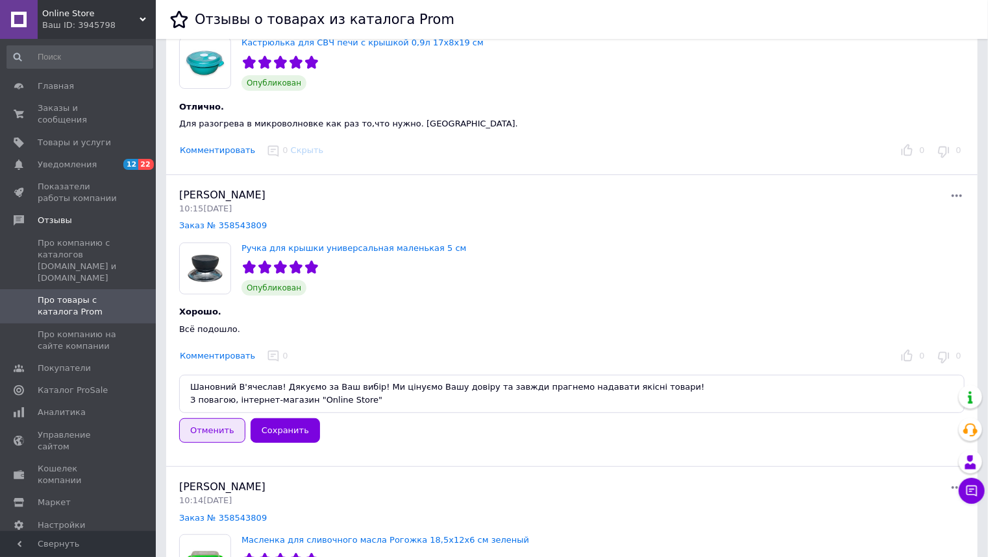
scroll to position [156, 0]
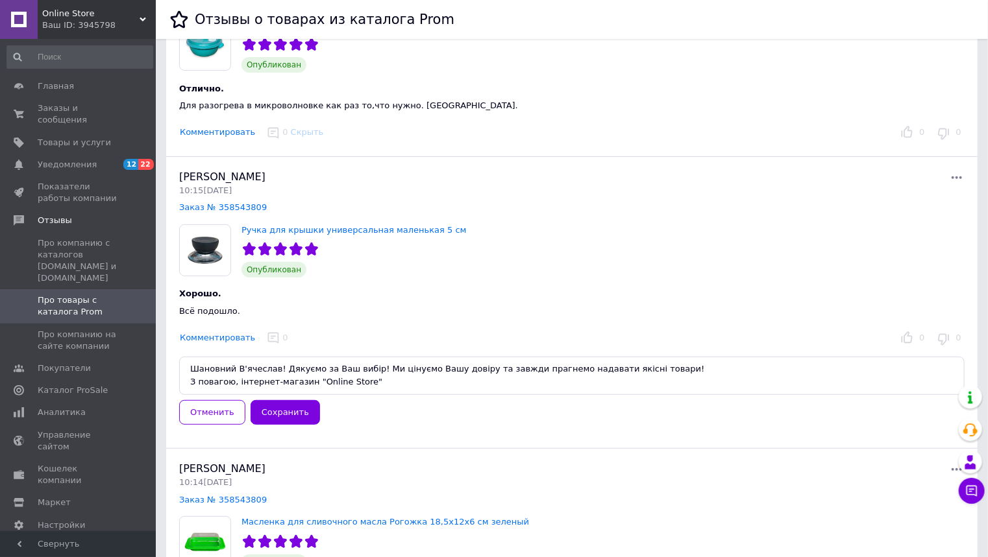
click at [189, 374] on textarea "Шановний В'ячеслав! Дякуємо за Ваш вибір! Ми цінуємо Вашу довіру та завжди праг…" at bounding box center [571, 376] width 785 height 38
type textarea "Шановний В'ячеслав! Дякуємо за Ваш вибір! Ми цінуємо Вашу довіру та завжди праг…"
click at [286, 409] on button "Сохранить" at bounding box center [284, 412] width 69 height 25
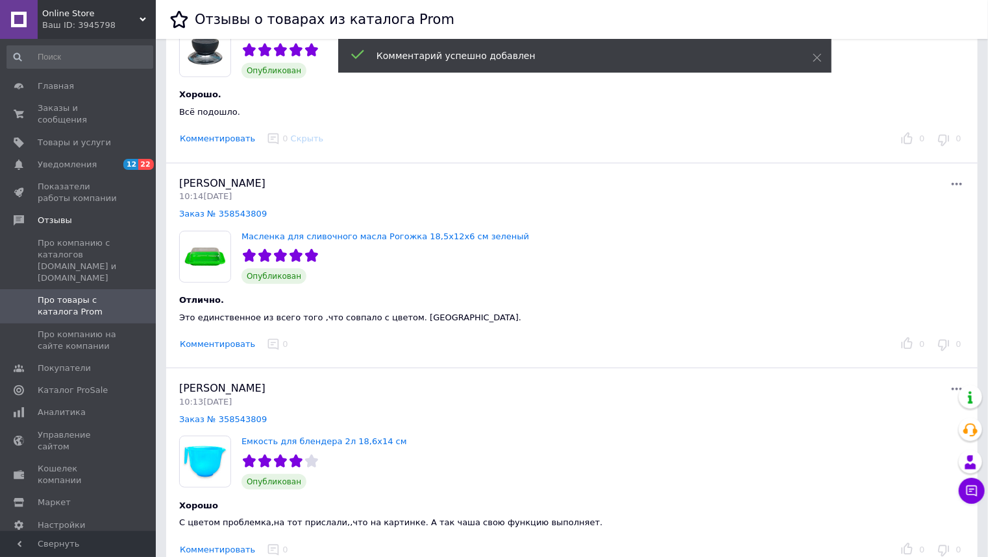
scroll to position [363, 0]
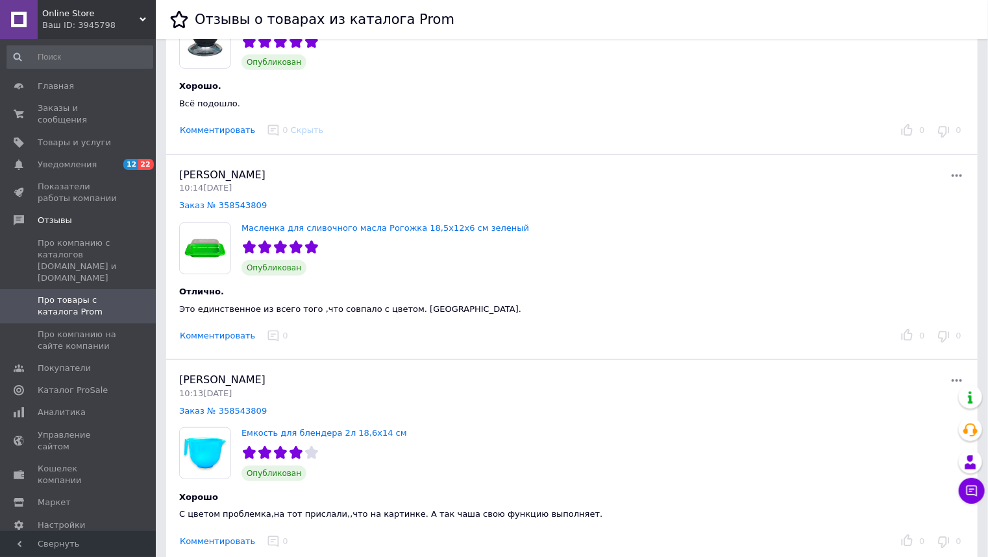
click at [207, 334] on button "Комментировать" at bounding box center [217, 337] width 77 height 14
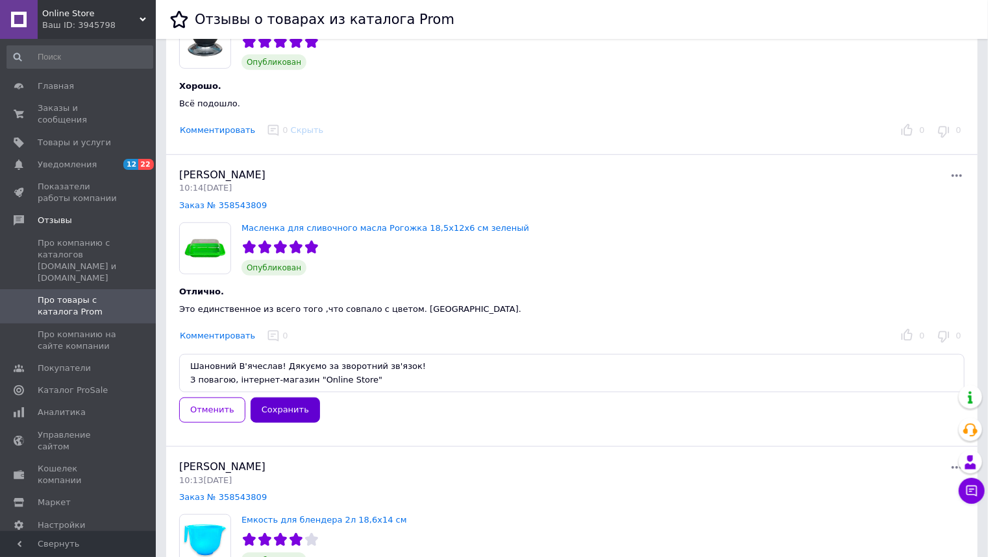
type textarea "Шановний В'ячеслав! Дякуємо за зворотний зв'язок! З повагою, інтернет-магазин "…"
click at [273, 402] on button "Сохранить" at bounding box center [284, 410] width 69 height 25
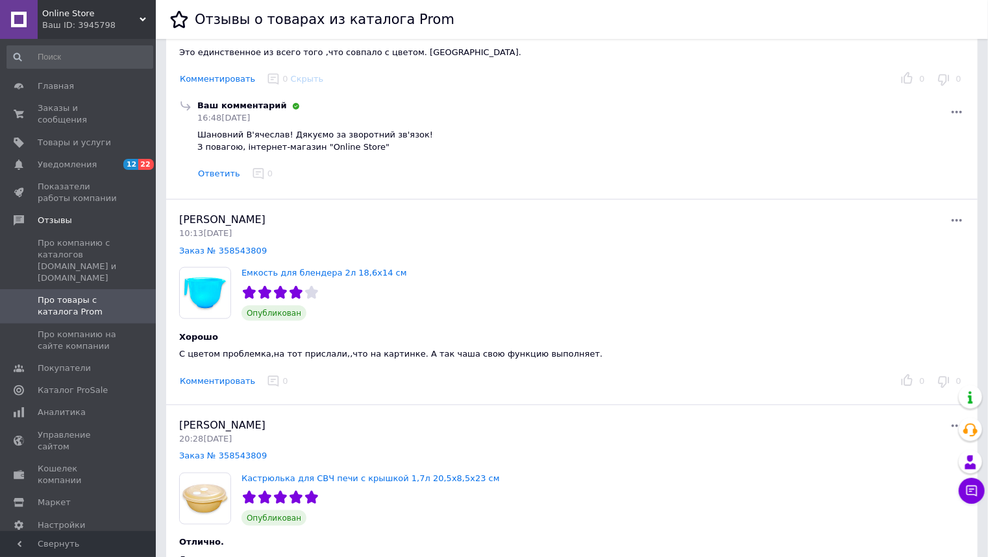
scroll to position [675, 0]
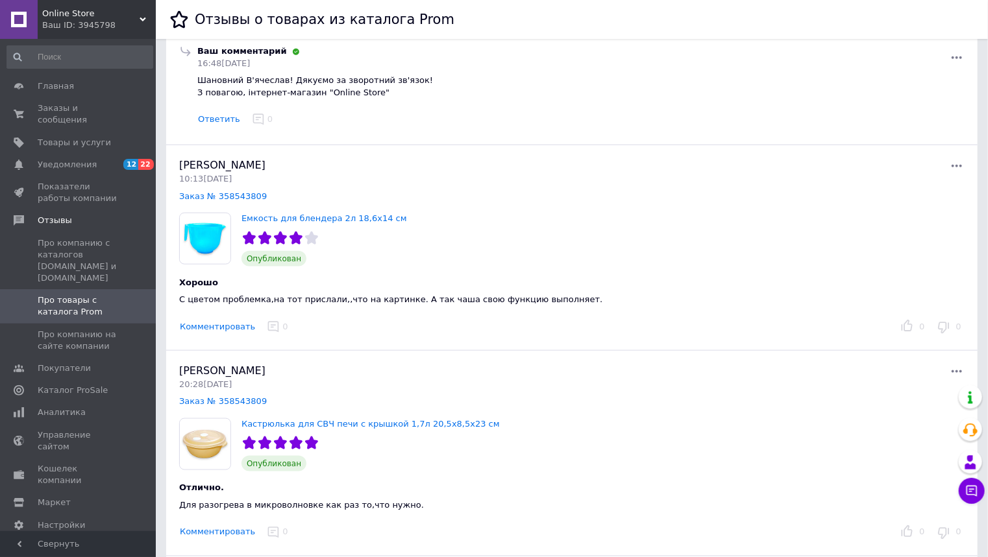
click at [215, 325] on button "Комментировать" at bounding box center [217, 328] width 77 height 14
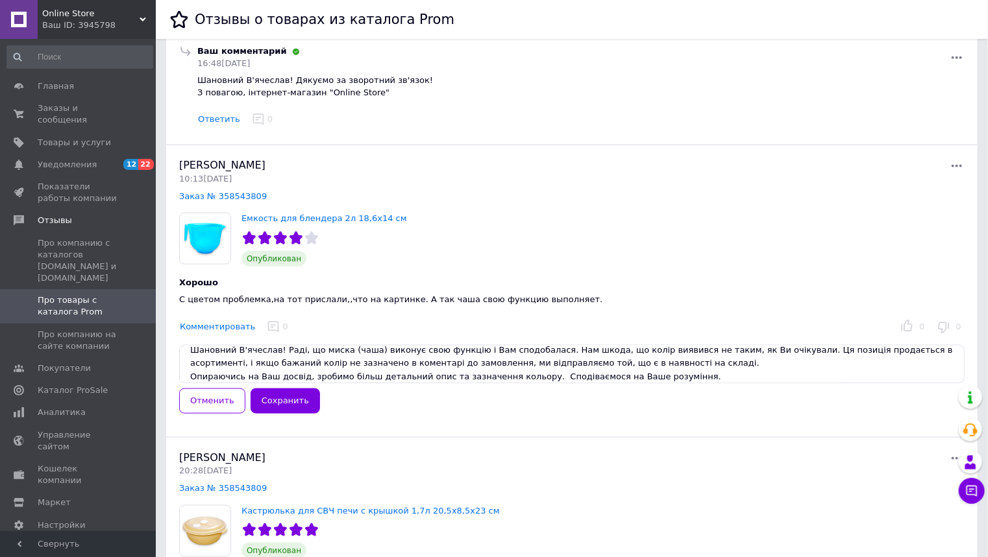
scroll to position [0, 0]
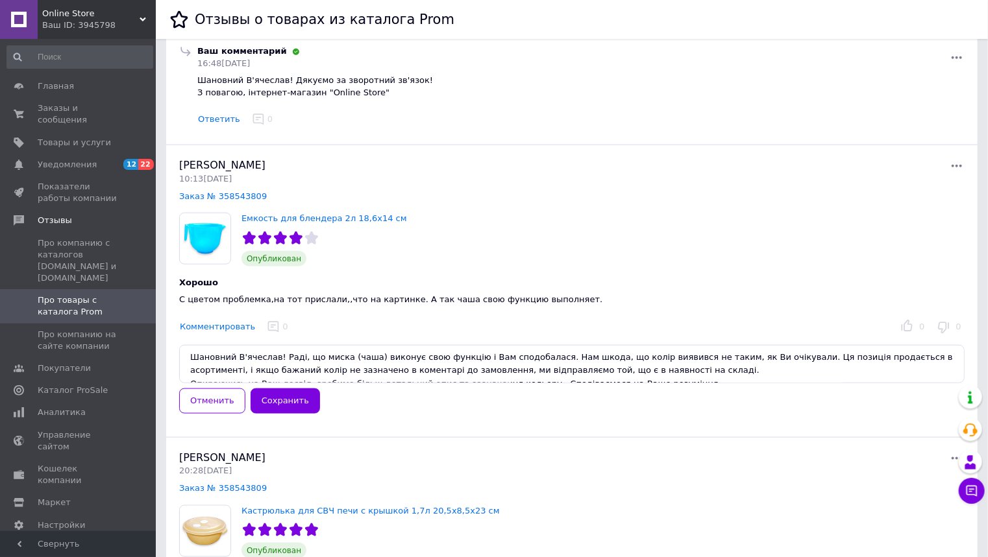
click at [335, 356] on textarea "Шановний В'ячеслав! Раді, що миска (чаша) виконує свою функцію і Вам сподобалас…" at bounding box center [571, 364] width 785 height 38
drag, startPoint x: 338, startPoint y: 358, endPoint x: 309, endPoint y: 359, distance: 29.3
click at [309, 359] on textarea "Шановний В'ячеслав! Раді, що миска (чаша) виконує свою функцію і Вам сподобалас…" at bounding box center [571, 364] width 785 height 38
click at [332, 356] on textarea "Шановний В'ячеслав! Раді, що чаша) виконує свою функцію і Вам сподобалася. Нам …" at bounding box center [571, 364] width 785 height 38
type textarea "Шановний В'ячеслав! Раді, що чаша виконує свою функцію і Вам сподобалася. Нам ш…"
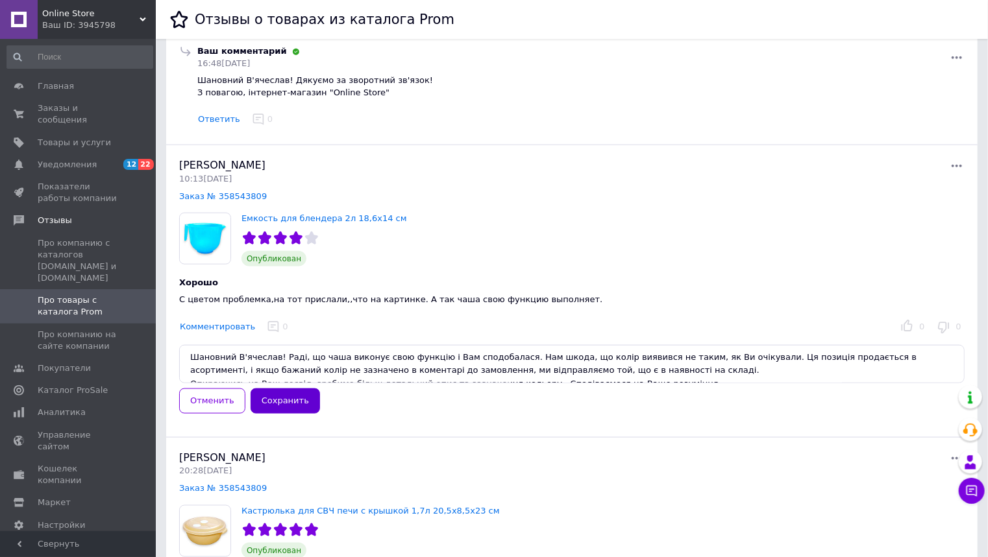
click at [296, 395] on button "Сохранить" at bounding box center [284, 401] width 69 height 25
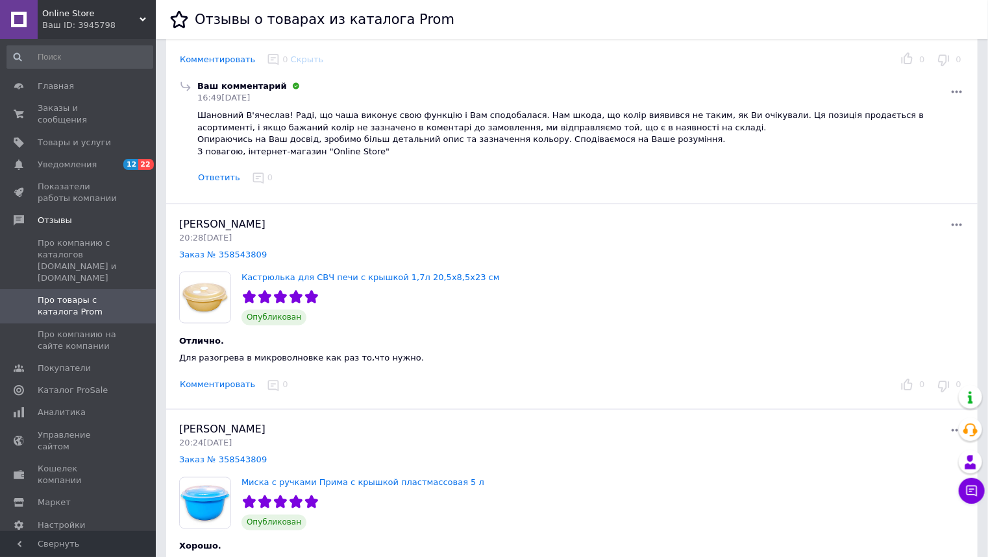
scroll to position [1090, 0]
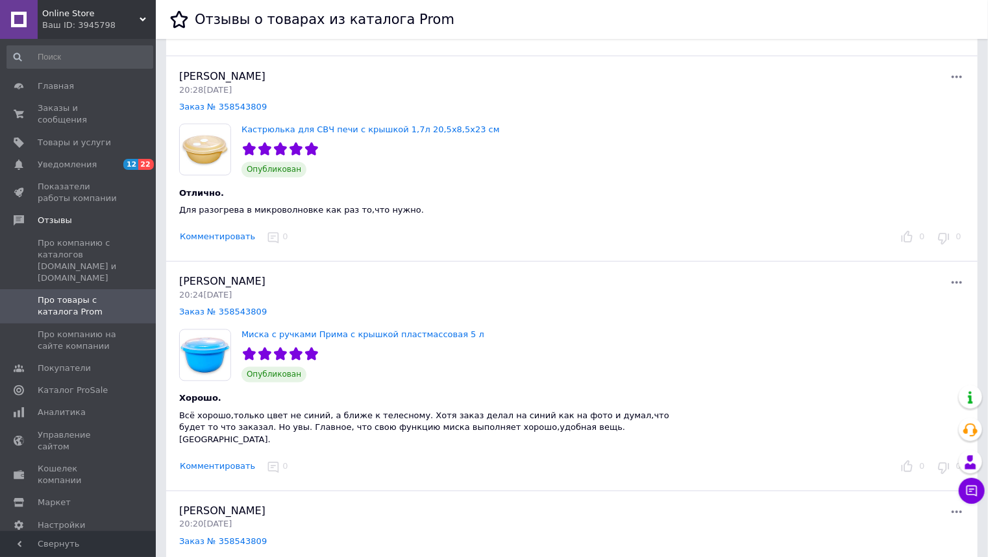
click at [198, 236] on button "Комментировать" at bounding box center [217, 238] width 77 height 14
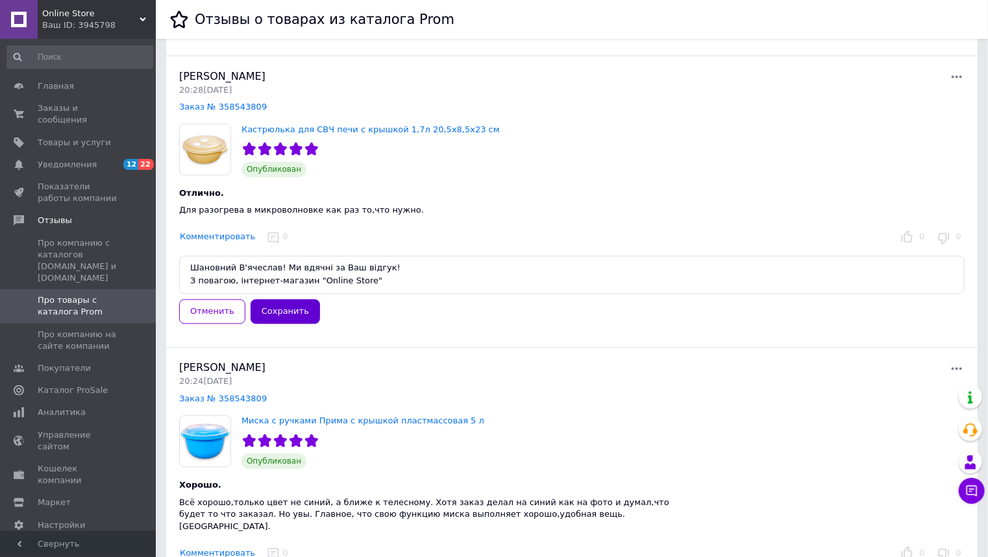
type textarea "Шановний В'ячеслав! Ми вдячні за Ваш відгук! З повагою, інтернет-магазин "Onlin…"
click at [264, 306] on button "Сохранить" at bounding box center [284, 312] width 69 height 25
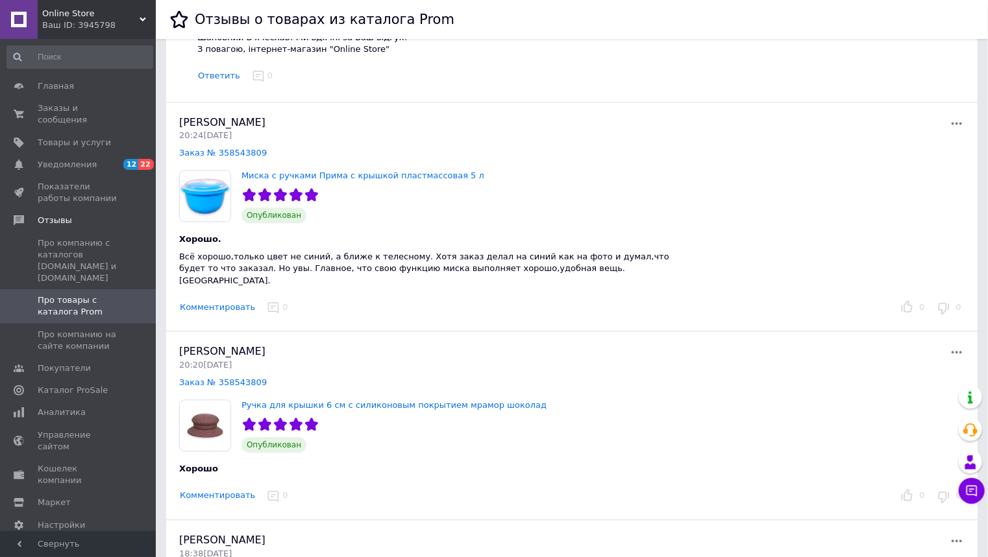
scroll to position [1350, 0]
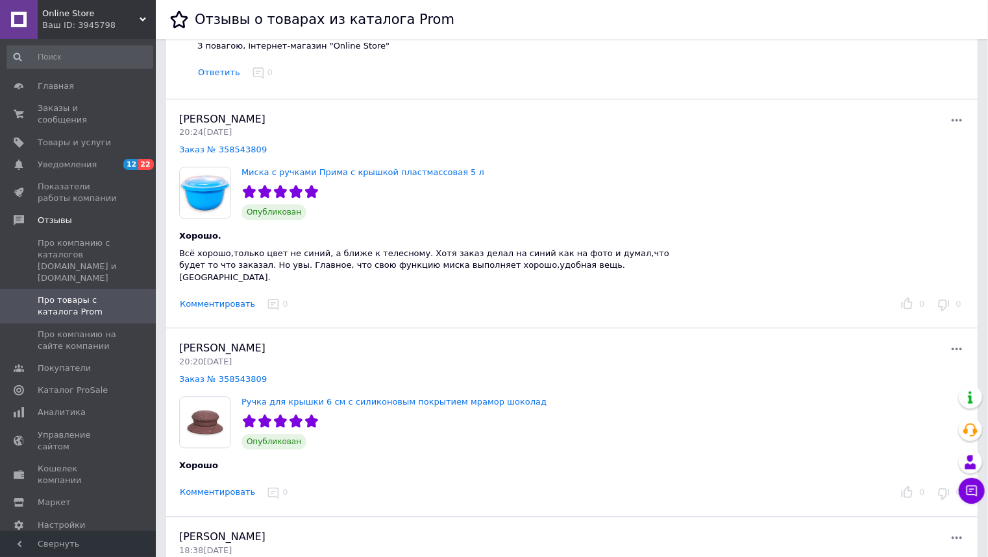
click at [221, 298] on button "Комментировать" at bounding box center [217, 305] width 77 height 14
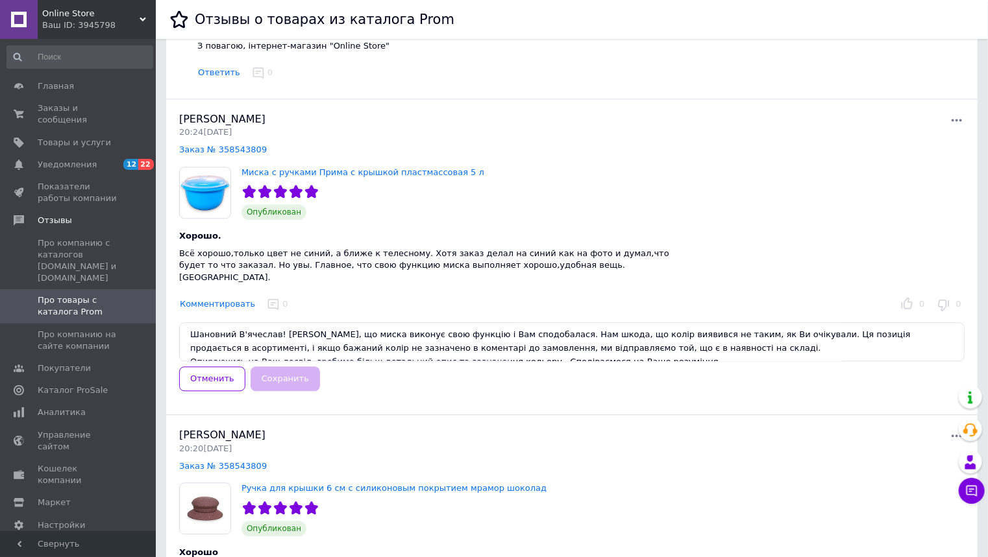
scroll to position [21, 0]
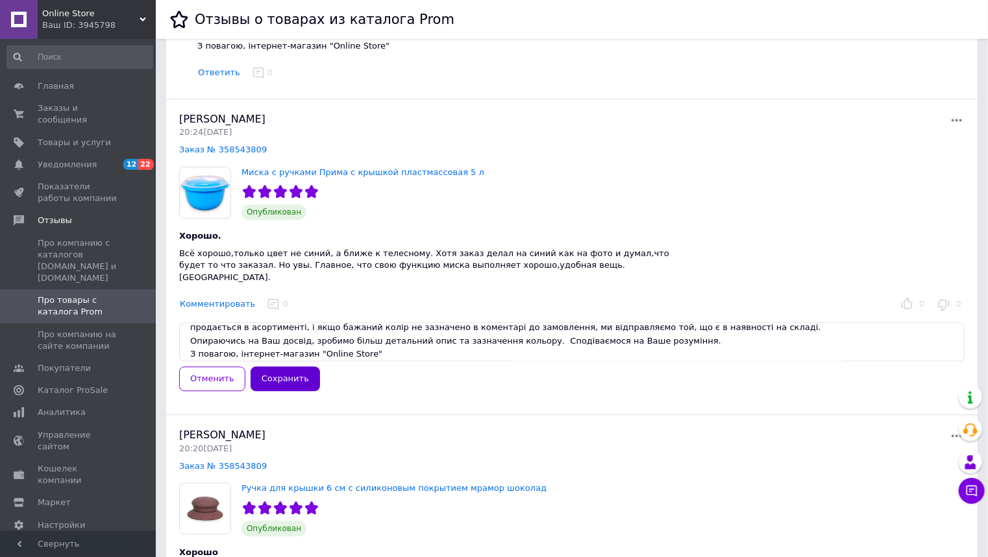
type textarea "Шановний В'ячеслав! Раді, що миска виконує свою функцію і Вам сподобалася. Нам …"
click at [256, 367] on button "Сохранить" at bounding box center [284, 379] width 69 height 25
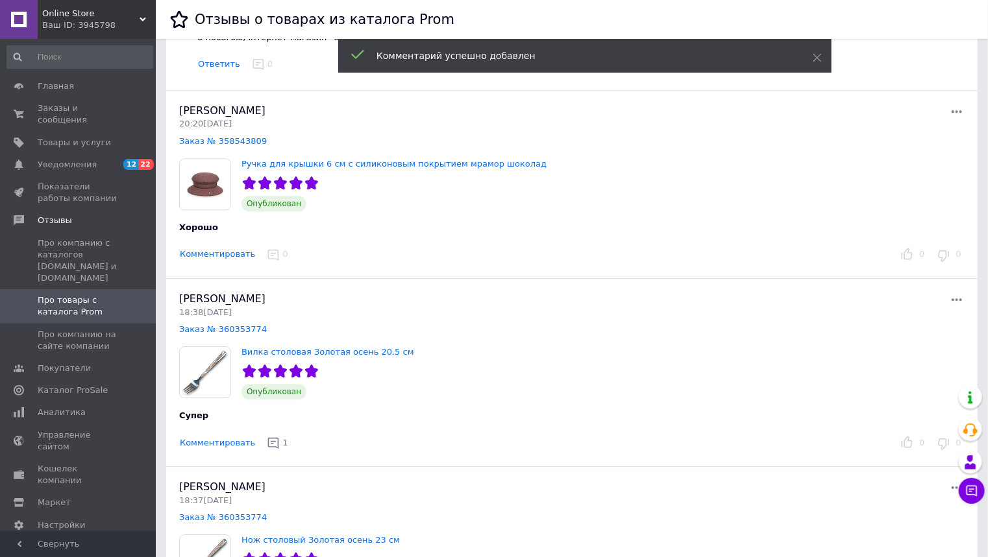
scroll to position [1713, 0]
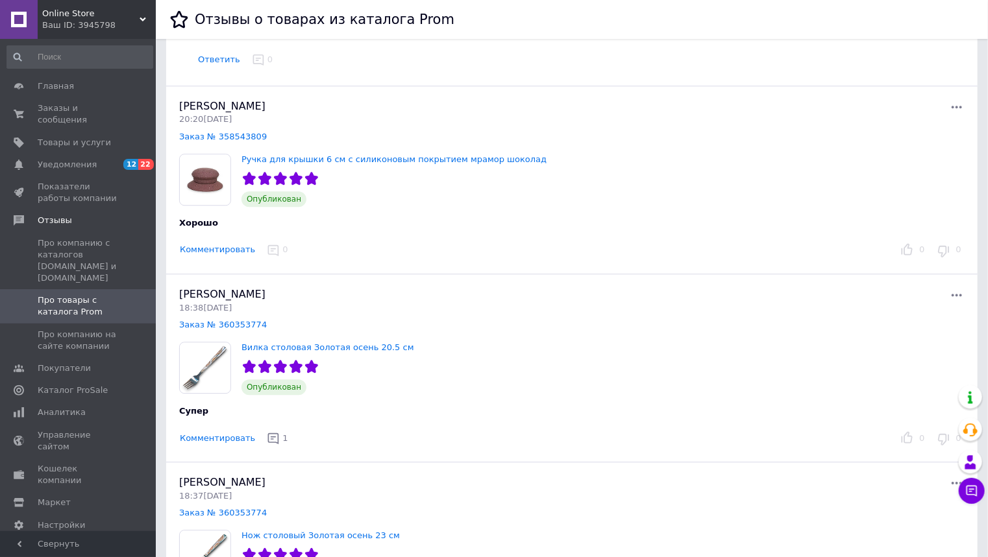
click at [203, 243] on button "Комментировать" at bounding box center [217, 250] width 77 height 14
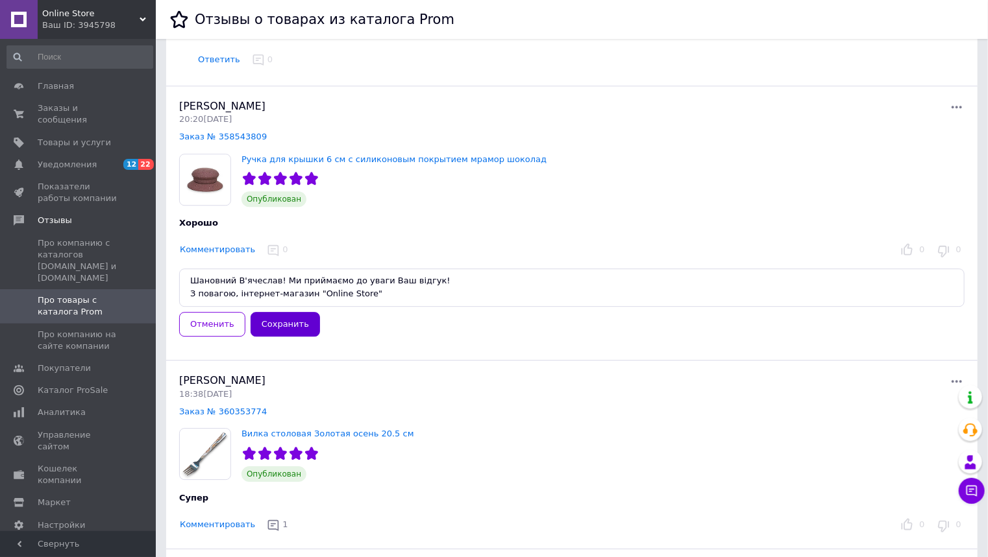
type textarea "Шановний В'ячеслав! Ми приймаємо до уваги Ваш відгук! З повагою, інтернет-магаз…"
click at [260, 312] on button "Сохранить" at bounding box center [284, 324] width 69 height 25
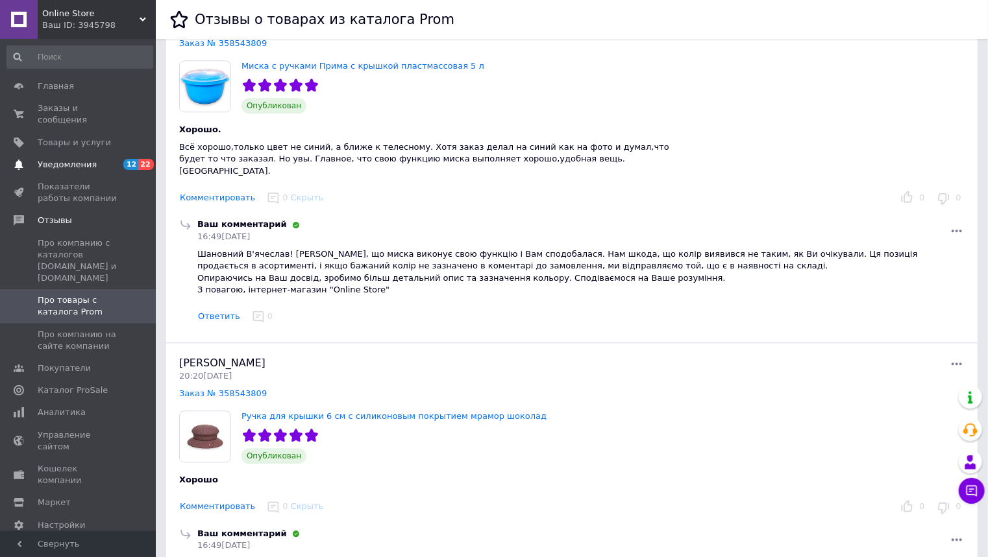
scroll to position [1454, 0]
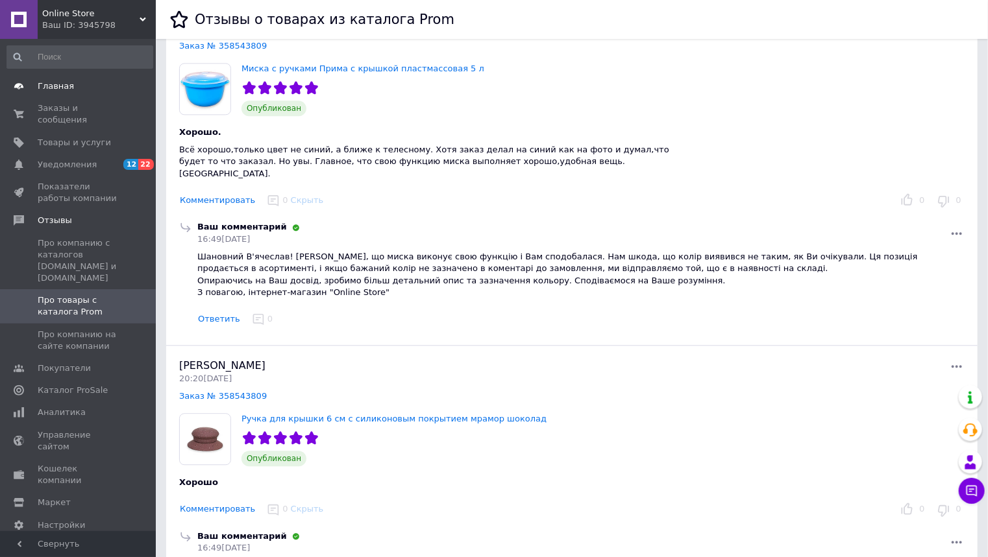
click at [45, 86] on span "Главная" at bounding box center [56, 86] width 36 height 12
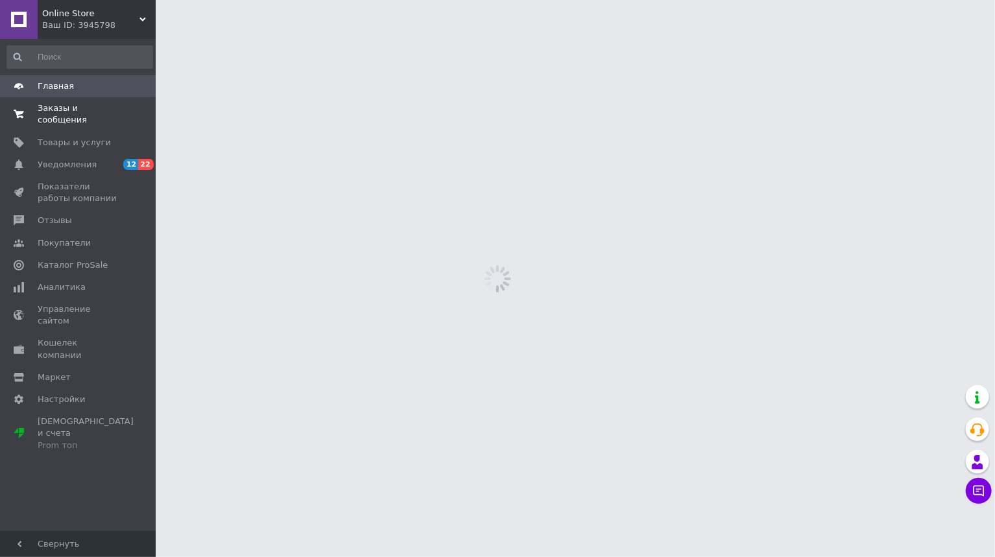
click at [51, 108] on span "Заказы и сообщения" at bounding box center [79, 114] width 82 height 23
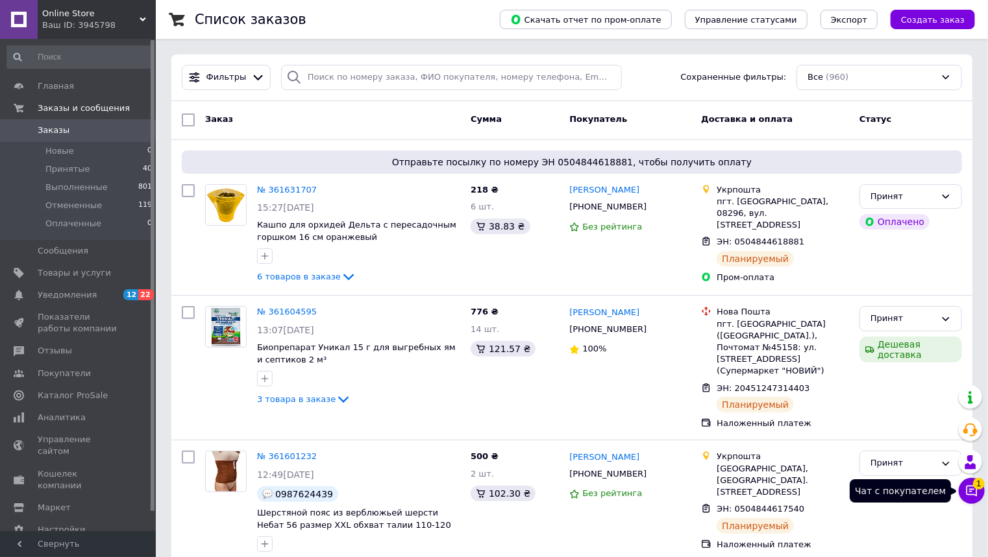
click at [973, 492] on icon at bounding box center [971, 491] width 13 height 13
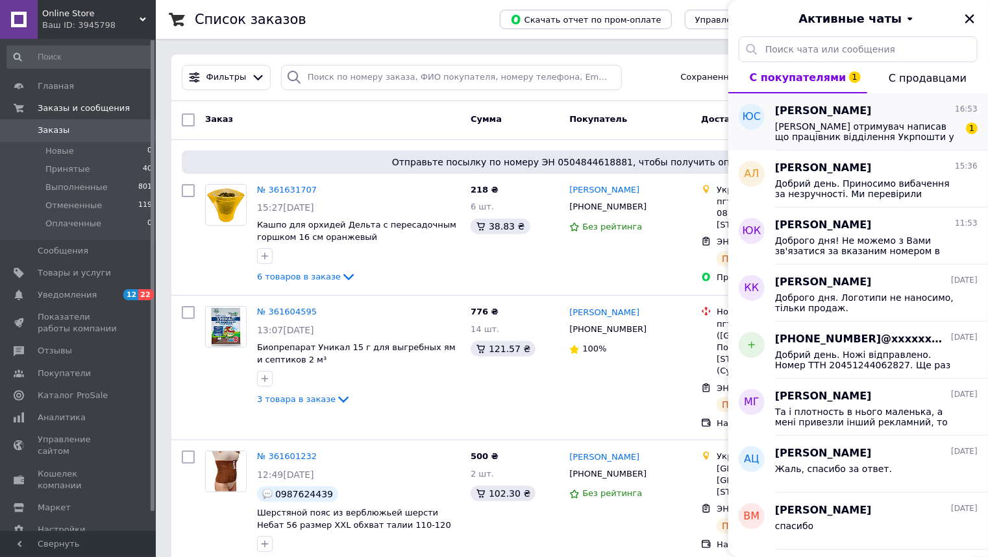
click at [903, 140] on span "Вітаю отримувач написав що працівник відділення Укрпошти у Бібрці у відпустці,т…" at bounding box center [867, 131] width 184 height 21
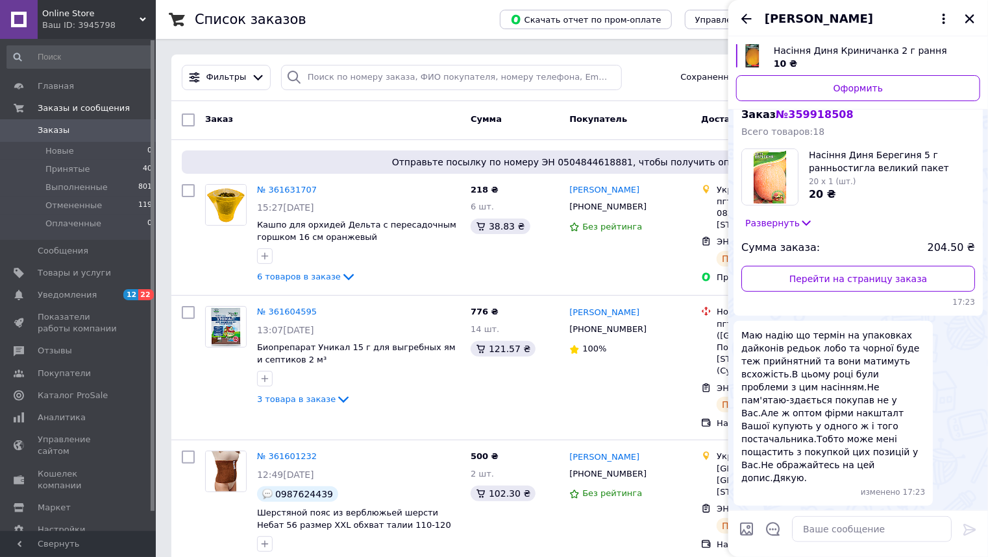
scroll to position [447, 0]
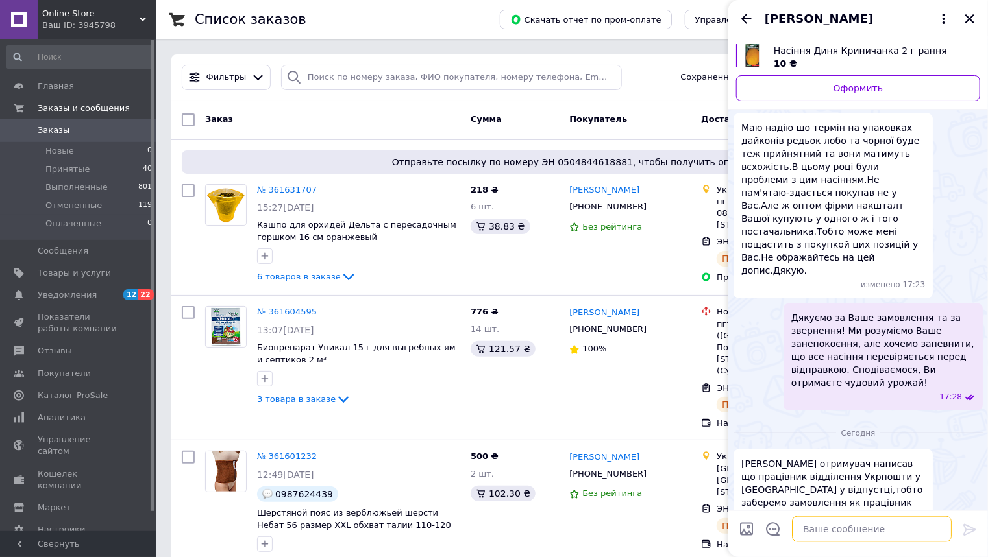
click at [828, 529] on textarea at bounding box center [872, 529] width 160 height 26
type textarea "Доброго дня. Дякуємо, що повідомили."
click at [966, 530] on icon at bounding box center [969, 530] width 12 height 12
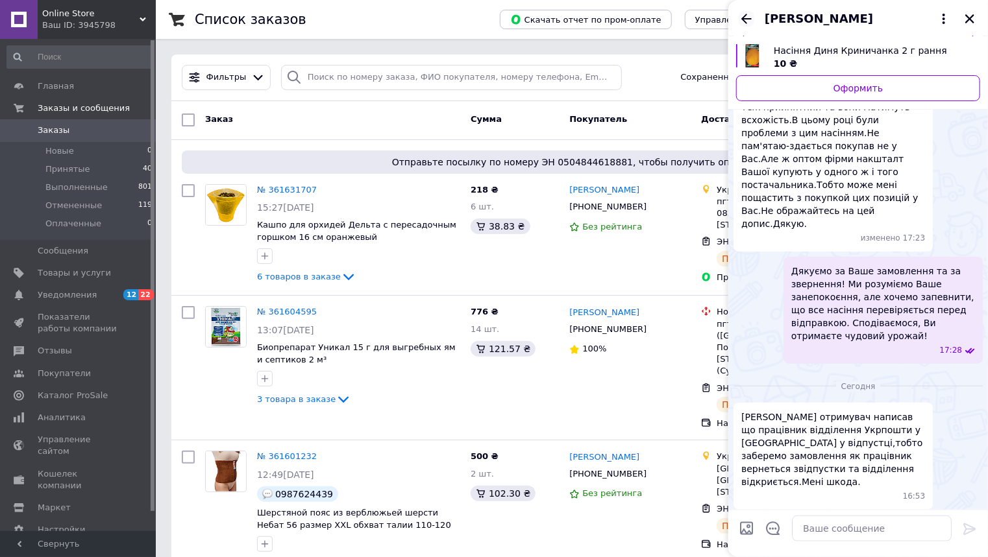
click at [746, 18] on icon "Назад" at bounding box center [746, 19] width 10 height 10
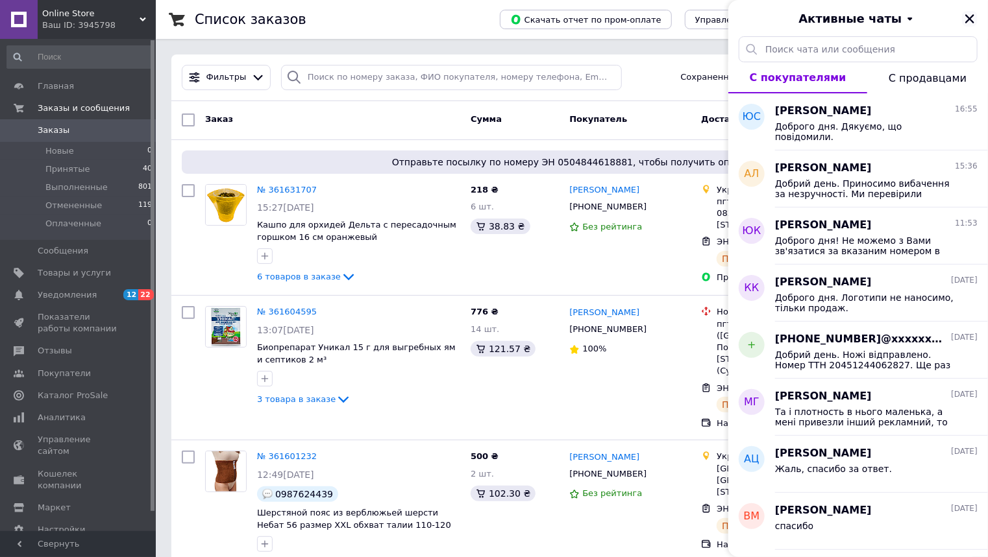
click at [968, 13] on icon "Закрыть" at bounding box center [970, 19] width 12 height 12
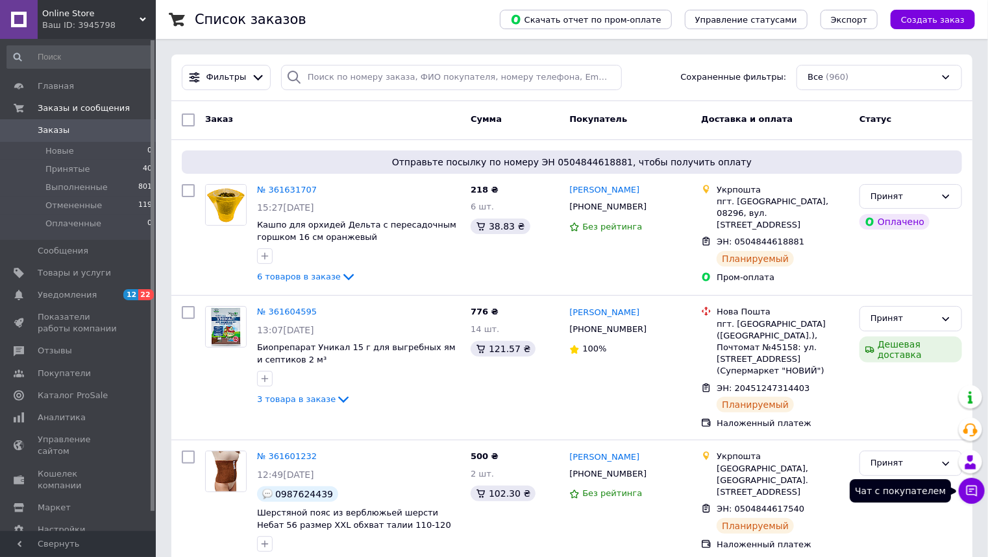
click at [971, 488] on icon at bounding box center [971, 491] width 13 height 13
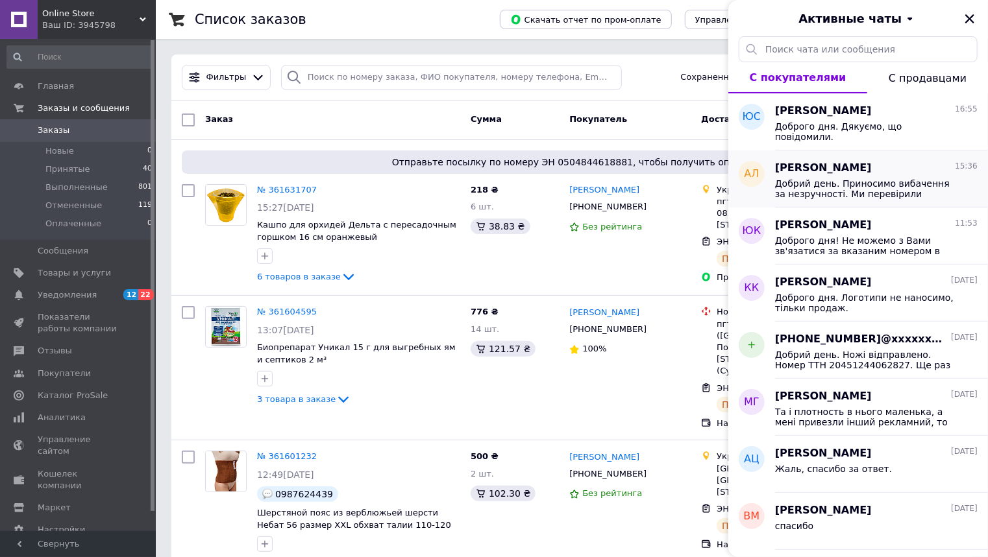
click at [805, 189] on span "Добрий день. Приносимо вибачення за незручності. Ми перевірили інформацію: в оп…" at bounding box center [867, 188] width 184 height 21
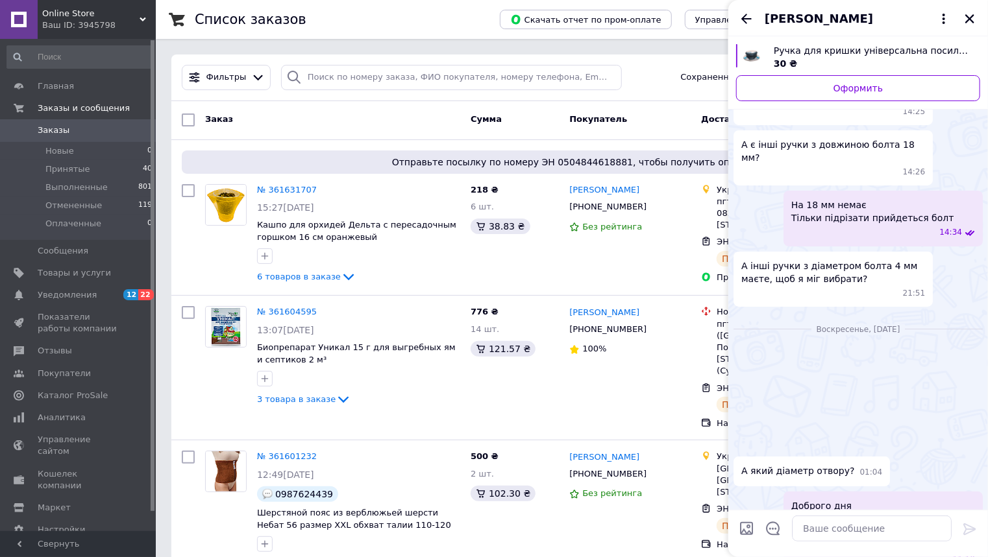
scroll to position [2554, 0]
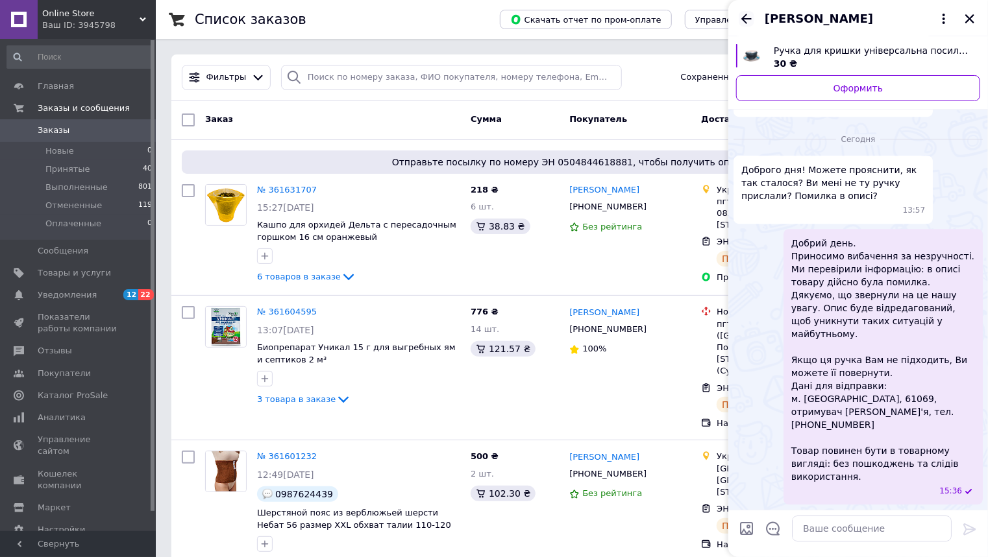
click at [750, 18] on icon "Назад" at bounding box center [746, 19] width 10 height 10
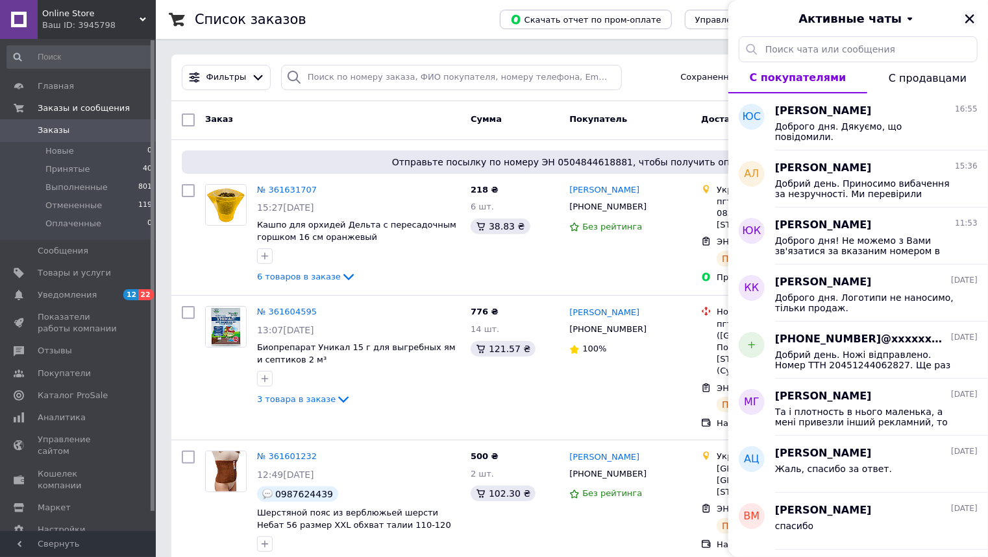
click at [966, 18] on icon "Закрыть" at bounding box center [970, 19] width 12 height 12
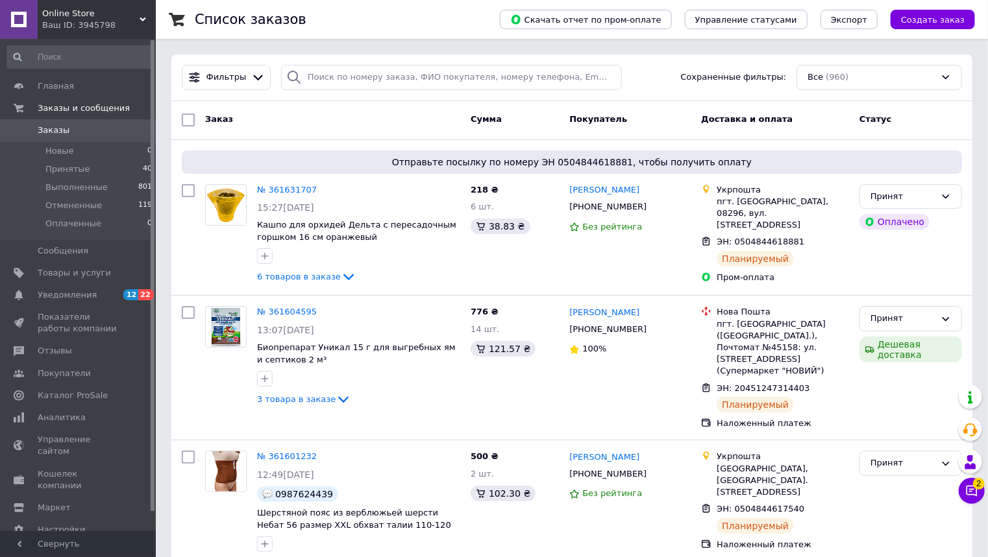
click at [143, 13] on div "Online Store Ваш ID: 3945798" at bounding box center [97, 19] width 118 height 39
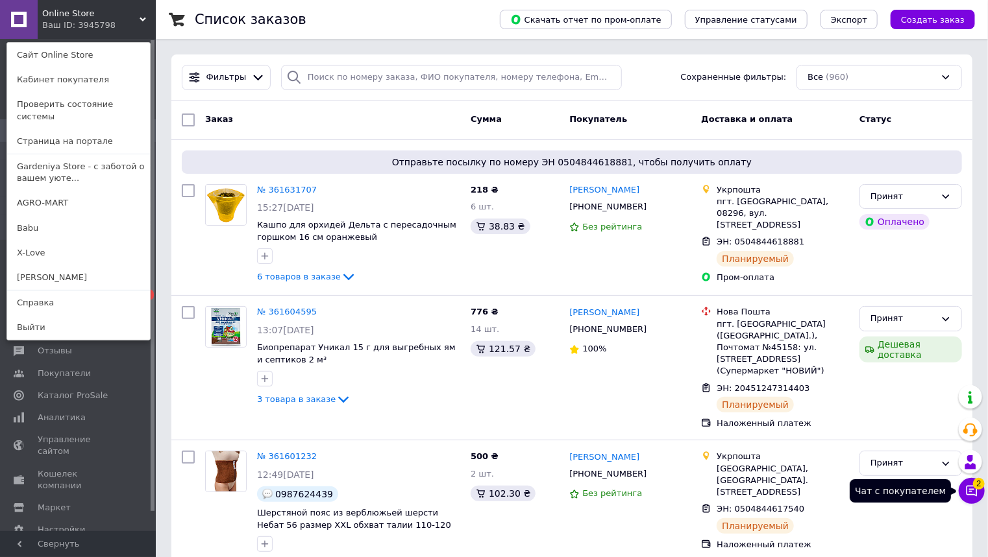
click at [975, 493] on icon at bounding box center [971, 491] width 13 height 13
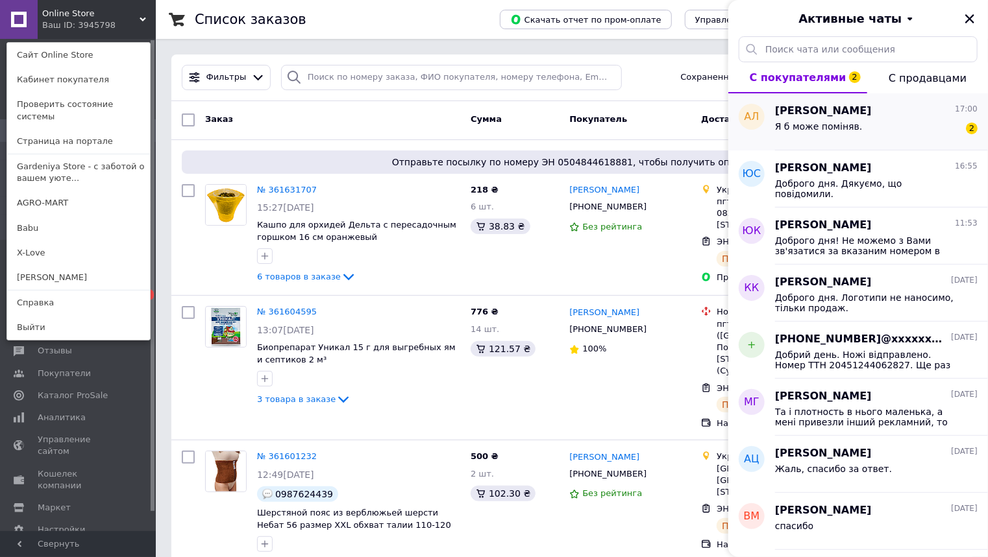
click at [835, 136] on div "Я б може поміняв." at bounding box center [819, 130] width 88 height 18
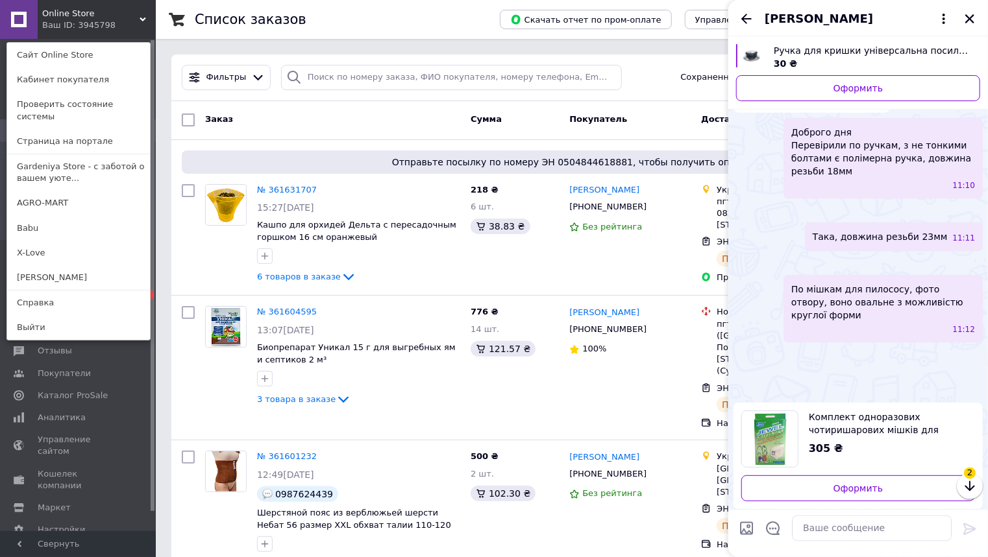
scroll to position [712, 0]
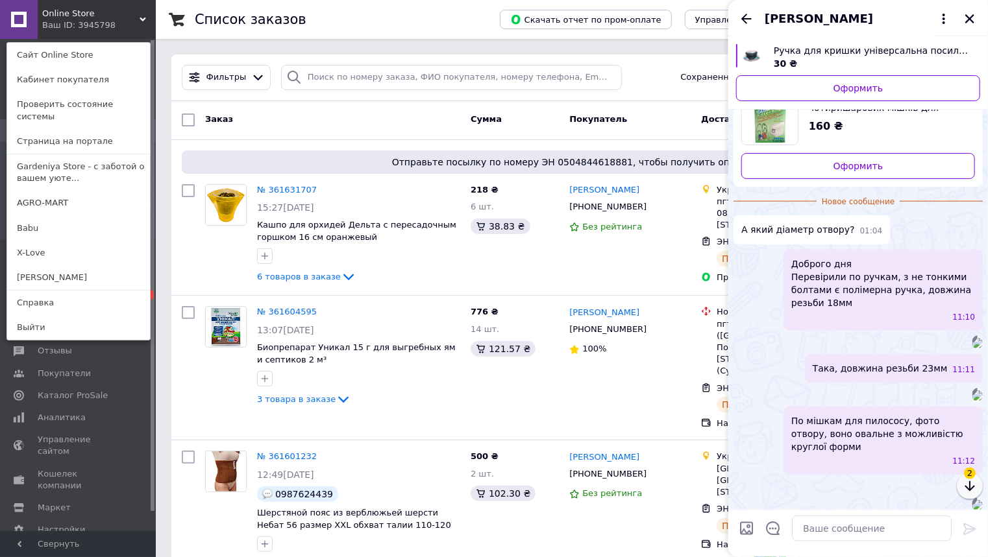
click at [964, 486] on icon "button" at bounding box center [970, 487] width 16 height 16
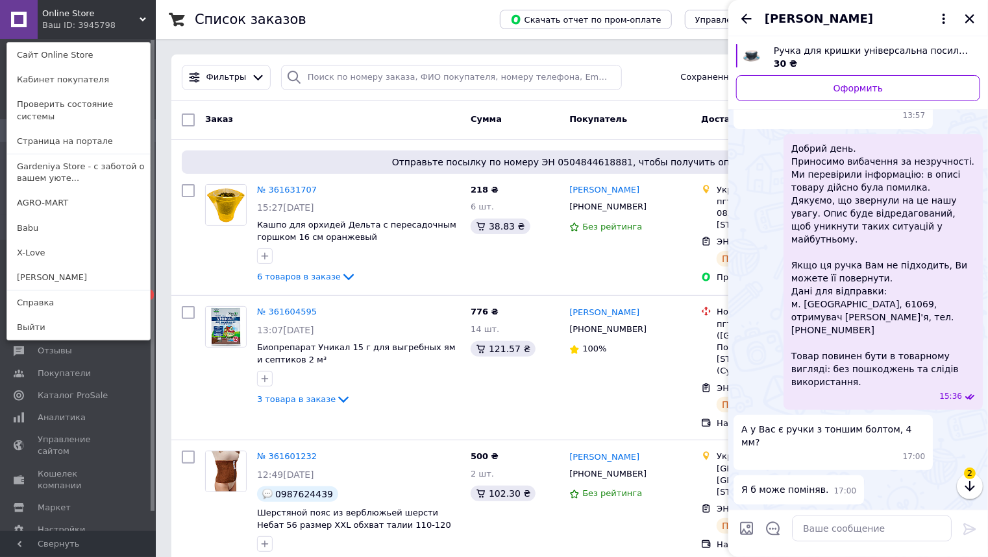
scroll to position [3274, 0]
click at [836, 532] on textarea at bounding box center [872, 529] width 160 height 26
drag, startPoint x: 830, startPoint y: 537, endPoint x: 779, endPoint y: 542, distance: 51.0
click at [779, 542] on div "Ні, немає таких Ні, немає таких" at bounding box center [859, 529] width 196 height 36
type textarea "Ні, немає таких"
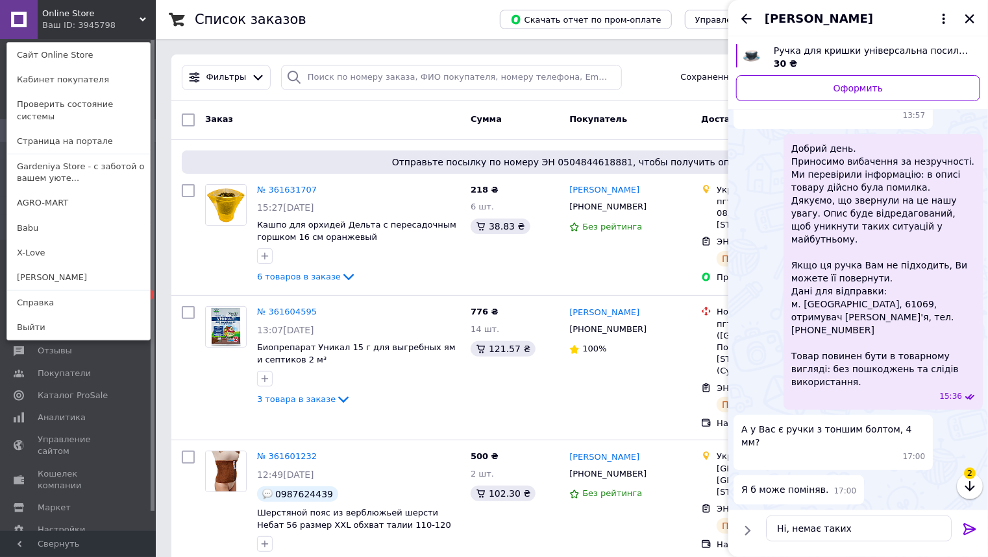
click at [969, 530] on icon at bounding box center [969, 530] width 12 height 12
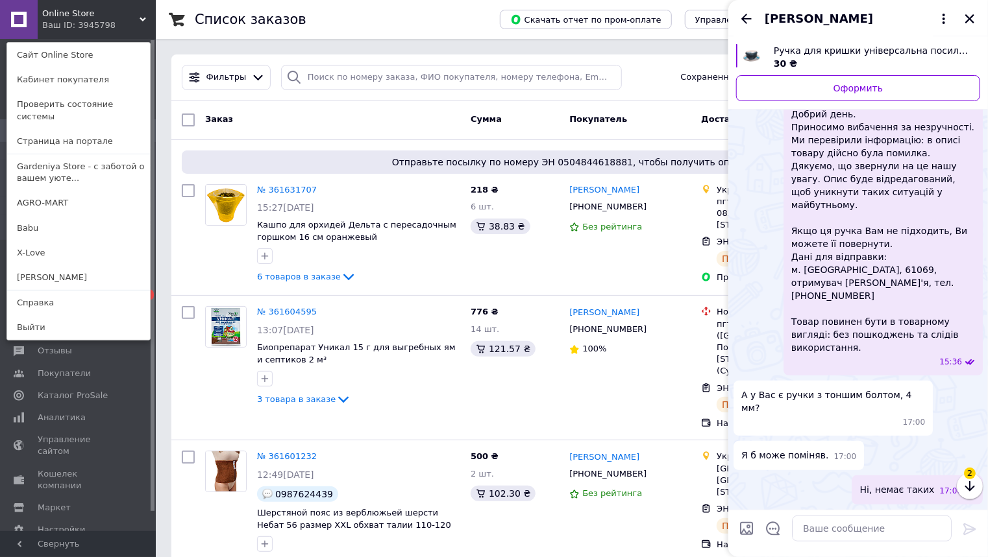
scroll to position [3285, 0]
click at [969, 16] on icon "Закрыть" at bounding box center [970, 19] width 12 height 12
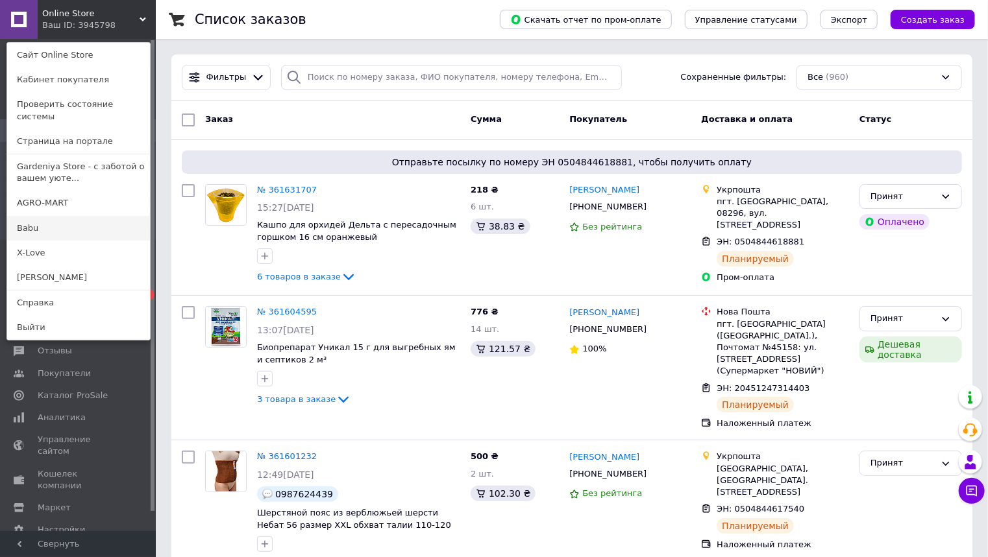
click at [43, 216] on link "Babu" at bounding box center [78, 228] width 143 height 25
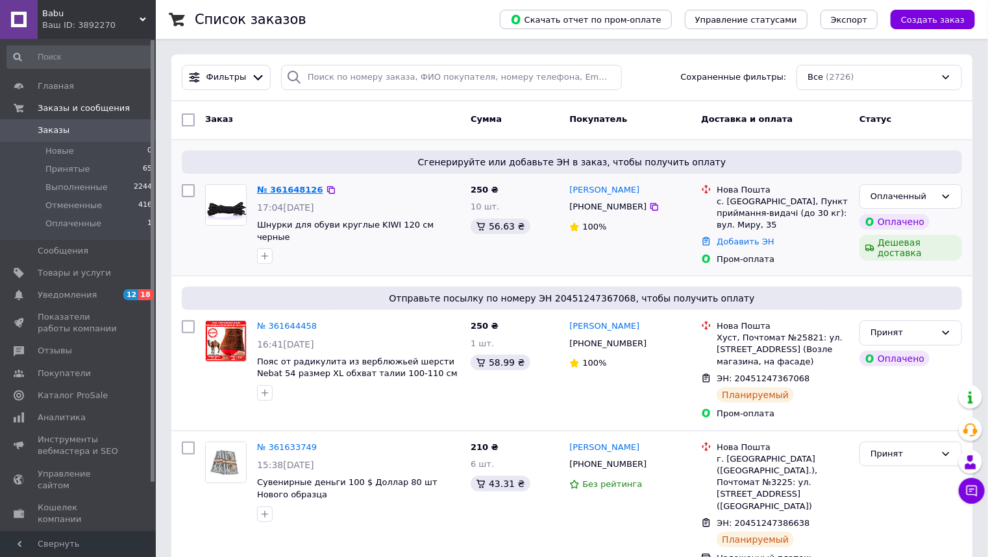
click at [293, 191] on link "№ 361648126" at bounding box center [290, 190] width 66 height 10
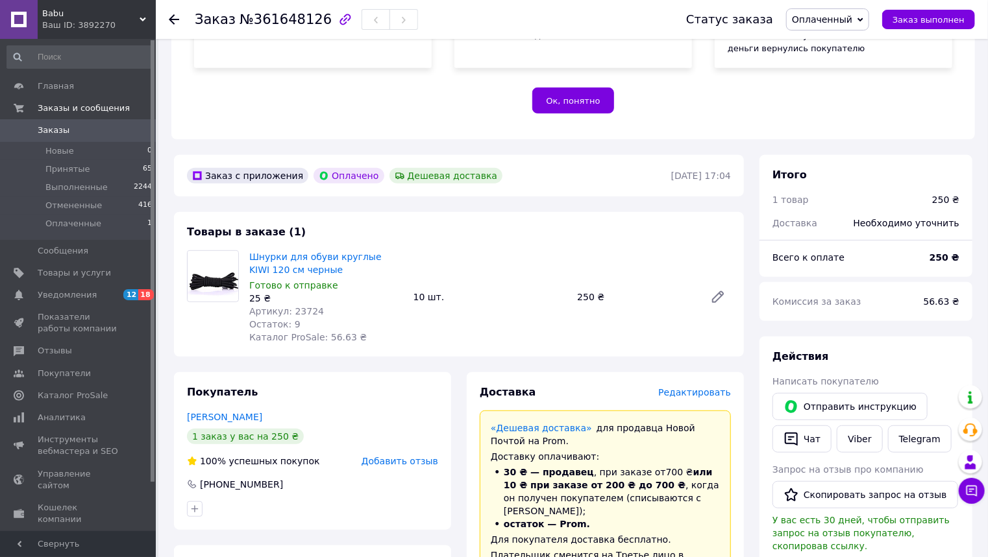
scroll to position [311, 0]
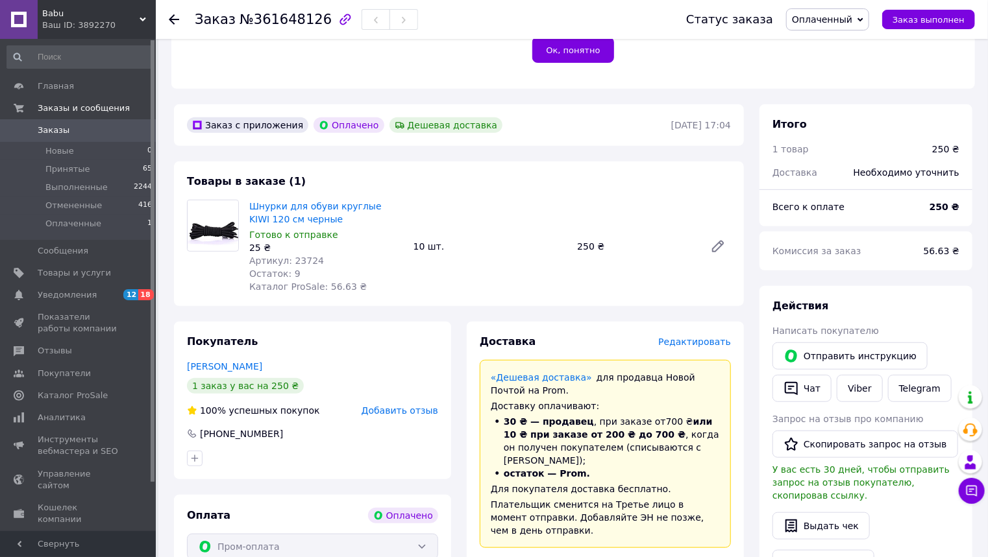
click at [301, 266] on span "Артикул: 23724" at bounding box center [286, 261] width 75 height 10
copy span "23724"
click at [167, 18] on div "Заказ №361648126 Статус заказа Оплаченный Принят Выполнен Отменен Заказ выполнен" at bounding box center [572, 19] width 832 height 39
click at [171, 16] on use at bounding box center [174, 19] width 10 height 10
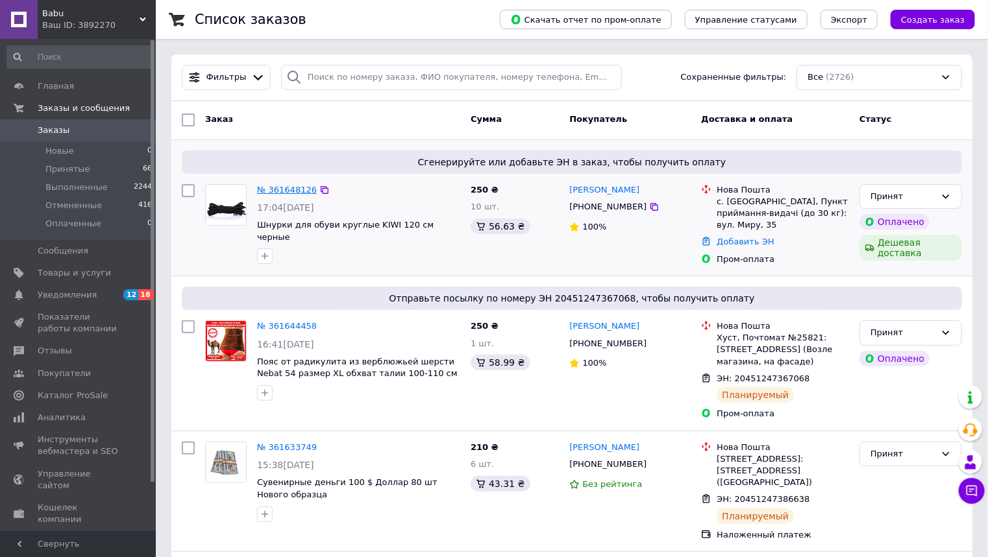
click at [289, 192] on link "№ 361648126" at bounding box center [287, 190] width 60 height 10
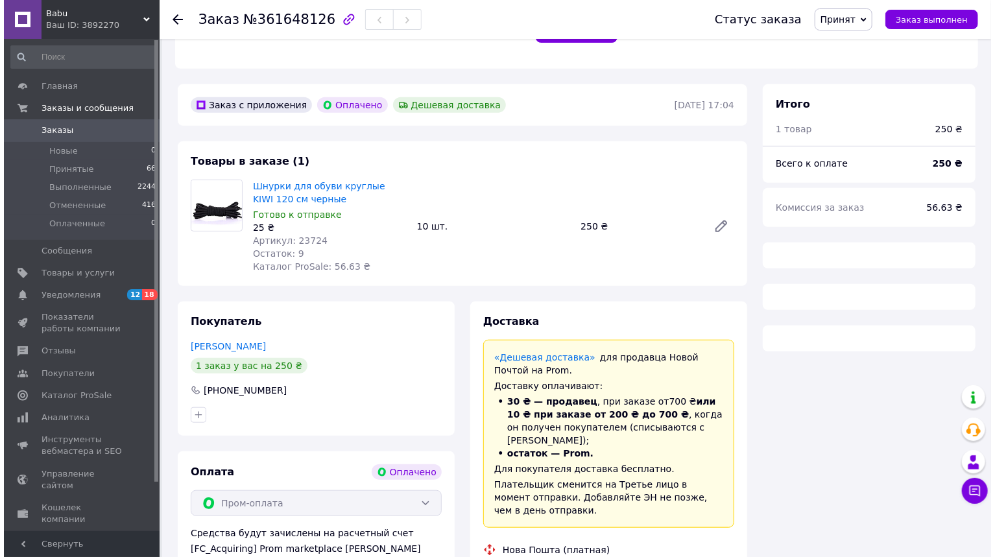
scroll to position [415, 0]
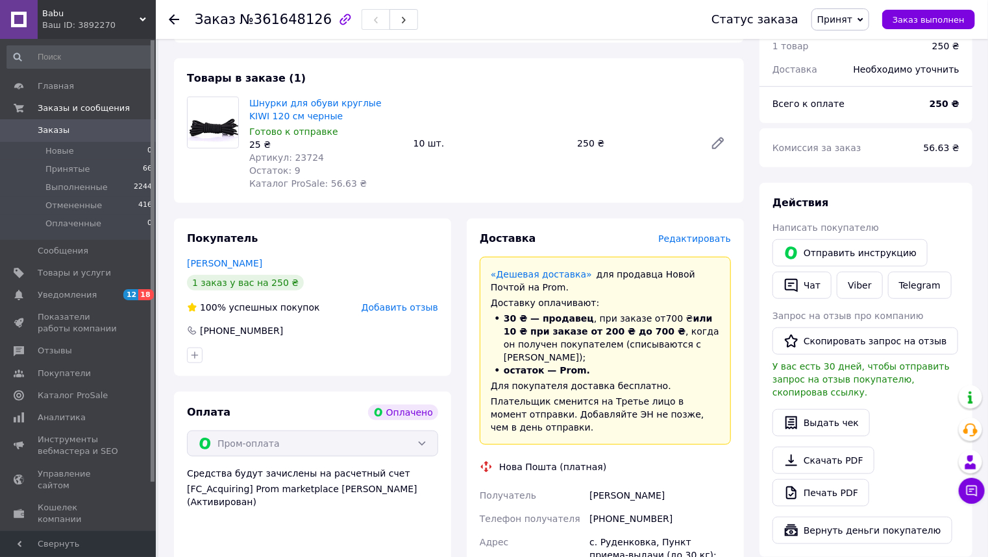
click at [685, 244] on span "Редактировать" at bounding box center [694, 239] width 73 height 10
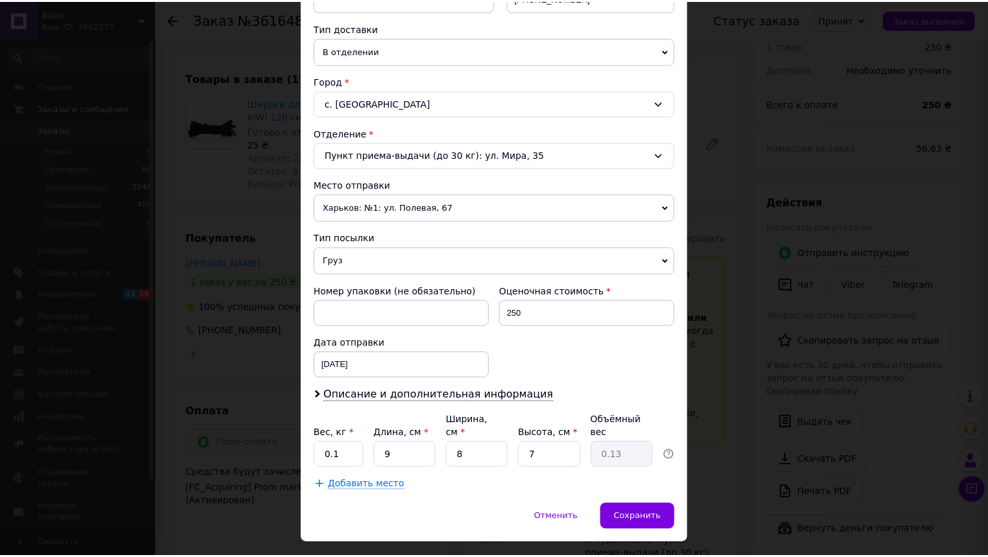
scroll to position [300, 0]
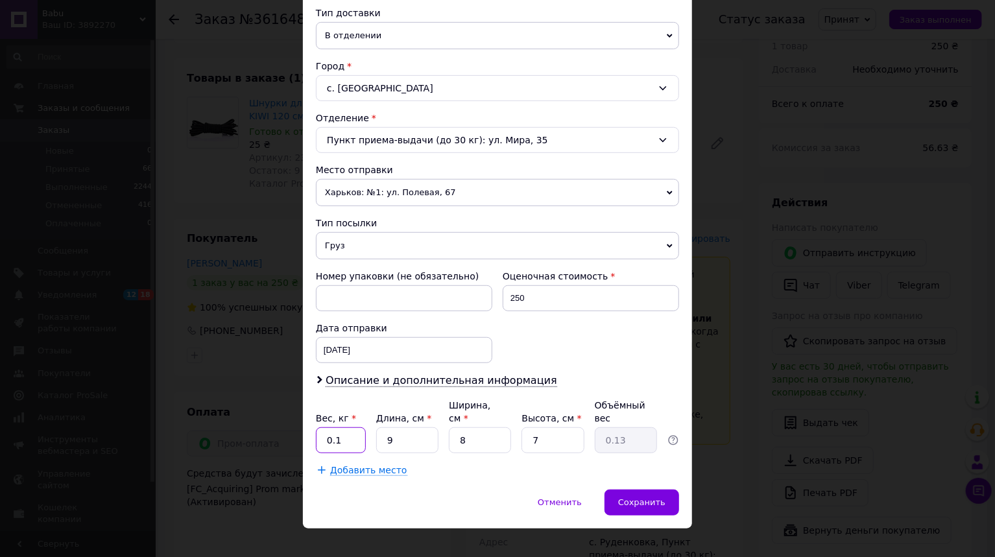
click at [343, 428] on input "0.1" at bounding box center [341, 441] width 50 height 26
type input "0.2"
type input "3"
type input "0.1"
type input "30"
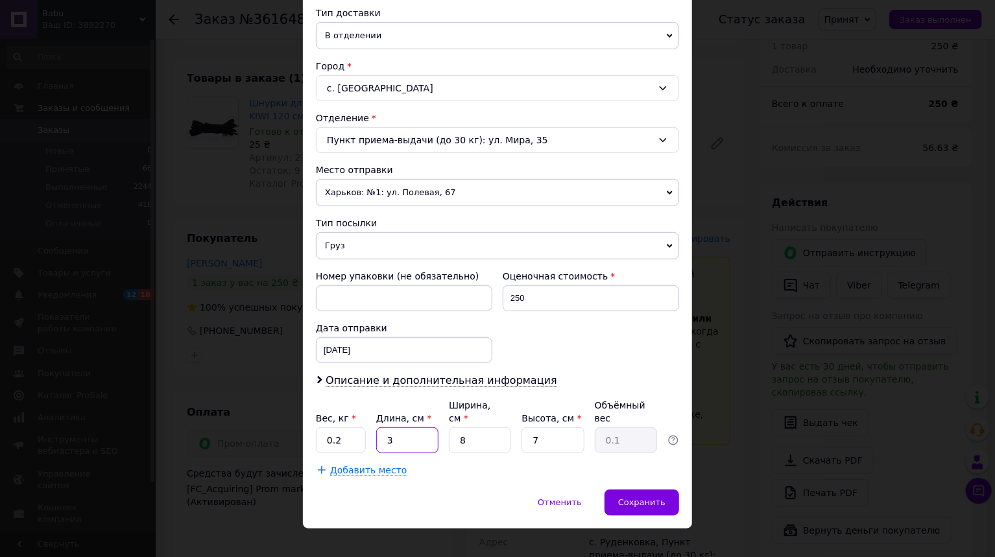
type input "0.42"
type input "30"
type input "2"
type input "0.11"
type input "23"
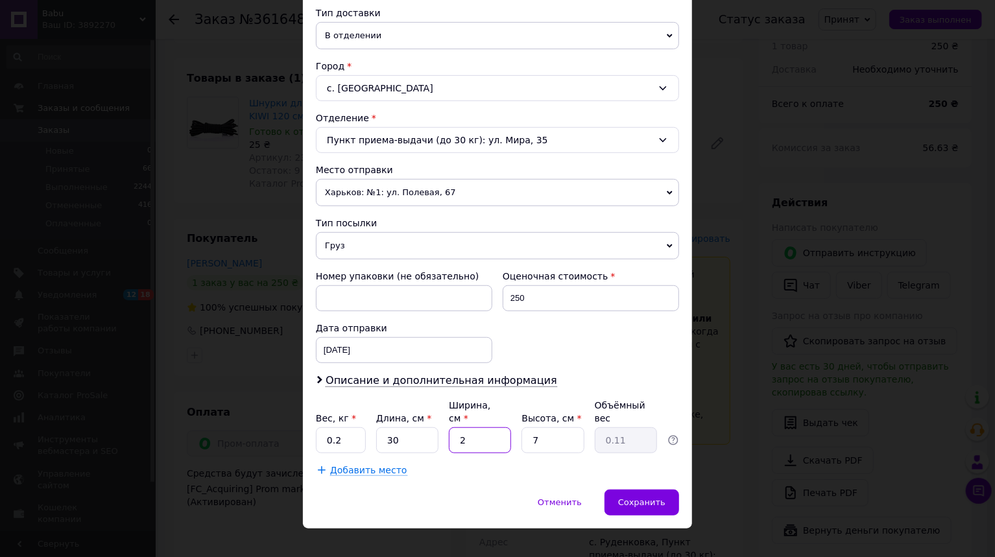
type input "1.21"
type input "23"
type input "2"
type input "0.35"
type input "2"
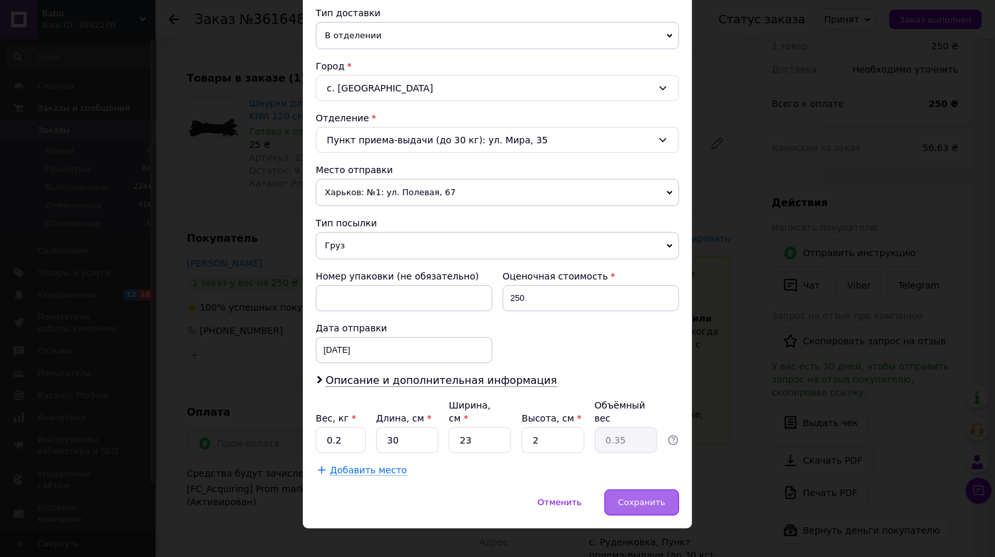
click at [659, 490] on div "Сохранить" at bounding box center [642, 503] width 75 height 26
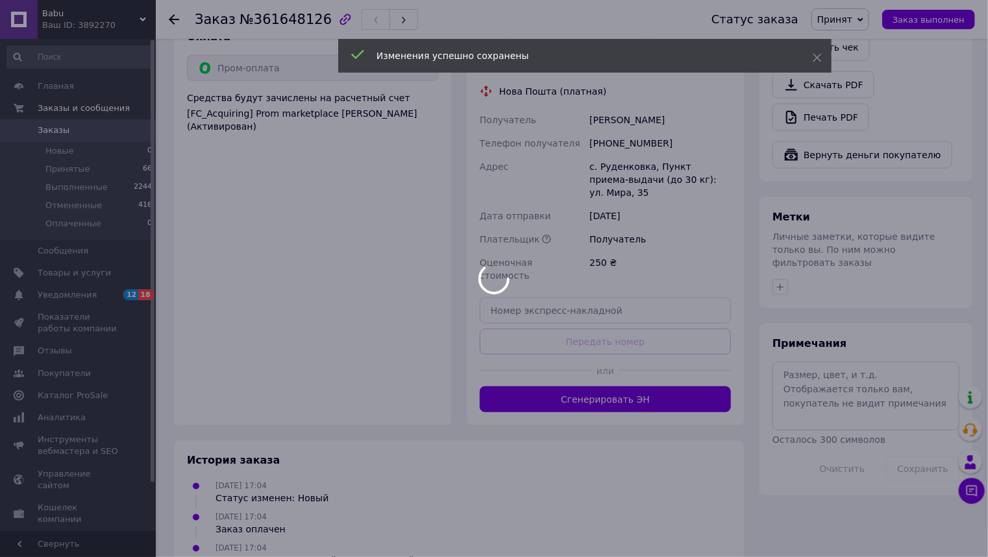
scroll to position [822, 0]
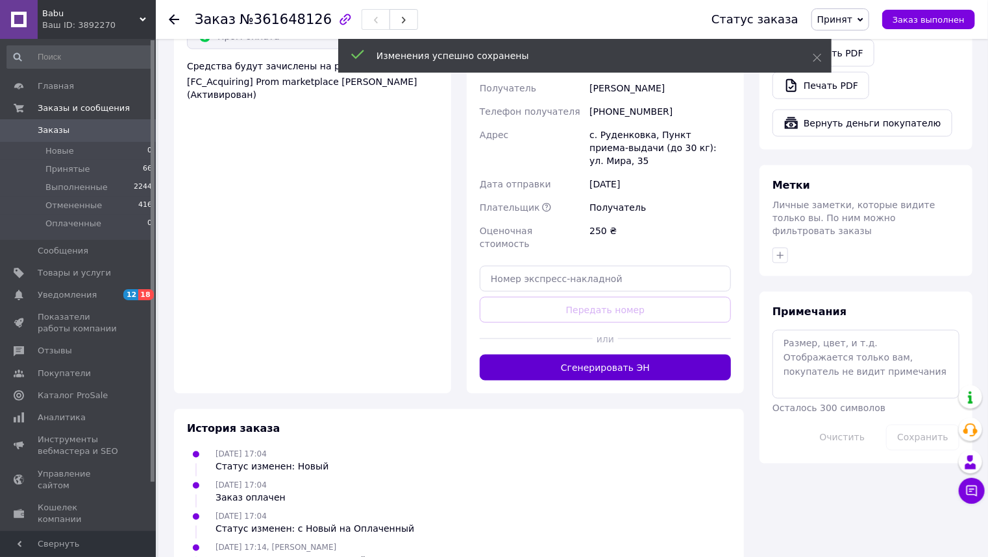
click at [603, 355] on button "Сгенерировать ЭН" at bounding box center [605, 368] width 251 height 26
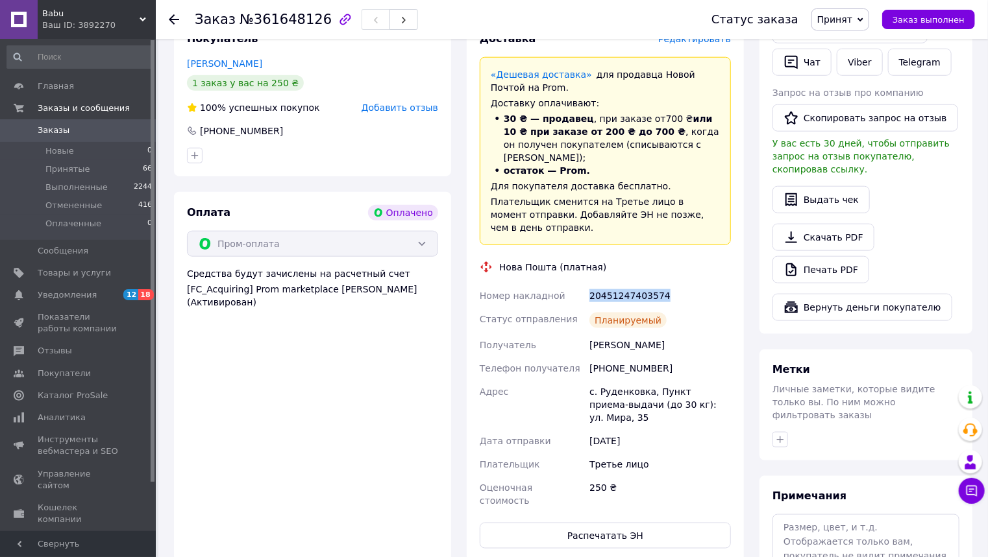
drag, startPoint x: 659, startPoint y: 284, endPoint x: 591, endPoint y: 291, distance: 69.1
click at [591, 291] on div "20451247403574" at bounding box center [660, 295] width 147 height 23
copy div "20451247403574"
click at [60, 128] on span "Заказы" at bounding box center [54, 131] width 32 height 12
